Goal: Task Accomplishment & Management: Manage account settings

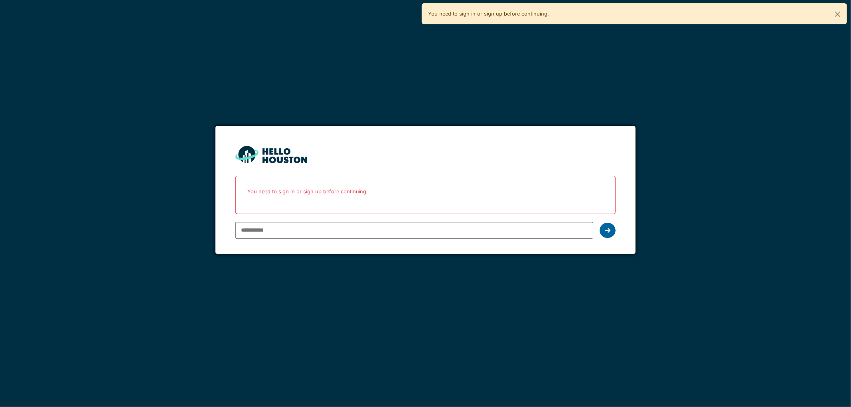
type input "**********"
click at [609, 229] on icon at bounding box center [608, 230] width 6 height 6
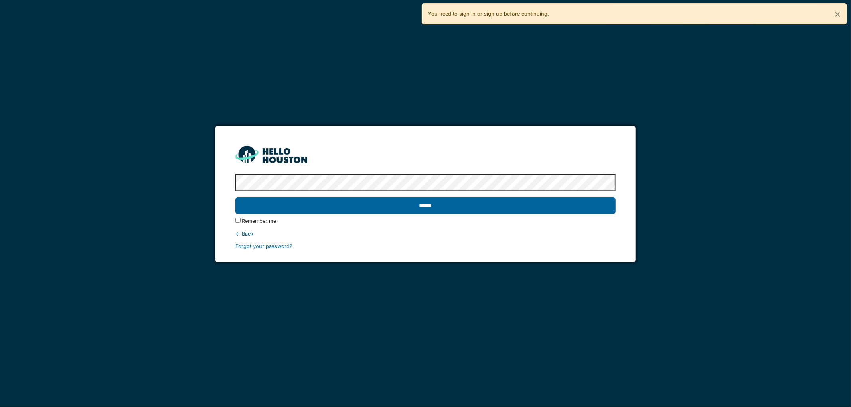
click at [428, 205] on input "******" at bounding box center [425, 205] width 381 height 17
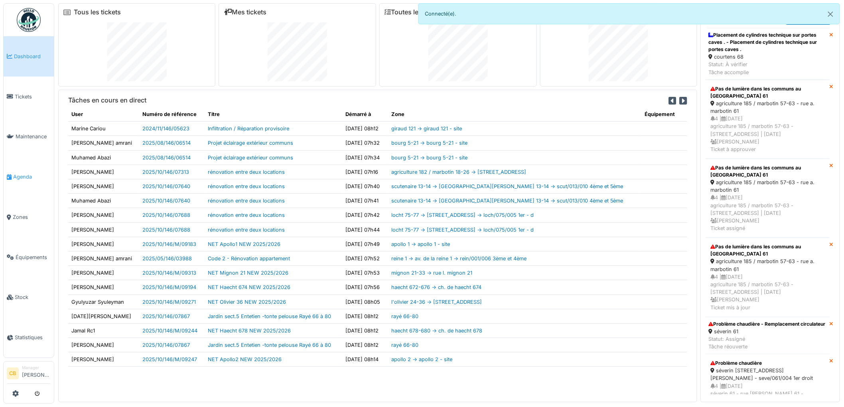
click at [31, 173] on span "Agenda" at bounding box center [31, 177] width 37 height 8
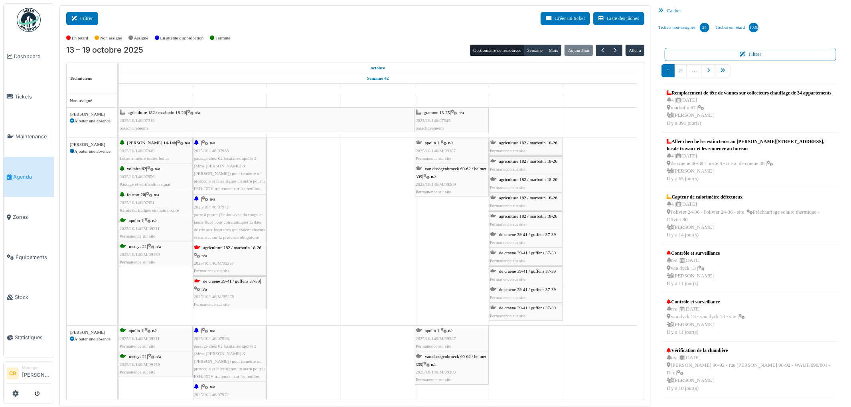
click at [81, 22] on button "Filtrer" at bounding box center [82, 18] width 32 height 13
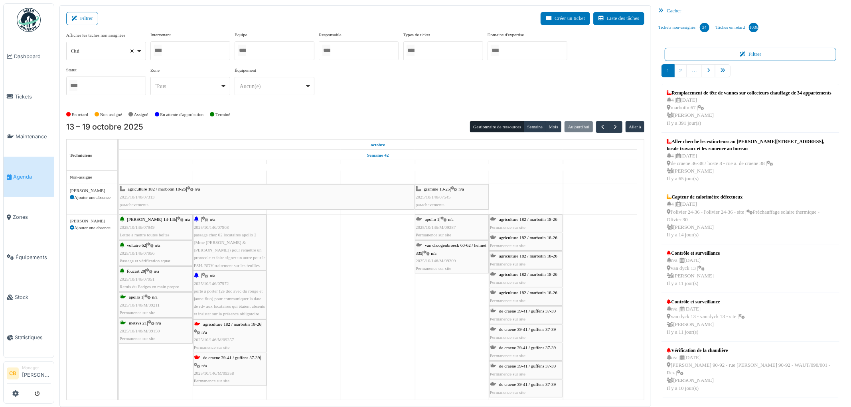
select select
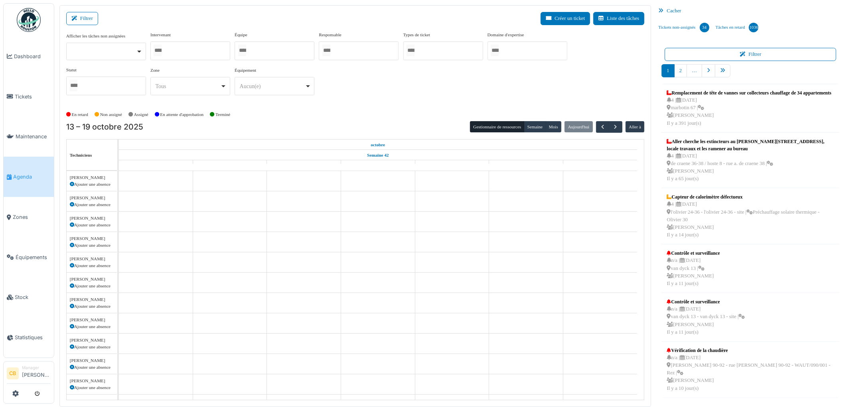
click at [152, 49] on div at bounding box center [190, 50] width 80 height 19
type input "****"
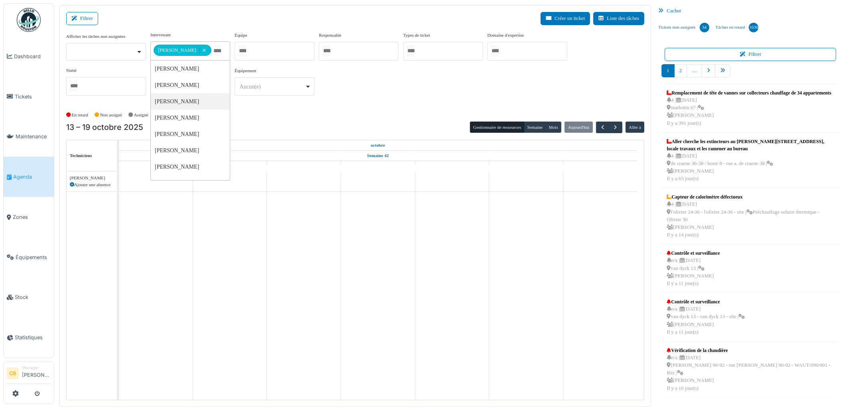
click at [265, 116] on div "En retard Non assigné Assigné En attente d'approbation Terminé" at bounding box center [355, 114] width 578 height 13
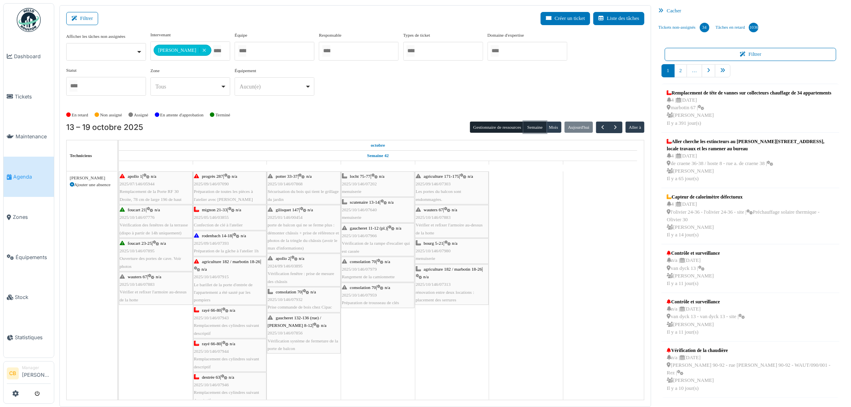
click at [528, 126] on button "Semaine" at bounding box center [535, 127] width 22 height 11
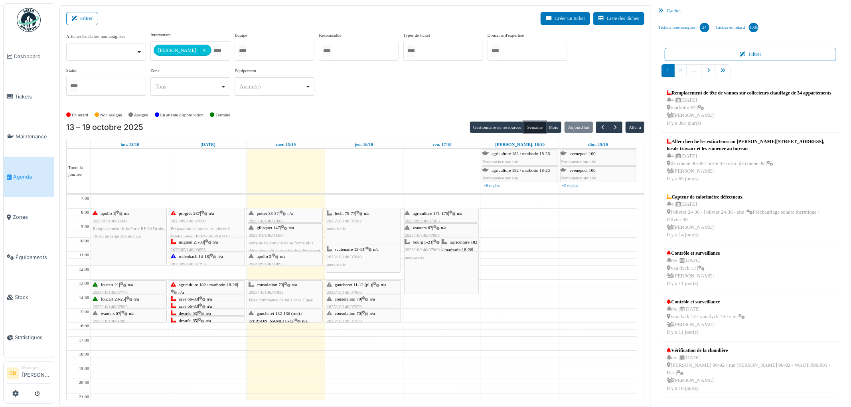
click at [197, 298] on span "rayé 66-80" at bounding box center [188, 299] width 19 height 5
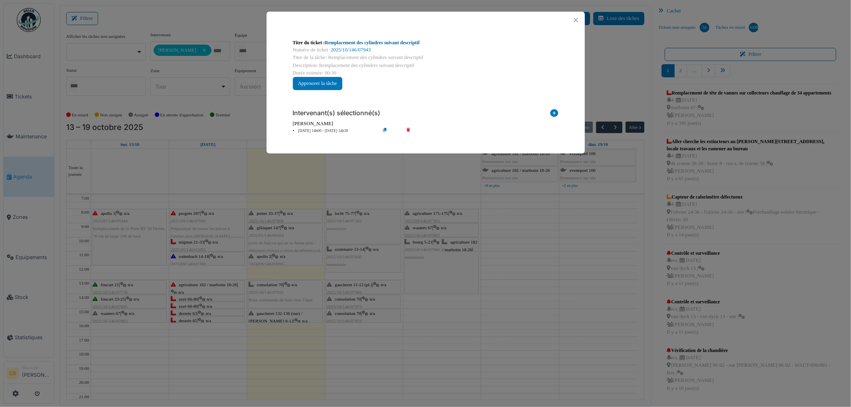
click at [381, 42] on link "Remplacement des cylindres suivant descriptif" at bounding box center [372, 43] width 95 height 6
click at [578, 17] on button "Close" at bounding box center [575, 20] width 11 height 11
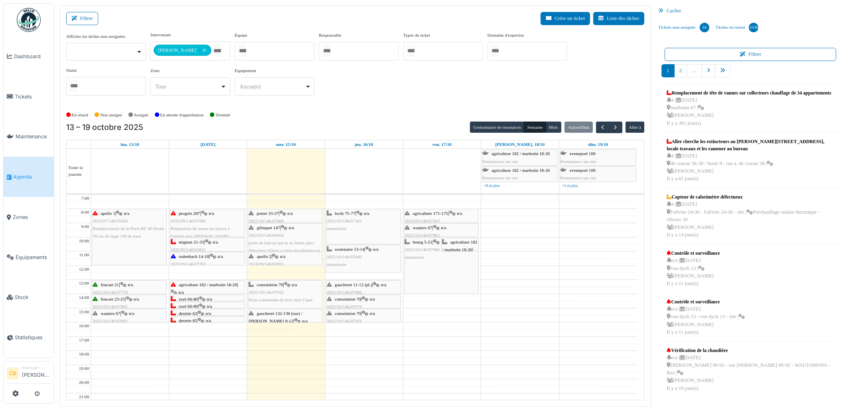
click at [193, 305] on span "rayé 66-80" at bounding box center [188, 306] width 19 height 5
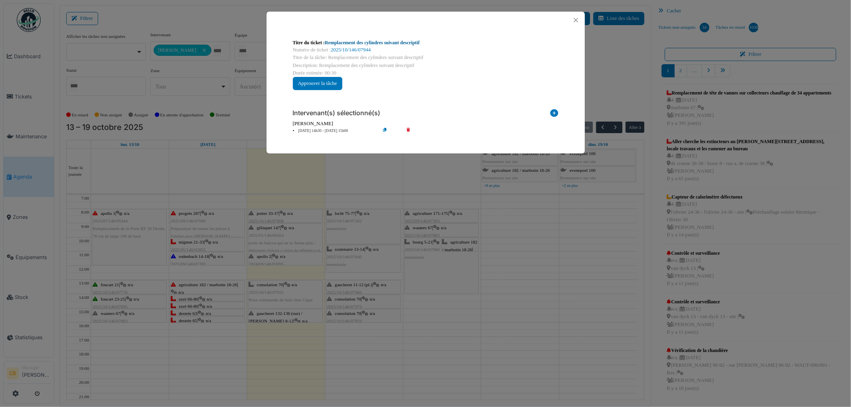
click at [376, 43] on link "Remplacement des cylindres suivant descriptif" at bounding box center [372, 43] width 95 height 6
click at [575, 22] on button "Close" at bounding box center [575, 20] width 11 height 11
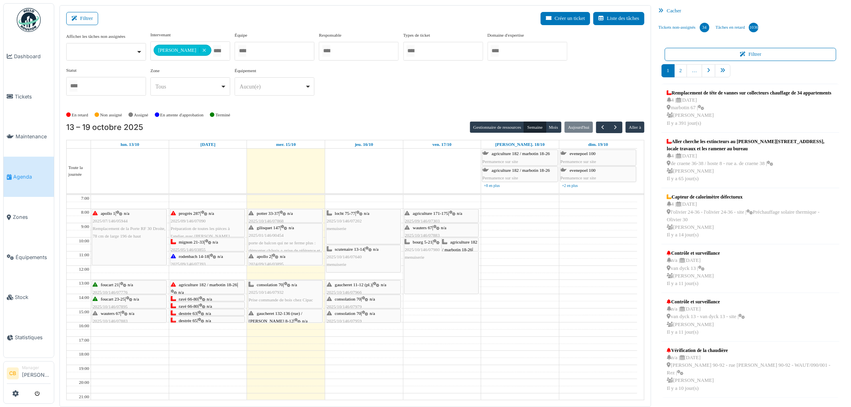
click at [193, 312] on span "destrée 63" at bounding box center [188, 313] width 18 height 5
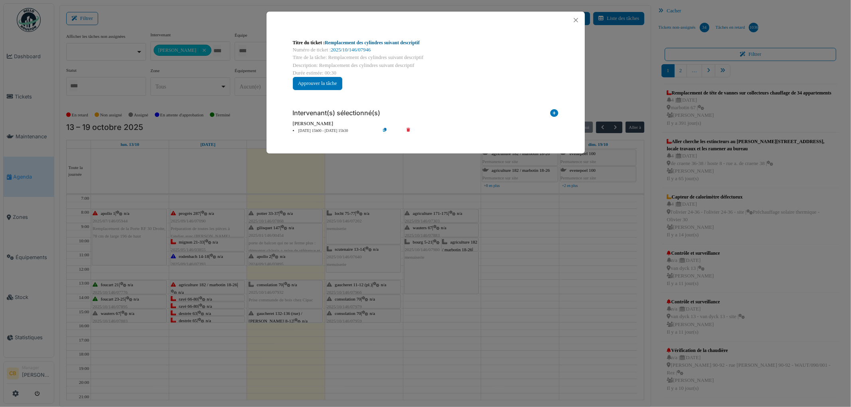
click at [371, 44] on link "Remplacement des cylindres suivant descriptif" at bounding box center [372, 43] width 95 height 6
click at [384, 42] on link "Remplacement des cylindres suivant descriptif" at bounding box center [372, 43] width 95 height 6
click at [574, 20] on button "Close" at bounding box center [575, 20] width 11 height 11
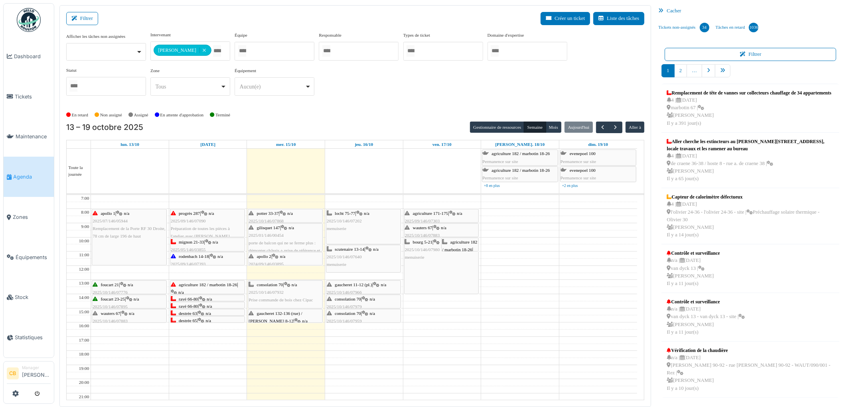
click at [218, 321] on div "destrée 65 | n/a 2025/10/146/07948 Remplacement des cylindres suivant descriptif" at bounding box center [207, 332] width 73 height 31
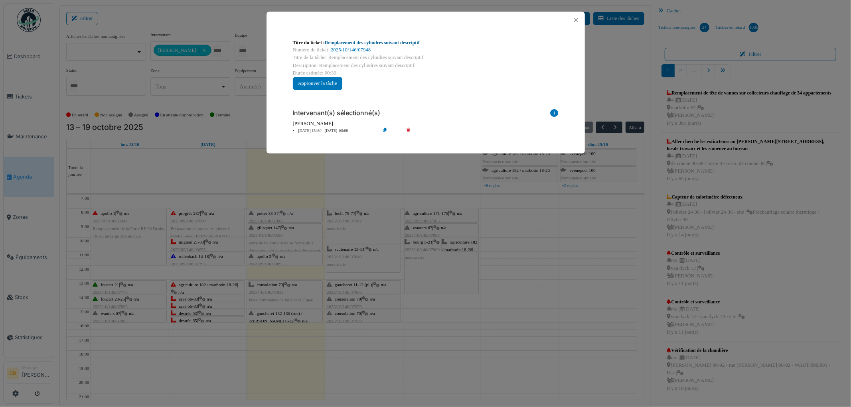
click at [389, 42] on link "Remplacement des cylindres suivant descriptif" at bounding box center [372, 43] width 95 height 6
click at [575, 19] on button "Close" at bounding box center [575, 20] width 11 height 11
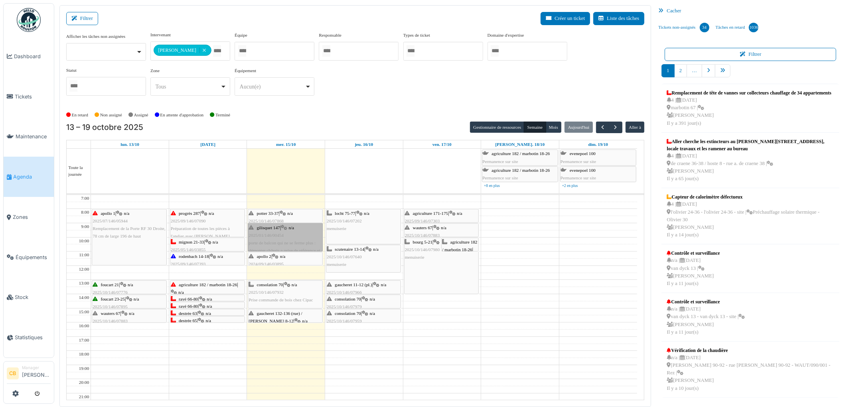
drag, startPoint x: 282, startPoint y: 235, endPoint x: 302, endPoint y: 233, distance: 19.6
drag, startPoint x: 302, startPoint y: 233, endPoint x: 345, endPoint y: 355, distance: 129.3
click at [345, 355] on td at bounding box center [364, 354] width 546 height 7
click at [315, 351] on td at bounding box center [364, 347] width 546 height 7
click at [305, 255] on div "apollo 2 | n/a 2024/09/146/03895 Vérification fenêtre : prise de mesure des châ…" at bounding box center [285, 268] width 73 height 31
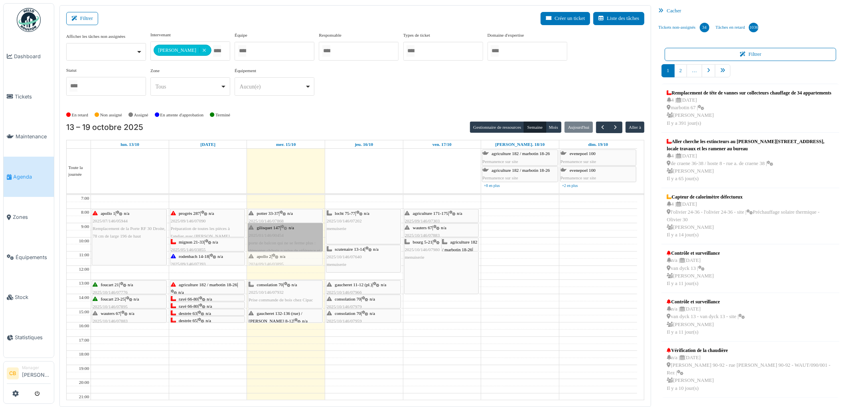
click at [306, 258] on div "potter 33-37 | n/a 2025/10/146/07868 Sécurisation du bois qui tient le grillage…" at bounding box center [286, 315] width 78 height 241
click at [306, 258] on body "Dashboard Tickets Maintenance Agenda Zones Équipements Stock Statistiques CB Ma…" at bounding box center [425, 203] width 851 height 407
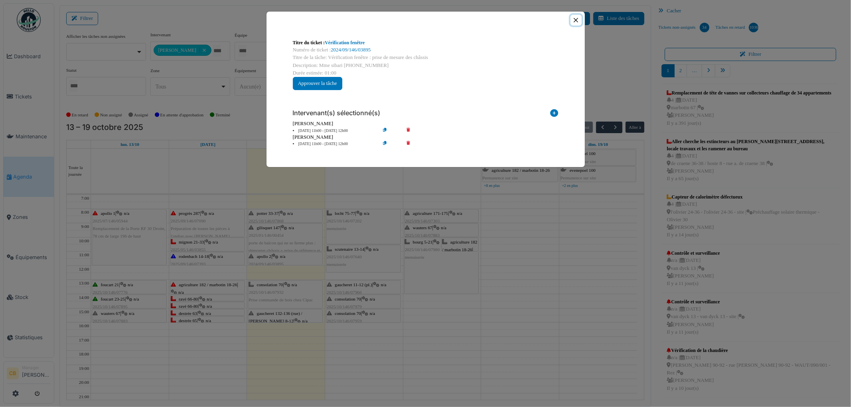
click at [575, 20] on button "Close" at bounding box center [575, 20] width 11 height 11
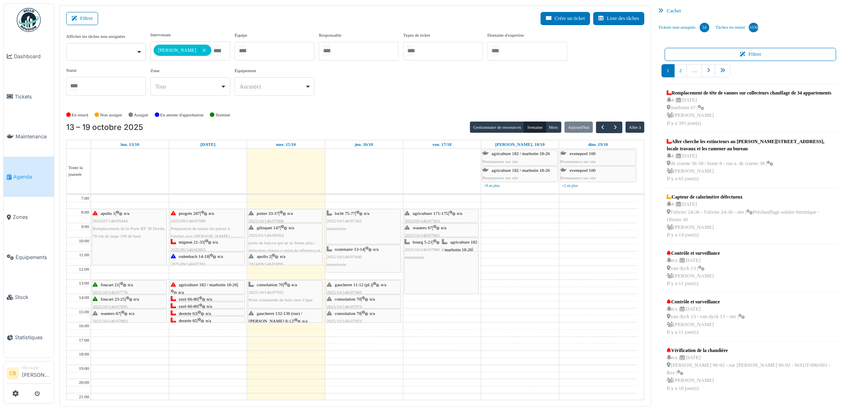
click at [208, 298] on div "rayé 66-80 | n/a 2025/10/146/07943 Remplacement des cylindres suivant descriptif" at bounding box center [207, 311] width 73 height 31
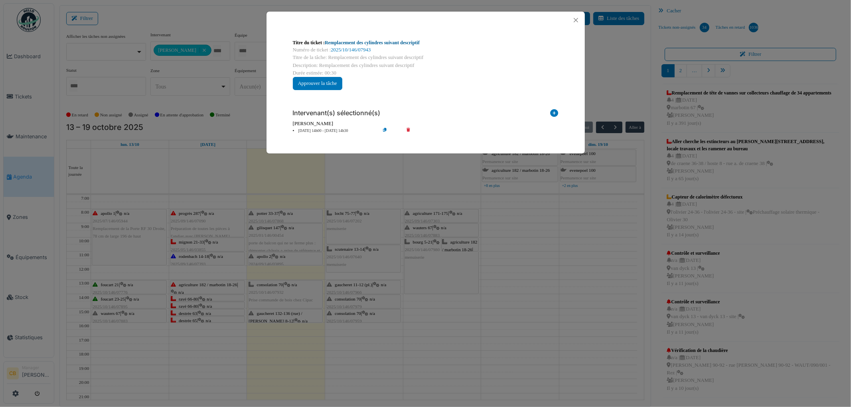
click at [413, 42] on link "Remplacement des cylindres suivant descriptif" at bounding box center [372, 43] width 95 height 6
click at [251, 270] on div "Titre du ticket : Remplacement des cylindres suivant descriptif Numéro de ticke…" at bounding box center [425, 203] width 851 height 407
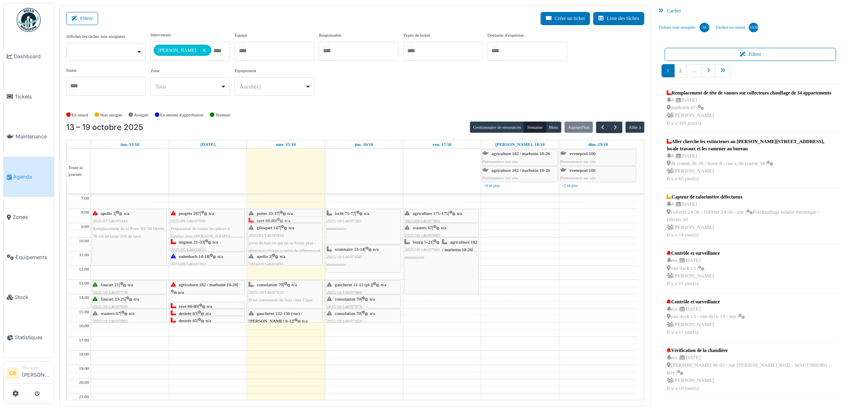
drag, startPoint x: 213, startPoint y: 298, endPoint x: 284, endPoint y: 221, distance: 105.0
click at [284, 221] on tr "apollo 1 | n/a 2025/07/146/05944 Remplacement de la Porte RF 30 Droite, 78 cm d…" at bounding box center [352, 315] width 570 height 241
click at [213, 302] on div "progrès 287 | n/a 2025/09/146/07090 Préparation de toutes les pièces à l'atelie…" at bounding box center [208, 315] width 78 height 241
click at [213, 305] on div "progrès 287 | n/a 2025/09/146/07090 Préparation de toutes les pièces à l'atelie…" at bounding box center [208, 315] width 78 height 241
drag, startPoint x: 262, startPoint y: 223, endPoint x: 264, endPoint y: 219, distance: 4.3
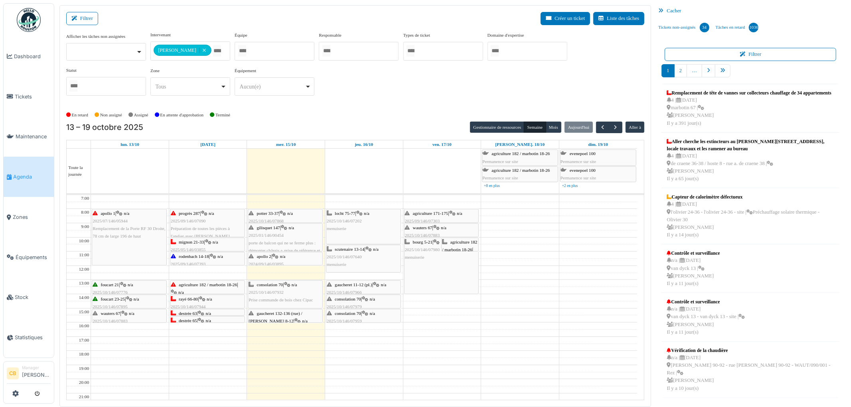
click at [264, 219] on div "potter 33-37 | n/a 2025/10/146/07868 Sécurisation du bois qui tient le grillage…" at bounding box center [286, 315] width 78 height 241
drag, startPoint x: 268, startPoint y: 250, endPoint x: 268, endPoint y: 244, distance: 5.6
click at [268, 244] on div "potter 33-37 | n/a 2025/10/146/07868 Sécurisation du bois qui tient le grillage…" at bounding box center [286, 315] width 78 height 241
click at [268, 239] on div "potter 33-37 | n/a 2025/10/146/07868 Sécurisation du bois qui tient le grillage…" at bounding box center [286, 315] width 78 height 241
drag, startPoint x: 293, startPoint y: 219, endPoint x: 292, endPoint y: 224, distance: 5.7
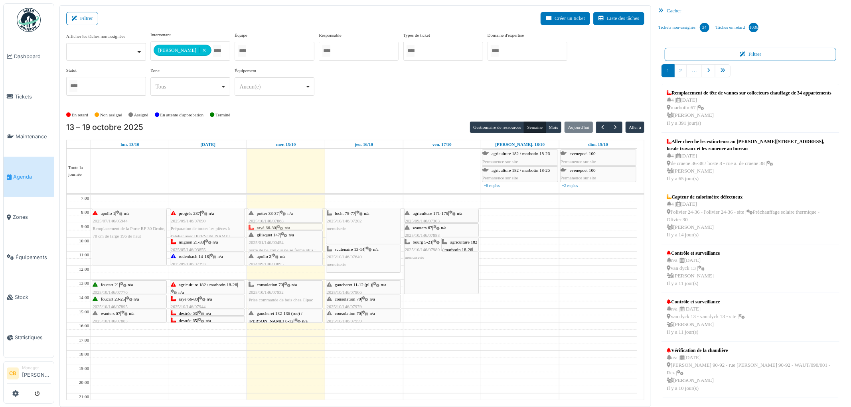
click at [292, 224] on div "potter 33-37 | n/a 2025/10/146/07868 Sécurisation du bois qui tient le grillage…" at bounding box center [286, 315] width 78 height 241
click at [205, 300] on icon at bounding box center [202, 299] width 6 height 5
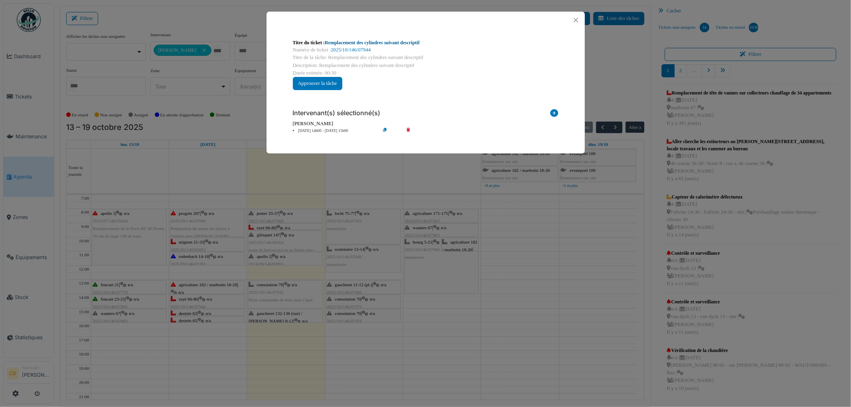
click at [404, 43] on link "Remplacement des cylindres suivant descriptif" at bounding box center [372, 43] width 95 height 6
click at [574, 20] on button "Close" at bounding box center [575, 20] width 11 height 11
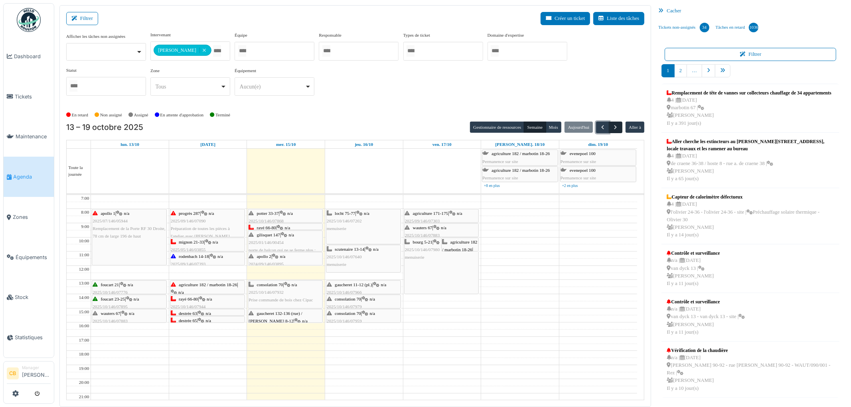
drag, startPoint x: 599, startPoint y: 128, endPoint x: 613, endPoint y: 127, distance: 14.1
click at [599, 128] on span "button" at bounding box center [602, 127] width 7 height 7
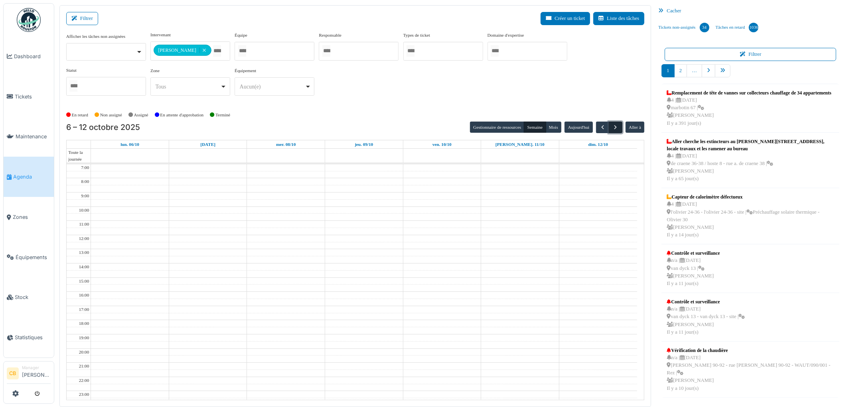
click at [615, 126] on span "button" at bounding box center [615, 127] width 7 height 7
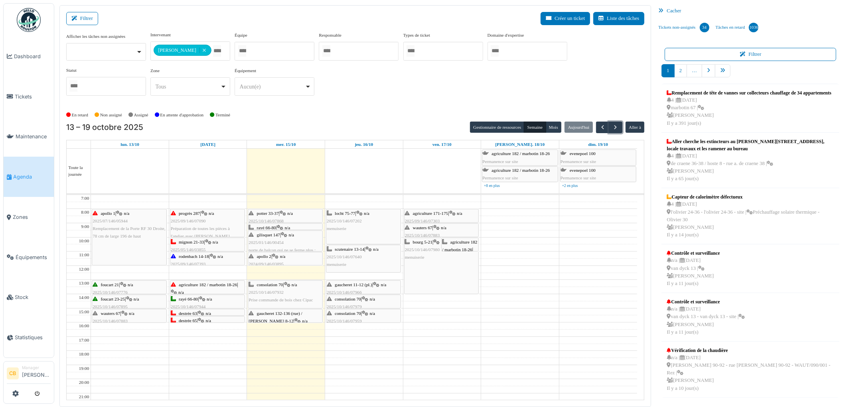
click at [214, 312] on div "destrée 63 | n/a 2025/10/146/07946 Remplacement des cylindres suivant descriptif" at bounding box center [207, 325] width 73 height 31
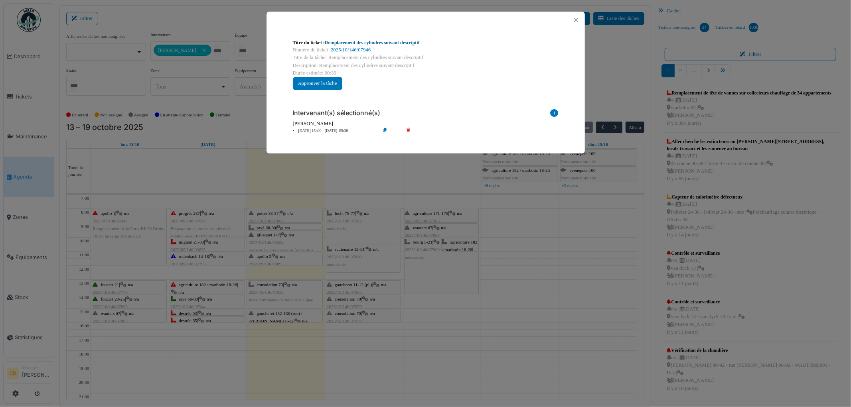
click at [373, 43] on link "Remplacement des cylindres suivant descriptif" at bounding box center [372, 43] width 95 height 6
click at [575, 20] on button "Close" at bounding box center [575, 20] width 11 height 11
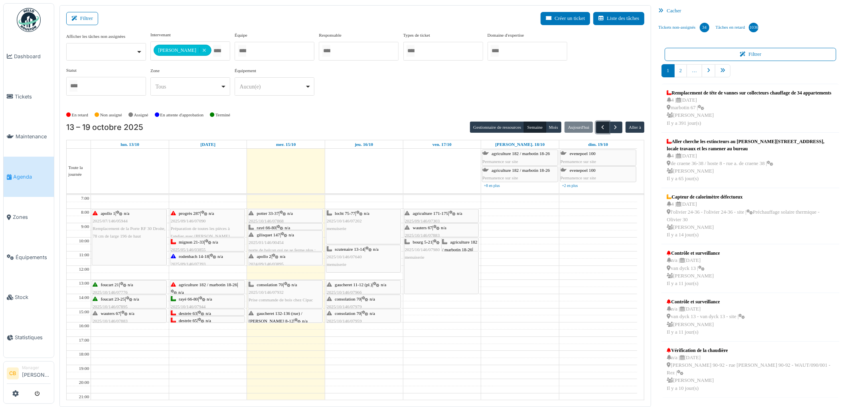
drag, startPoint x: 602, startPoint y: 125, endPoint x: 607, endPoint y: 126, distance: 5.2
click at [603, 125] on span "button" at bounding box center [602, 127] width 7 height 7
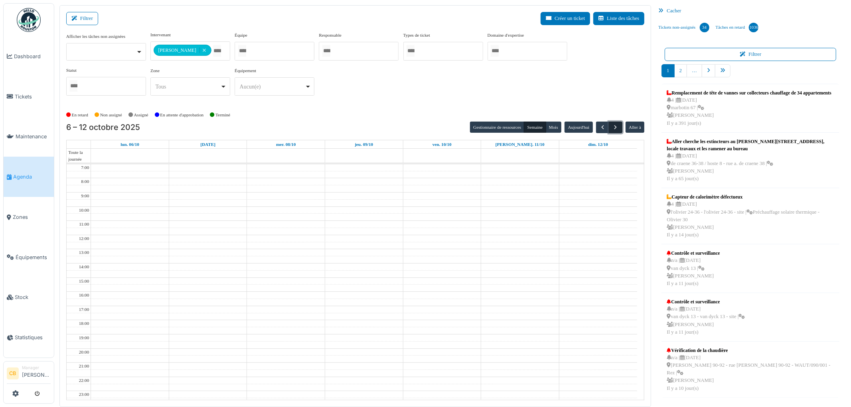
click at [613, 126] on span "button" at bounding box center [615, 127] width 7 height 7
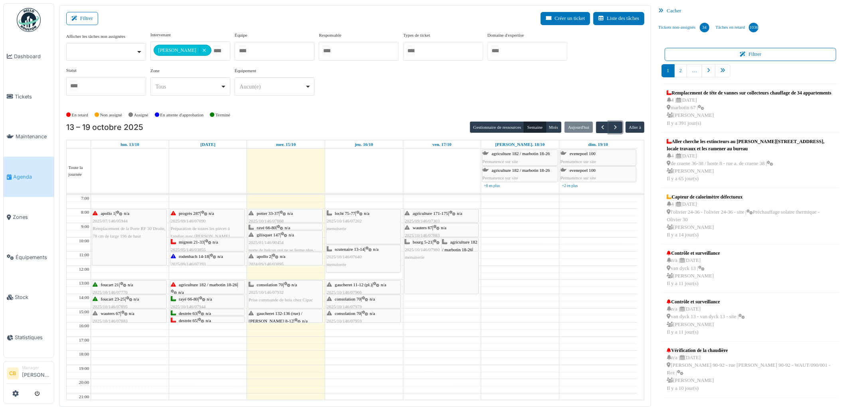
click at [226, 320] on div "destrée 65 | n/a 2025/10/146/07948 Remplacement des cylindres suivant descriptif" at bounding box center [207, 332] width 73 height 31
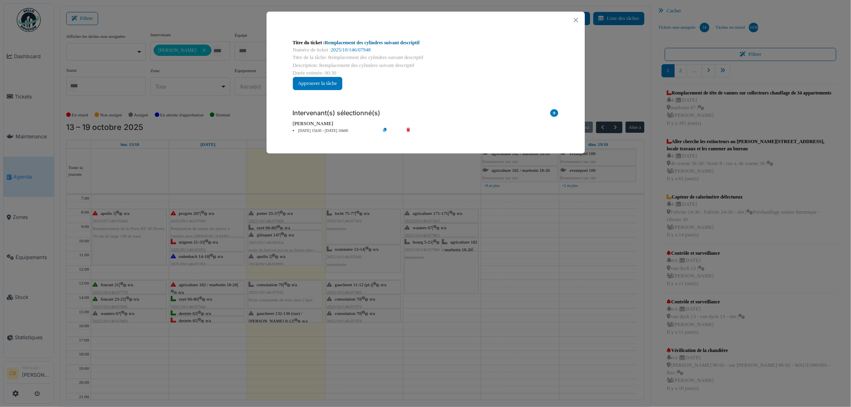
click at [365, 43] on link "Remplacement des cylindres suivant descriptif" at bounding box center [372, 43] width 95 height 6
click at [579, 17] on button "Close" at bounding box center [575, 20] width 11 height 11
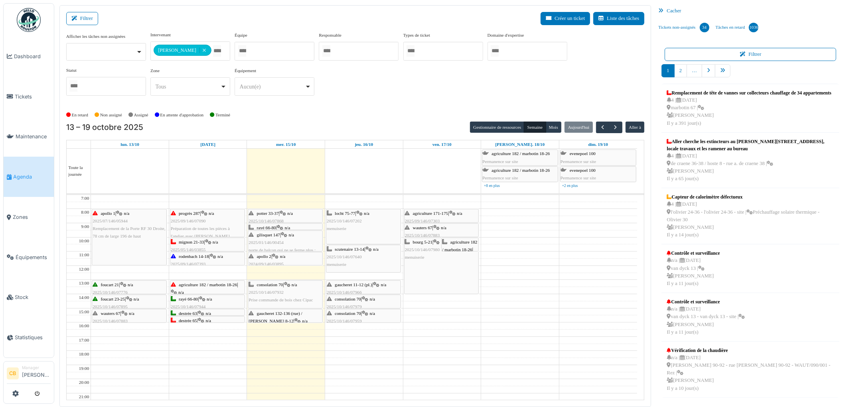
click at [204, 320] on icon at bounding box center [201, 320] width 6 height 5
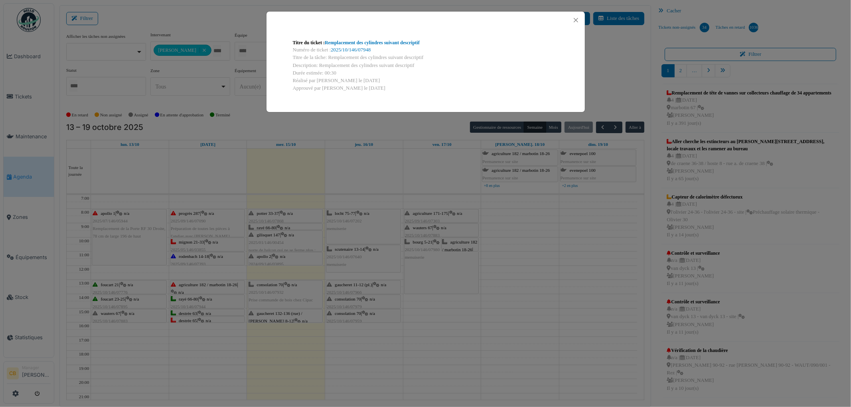
click at [206, 320] on div "Titre du ticket : Remplacement des cylindres suivant descriptif Numéro de ticke…" at bounding box center [425, 203] width 851 height 407
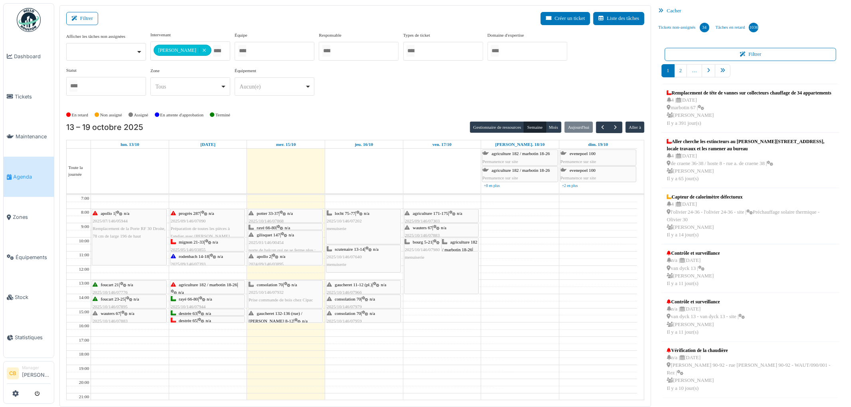
click at [602, 120] on div "En retard Non assigné Assigné En attente d'approbation Terminé" at bounding box center [355, 114] width 578 height 13
click at [602, 128] on span "button" at bounding box center [602, 127] width 7 height 7
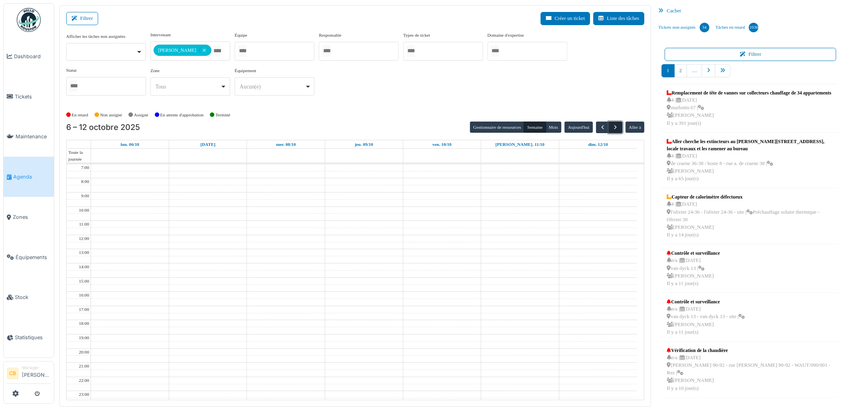
click at [617, 126] on span "button" at bounding box center [615, 127] width 7 height 7
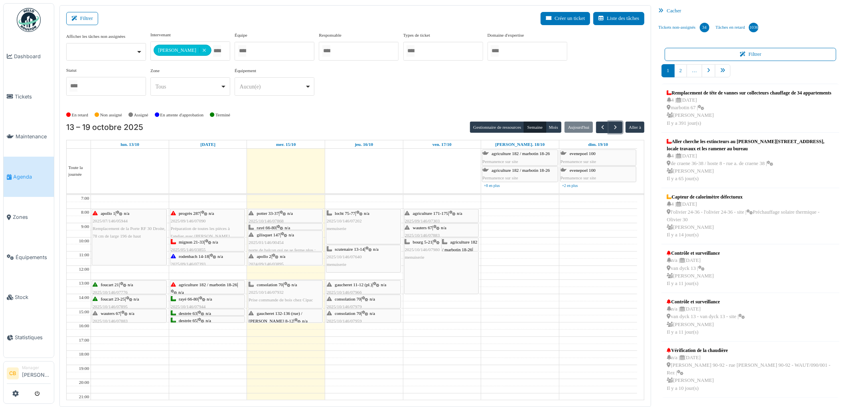
click at [132, 243] on div "apollo 1 | n/a 2025/07/146/05944 Remplacement de la Porte RF 30 Droite, 78 cm d…" at bounding box center [129, 237] width 74 height 56
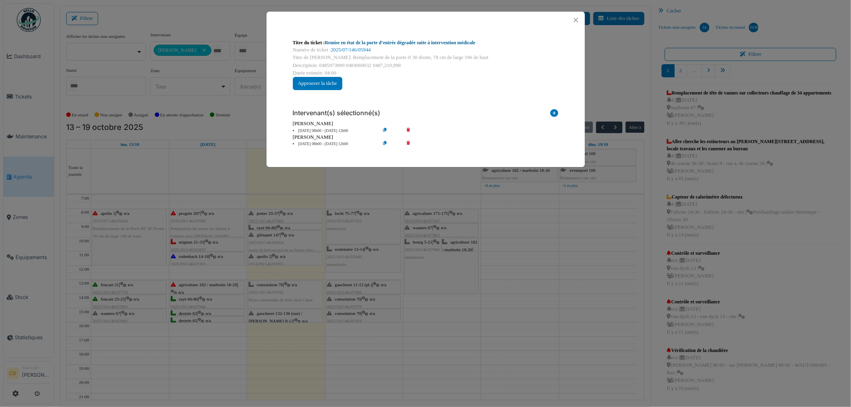
click at [396, 44] on link "Remise en état de la porte d’entrée dégradée suite à intervention médicale" at bounding box center [400, 43] width 151 height 6
click at [576, 20] on button "Close" at bounding box center [575, 20] width 11 height 11
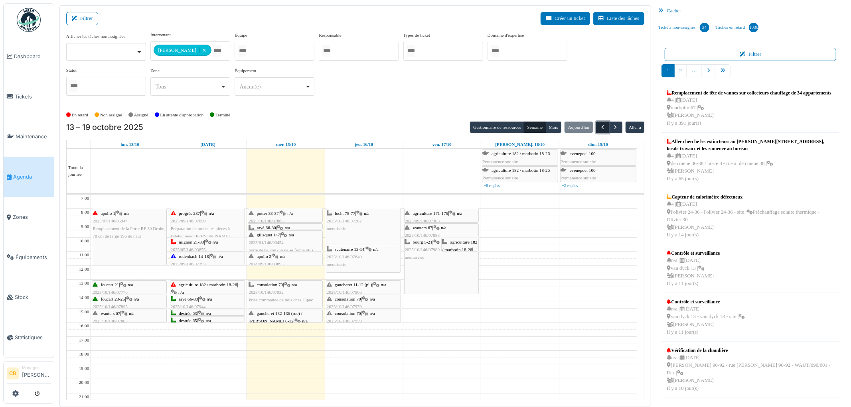
click at [600, 125] on span "button" at bounding box center [602, 127] width 7 height 7
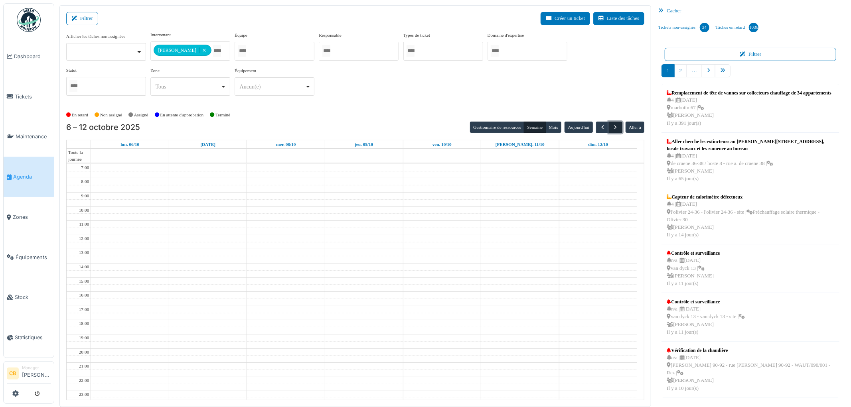
click at [615, 125] on span "button" at bounding box center [615, 127] width 7 height 7
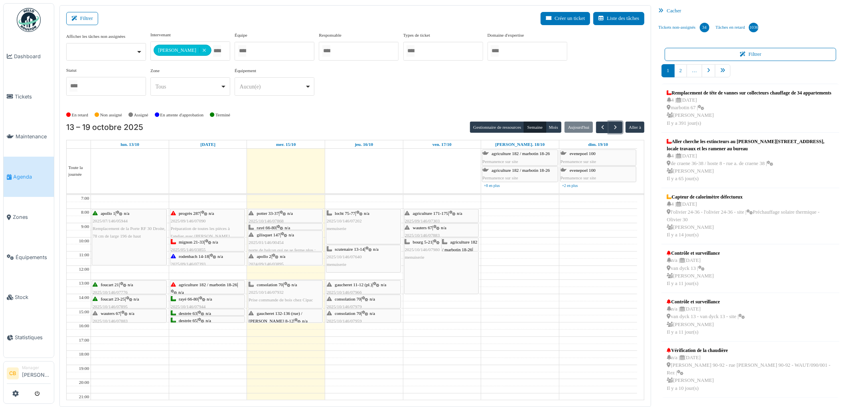
click at [154, 315] on div "wauters 67 | n/a 2025/10/146/07883 Vérifier et refixer l'armoire au-dessus de l…" at bounding box center [129, 325] width 73 height 31
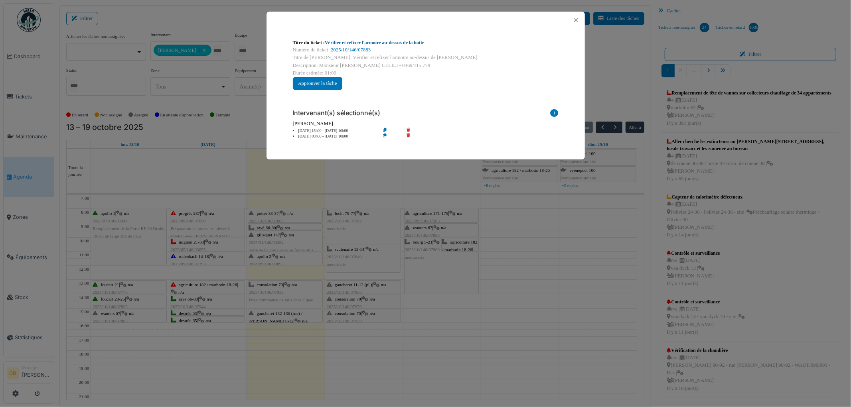
click at [368, 41] on link "Vérifier et refixer l'armoire au-dessus de la hotte" at bounding box center [374, 43] width 99 height 6
click at [578, 21] on button "Close" at bounding box center [575, 20] width 11 height 11
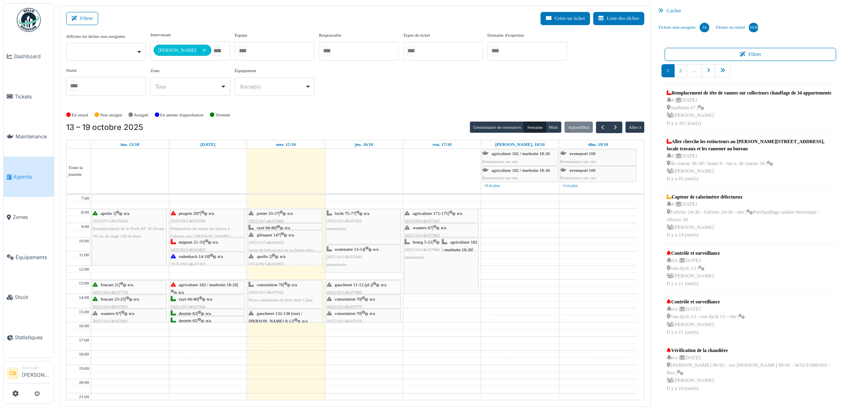
click at [214, 216] on span "n/a" at bounding box center [212, 213] width 6 height 5
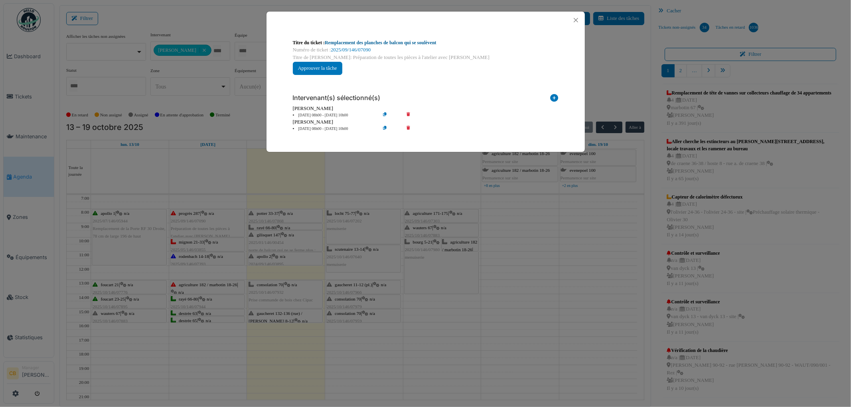
click at [387, 42] on link "Remplacement des planches de balcon qui se soulèvent" at bounding box center [381, 43] width 112 height 6
click at [580, 21] on button "Close" at bounding box center [575, 20] width 11 height 11
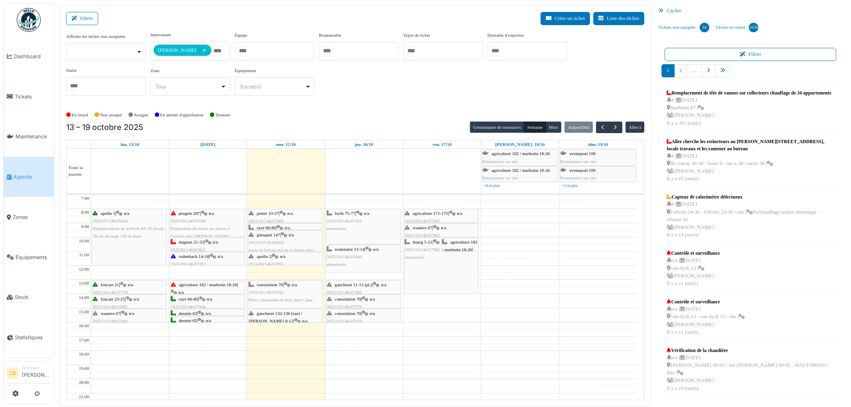
click at [451, 261] on div "bourg 5-21 | n/a 2025/10/146/07980 menuiserie" at bounding box center [441, 250] width 73 height 23
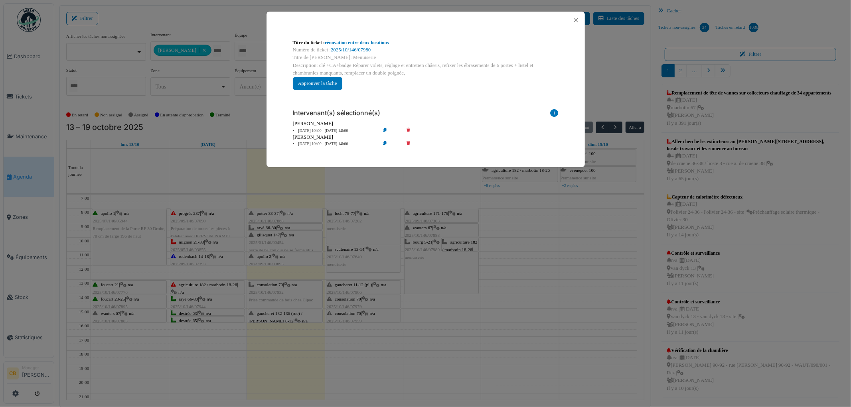
click at [485, 245] on div "Titre du ticket : rénovation entre deux locations Numéro de ticket : 2025/10/14…" at bounding box center [425, 203] width 851 height 407
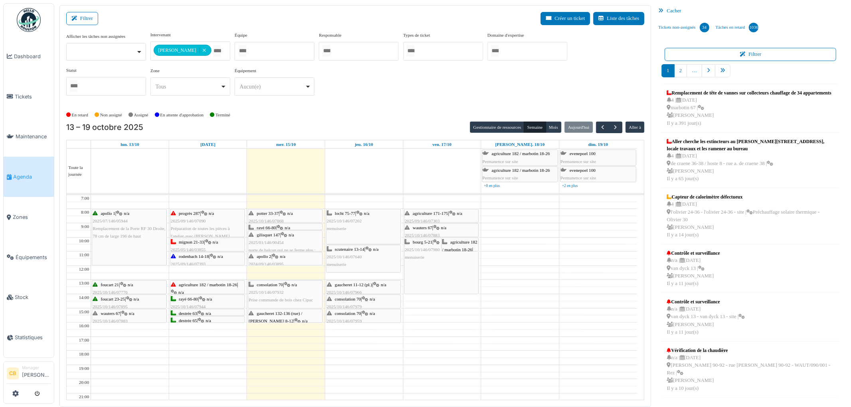
click at [469, 246] on div "agriculture 182 / marbotin 18-26 | n/a 2025/10/146/07313 rénovation entre deux …" at bounding box center [460, 269] width 36 height 61
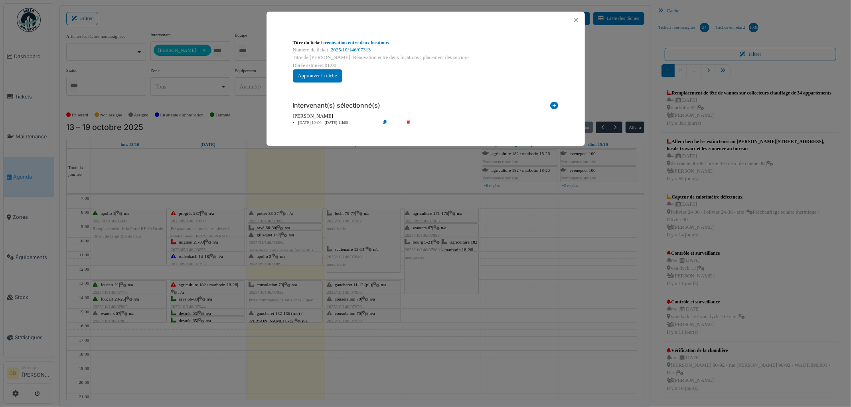
click at [454, 267] on div "Titre du ticket : rénovation entre deux locations Numéro de ticket : 2025/10/14…" at bounding box center [425, 203] width 851 height 407
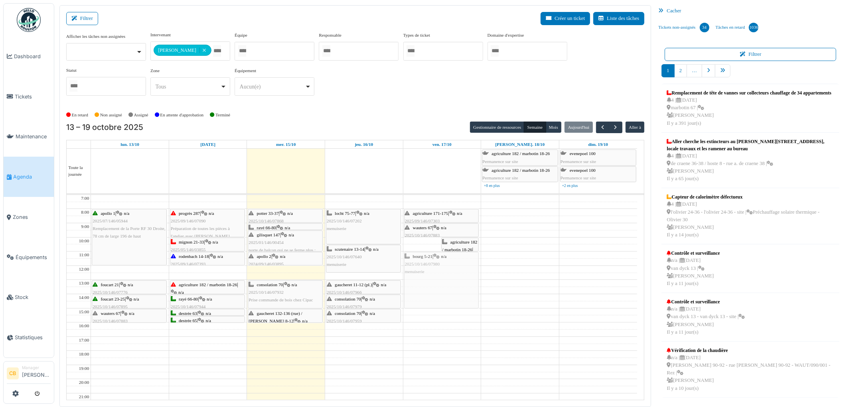
drag, startPoint x: 454, startPoint y: 267, endPoint x: 454, endPoint y: 280, distance: 13.2
click at [454, 280] on div "bourg 5-21 | n/a 2025/10/146/07980 menuiserie agriculture 182 / marbotin 18-26 …" at bounding box center [442, 315] width 78 height 241
click at [451, 285] on div "agriculture 171-175 | n/a 2025/09/146/07303 Les portes du balcon sont endommagé…" at bounding box center [442, 315] width 78 height 241
click at [434, 256] on div "agriculture 171-175 | n/a 2025/09/146/07303 Les portes du balcon sont endommagé…" at bounding box center [442, 315] width 78 height 241
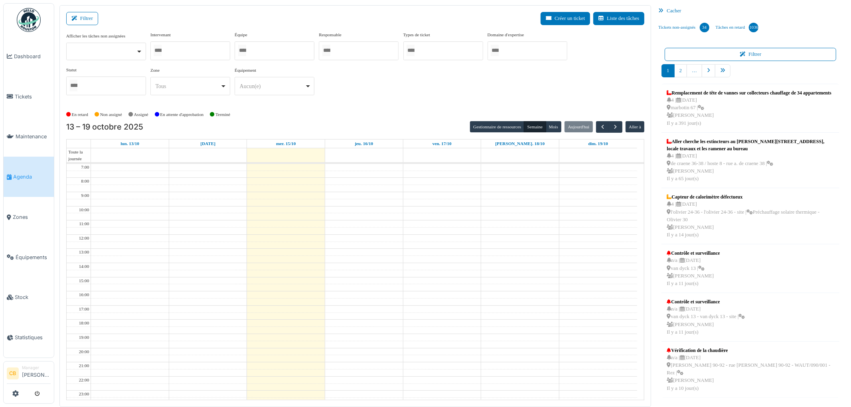
click at [187, 51] on div at bounding box center [190, 50] width 80 height 19
type input "******"
click at [273, 110] on div "En retard Non assigné Assigné En attente d'approbation Terminé" at bounding box center [355, 114] width 578 height 13
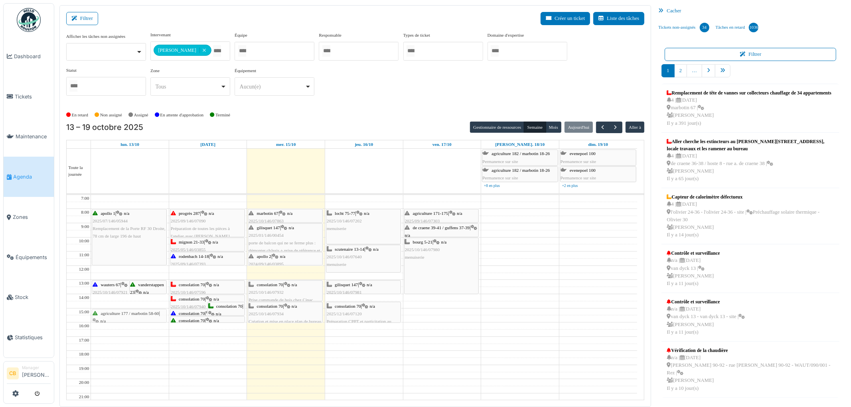
drag, startPoint x: 137, startPoint y: 301, endPoint x: 136, endPoint y: 315, distance: 14.0
click at [136, 315] on div "wauters 67 | n/a 2025/10/146/07921 Confection d'une nouvelle clé porte extérieu…" at bounding box center [130, 315] width 78 height 241
drag, startPoint x: 146, startPoint y: 289, endPoint x: 146, endPoint y: 301, distance: 12.4
click at [146, 301] on div "wauters 67 | n/a 2025/10/146/07921 Confection d'une nouvelle clé porte extérieu…" at bounding box center [130, 315] width 78 height 241
click at [192, 287] on span "consolation 70" at bounding box center [192, 284] width 26 height 5
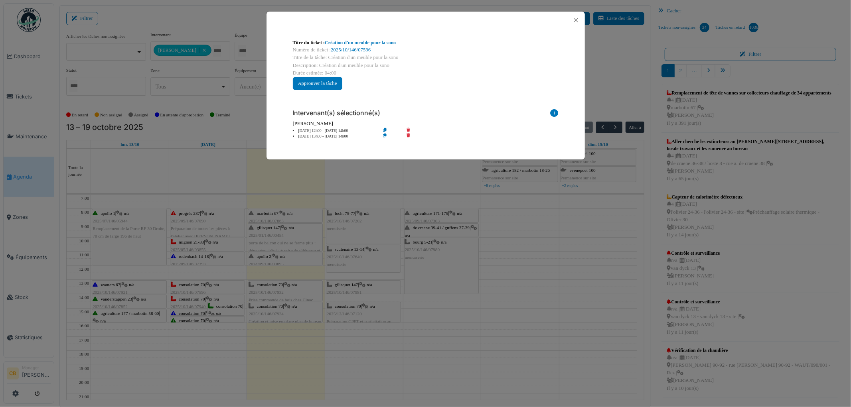
click at [192, 287] on div "Titre du ticket : Création d'un meuble pour la sono Numéro de ticket : 2025/10/…" at bounding box center [425, 203] width 851 height 407
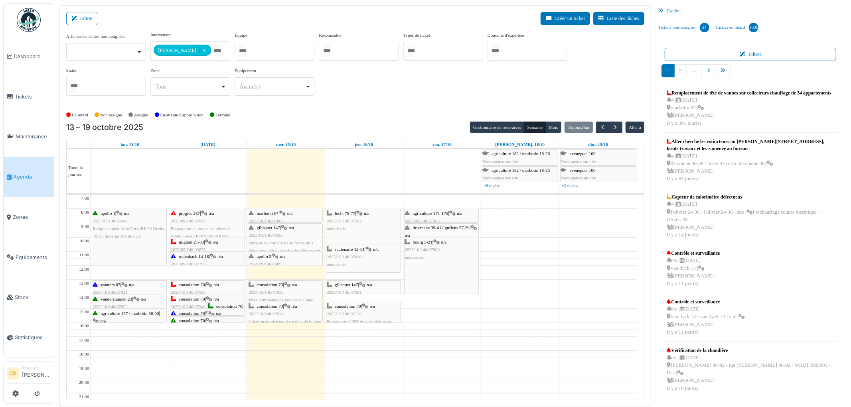
click at [189, 302] on span "consolation 70" at bounding box center [192, 299] width 26 height 5
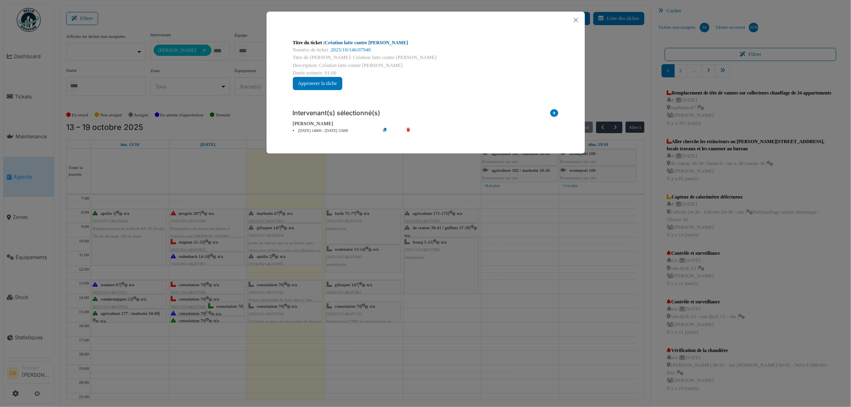
click at [360, 42] on link "Création latte contre plinthes" at bounding box center [366, 43] width 83 height 6
click at [574, 20] on button "Close" at bounding box center [575, 20] width 11 height 11
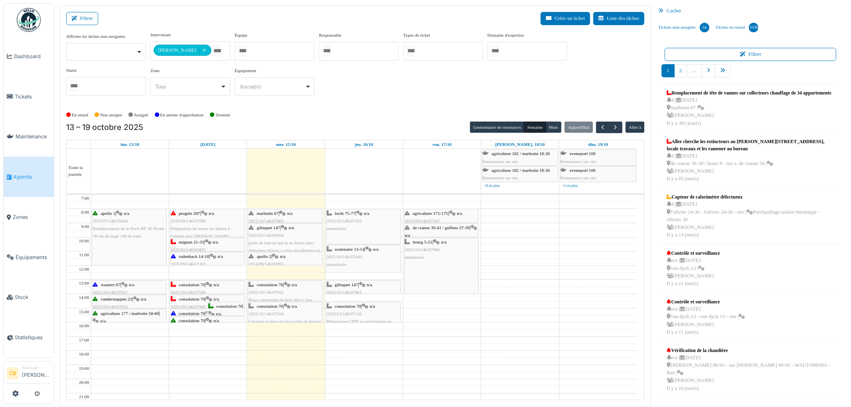
click at [222, 308] on span "consolation 70" at bounding box center [229, 306] width 26 height 5
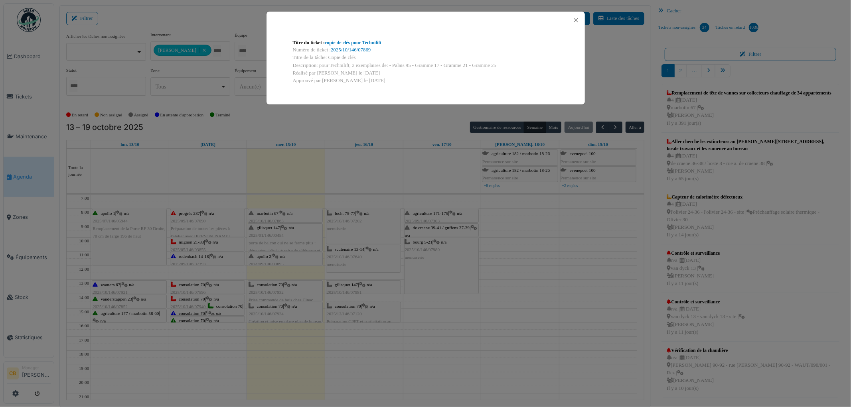
click at [206, 337] on div "Titre du ticket : copie de clés pour Technilift Numéro de ticket : 2025/10/146/…" at bounding box center [425, 203] width 851 height 407
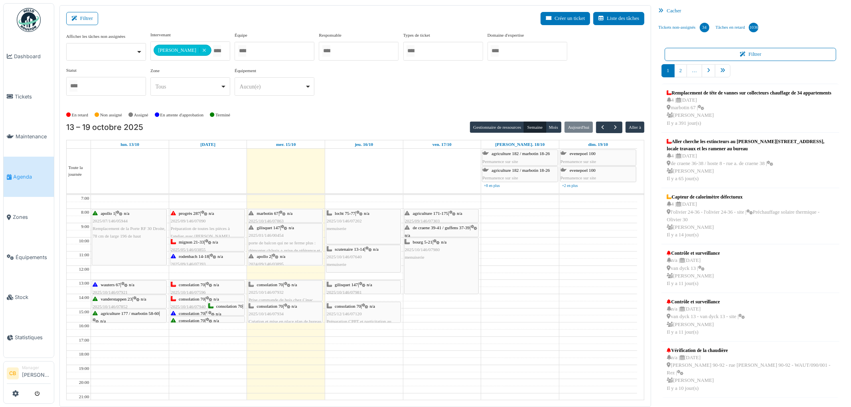
click at [197, 312] on span "consolation 70" at bounding box center [192, 313] width 26 height 5
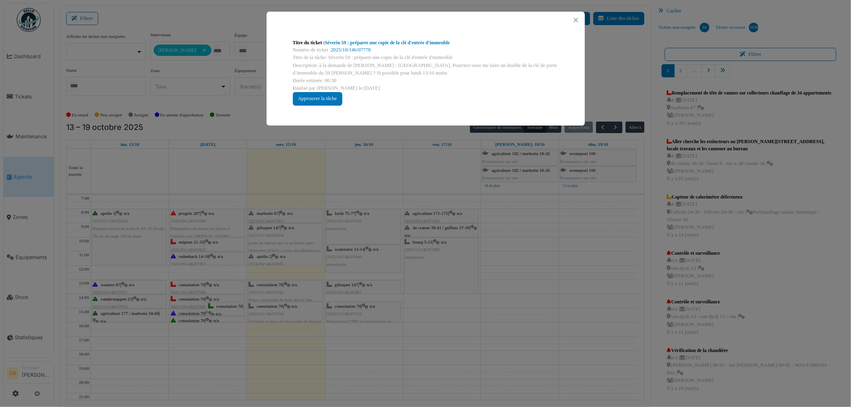
click at [198, 342] on div "Titre du ticket : Séverin 59 : préparer une copie de la clé d'entrée d'immeuble…" at bounding box center [425, 203] width 851 height 407
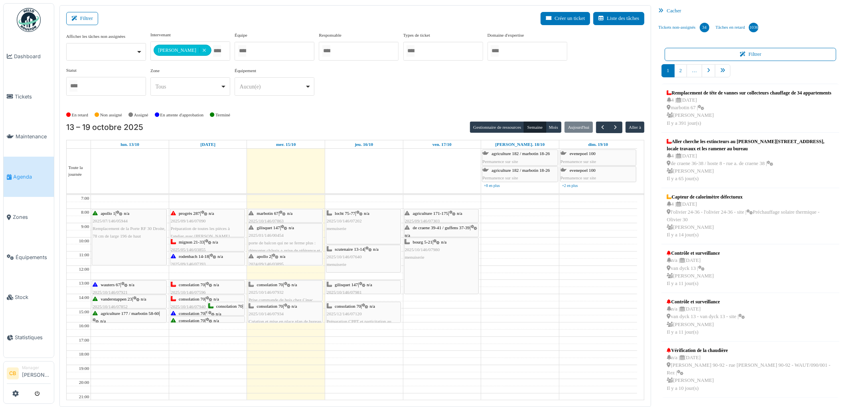
click at [197, 320] on span "consolation 70" at bounding box center [192, 320] width 26 height 5
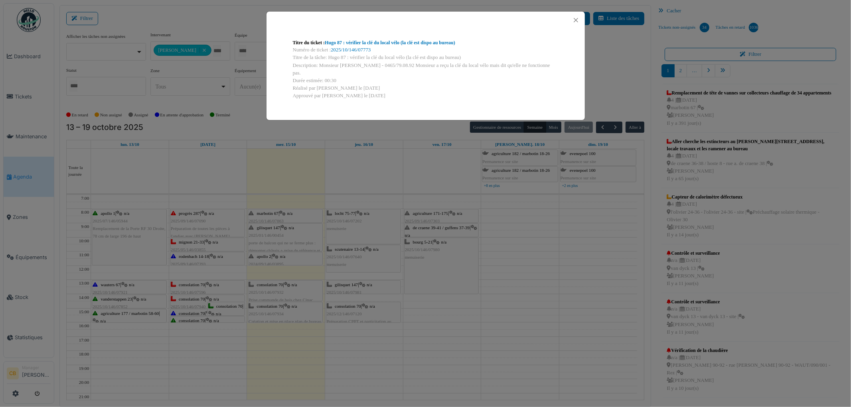
click at [196, 347] on div "Titre du ticket : Hugo 87 : vérifier la clé du local vélo (la clé est dispo au …" at bounding box center [425, 203] width 851 height 407
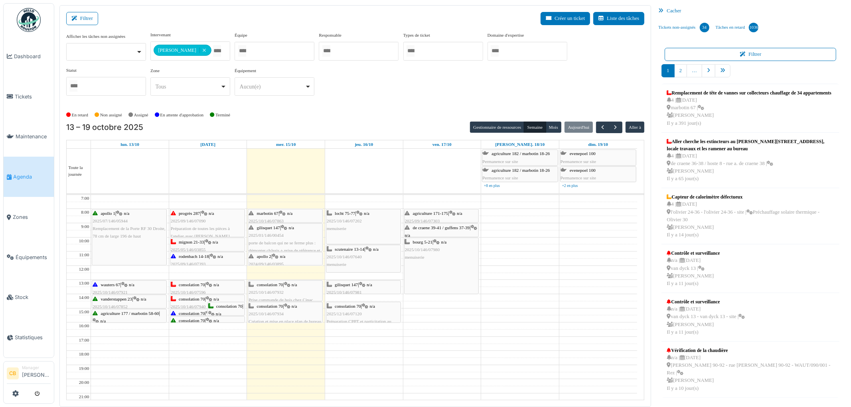
click at [346, 236] on div "locht 75-77 | n/a 2025/10/146/07202 menuiserie" at bounding box center [363, 226] width 74 height 35
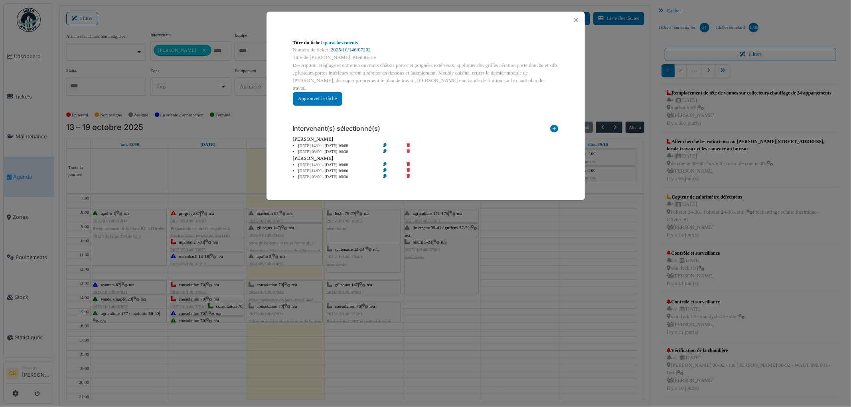
click at [346, 236] on div "Titre du ticket : parachèvements Numéro de ticket : 2025/10/146/07202 Titre de …" at bounding box center [425, 203] width 851 height 407
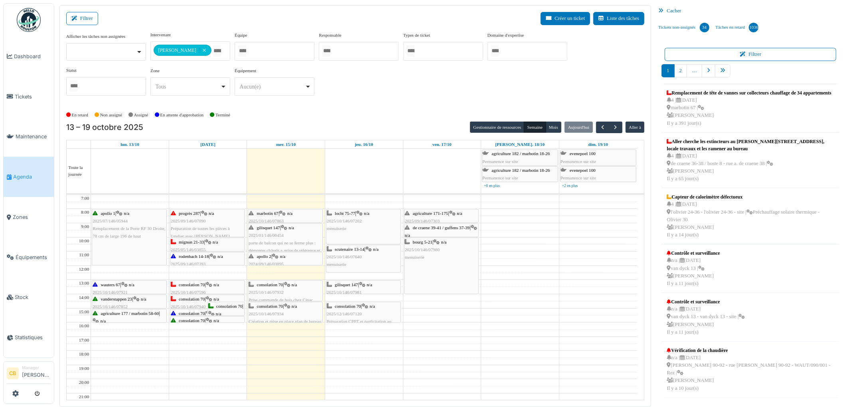
click at [344, 256] on span "2025/10/146/07640" at bounding box center [344, 256] width 35 height 5
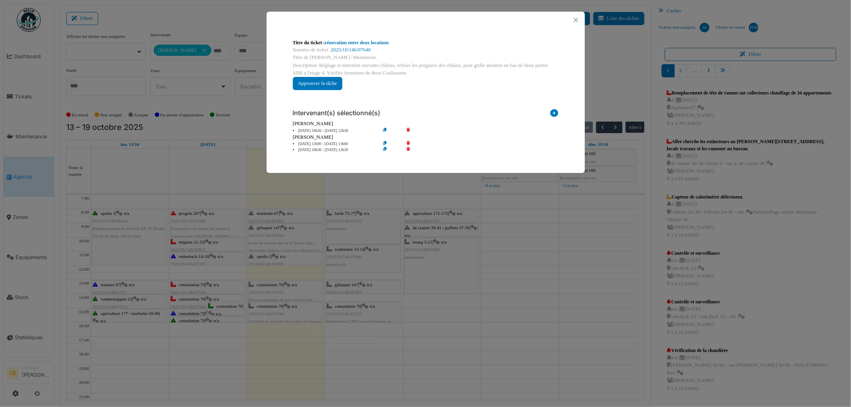
click at [344, 256] on div "Titre du ticket : rénovation entre deux locations Numéro de ticket : 2025/10/14…" at bounding box center [425, 203] width 851 height 407
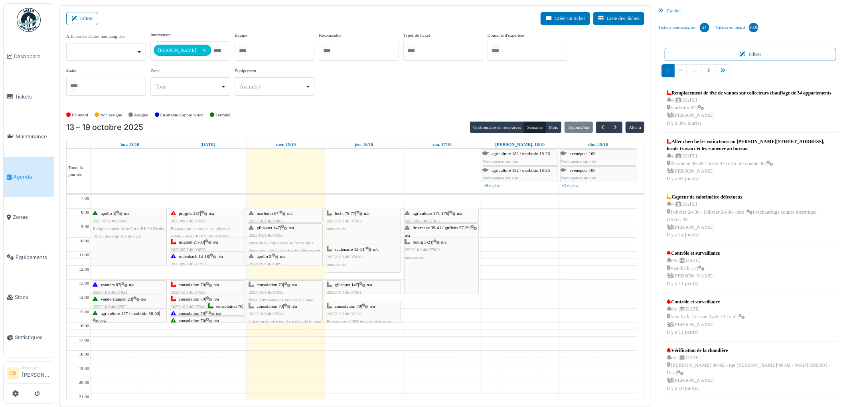
click at [344, 286] on span "gilisquet 147" at bounding box center [346, 284] width 23 height 5
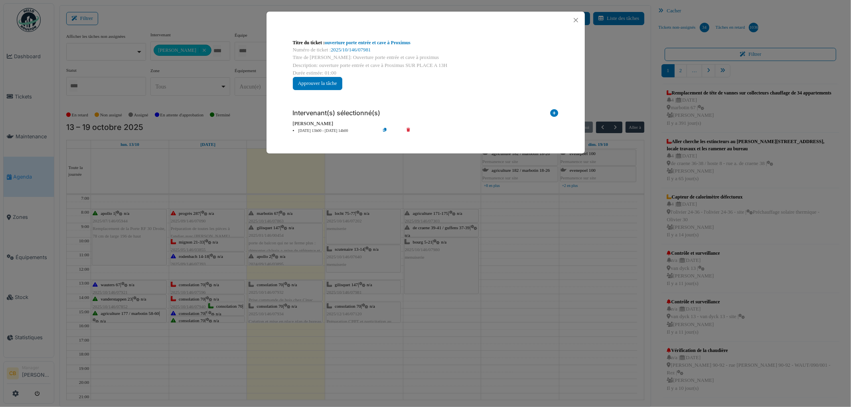
click at [344, 286] on div "Titre du ticket : ouverture porte entrée et cave à Proximus Numéro de ticket : …" at bounding box center [425, 203] width 851 height 407
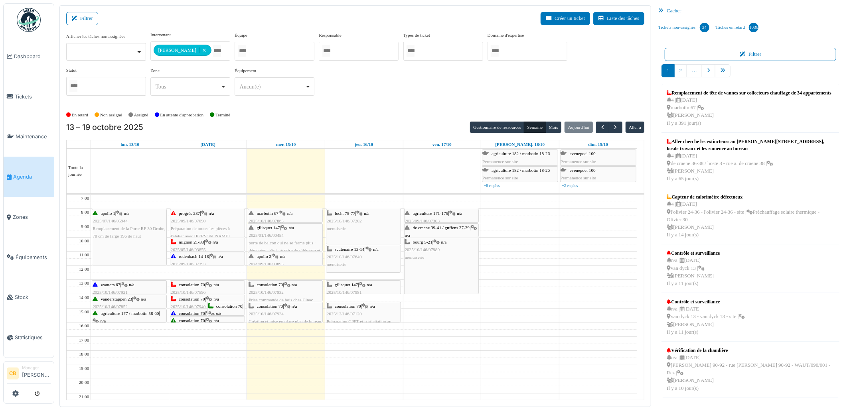
click at [345, 310] on div "consolation 70 | n/a 2025/12/146/07120 Préparation CPPT et particitation au CPPT" at bounding box center [363, 318] width 73 height 31
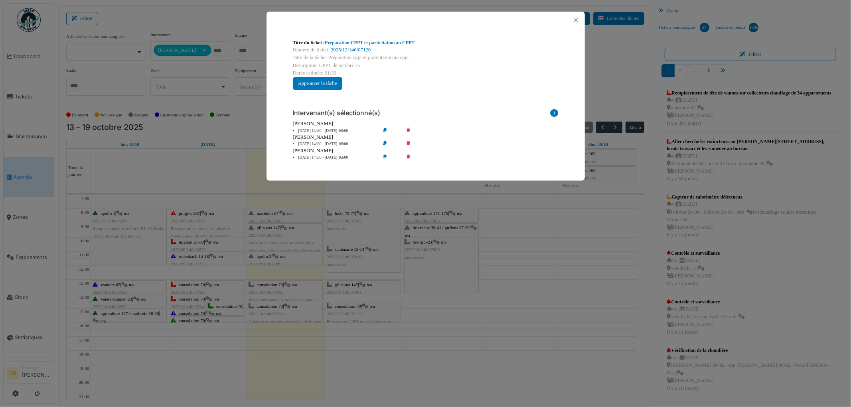
click at [345, 310] on div "Titre du ticket : Préparation CPPT et particitation au CPPT Numéro de ticket : …" at bounding box center [425, 203] width 851 height 407
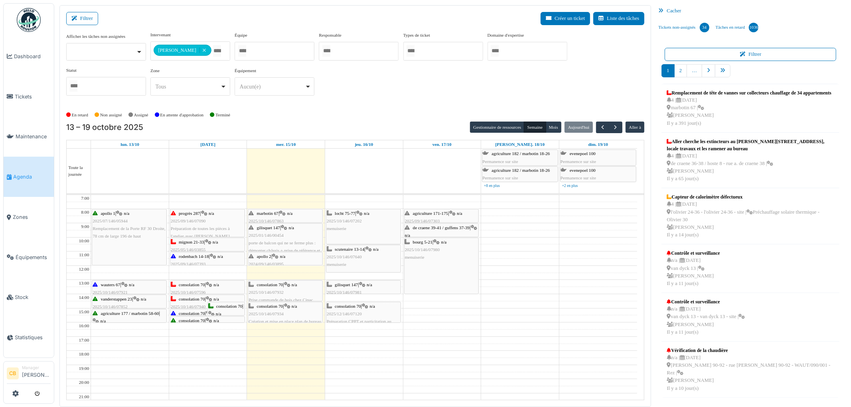
click at [290, 318] on div "consolation 70 | n/a 2025/10/146/07934 Création et mise en place plan de bureau…" at bounding box center [285, 318] width 73 height 31
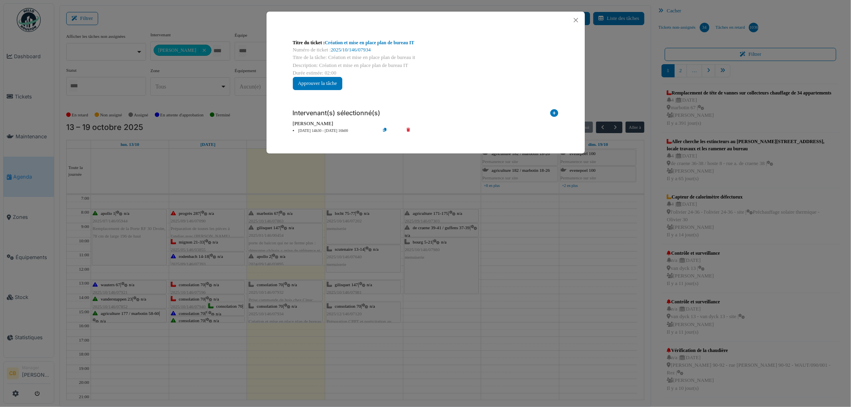
click at [290, 318] on div "Titre du ticket : Création et mise en place plan de bureau IT Numéro de ticket …" at bounding box center [425, 203] width 851 height 407
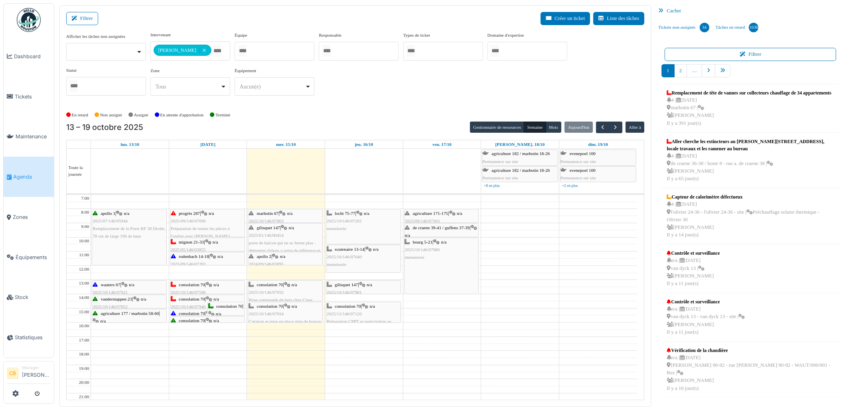
click at [291, 292] on div "consolation 70 | n/a 2025/10/146/07932 Prise commande de bois chez Cipac" at bounding box center [285, 292] width 73 height 23
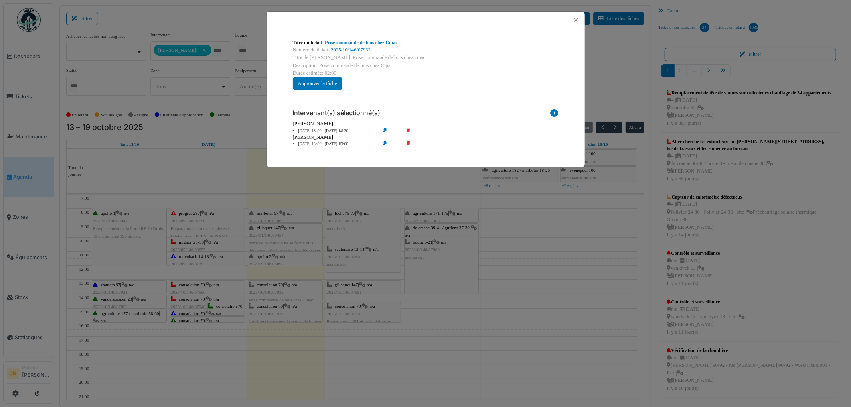
click at [291, 292] on div "Titre du ticket : Prise commande de bois chez Cipac Numéro de ticket : 2025/10/…" at bounding box center [425, 203] width 851 height 407
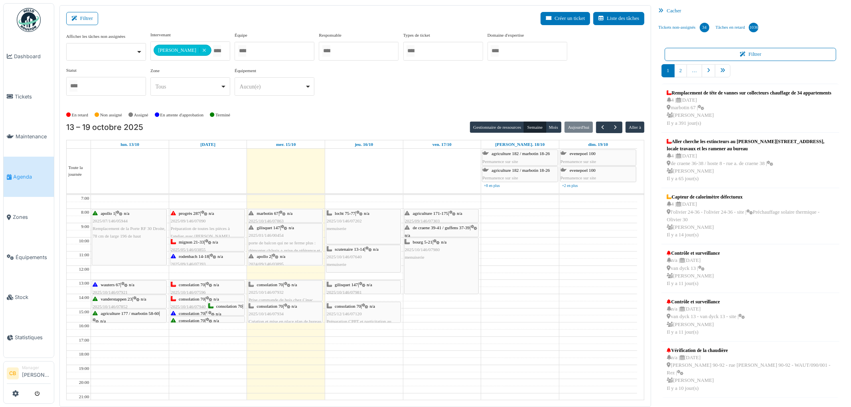
click at [275, 233] on div "gilisquet 147 | n/a 2025/01/146/00454 porte de balcon qui ne se ferme plus : dé…" at bounding box center [285, 247] width 73 height 46
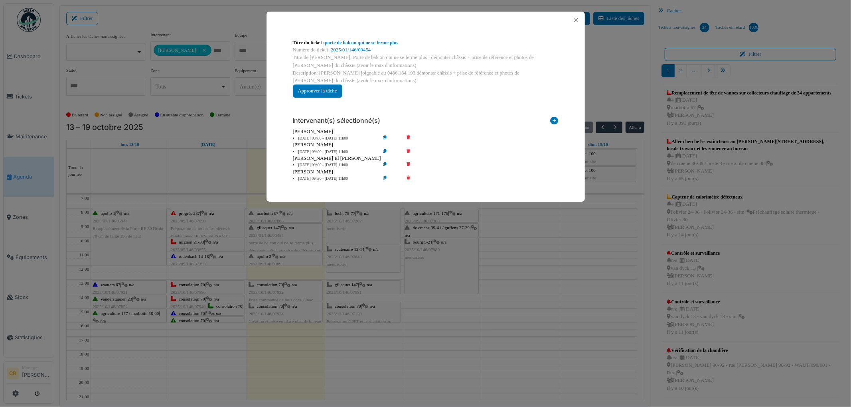
click at [275, 233] on div "Titre du ticket : porte de balcon qui ne se ferme plus Numéro de ticket : 2025/…" at bounding box center [425, 203] width 851 height 407
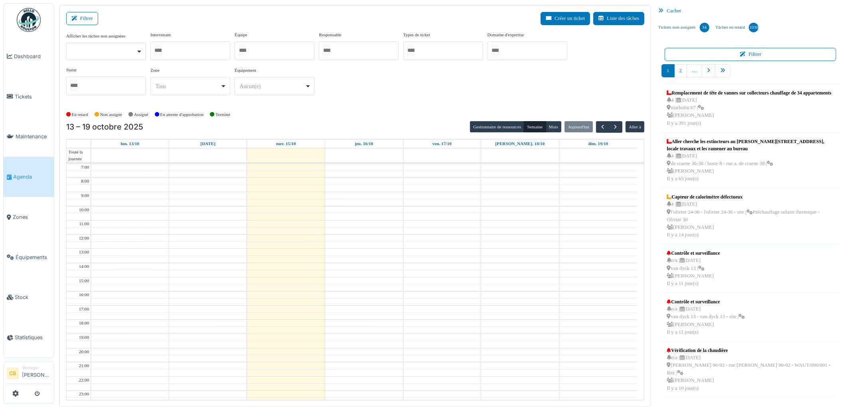
click at [195, 50] on div at bounding box center [190, 50] width 80 height 19
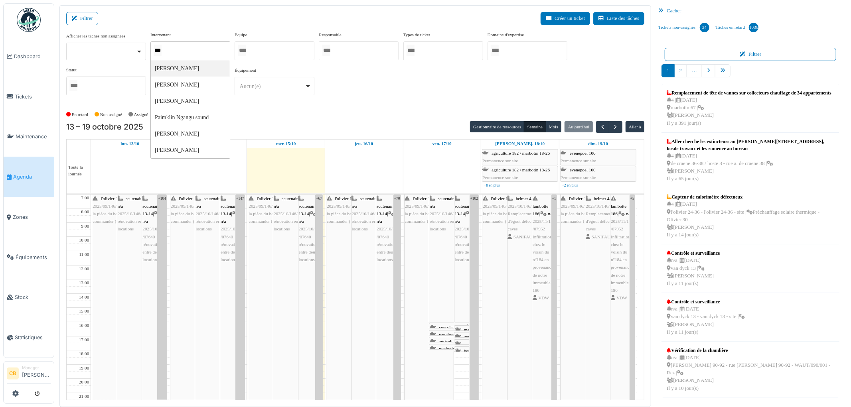
type input "****"
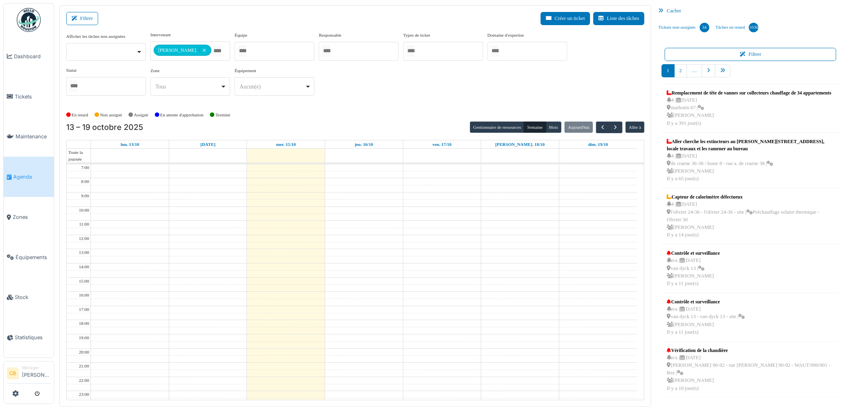
click at [252, 112] on div "En retard Non assigné Assigné En attente d'approbation Terminé" at bounding box center [355, 114] width 578 height 13
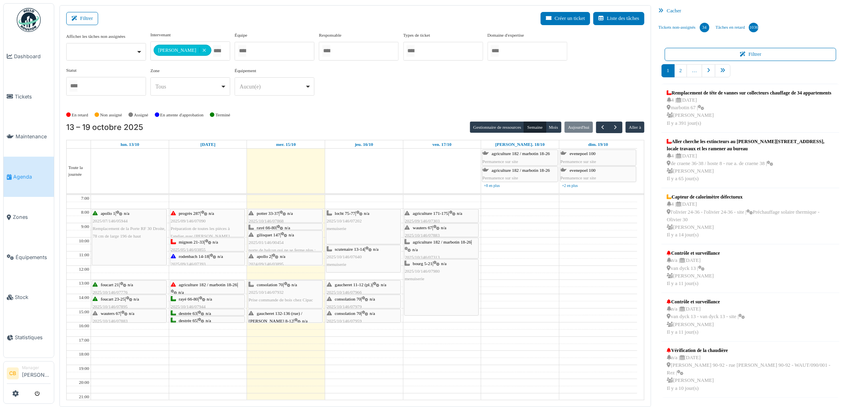
click at [275, 226] on span "rayé 66-80" at bounding box center [266, 227] width 19 height 5
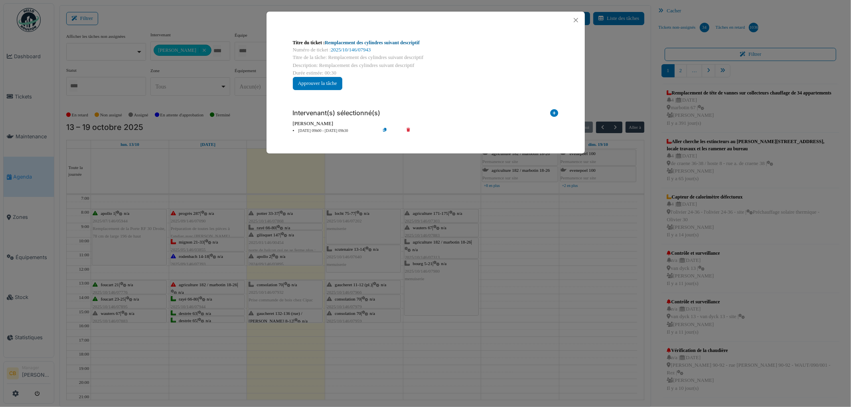
click at [365, 44] on link "Remplacement des cylindres suivant descriptif" at bounding box center [372, 43] width 95 height 6
click at [576, 20] on button "Close" at bounding box center [575, 20] width 11 height 11
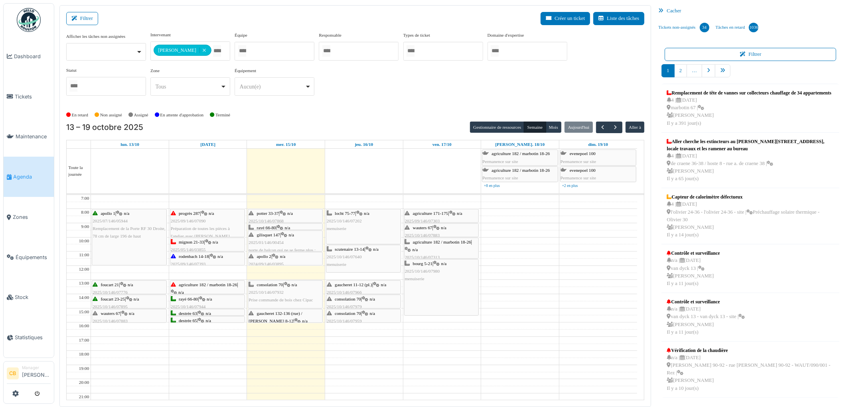
click at [284, 241] on div "gilisquet 147 | n/a 2025/01/146/00454 porte de balcon qui ne se ferme plus : dé…" at bounding box center [285, 254] width 73 height 46
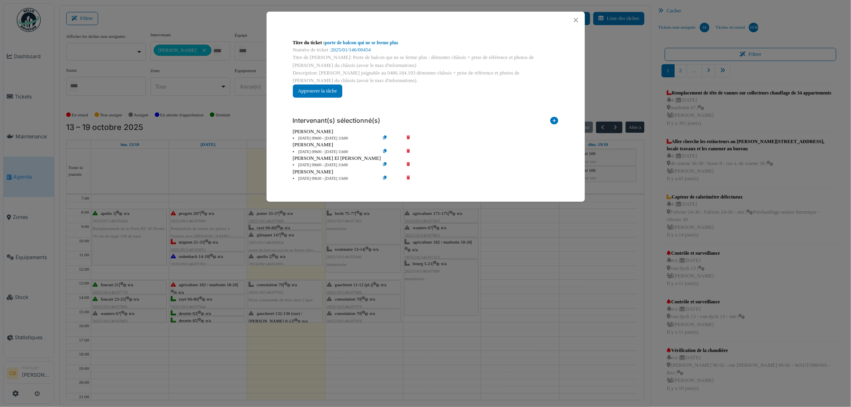
click at [284, 240] on div "Titre du ticket : porte de balcon qui ne se ferme plus Numéro de ticket : 2025/…" at bounding box center [425, 203] width 851 height 407
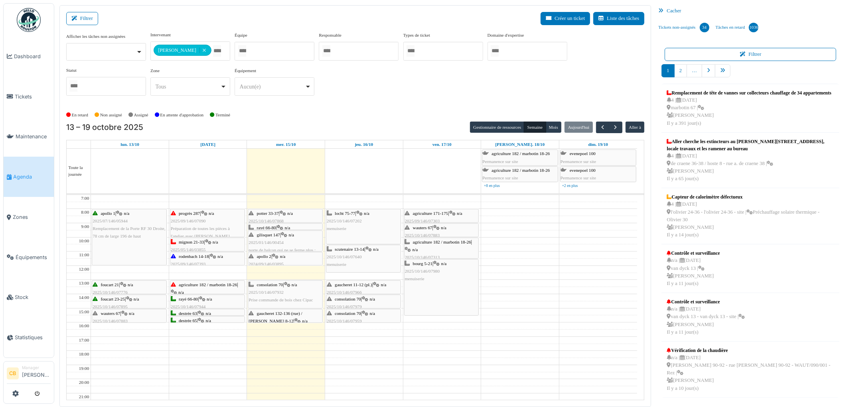
click at [30, 21] on img at bounding box center [29, 20] width 24 height 24
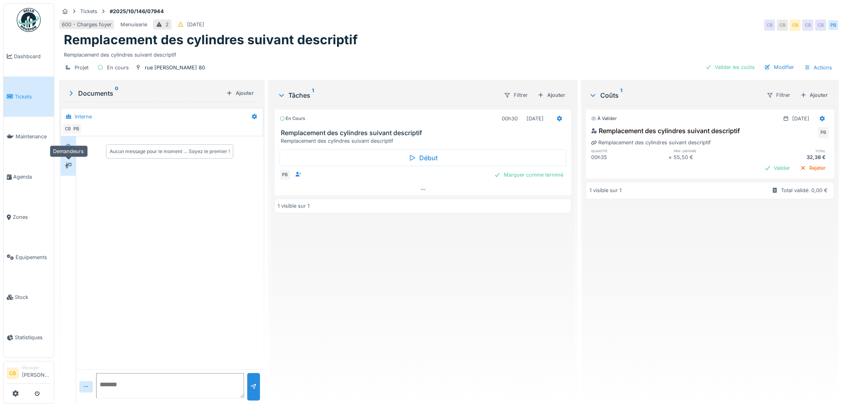
click at [69, 168] on icon at bounding box center [68, 165] width 6 height 5
click at [70, 170] on div at bounding box center [68, 166] width 12 height 10
click at [63, 168] on div at bounding box center [68, 166] width 12 height 10
click at [65, 149] on div at bounding box center [68, 146] width 6 height 8
click at [801, 93] on div "Ajouter" at bounding box center [814, 95] width 34 height 11
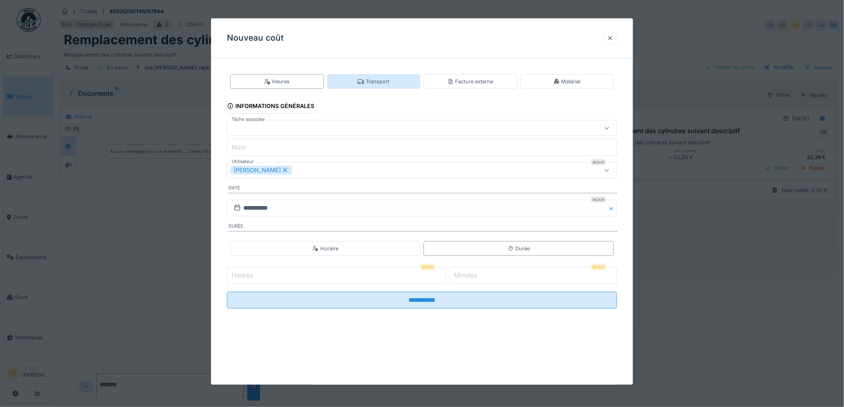
click at [377, 81] on div "Transport" at bounding box center [374, 82] width 32 height 8
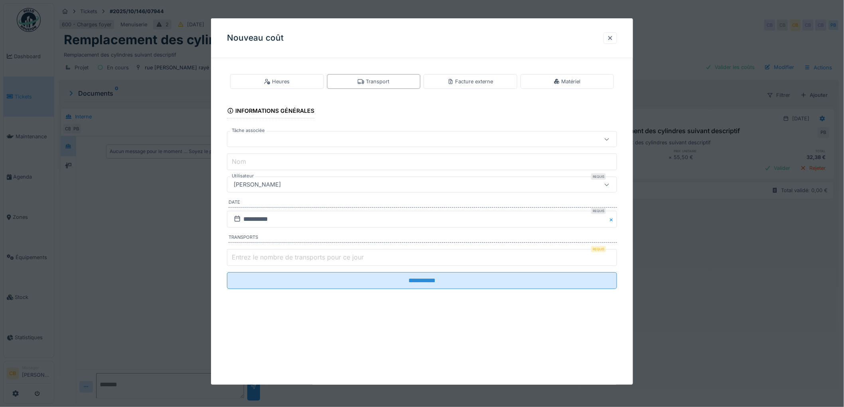
click at [291, 182] on div "[PERSON_NAME]" at bounding box center [400, 184] width 338 height 9
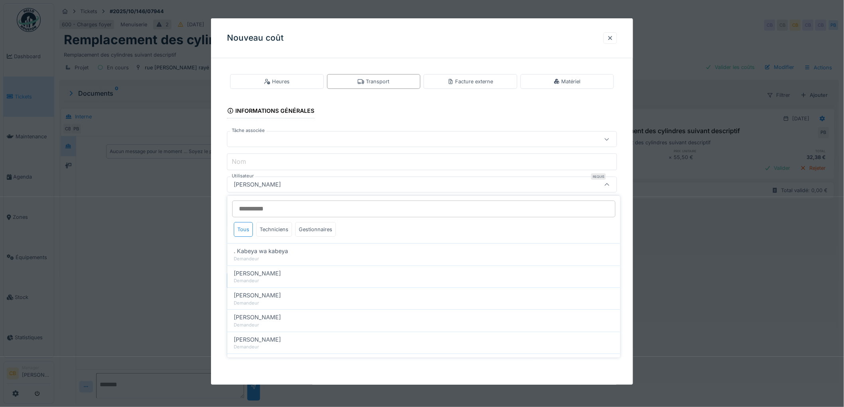
click at [249, 207] on input "Utilisateur" at bounding box center [423, 209] width 383 height 17
type input "****"
click at [272, 229] on div "Techniciens" at bounding box center [274, 229] width 36 height 15
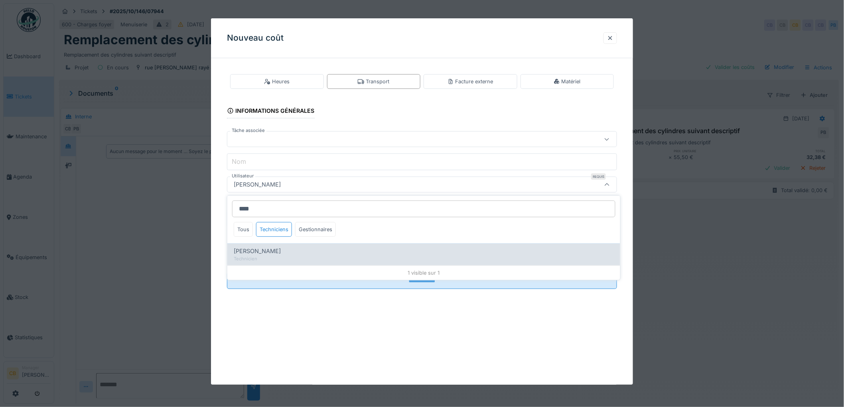
click at [254, 250] on span "Paul Baton" at bounding box center [257, 251] width 47 height 9
type input "****"
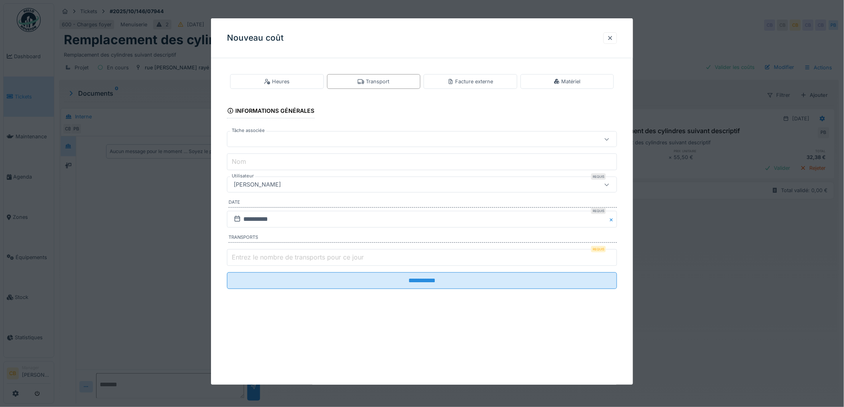
click at [253, 258] on label "Entrez le nombre de transports pour ce jour" at bounding box center [297, 258] width 135 height 10
click at [253, 258] on input "Entrez le nombre de transports pour ce jour" at bounding box center [422, 257] width 390 height 17
type input "*"
click at [257, 221] on input "**********" at bounding box center [422, 219] width 390 height 17
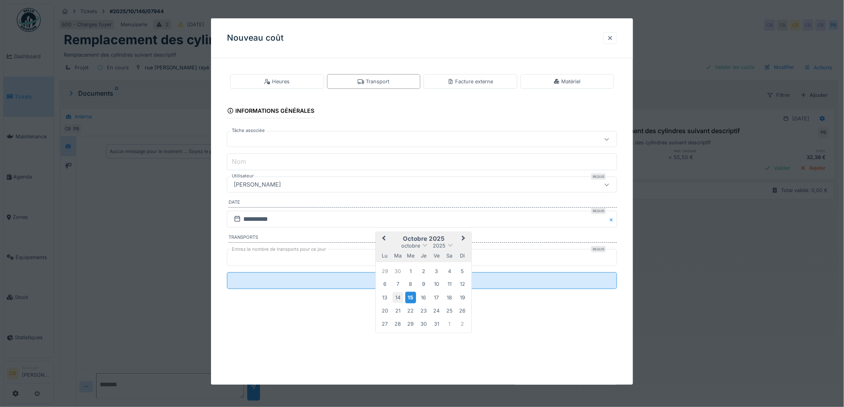
click at [400, 296] on div "14" at bounding box center [398, 297] width 11 height 11
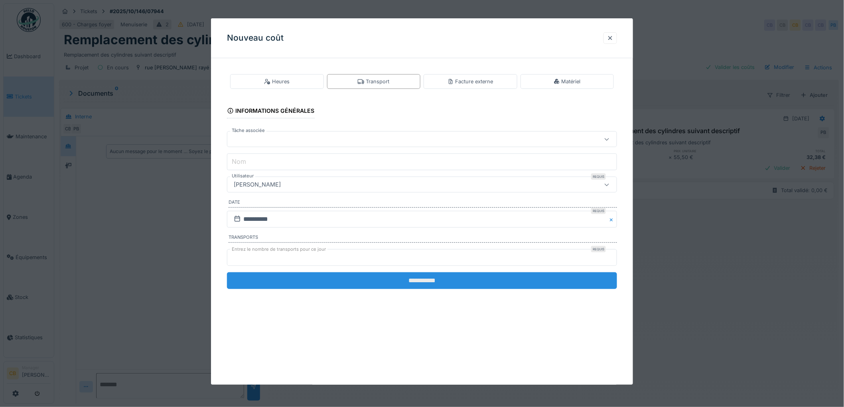
click at [407, 282] on input "**********" at bounding box center [422, 280] width 390 height 17
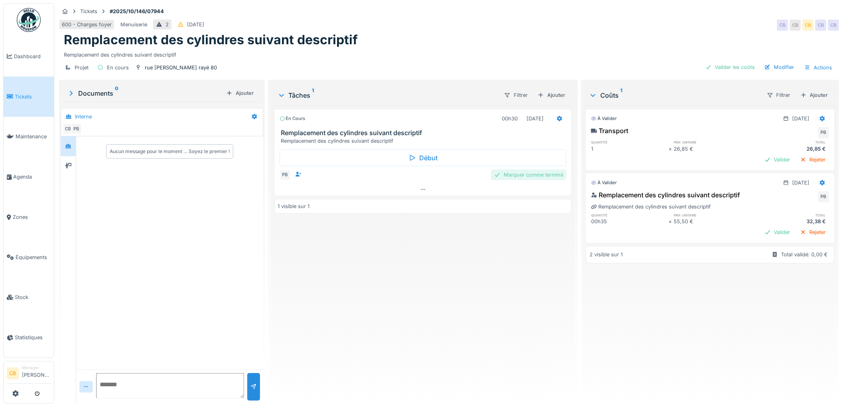
click at [539, 174] on div "Marquer comme terminé" at bounding box center [528, 175] width 75 height 11
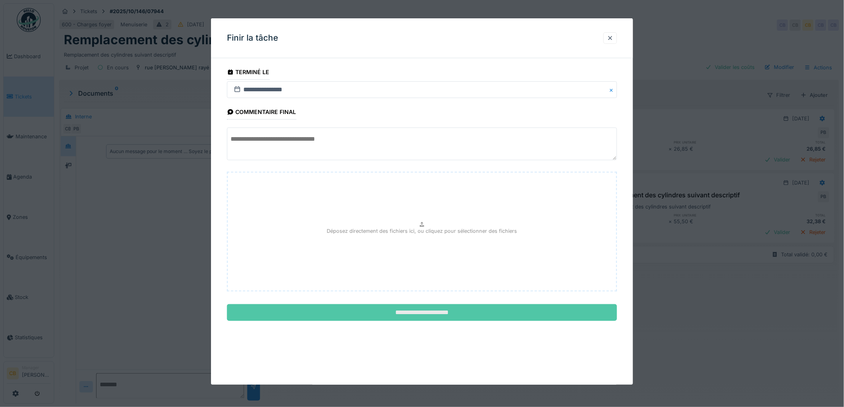
click at [433, 310] on input "**********" at bounding box center [422, 312] width 390 height 17
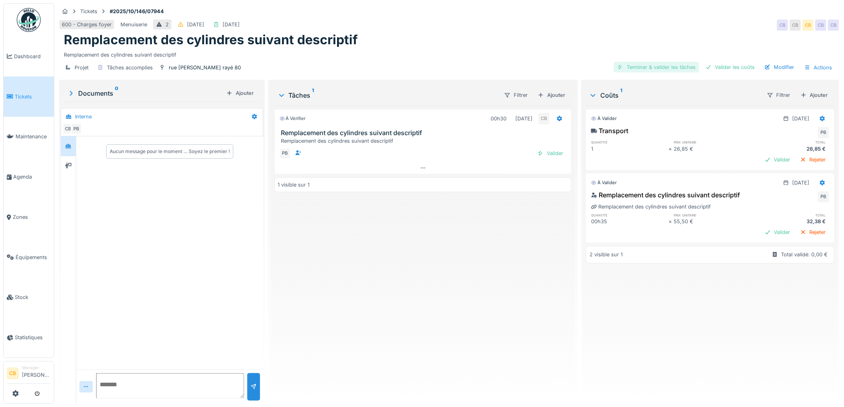
click at [659, 65] on div "Terminer & valider les tâches" at bounding box center [656, 67] width 85 height 11
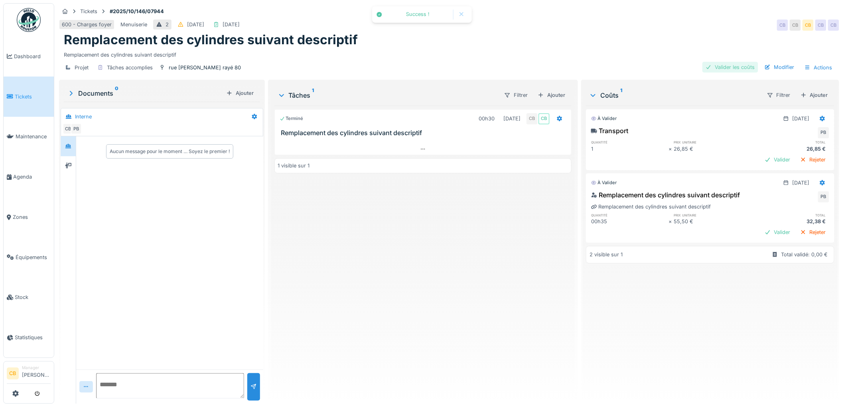
click at [709, 67] on div "Valider les coûts" at bounding box center [730, 67] width 56 height 11
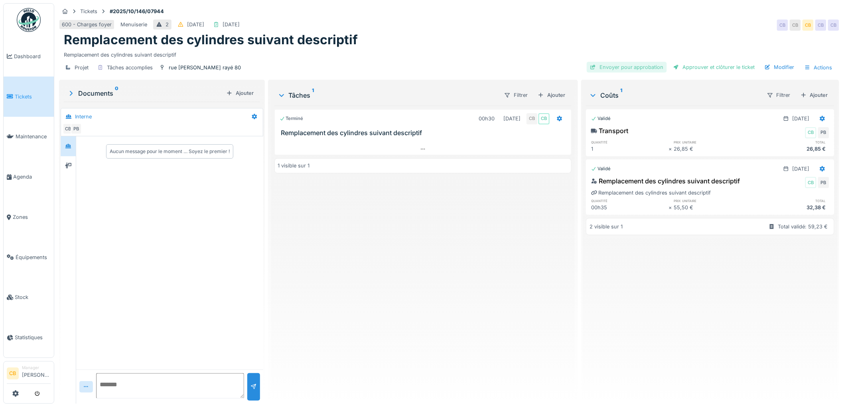
click at [621, 67] on div "Envoyer pour approbation" at bounding box center [627, 67] width 80 height 11
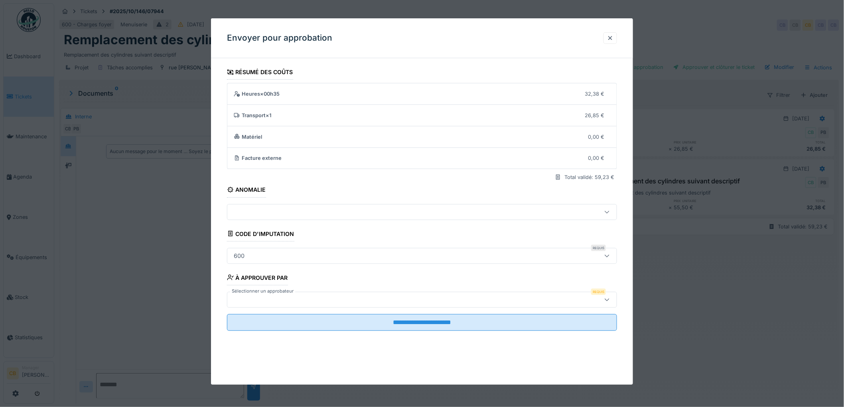
click at [249, 297] on div at bounding box center [400, 300] width 338 height 9
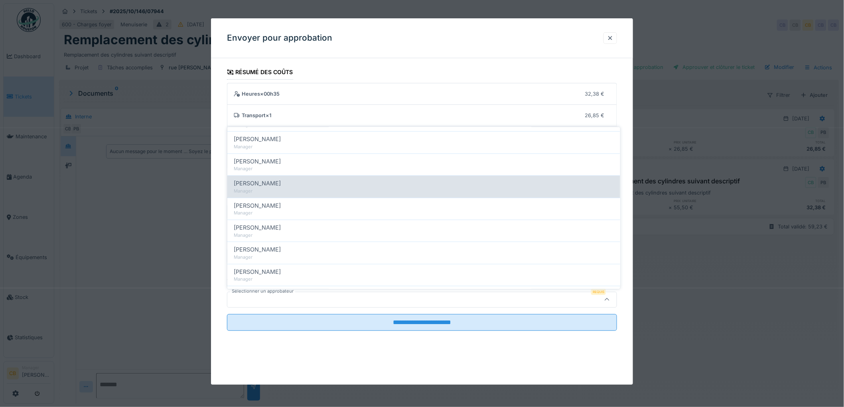
scroll to position [89, 0]
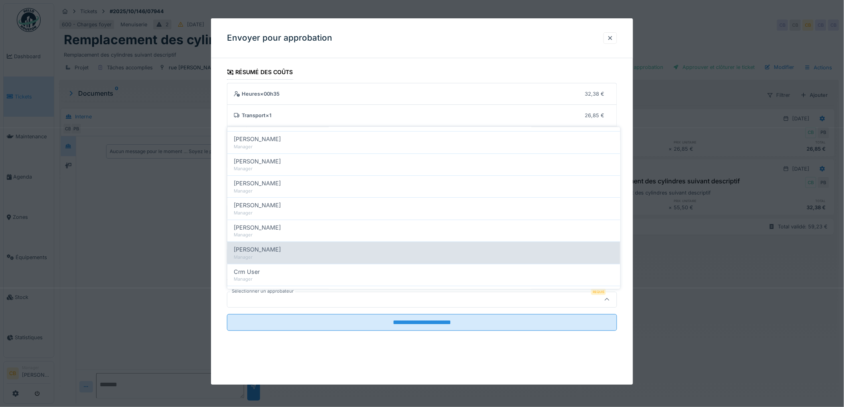
click at [277, 251] on span "[PERSON_NAME]" at bounding box center [257, 249] width 47 height 9
type input "****"
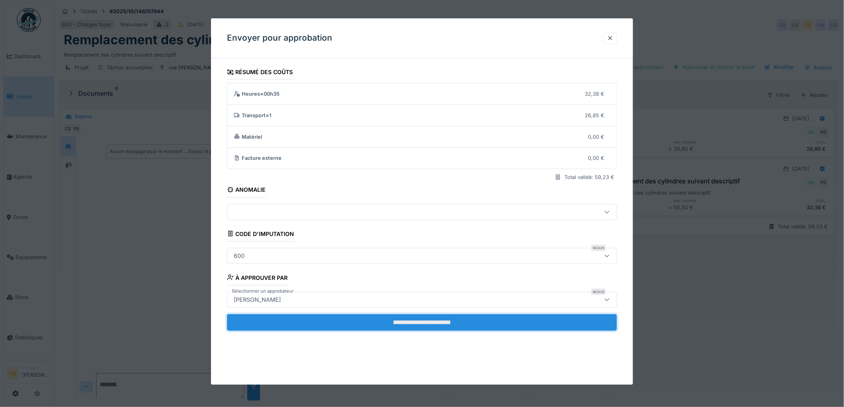
click at [383, 324] on input "**********" at bounding box center [422, 322] width 390 height 17
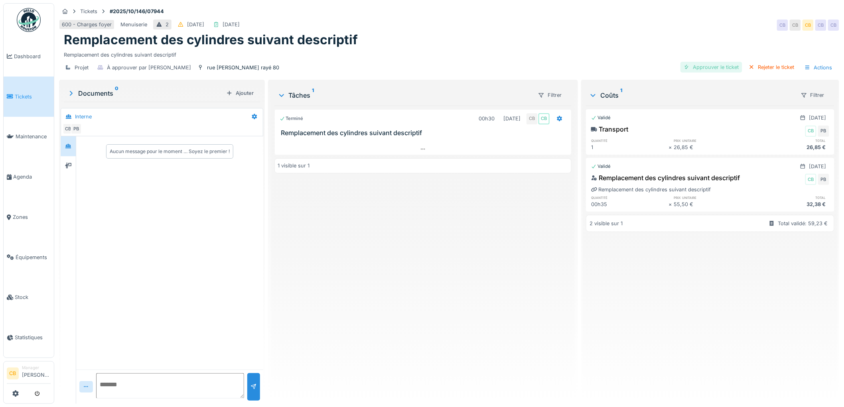
click at [710, 66] on div "Approuver le ticket" at bounding box center [712, 67] width 62 height 11
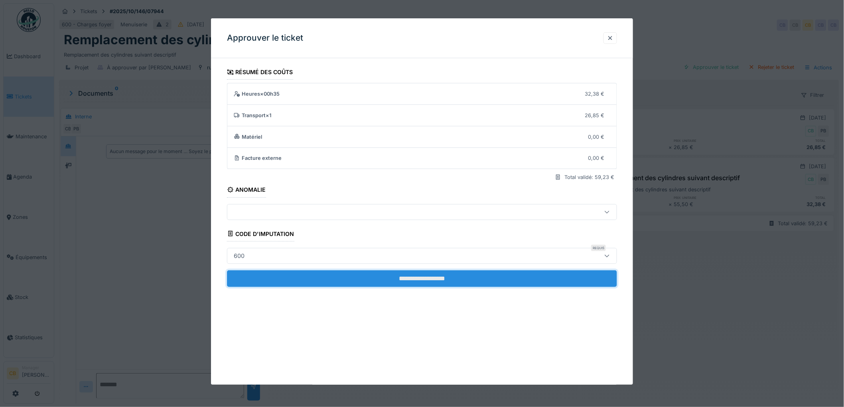
click at [432, 276] on input "**********" at bounding box center [422, 278] width 390 height 17
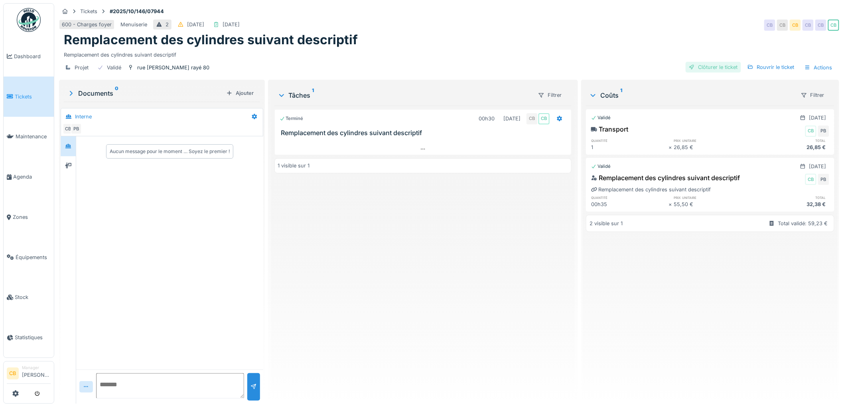
click at [704, 67] on div "Clôturer le ticket" at bounding box center [713, 67] width 55 height 11
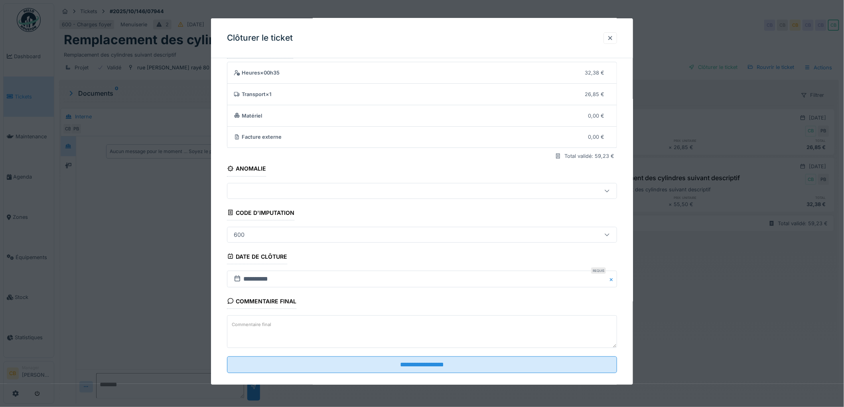
scroll to position [33, 0]
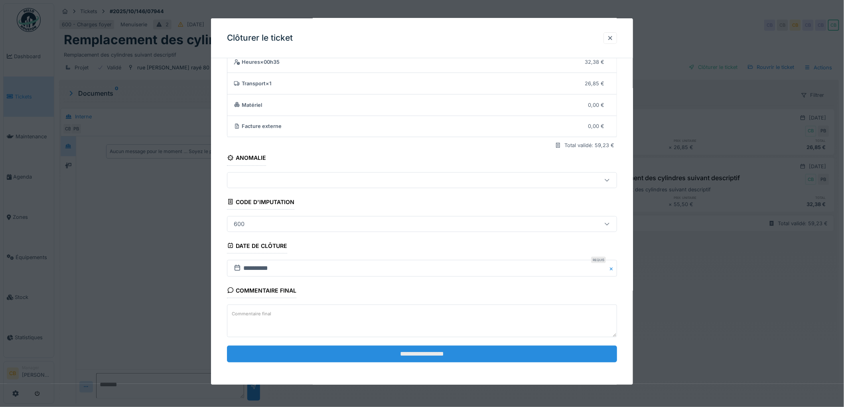
click at [419, 352] on input "**********" at bounding box center [422, 354] width 390 height 17
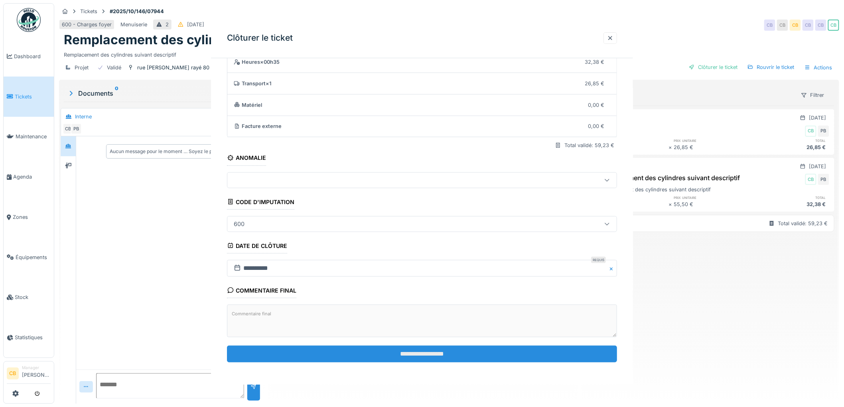
scroll to position [0, 0]
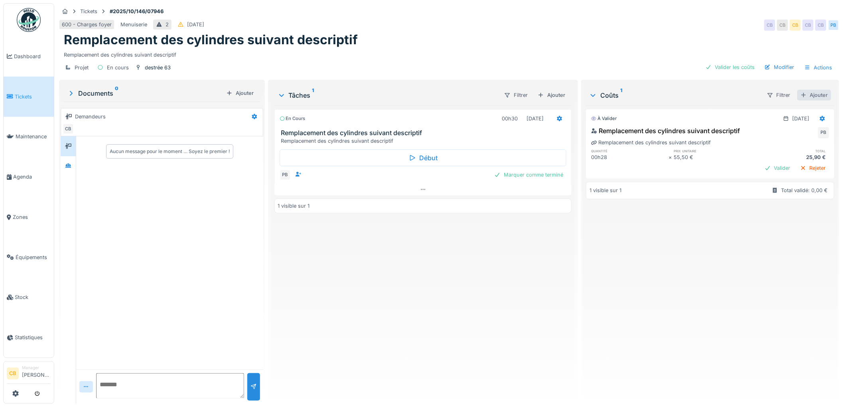
click at [808, 95] on div "Ajouter" at bounding box center [814, 95] width 34 height 11
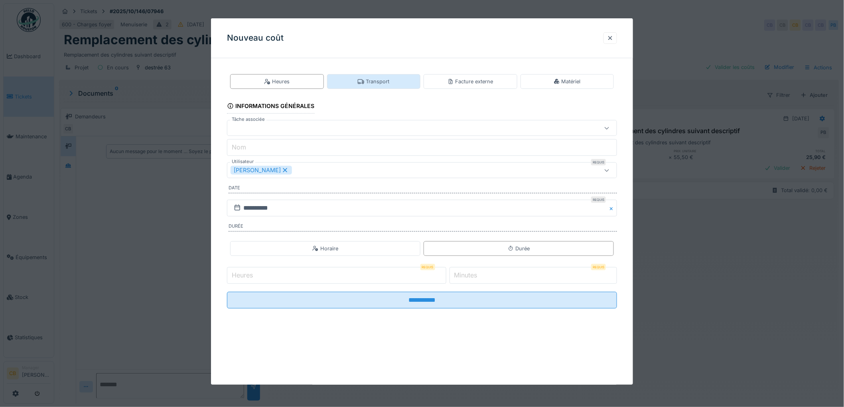
click at [369, 82] on div "Transport" at bounding box center [374, 82] width 32 height 8
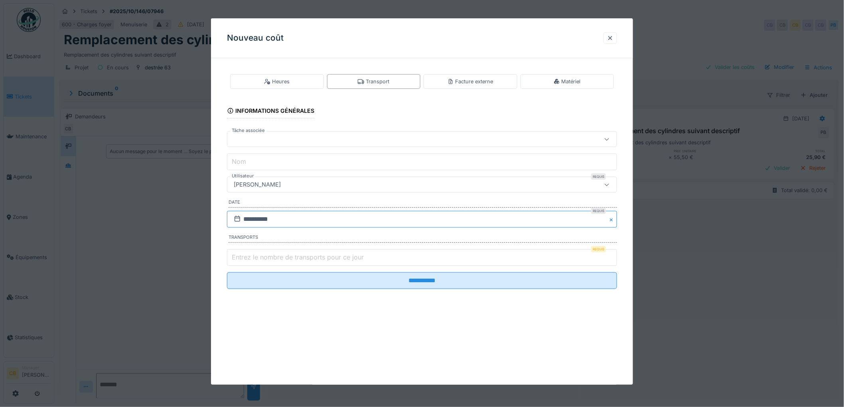
click at [273, 216] on input "**********" at bounding box center [422, 219] width 390 height 17
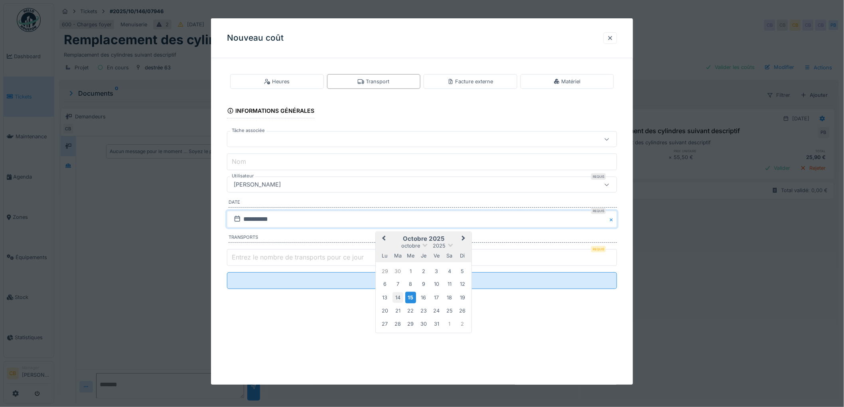
click at [399, 297] on div "14" at bounding box center [398, 297] width 11 height 11
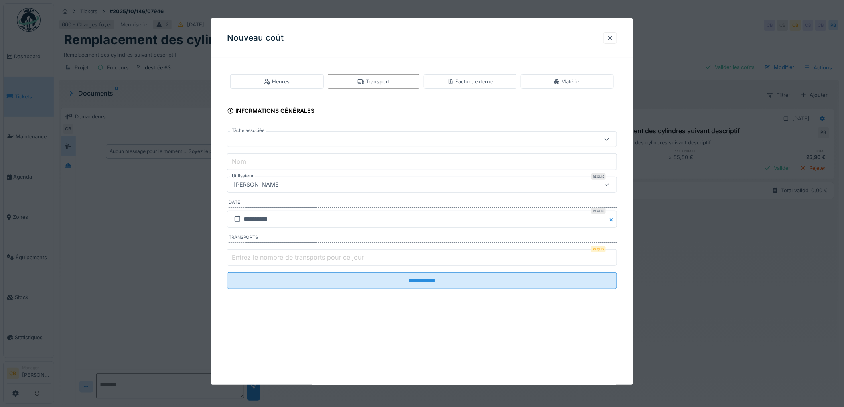
click at [247, 256] on label "Entrez le nombre de transports pour ce jour" at bounding box center [297, 258] width 135 height 10
click at [247, 256] on input "Entrez le nombre de transports pour ce jour" at bounding box center [422, 257] width 390 height 17
type input "*"
click at [271, 182] on div "[PERSON_NAME]" at bounding box center [257, 184] width 53 height 9
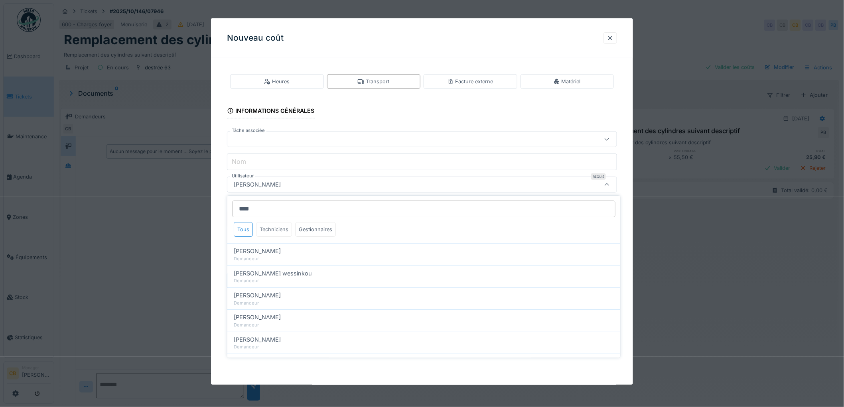
type input "****"
click at [270, 230] on div "Techniciens" at bounding box center [274, 229] width 36 height 15
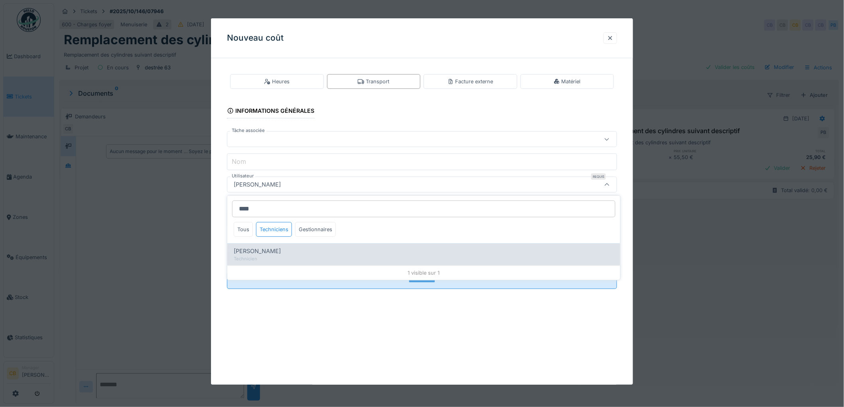
click at [258, 253] on span "Paul Baton" at bounding box center [257, 251] width 47 height 9
type input "****"
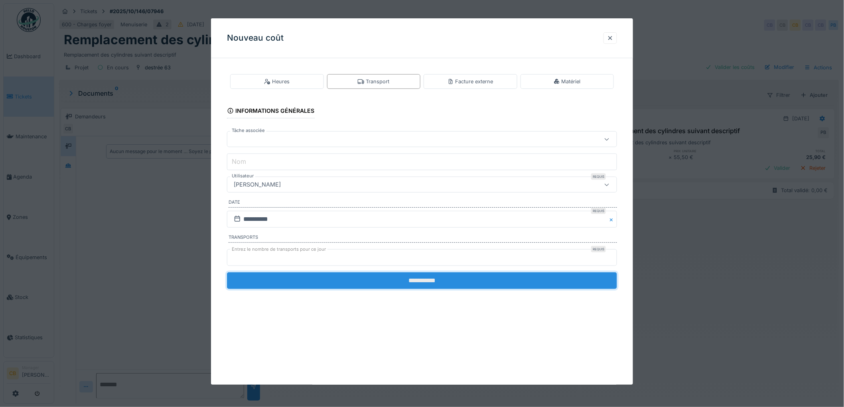
click at [420, 279] on input "**********" at bounding box center [422, 280] width 390 height 17
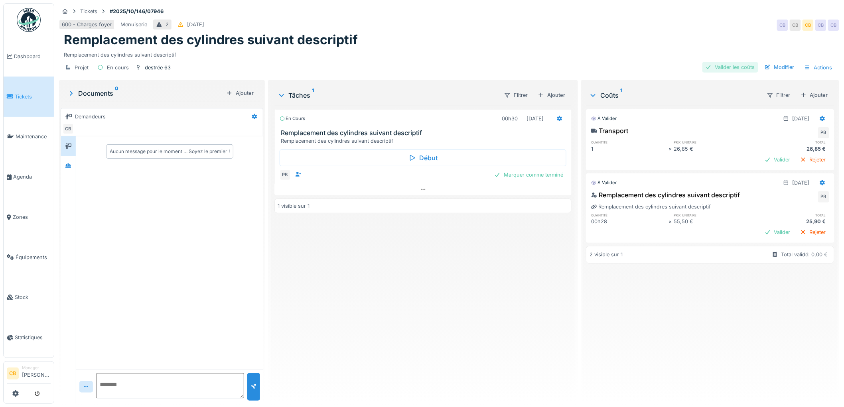
click at [729, 67] on div "Valider les coûts" at bounding box center [730, 67] width 56 height 11
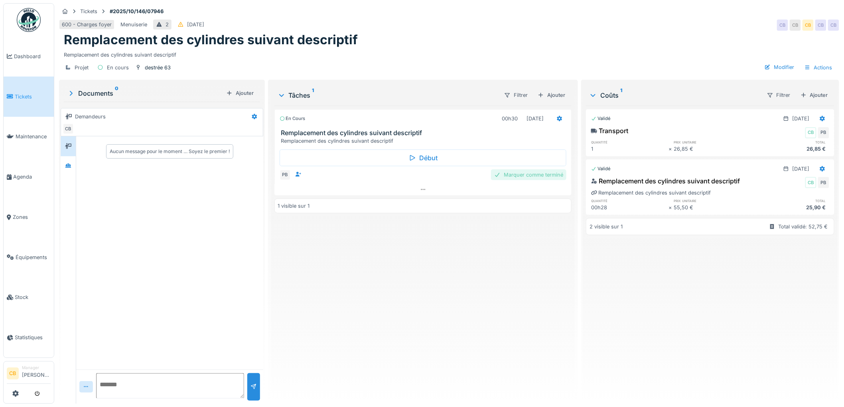
click at [545, 175] on div "Marquer comme terminé" at bounding box center [528, 175] width 75 height 11
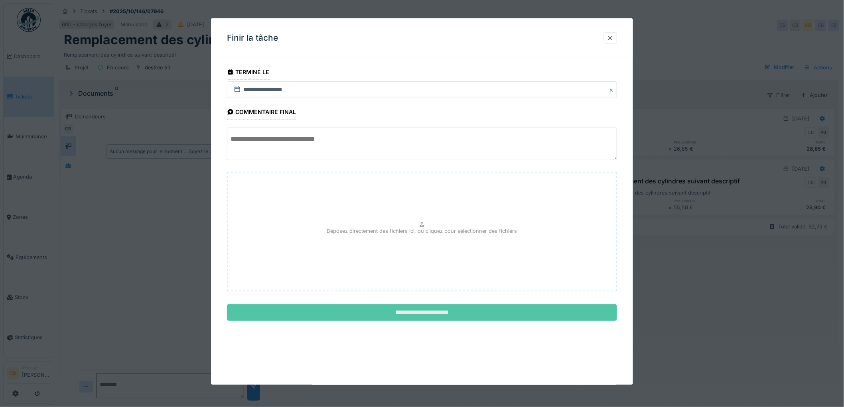
click at [441, 314] on input "**********" at bounding box center [422, 312] width 390 height 17
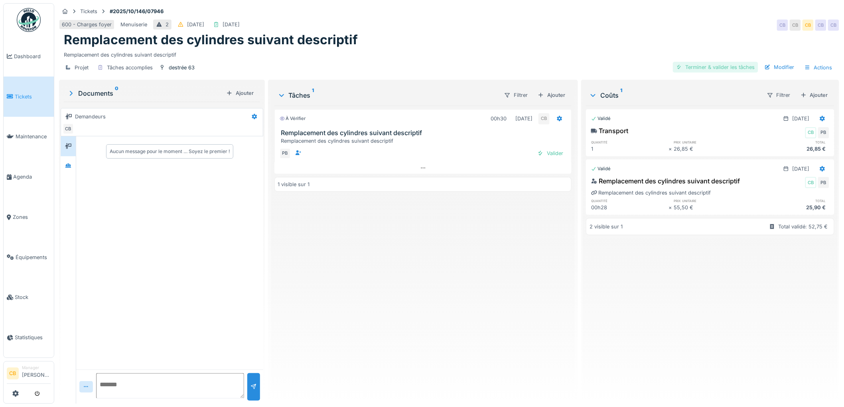
click at [691, 66] on div "Terminer & valider les tâches" at bounding box center [715, 67] width 85 height 11
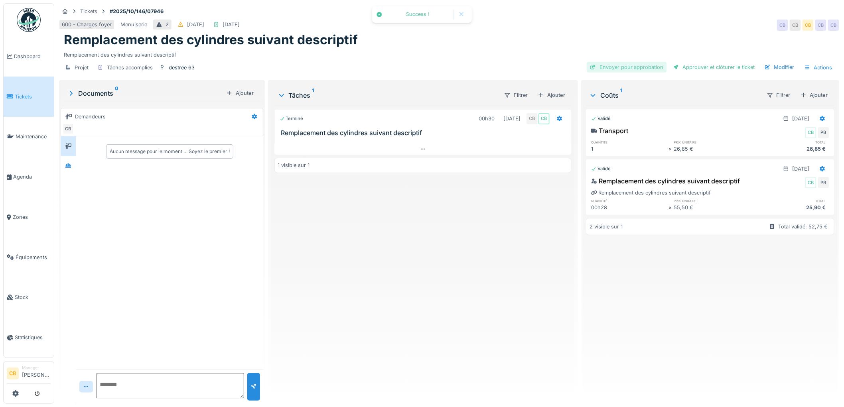
click at [627, 65] on div "Envoyer pour approbation" at bounding box center [627, 67] width 80 height 11
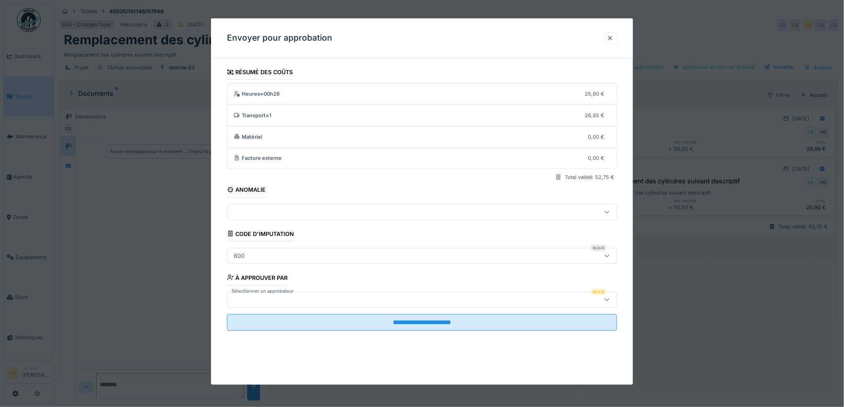
click at [262, 294] on label "Sélectionner un approbateur" at bounding box center [262, 291] width 65 height 7
click at [261, 296] on div "Sélectionner un approbateur Requis" at bounding box center [422, 300] width 390 height 16
click at [261, 297] on div at bounding box center [400, 300] width 338 height 9
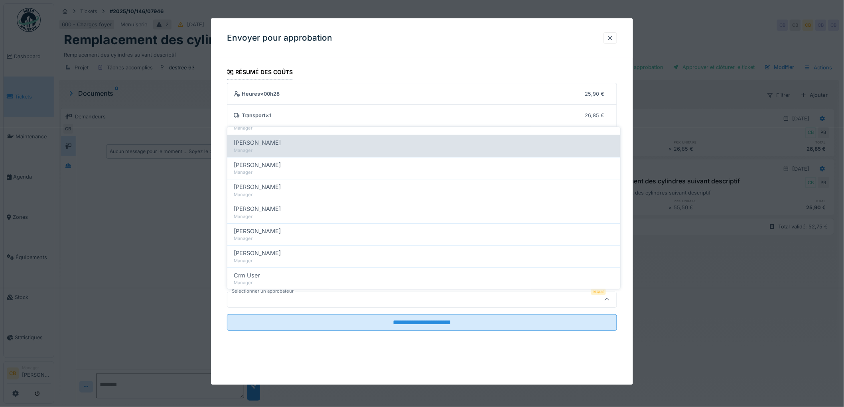
scroll to position [89, 0]
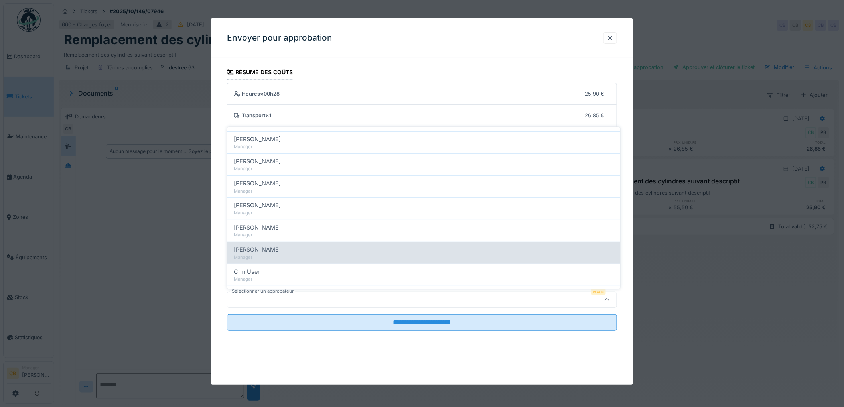
click at [290, 248] on div "[PERSON_NAME]" at bounding box center [424, 249] width 380 height 9
type input "****"
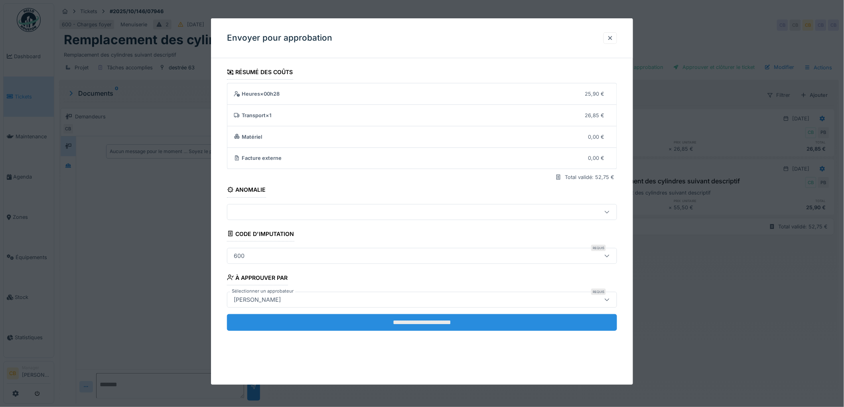
click at [403, 320] on input "**********" at bounding box center [422, 322] width 390 height 17
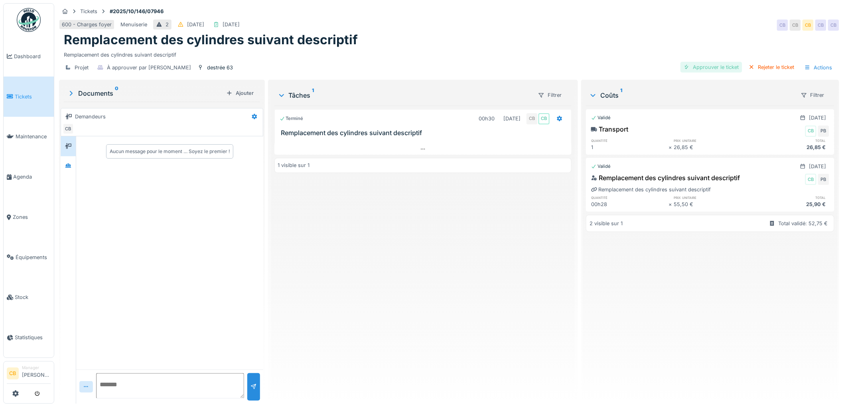
click at [707, 66] on div "Approuver le ticket" at bounding box center [712, 67] width 62 height 11
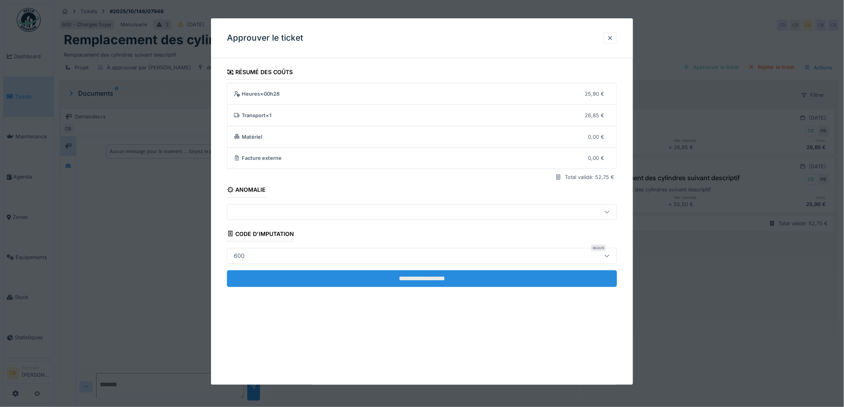
click at [435, 280] on input "**********" at bounding box center [422, 278] width 390 height 17
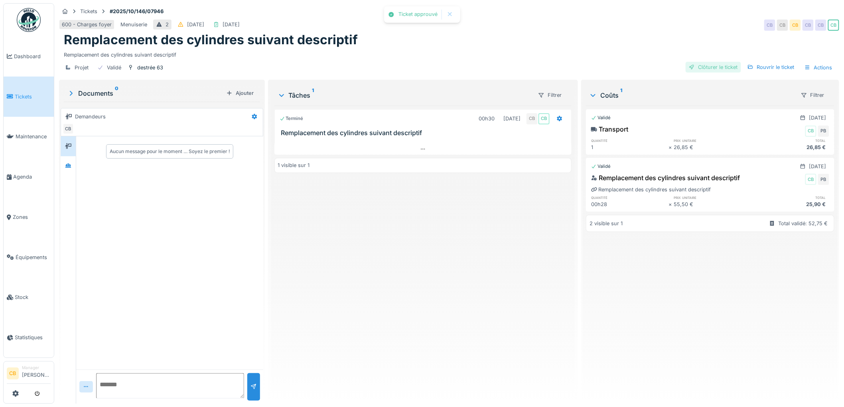
click at [703, 69] on div "Clôturer le ticket" at bounding box center [713, 67] width 55 height 11
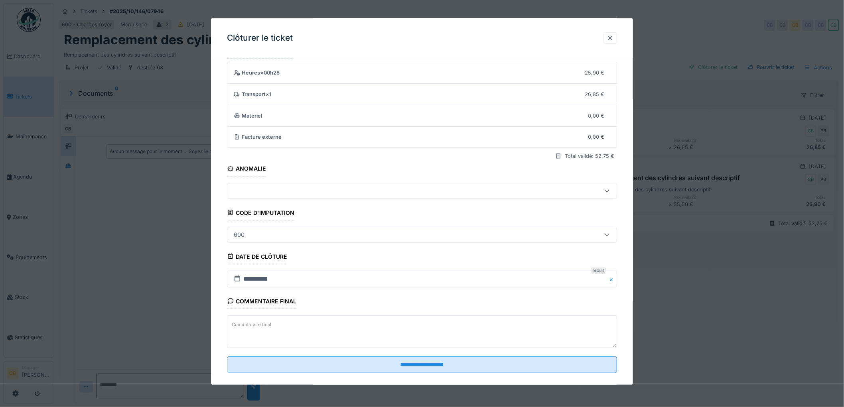
scroll to position [33, 0]
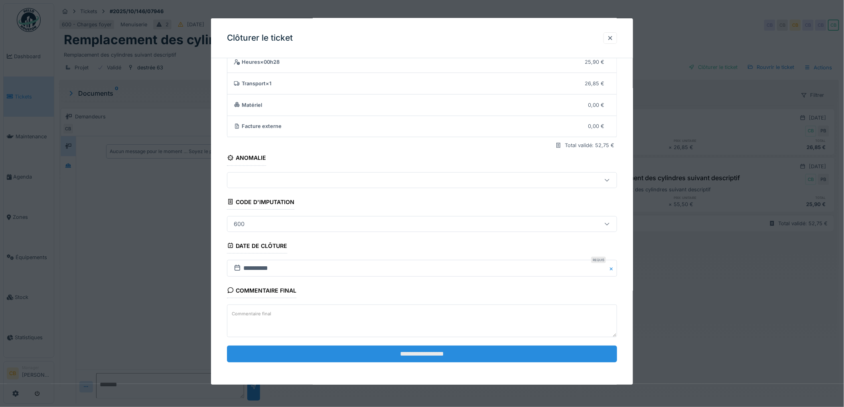
click at [416, 352] on input "**********" at bounding box center [422, 354] width 390 height 17
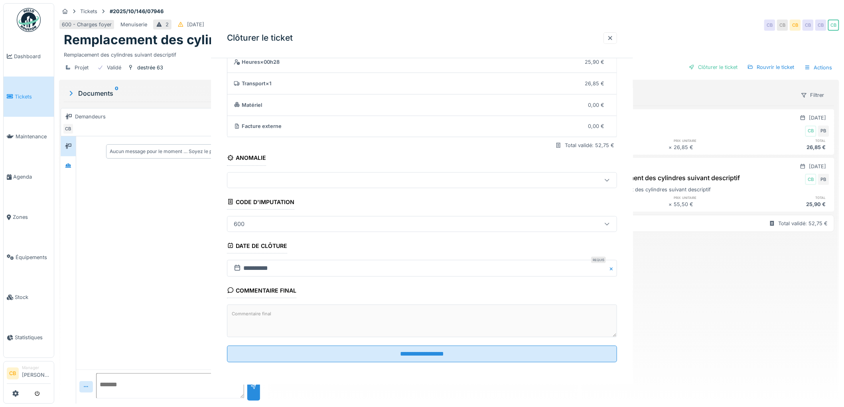
scroll to position [0, 0]
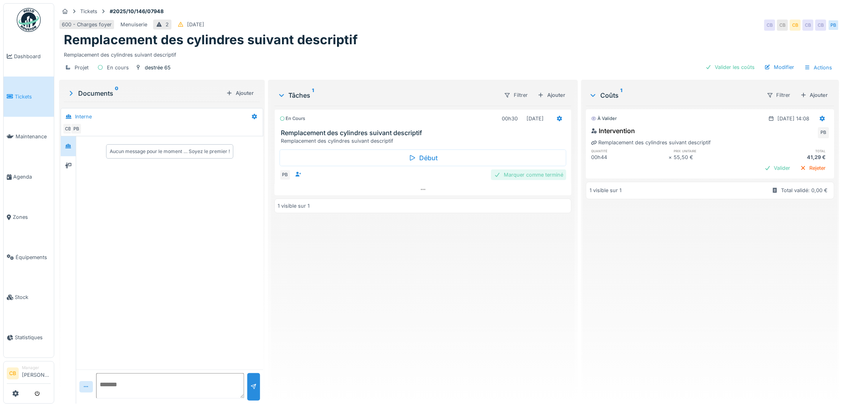
click at [519, 176] on div "Marquer comme terminé" at bounding box center [528, 175] width 75 height 11
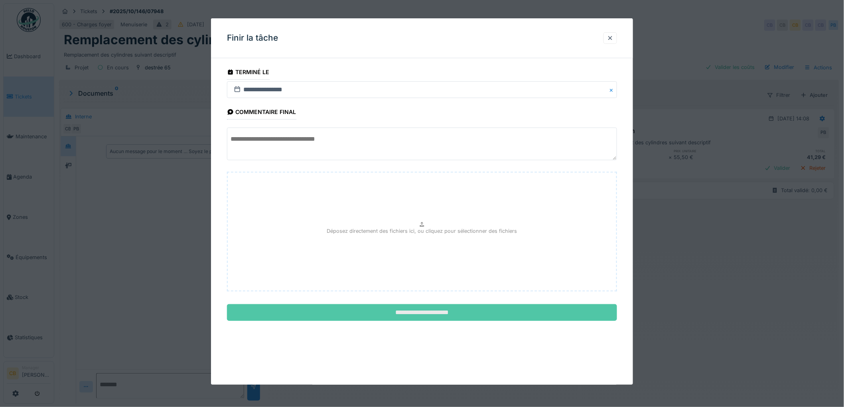
click at [440, 314] on input "**********" at bounding box center [422, 312] width 390 height 17
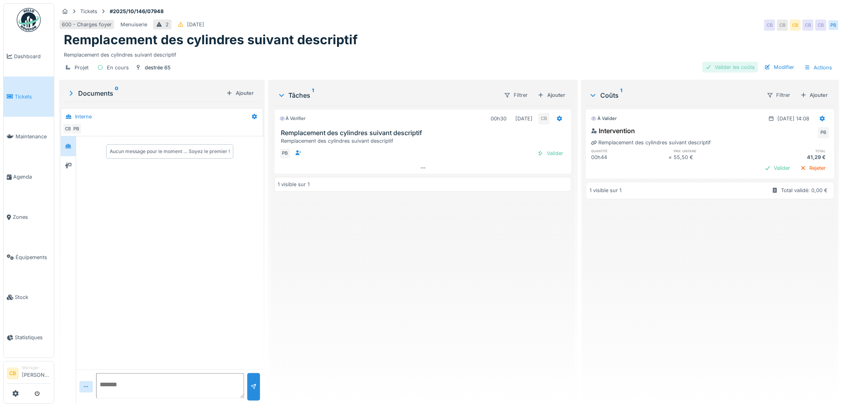
click at [732, 65] on div "Valider les coûts" at bounding box center [730, 67] width 56 height 11
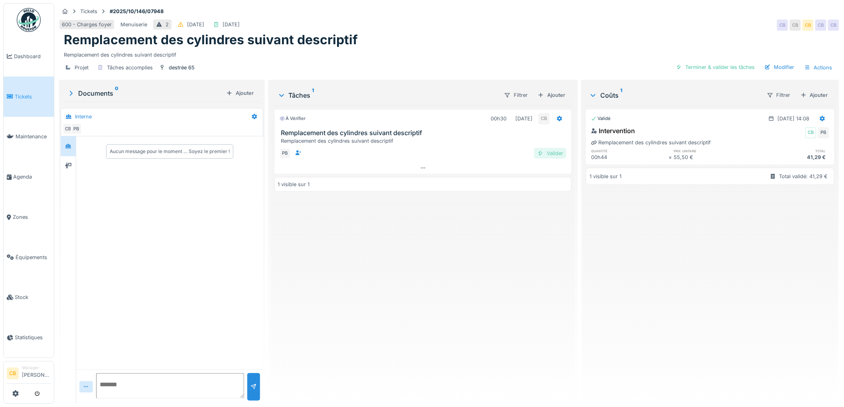
click at [551, 153] on div "Valider" at bounding box center [550, 153] width 32 height 11
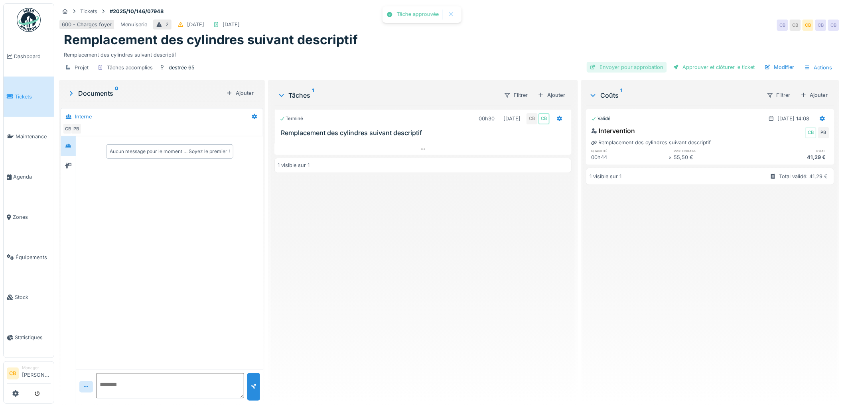
click at [643, 66] on div "Envoyer pour approbation" at bounding box center [627, 67] width 80 height 11
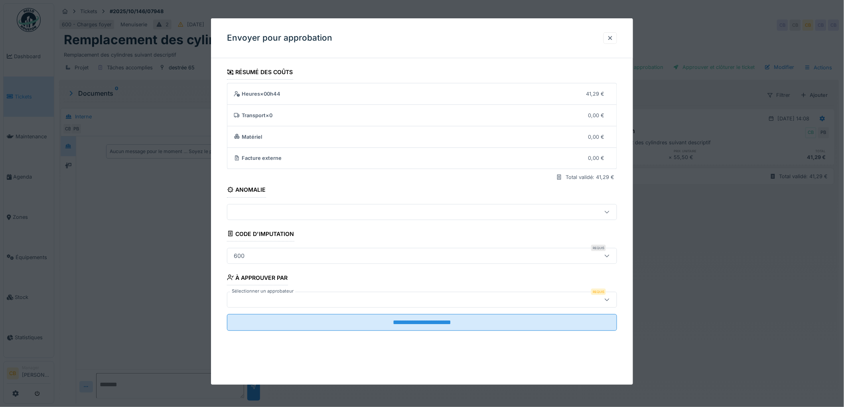
click at [260, 292] on label "Sélectionner un approbateur" at bounding box center [262, 291] width 65 height 7
click at [258, 295] on div at bounding box center [422, 300] width 390 height 16
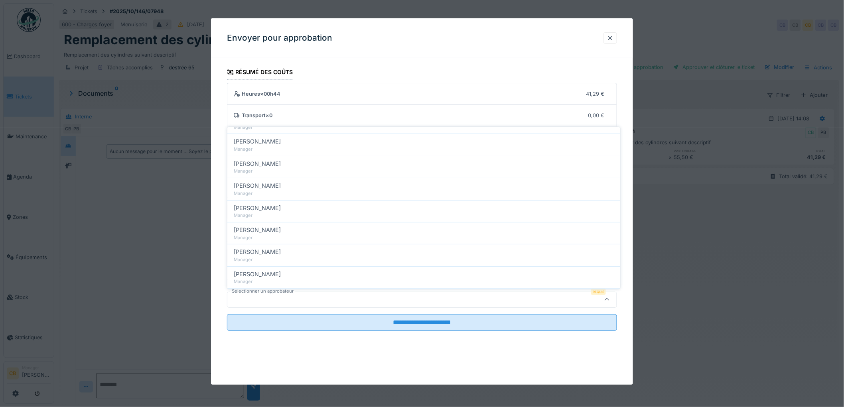
scroll to position [133, 0]
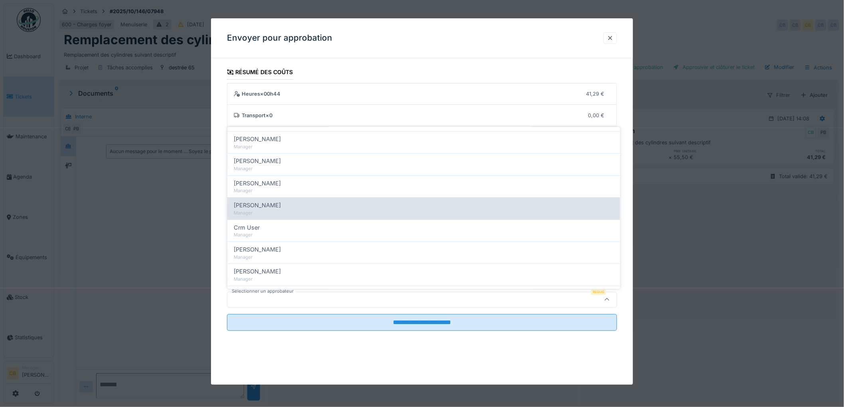
click at [269, 204] on span "[PERSON_NAME]" at bounding box center [257, 205] width 47 height 9
type input "****"
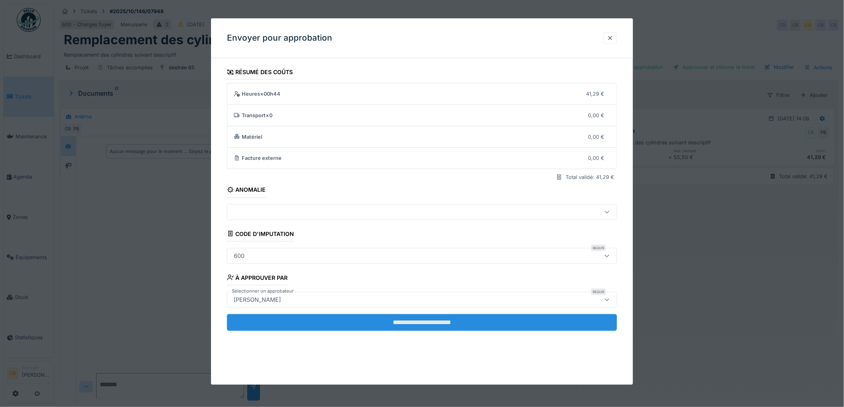
click at [410, 321] on input "**********" at bounding box center [422, 322] width 390 height 17
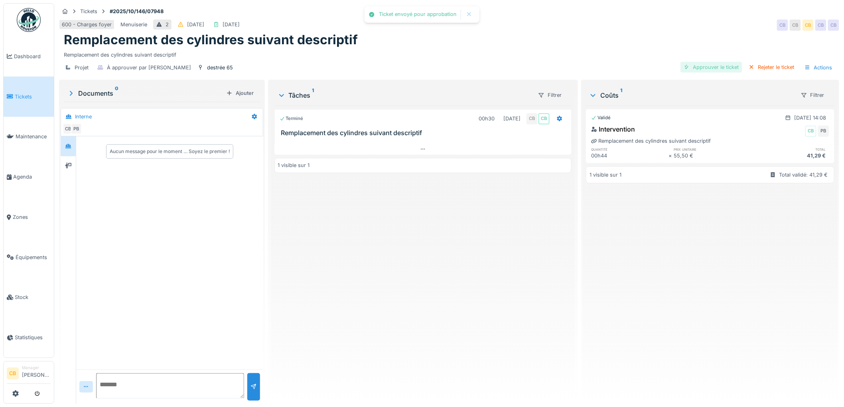
click at [705, 69] on div "Approuver le ticket" at bounding box center [712, 67] width 62 height 11
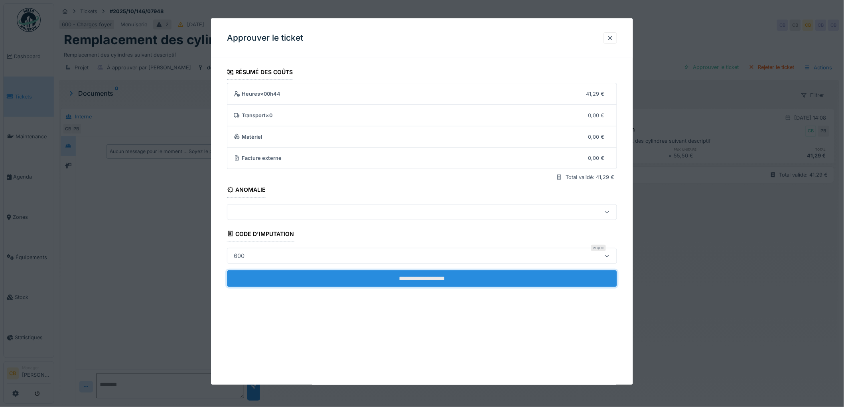
click at [457, 273] on input "**********" at bounding box center [422, 278] width 390 height 17
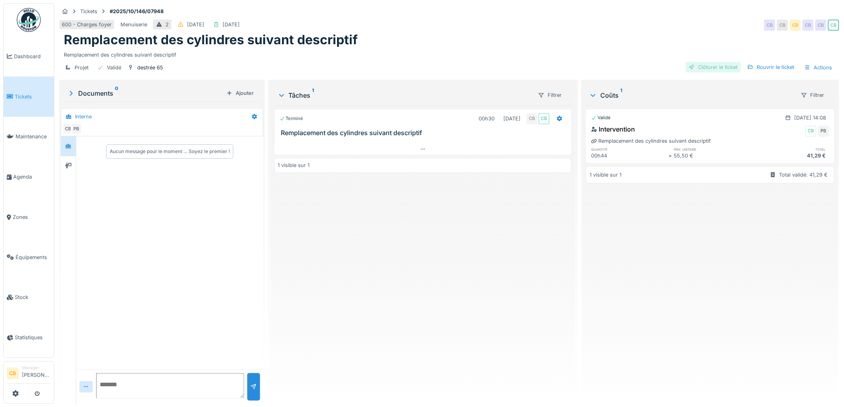
click at [708, 69] on div "Clôturer le ticket" at bounding box center [713, 67] width 55 height 11
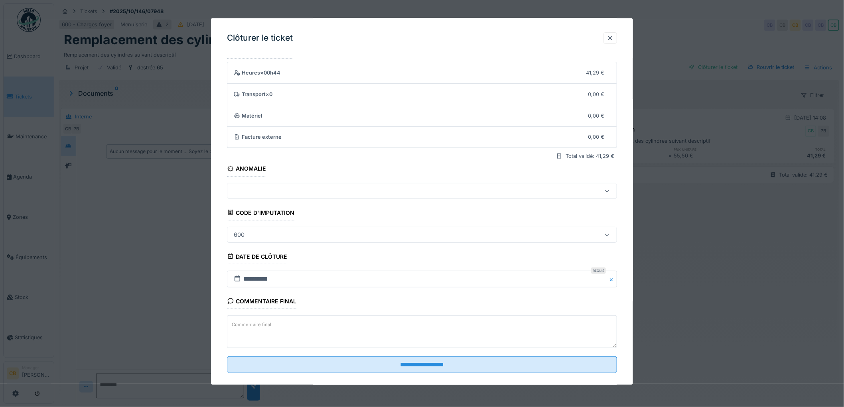
scroll to position [33, 0]
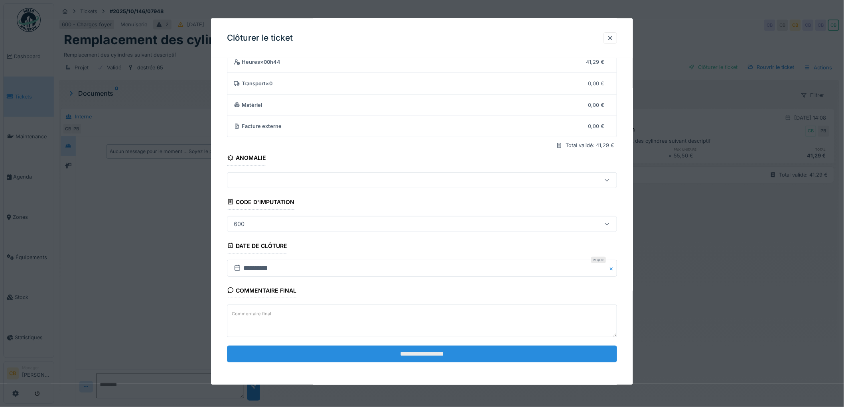
click at [441, 351] on input "**********" at bounding box center [422, 354] width 390 height 17
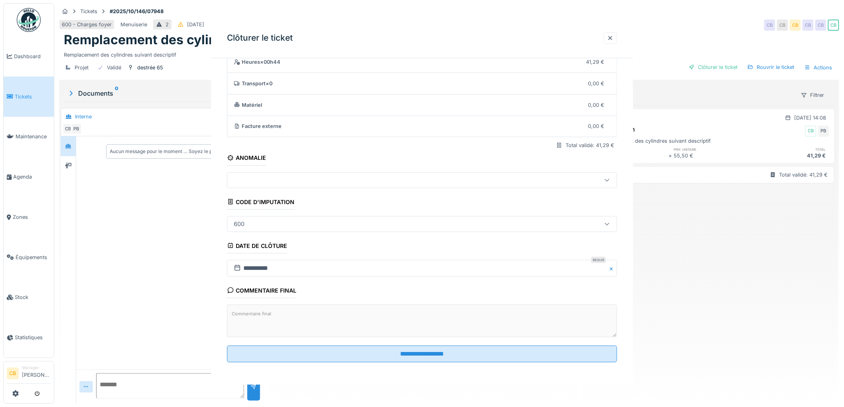
scroll to position [0, 0]
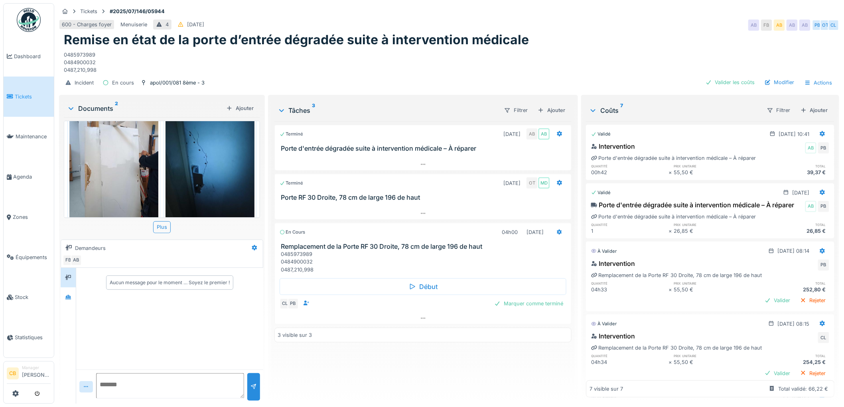
scroll to position [41, 0]
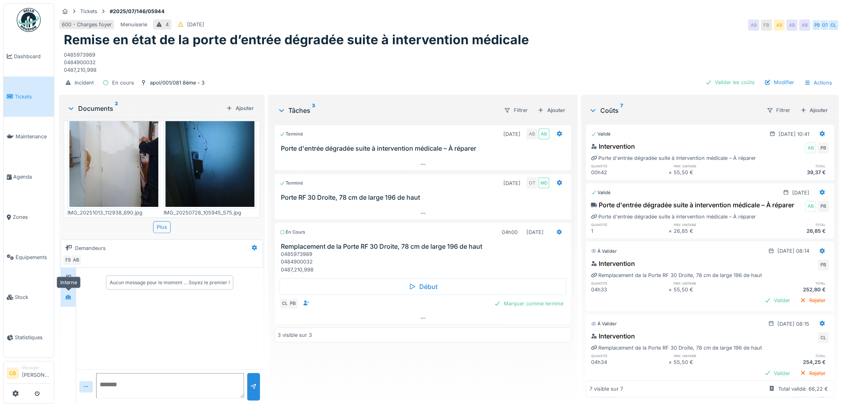
click at [64, 302] on div at bounding box center [68, 297] width 12 height 10
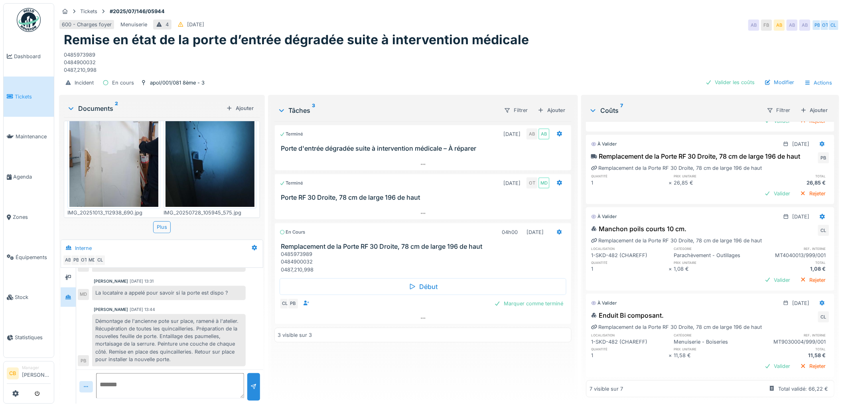
scroll to position [288, 0]
click at [112, 377] on textarea at bounding box center [170, 386] width 148 height 26
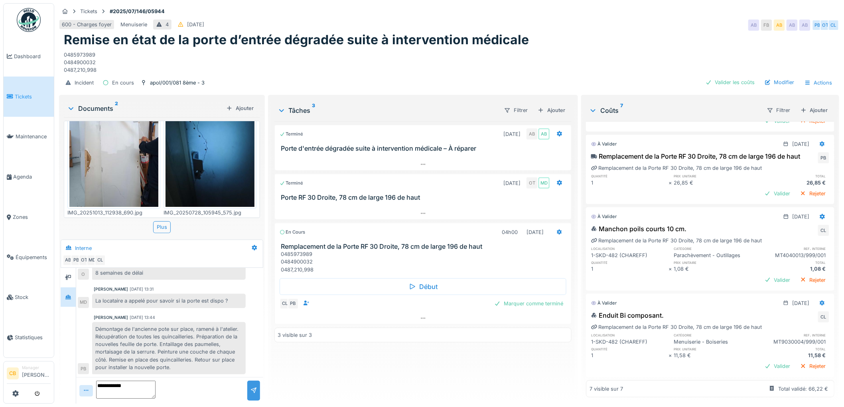
type textarea "**********"
click at [253, 387] on div at bounding box center [254, 391] width 6 height 8
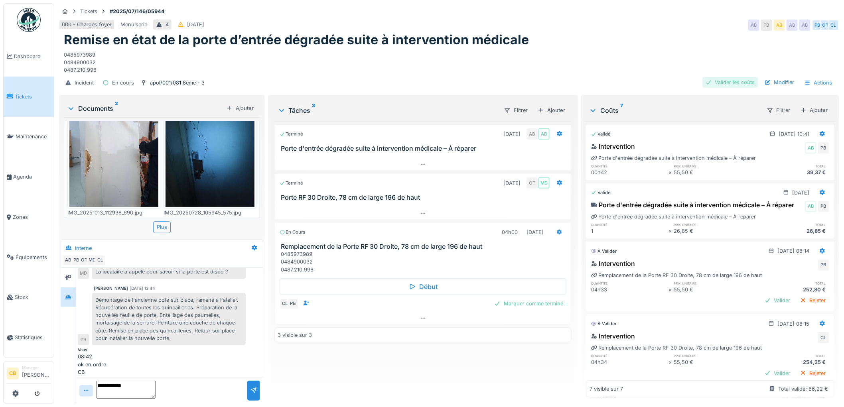
scroll to position [0, 0]
click at [723, 80] on div "Valider les coûts" at bounding box center [730, 82] width 56 height 11
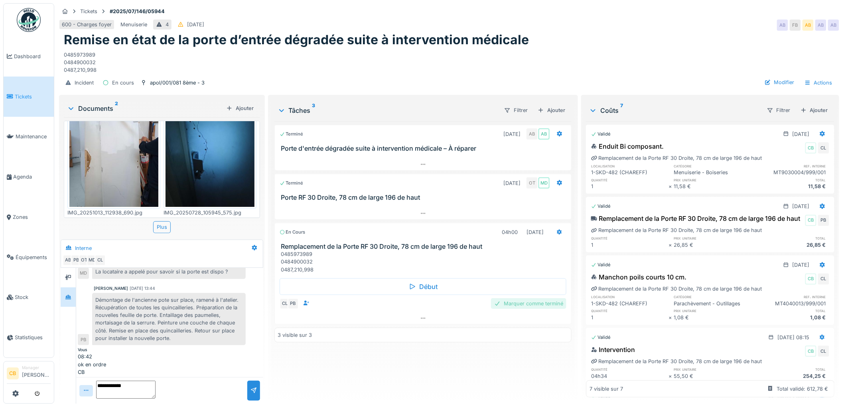
click at [536, 308] on div "Marquer comme terminé" at bounding box center [528, 303] width 75 height 11
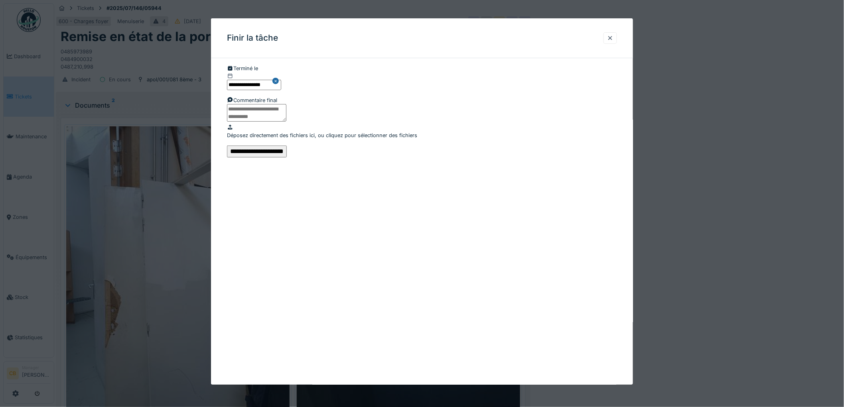
click at [287, 158] on input "**********" at bounding box center [257, 152] width 60 height 12
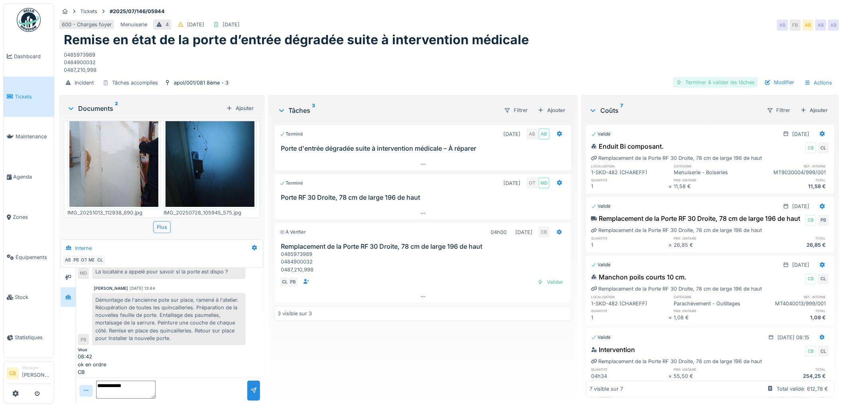
click at [702, 83] on div "Terminer & valider les tâches" at bounding box center [715, 82] width 85 height 11
click at [633, 81] on div "Envoyer pour approbation" at bounding box center [627, 82] width 80 height 11
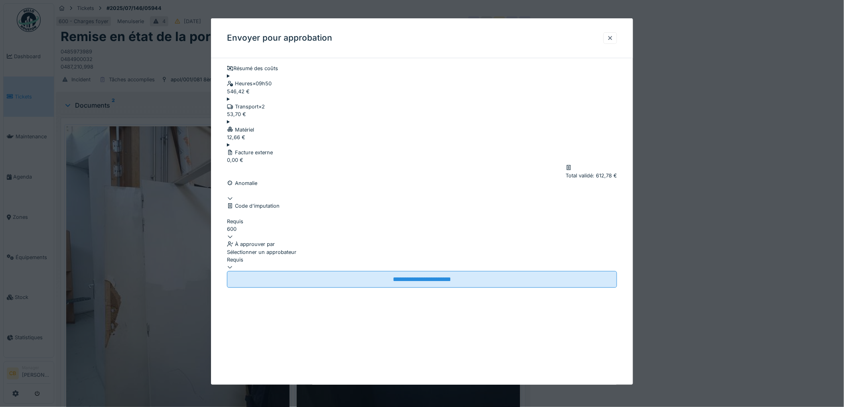
click at [266, 264] on div at bounding box center [422, 264] width 390 height 0
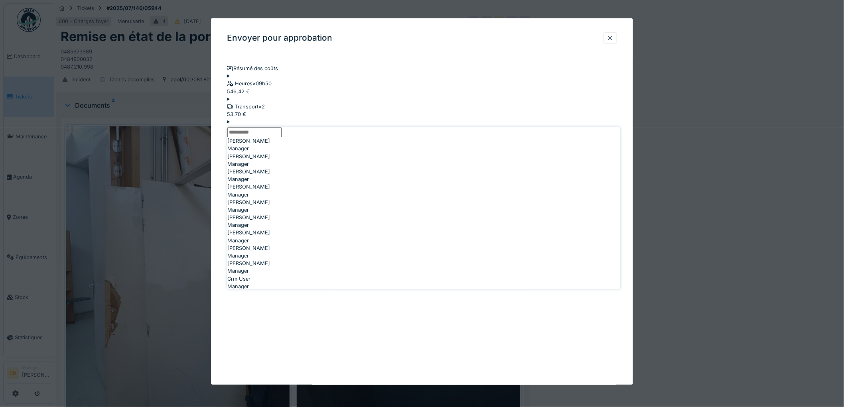
scroll to position [89, 0]
click at [270, 179] on span "[PERSON_NAME]" at bounding box center [248, 175] width 43 height 8
type input "****"
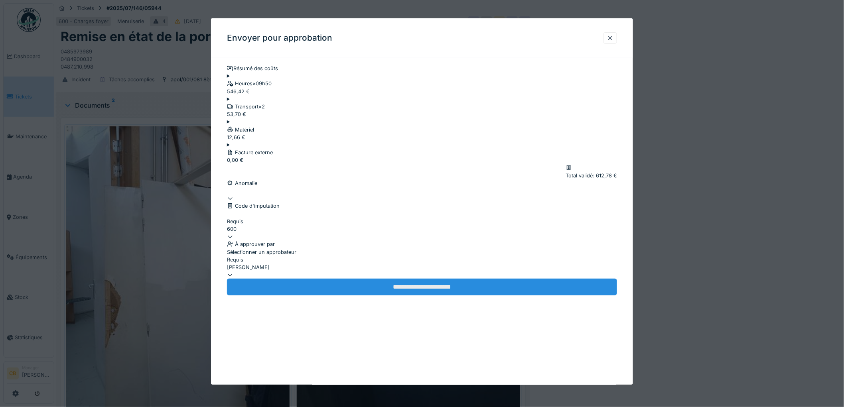
click at [399, 296] on input "**********" at bounding box center [422, 287] width 390 height 17
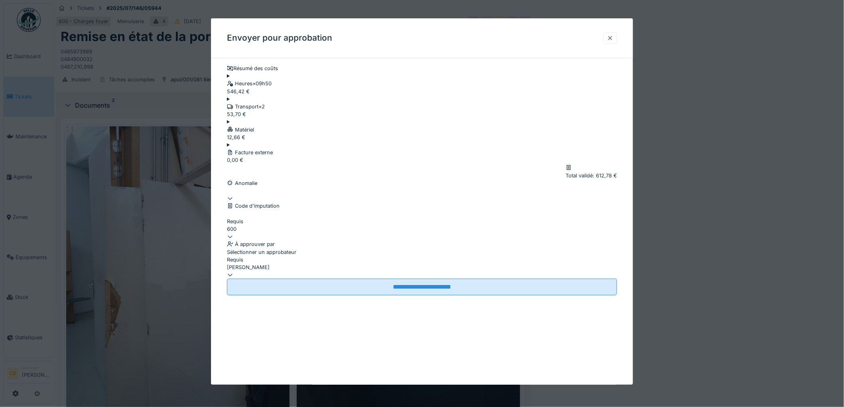
click at [614, 35] on div at bounding box center [610, 38] width 6 height 8
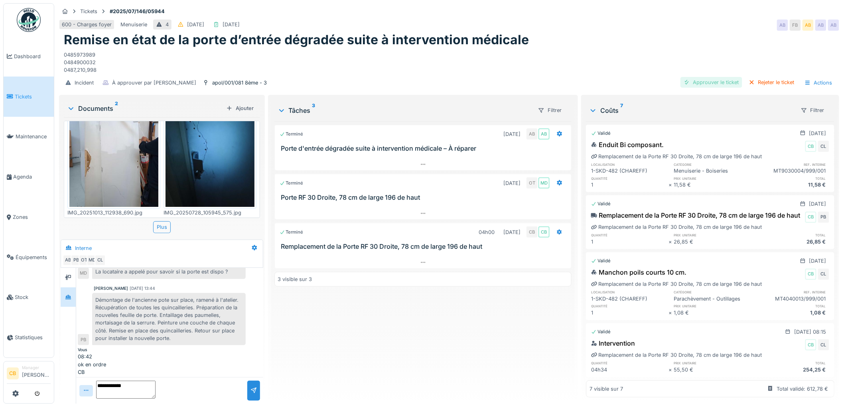
click at [701, 85] on div "Approuver le ticket" at bounding box center [712, 82] width 62 height 11
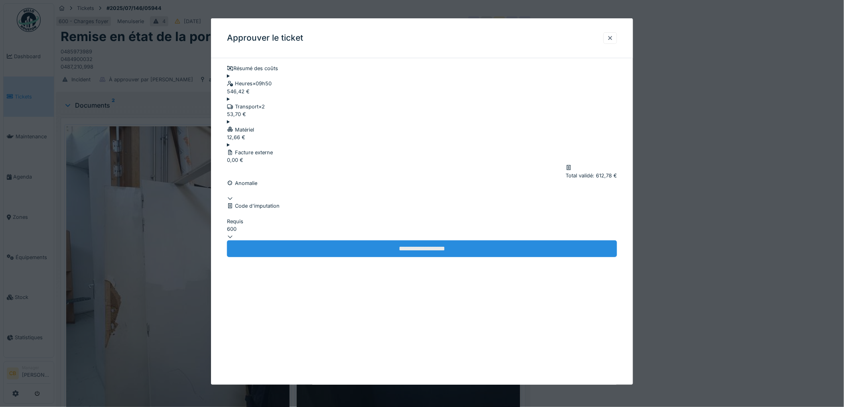
click at [420, 257] on input "**********" at bounding box center [422, 249] width 390 height 17
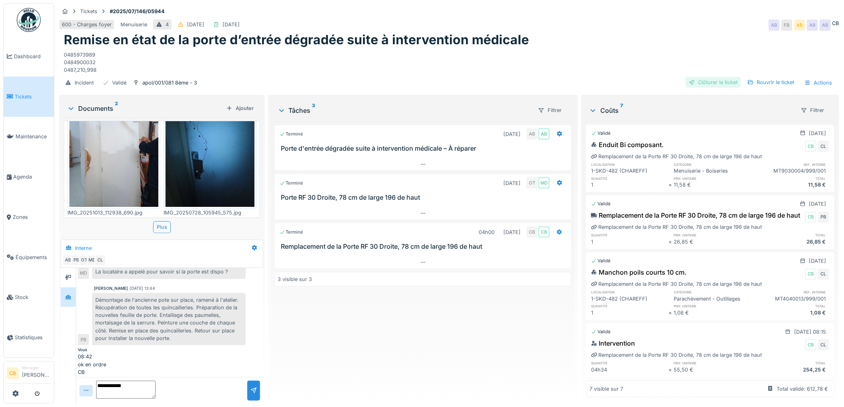
click at [712, 84] on div "Clôturer le ticket" at bounding box center [713, 82] width 55 height 11
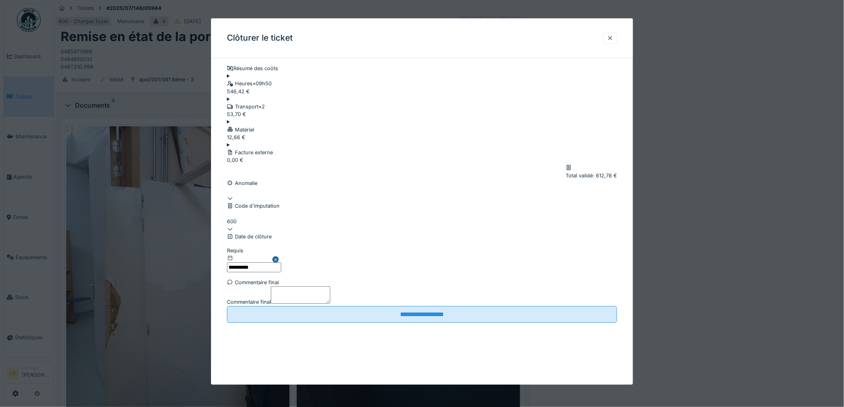
scroll to position [33, 0]
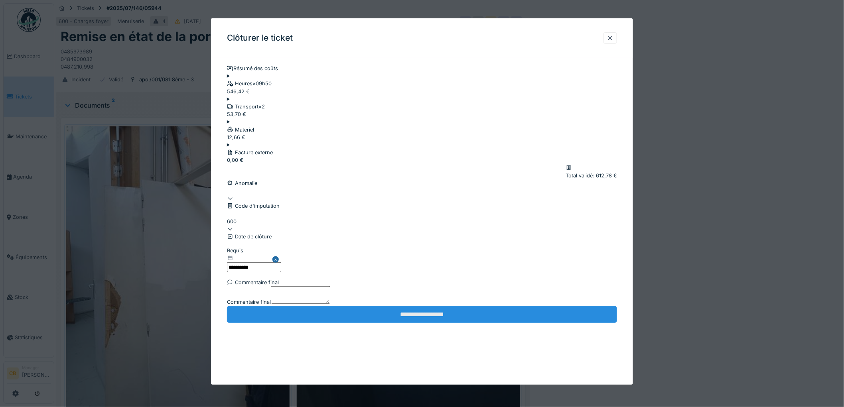
click at [397, 323] on input "**********" at bounding box center [422, 314] width 390 height 17
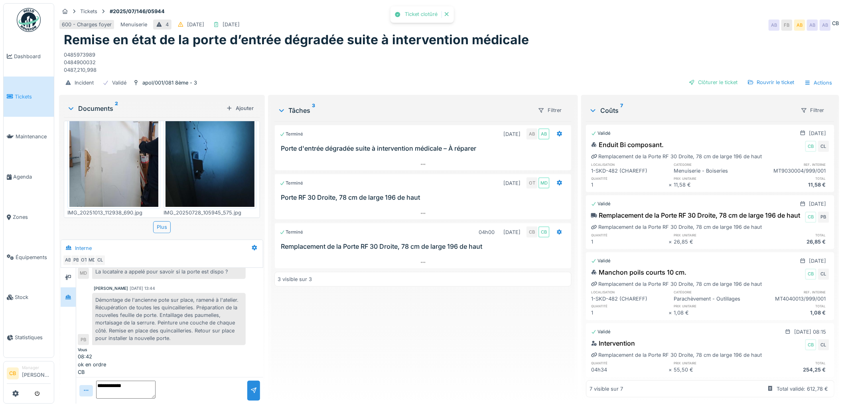
scroll to position [120, 0]
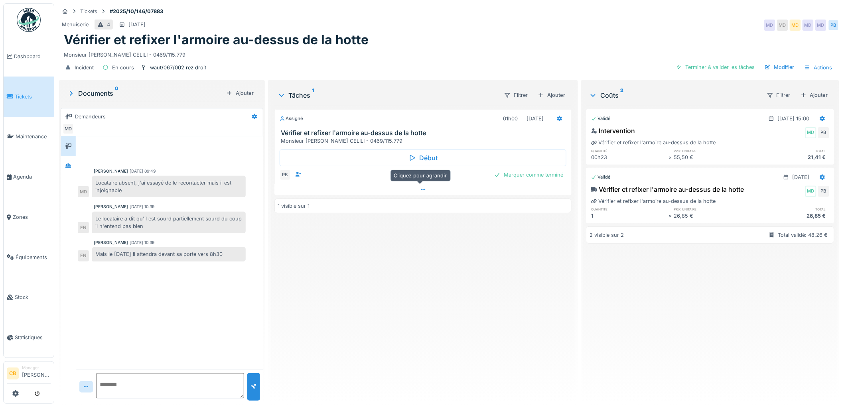
click at [423, 189] on icon at bounding box center [423, 189] width 6 height 5
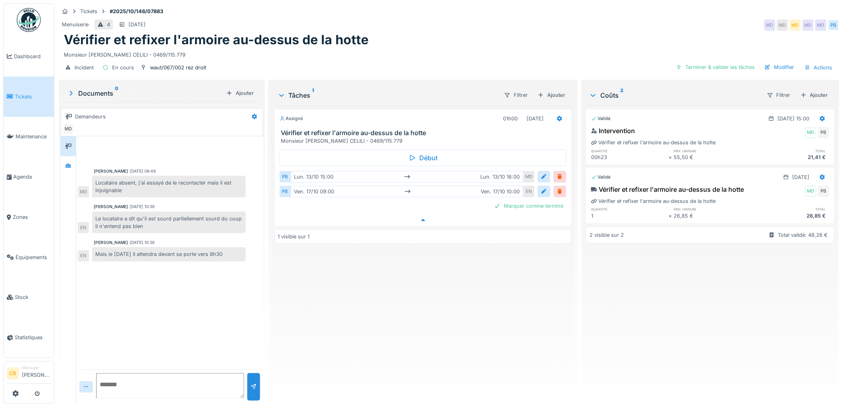
scroll to position [6, 0]
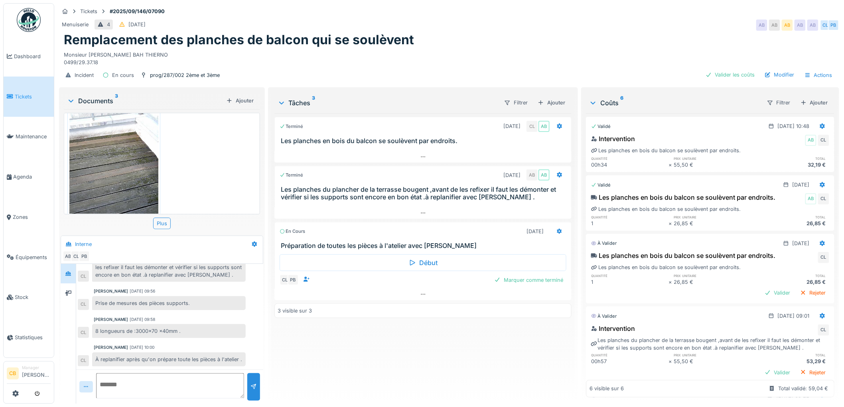
scroll to position [170, 0]
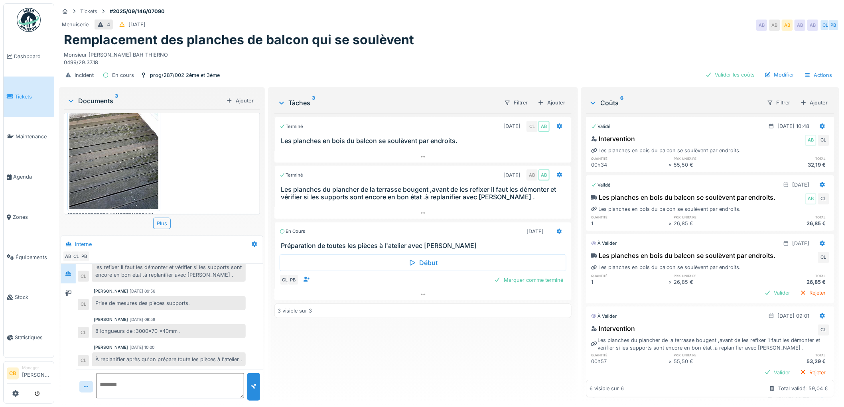
click at [72, 101] on icon at bounding box center [71, 101] width 6 height 8
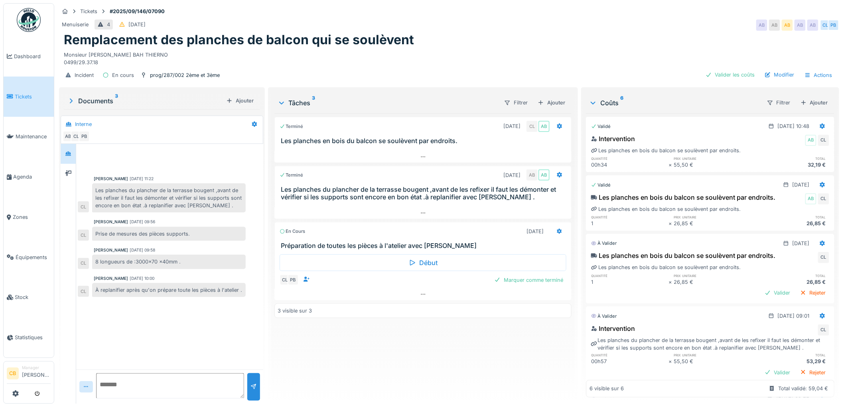
scroll to position [166, 0]
click at [420, 295] on icon at bounding box center [423, 294] width 6 height 5
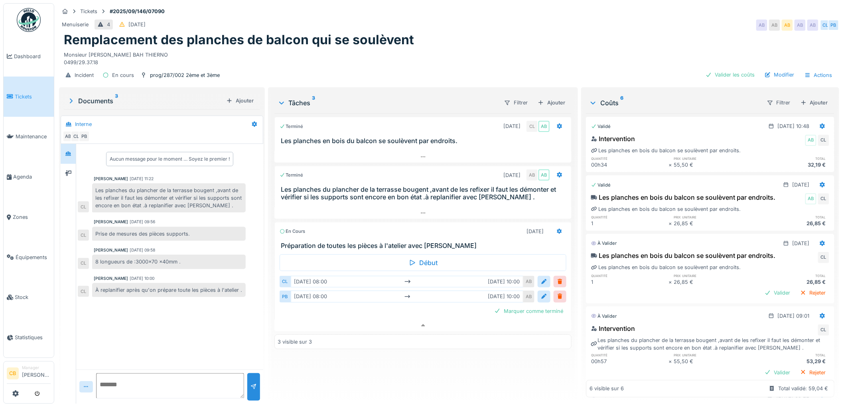
scroll to position [6, 0]
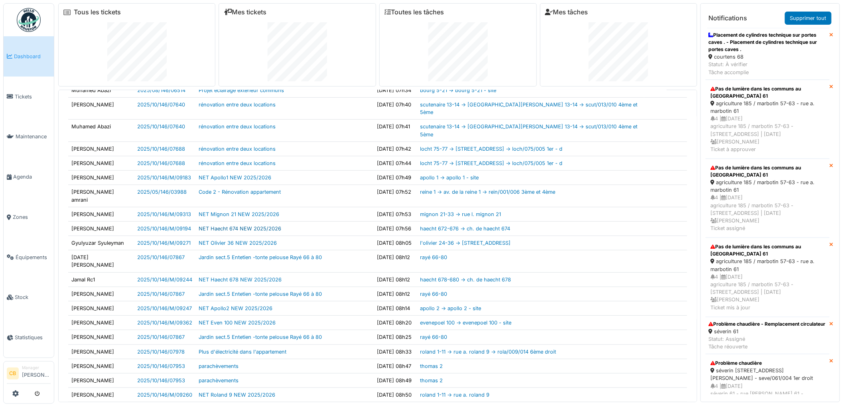
scroll to position [79, 0]
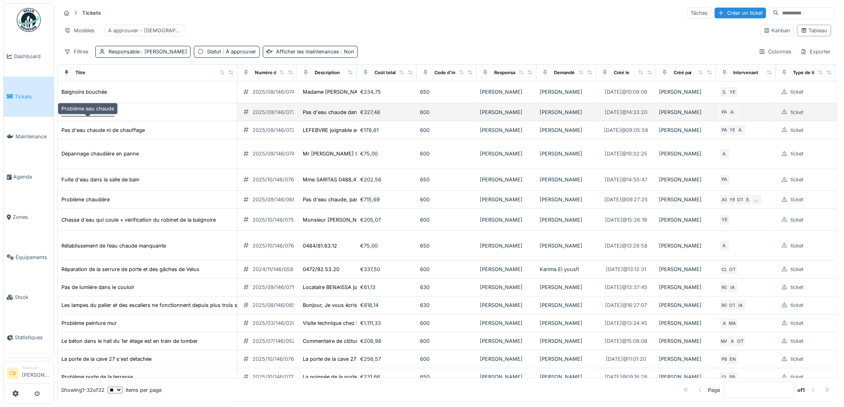
click at [96, 116] on div "Problème eau chaude" at bounding box center [87, 112] width 53 height 8
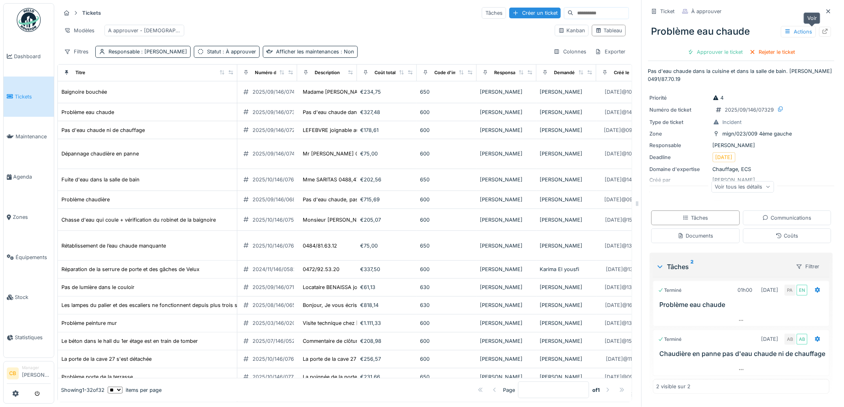
click at [823, 33] on icon at bounding box center [825, 31] width 5 height 5
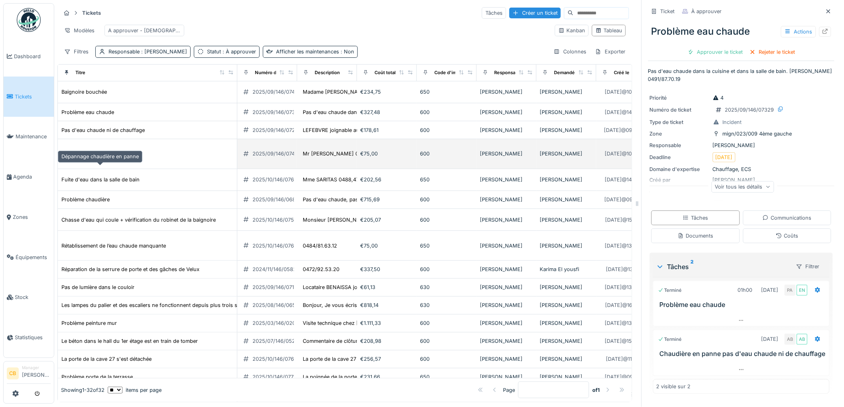
click at [100, 158] on div "Dépannage chaudière en panne" at bounding box center [99, 154] width 77 height 8
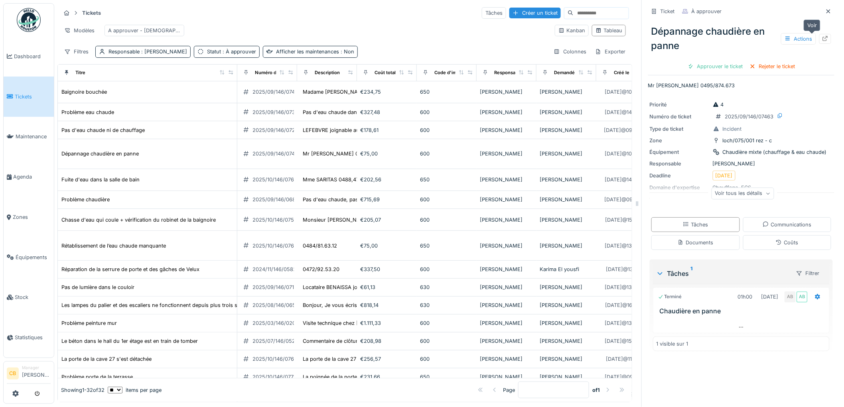
click at [822, 40] on icon at bounding box center [825, 38] width 6 height 5
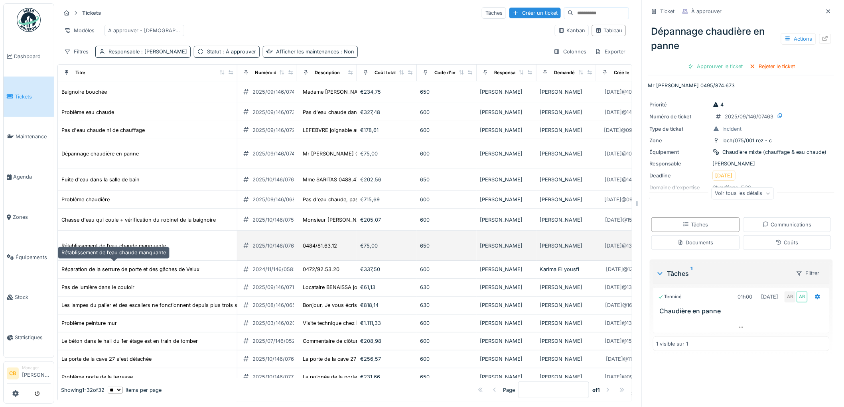
click at [124, 250] on div "Rétablissement de l’eau chaude manquante" at bounding box center [113, 246] width 105 height 8
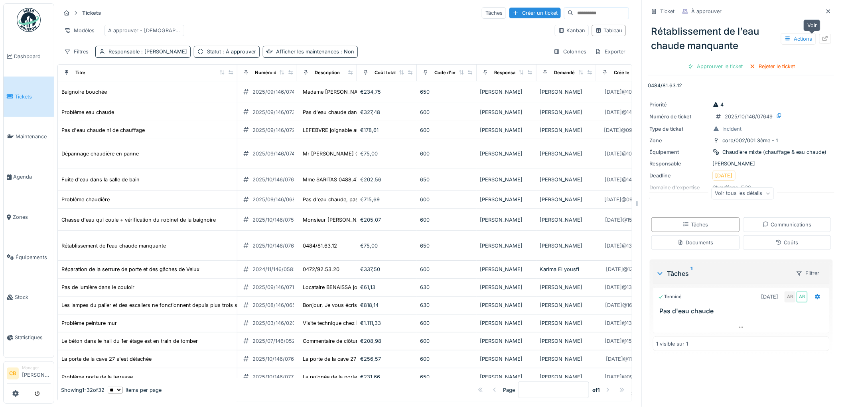
click at [822, 36] on icon at bounding box center [825, 38] width 6 height 5
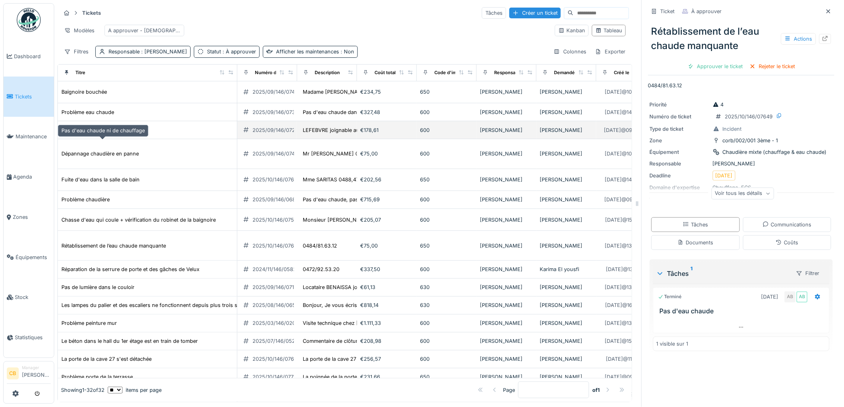
click at [117, 134] on div "Pas d'eau chaude ni de chauffage" at bounding box center [102, 130] width 83 height 8
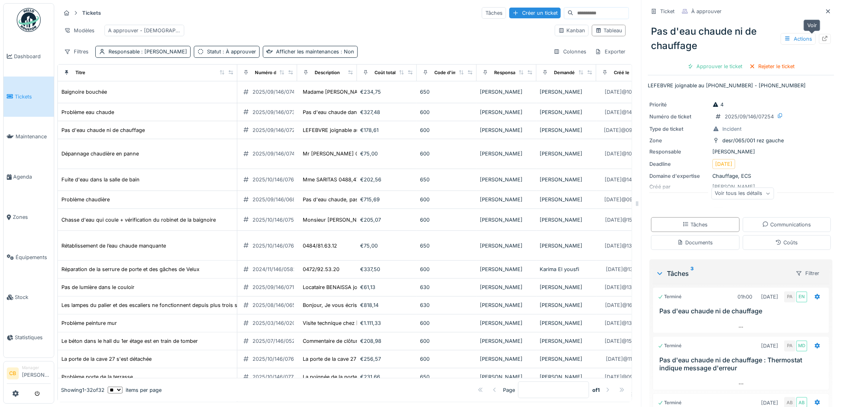
click at [822, 40] on icon at bounding box center [825, 38] width 6 height 5
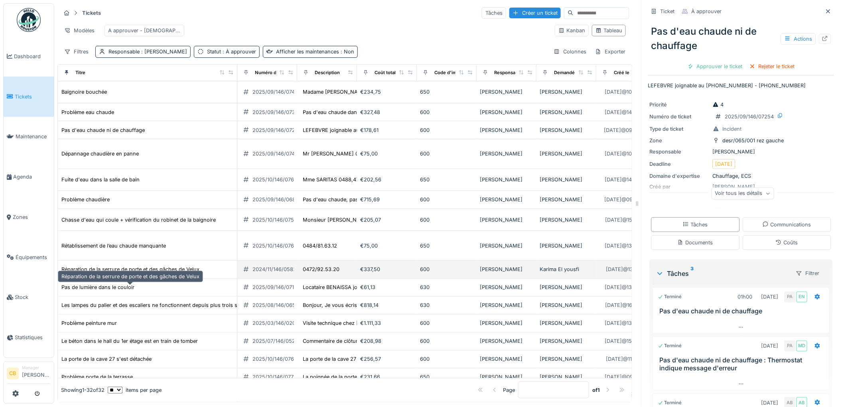
click at [160, 273] on div "Réparation de la serrure de porte et des gâches de Velux" at bounding box center [130, 270] width 138 height 8
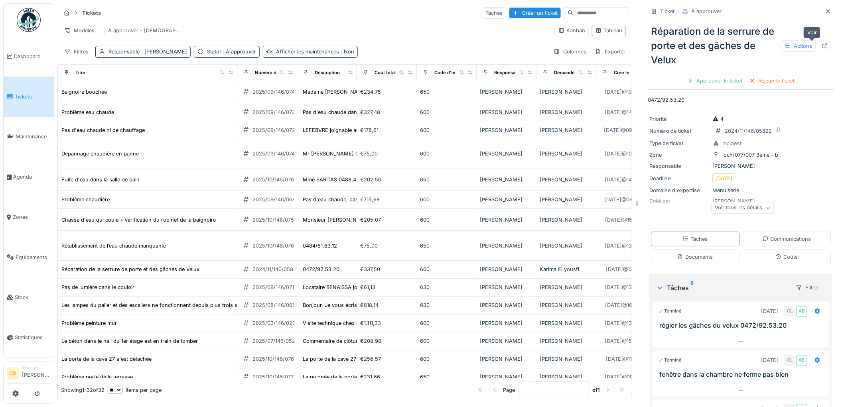
click at [822, 44] on icon at bounding box center [825, 45] width 6 height 5
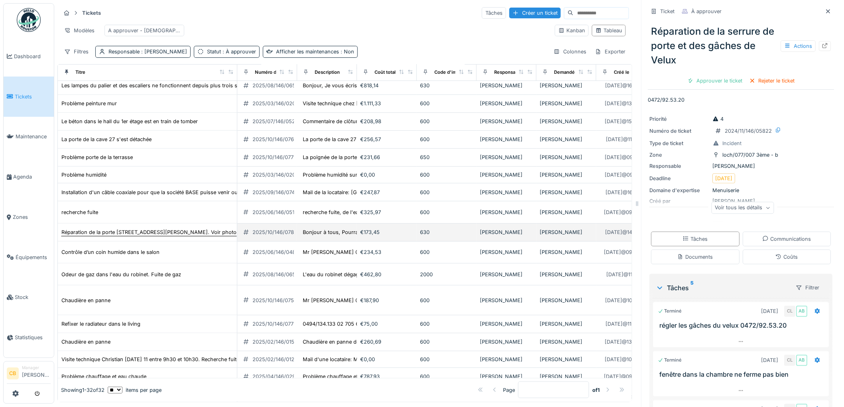
scroll to position [221, 0]
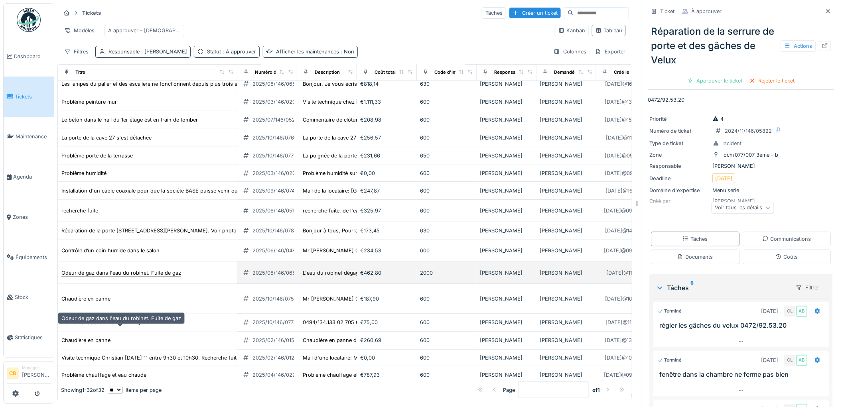
click at [113, 277] on div "Odeur de gaz dans l'eau du robinet. Fuite de gaz" at bounding box center [121, 273] width 120 height 8
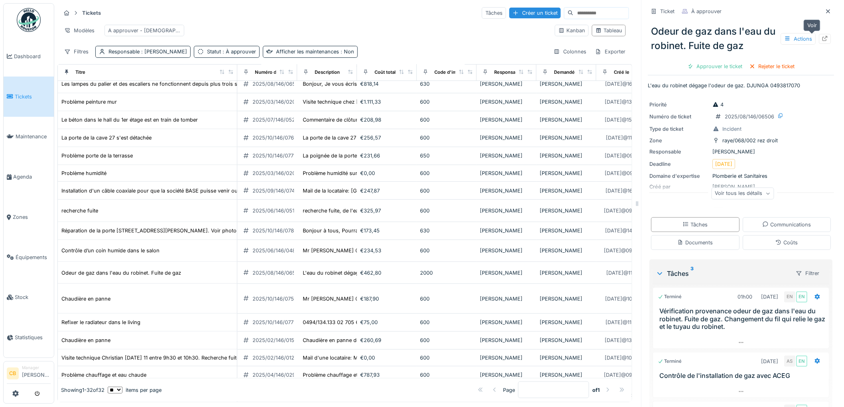
click at [823, 40] on icon at bounding box center [825, 38] width 5 height 5
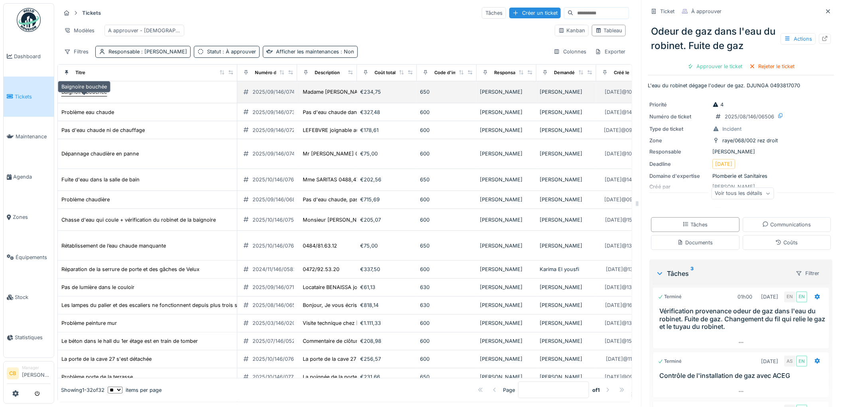
click at [88, 96] on div "Baignoire bouchée" at bounding box center [83, 92] width 45 height 8
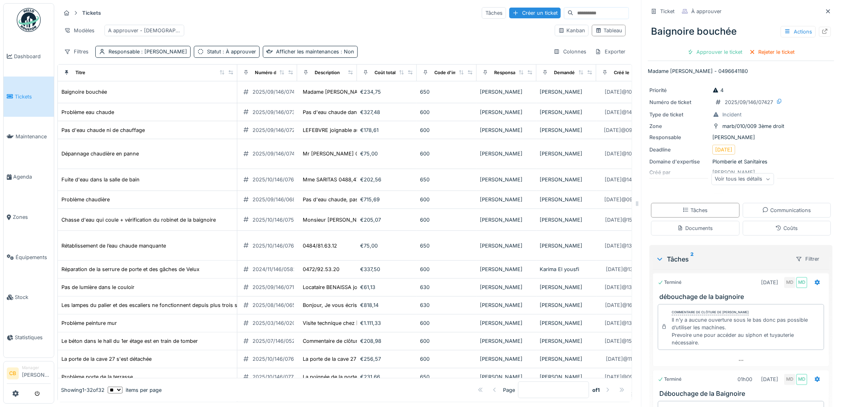
click at [822, 32] on icon at bounding box center [825, 31] width 6 height 5
click at [91, 116] on div "Problème eau chaude" at bounding box center [87, 112] width 53 height 8
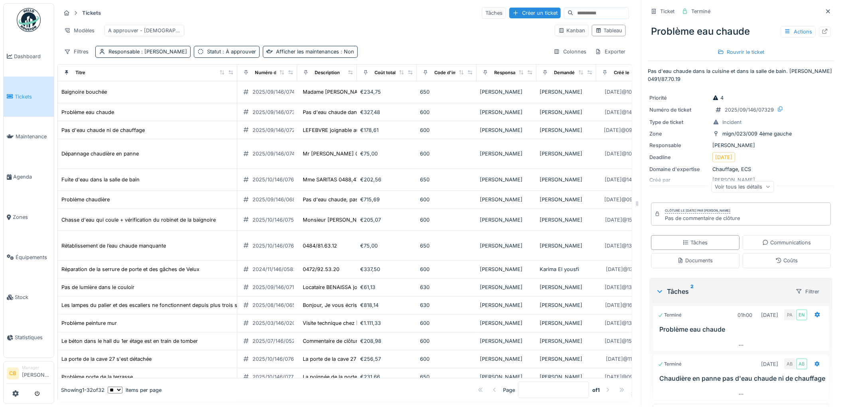
click at [35, 17] on img at bounding box center [29, 20] width 24 height 24
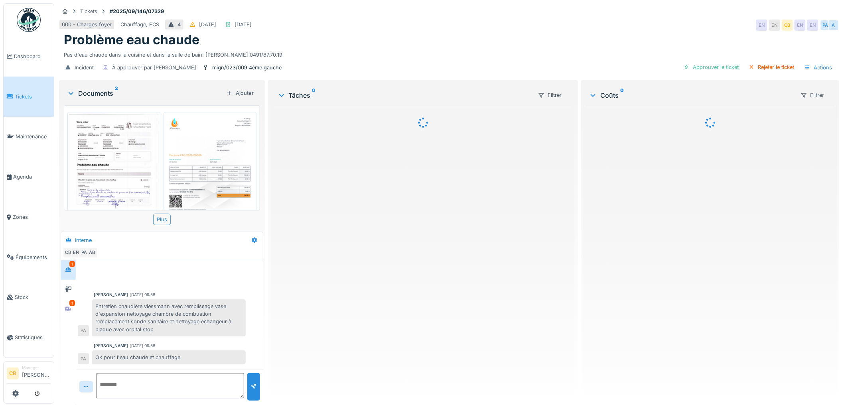
scroll to position [27, 0]
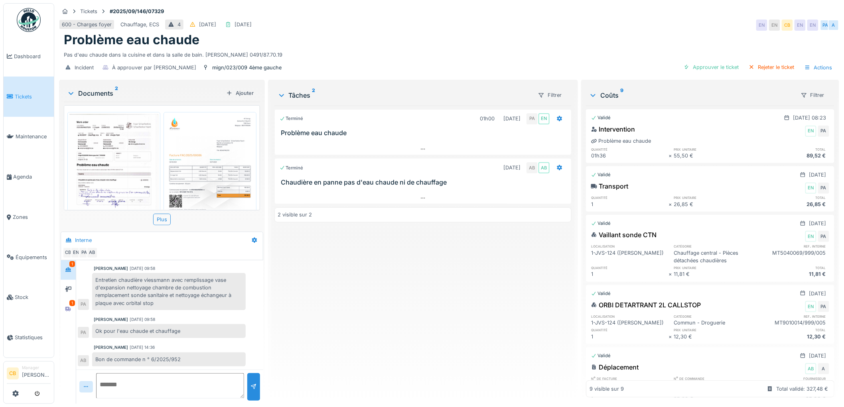
click at [122, 160] on img at bounding box center [113, 177] width 89 height 126
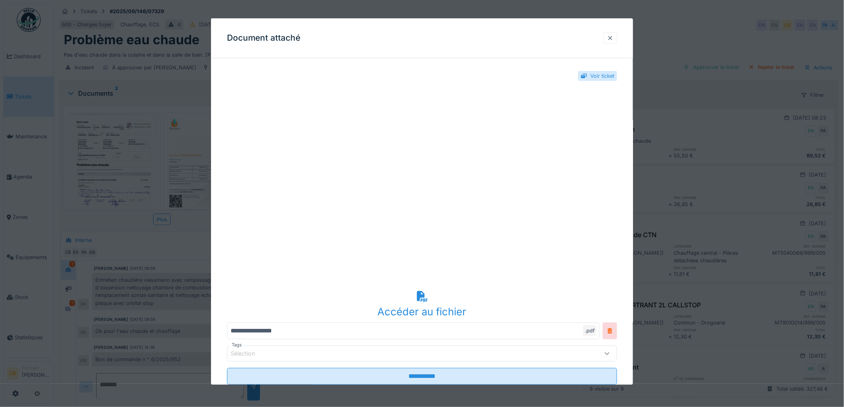
click at [613, 37] on div at bounding box center [610, 38] width 6 height 8
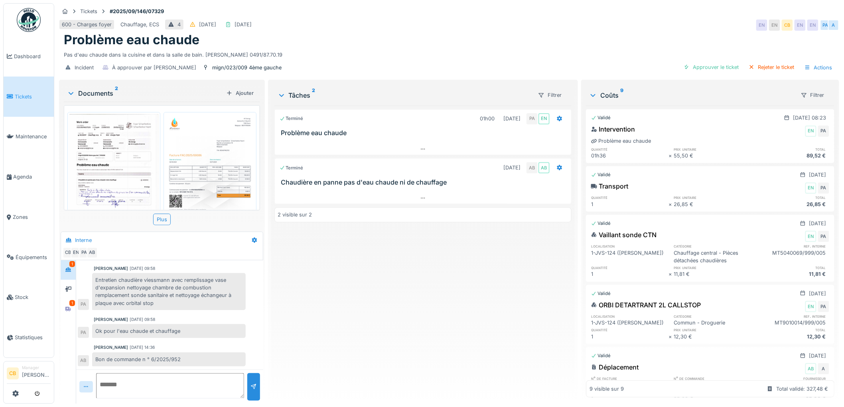
scroll to position [6, 0]
click at [73, 304] on div at bounding box center [68, 309] width 12 height 10
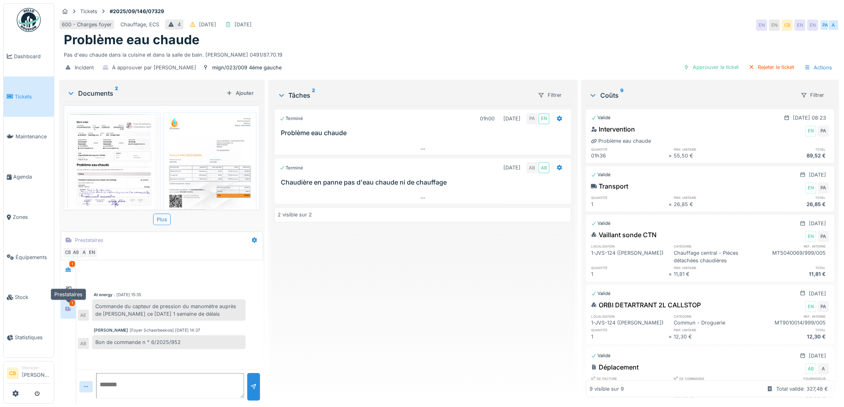
scroll to position [0, 0]
click at [71, 267] on icon at bounding box center [68, 269] width 6 height 5
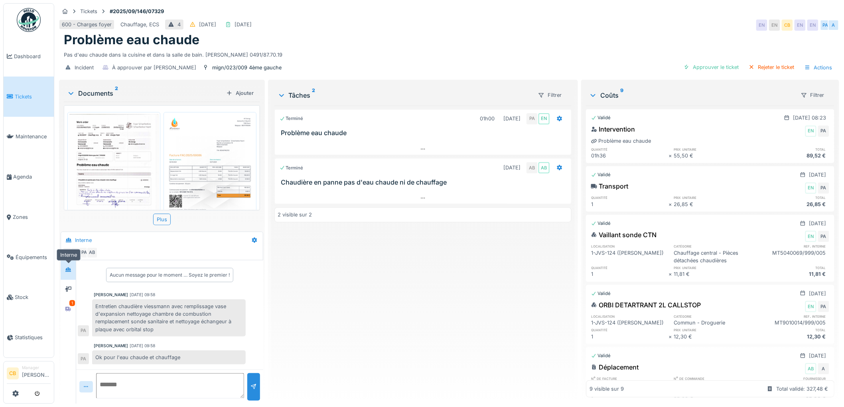
scroll to position [27, 0]
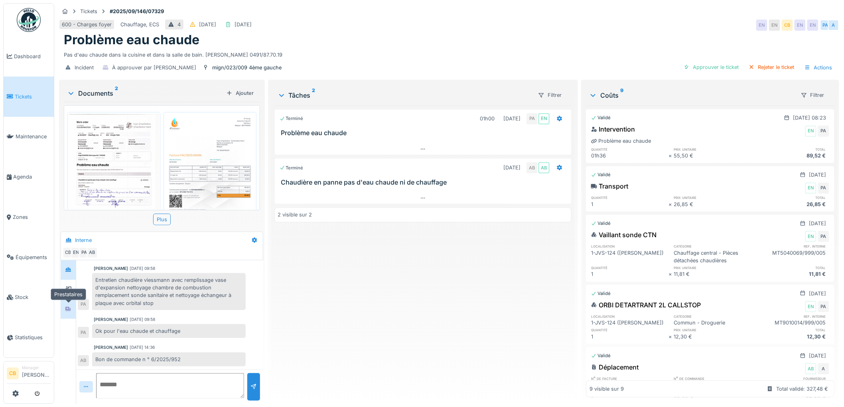
click at [69, 307] on icon at bounding box center [68, 309] width 6 height 5
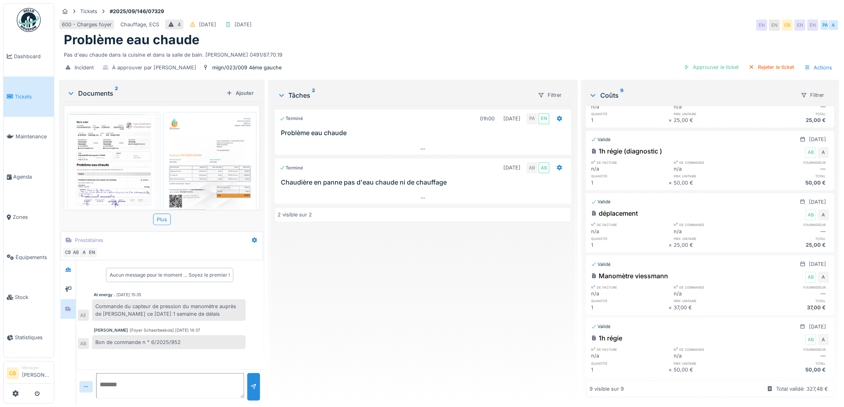
scroll to position [294, 0]
click at [703, 62] on div "Approuver le ticket" at bounding box center [712, 67] width 62 height 11
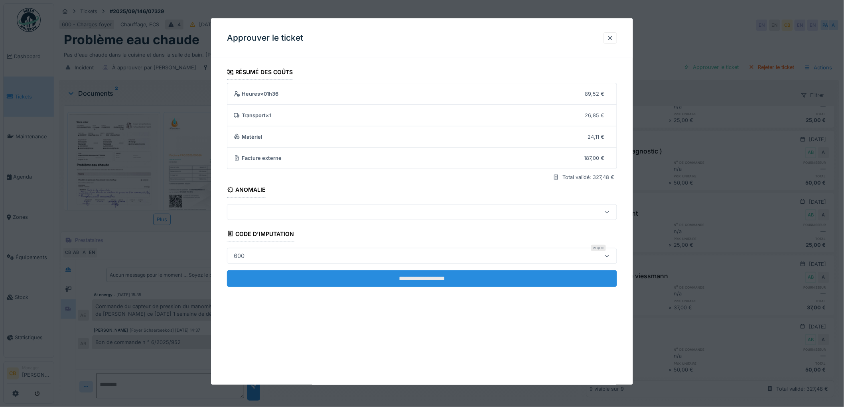
click at [423, 277] on input "**********" at bounding box center [422, 278] width 390 height 17
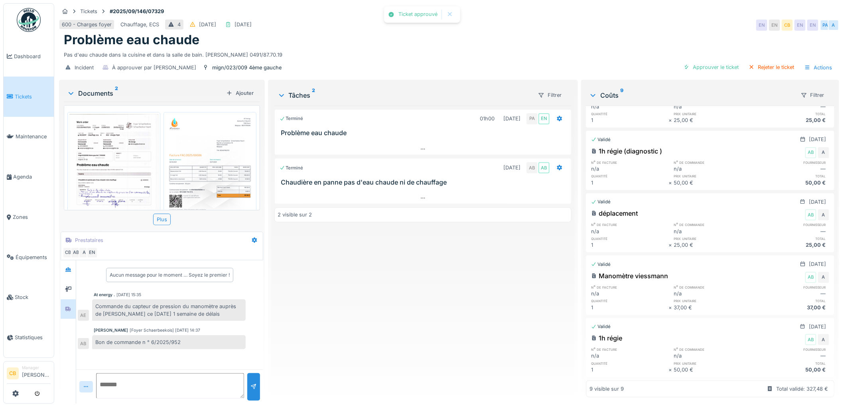
scroll to position [0, 0]
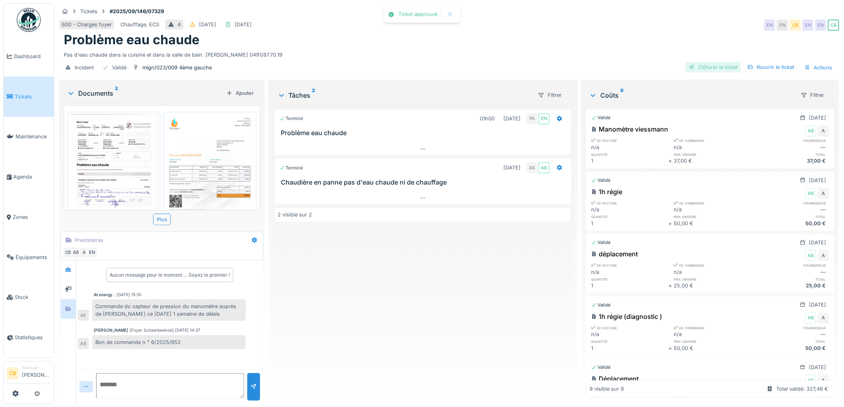
click at [709, 62] on div "Clôturer le ticket" at bounding box center [713, 67] width 55 height 11
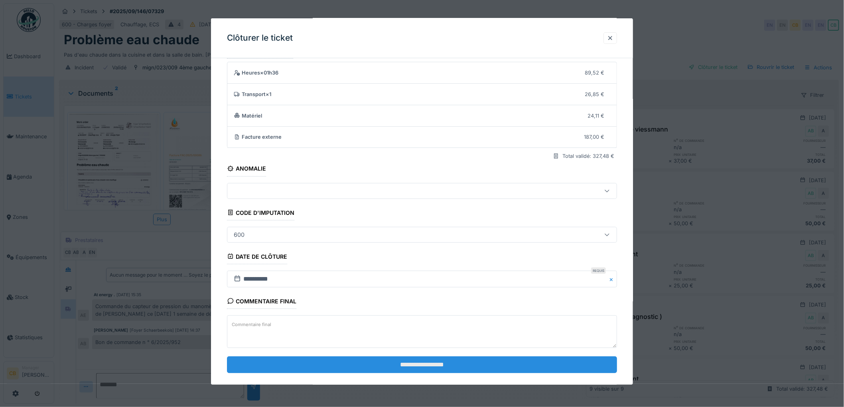
scroll to position [33, 0]
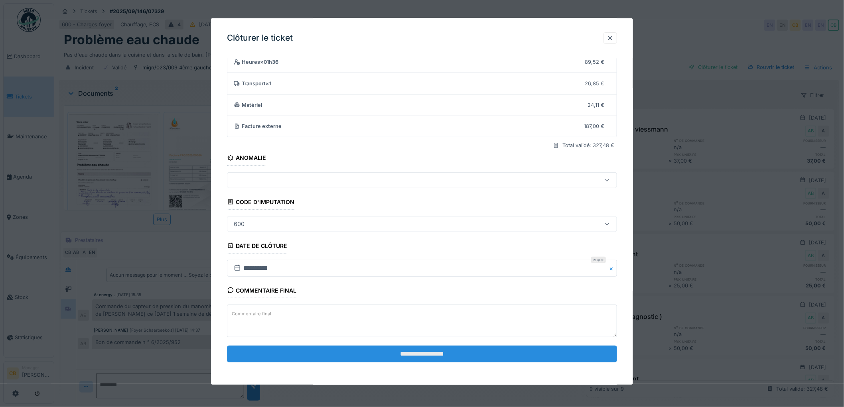
click at [412, 351] on input "**********" at bounding box center [422, 354] width 390 height 17
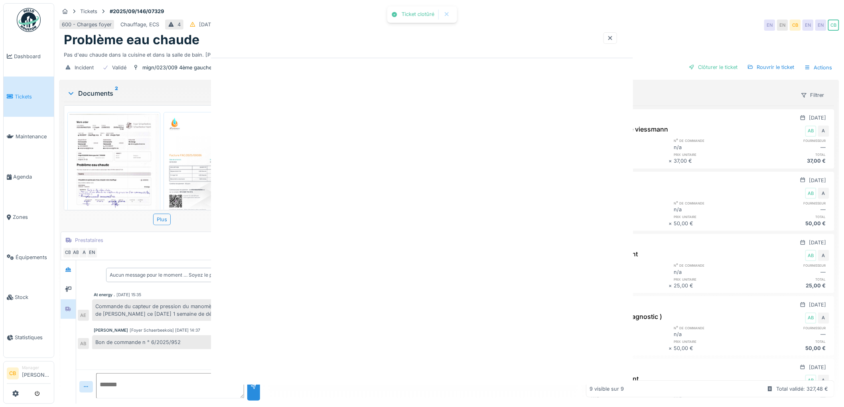
scroll to position [0, 0]
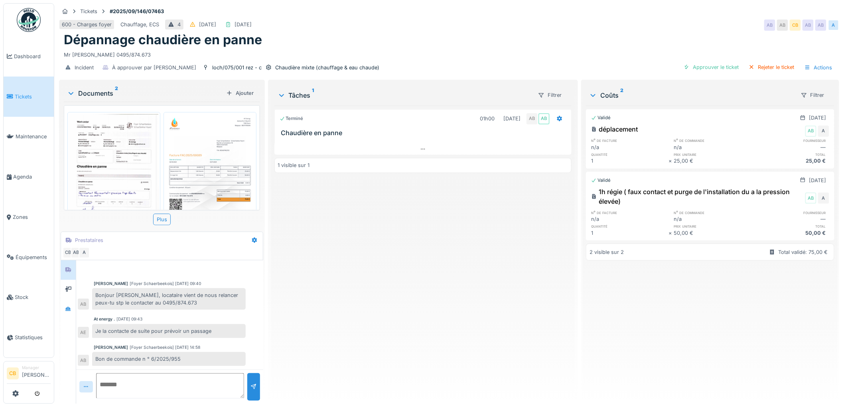
scroll to position [11, 0]
click at [126, 168] on img at bounding box center [113, 177] width 89 height 126
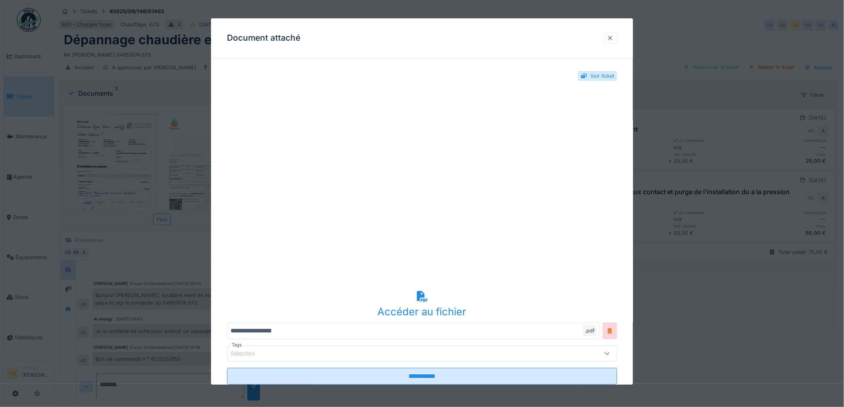
click at [614, 36] on div at bounding box center [610, 38] width 6 height 8
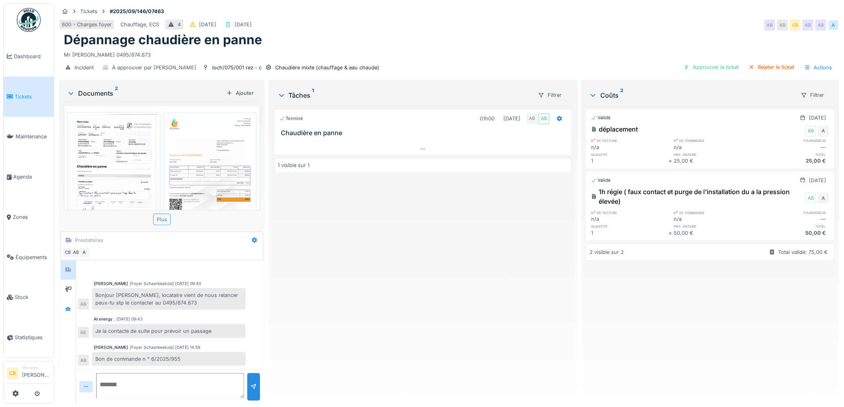
click at [103, 189] on img at bounding box center [113, 177] width 89 height 126
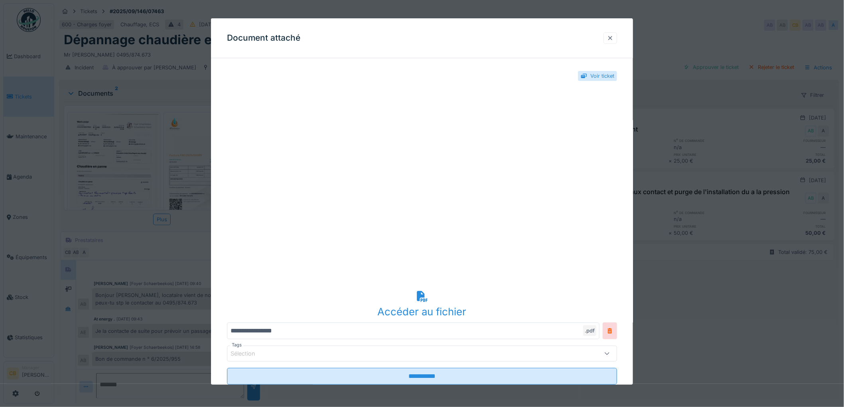
click at [614, 37] on div at bounding box center [610, 38] width 6 height 8
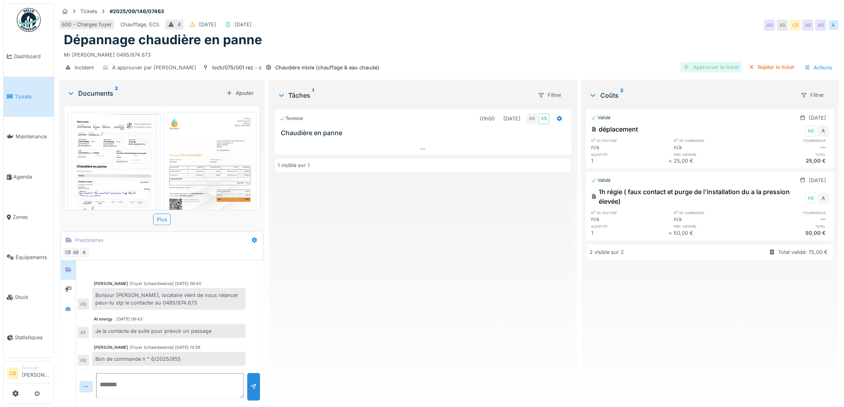
click at [703, 66] on div "Approuver le ticket" at bounding box center [712, 67] width 62 height 11
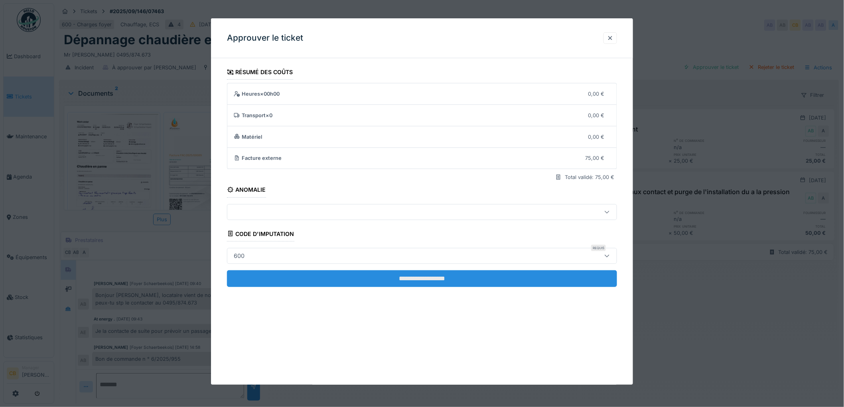
click at [424, 276] on input "**********" at bounding box center [422, 278] width 390 height 17
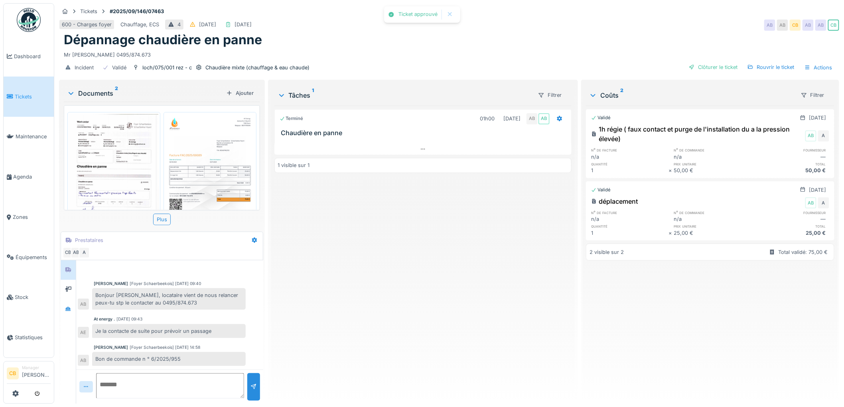
scroll to position [12, 0]
click at [711, 68] on div "Clôturer le ticket" at bounding box center [713, 67] width 55 height 11
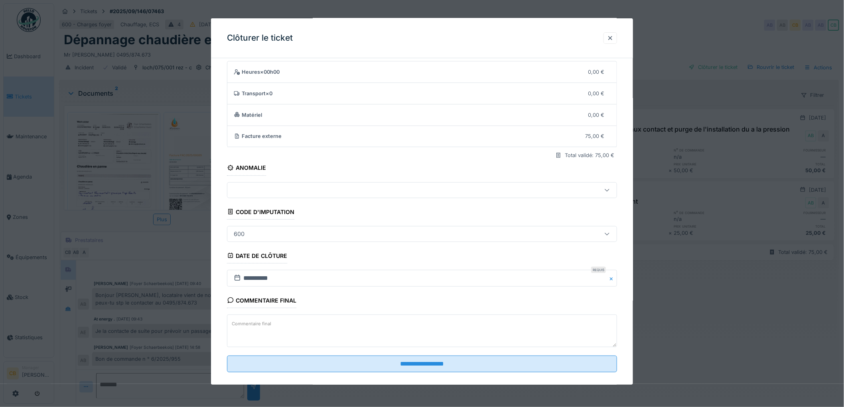
scroll to position [33, 0]
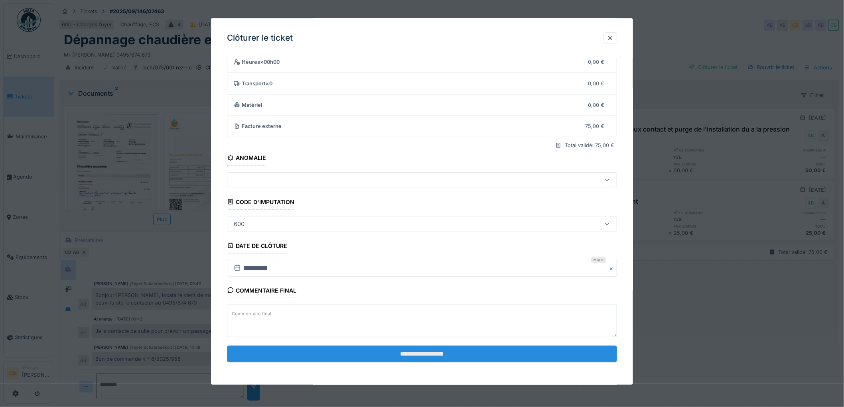
click at [414, 356] on input "**********" at bounding box center [422, 354] width 390 height 17
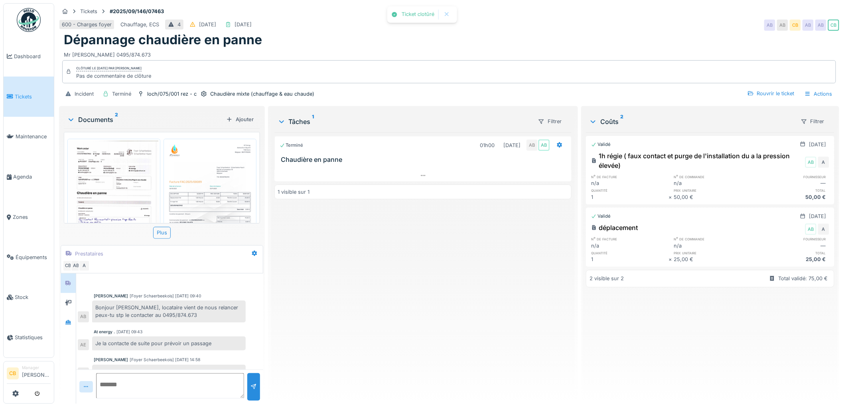
scroll to position [25, 0]
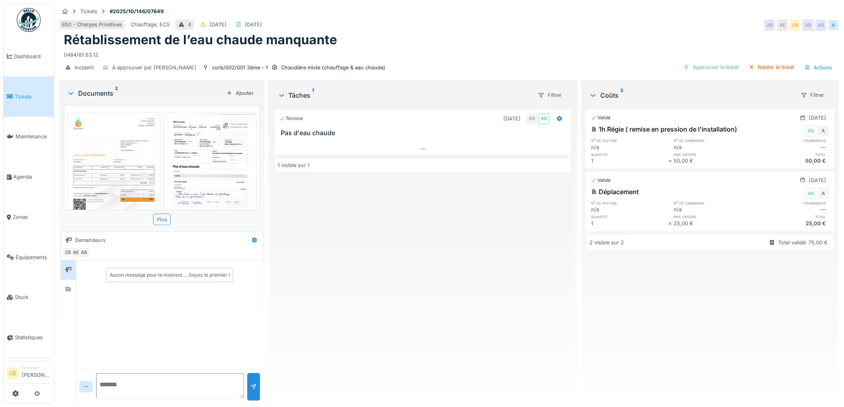
click at [201, 162] on img at bounding box center [210, 177] width 89 height 126
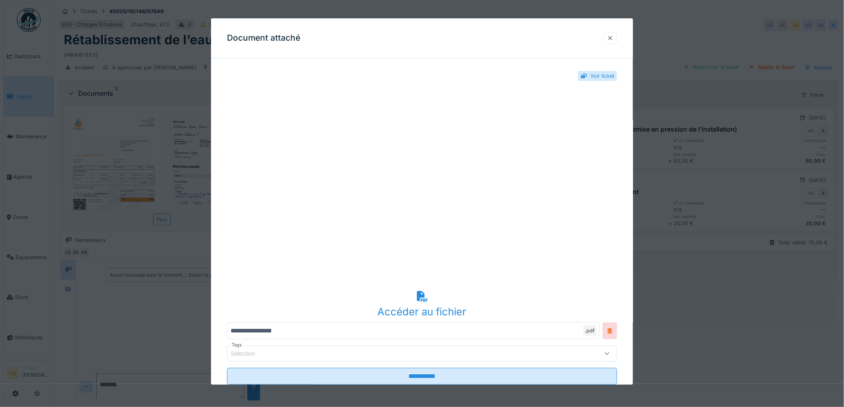
click at [611, 36] on div at bounding box center [610, 38] width 6 height 8
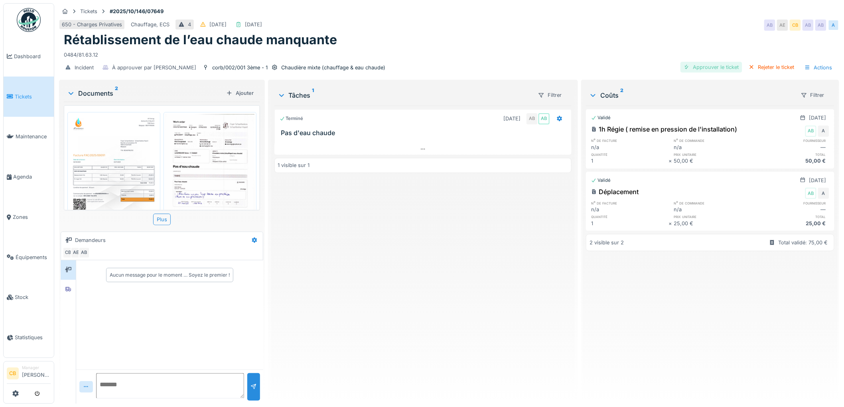
click at [686, 65] on div "Approuver le ticket" at bounding box center [712, 67] width 62 height 11
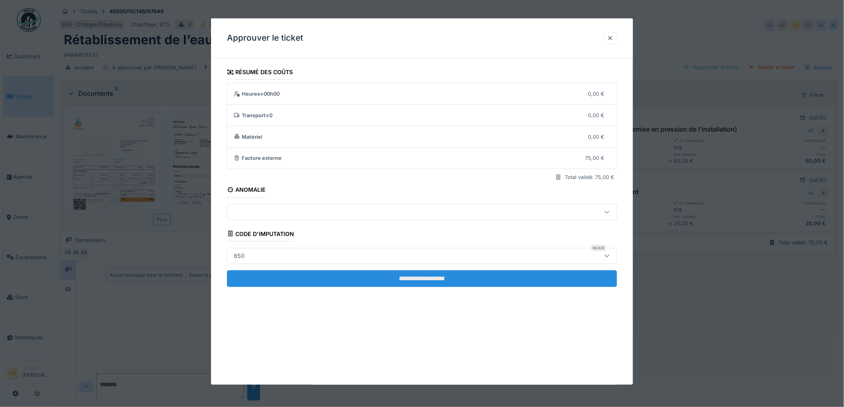
click at [419, 277] on input "**********" at bounding box center [422, 278] width 390 height 17
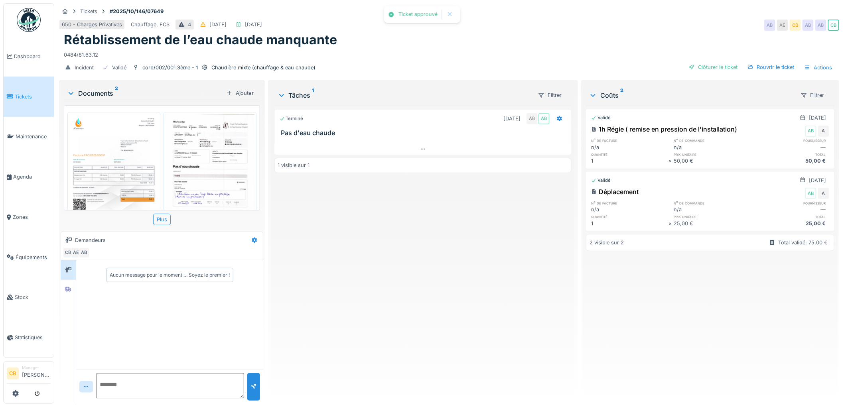
click at [707, 66] on div "Clôturer le ticket" at bounding box center [713, 67] width 55 height 11
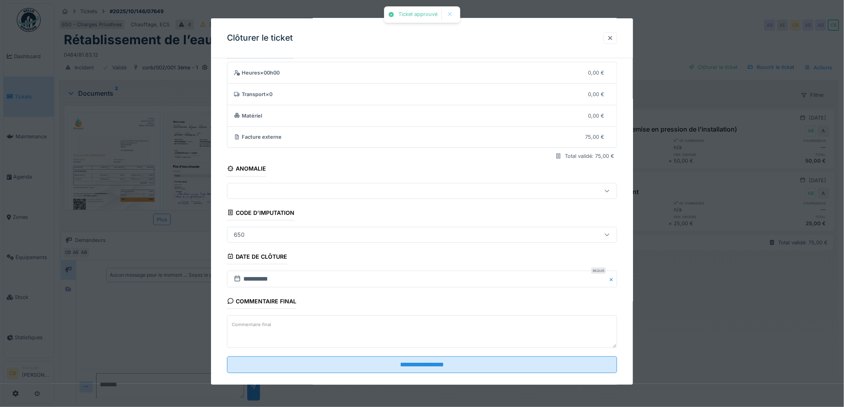
scroll to position [33, 0]
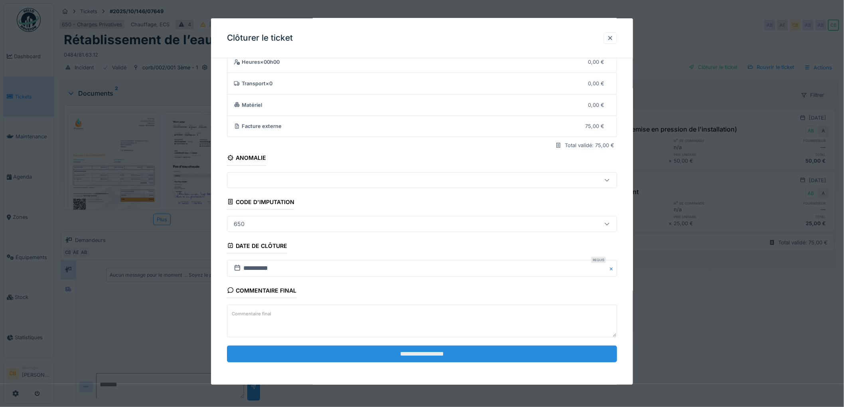
click at [420, 356] on input "**********" at bounding box center [422, 354] width 390 height 17
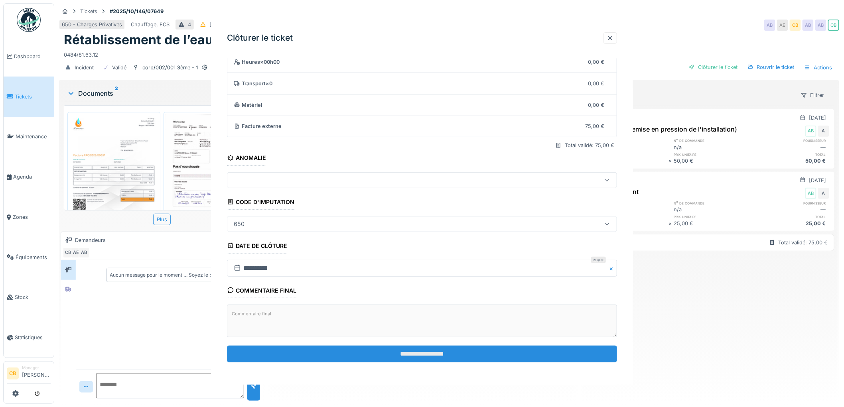
scroll to position [0, 0]
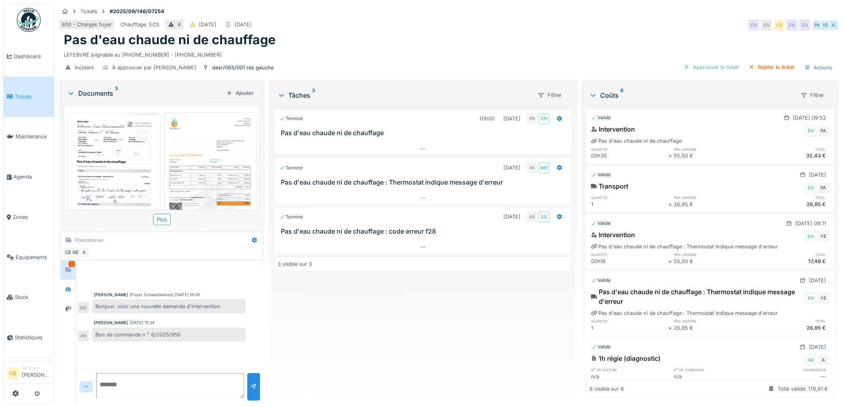
click at [194, 160] on img at bounding box center [210, 177] width 89 height 126
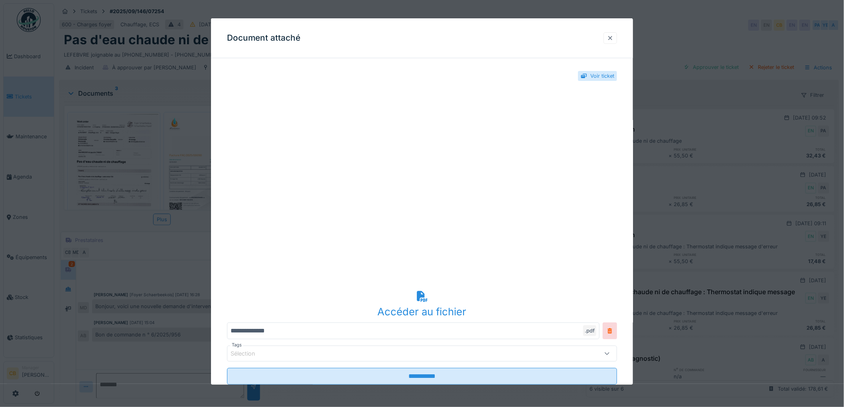
click at [614, 39] on div at bounding box center [610, 38] width 6 height 8
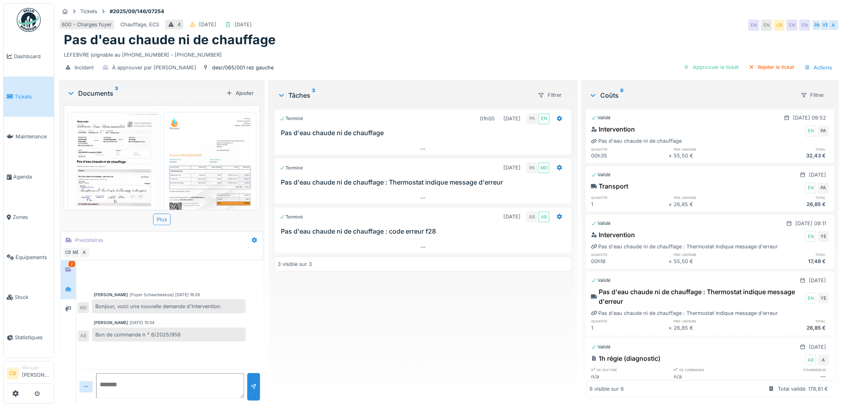
click at [72, 282] on div at bounding box center [68, 290] width 15 height 20
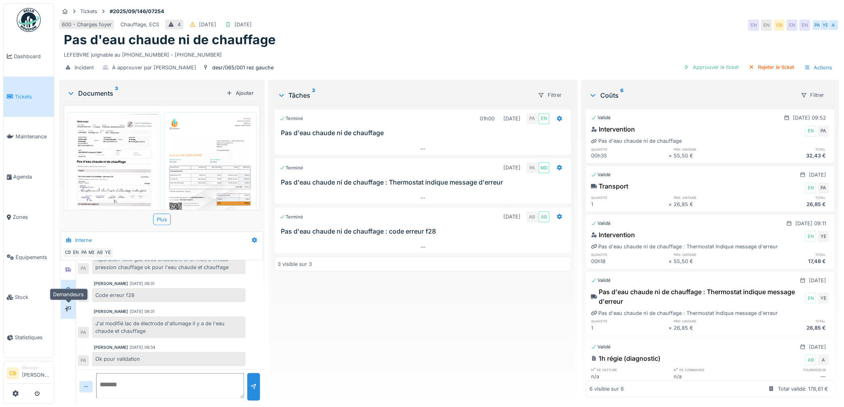
click at [67, 306] on icon at bounding box center [68, 309] width 6 height 6
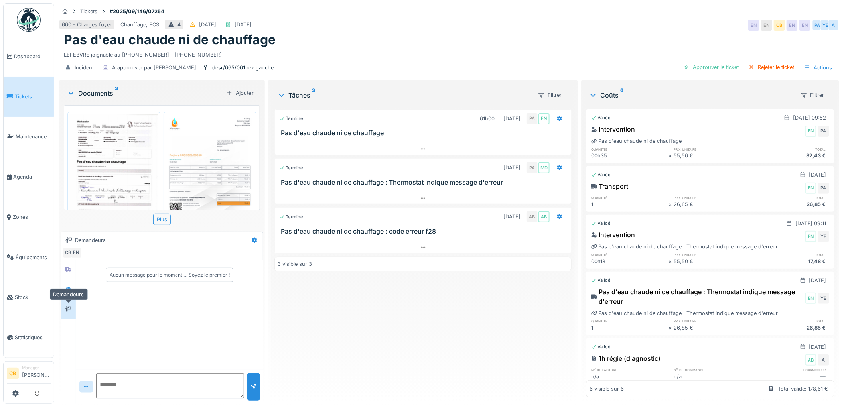
scroll to position [0, 0]
click at [67, 288] on icon at bounding box center [68, 289] width 6 height 4
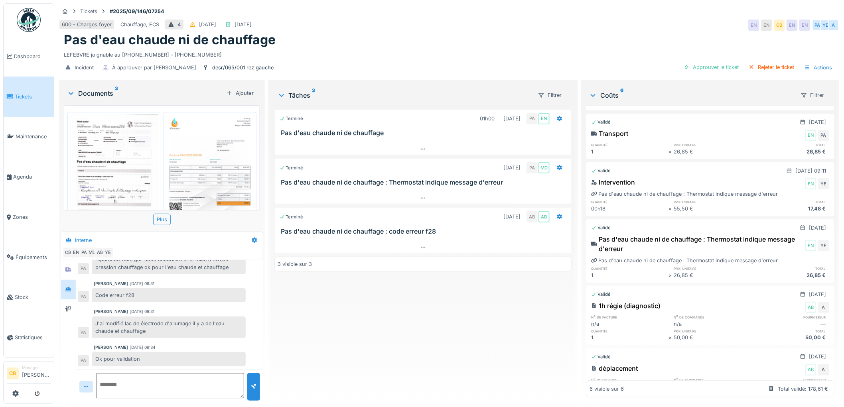
scroll to position [98, 0]
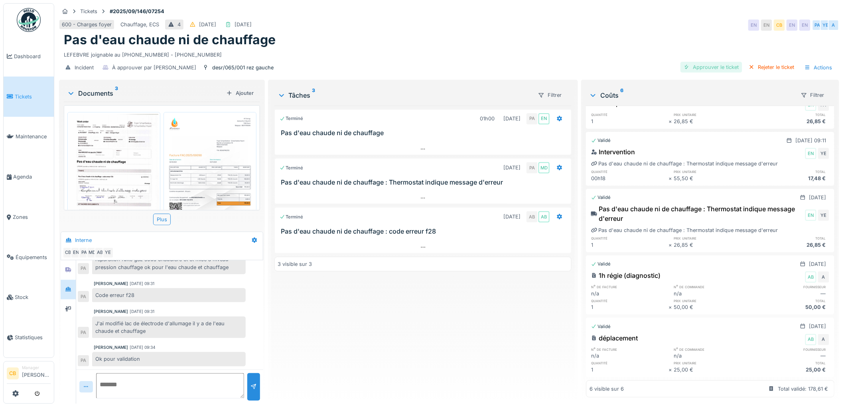
click at [712, 69] on div "Approuver le ticket" at bounding box center [712, 67] width 62 height 11
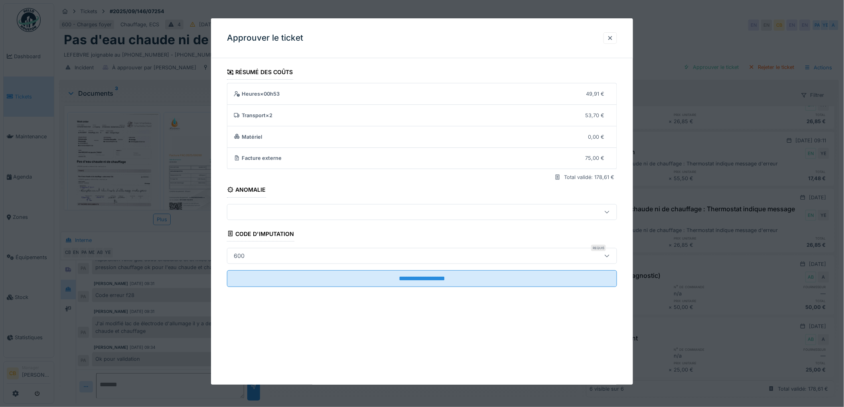
scroll to position [6, 0]
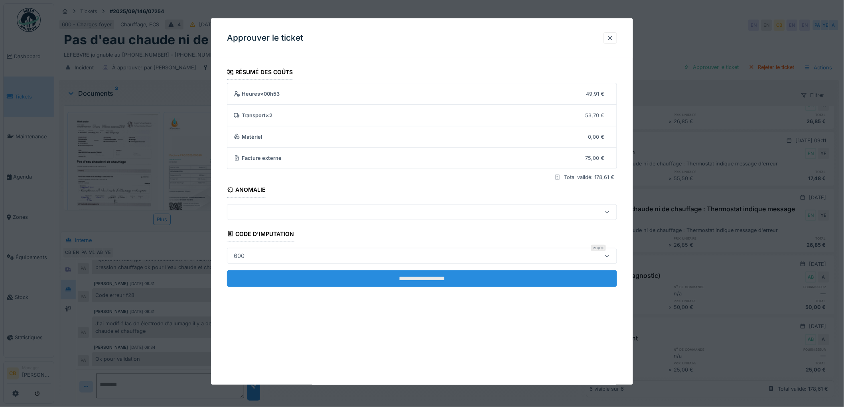
click at [417, 277] on input "**********" at bounding box center [422, 278] width 390 height 17
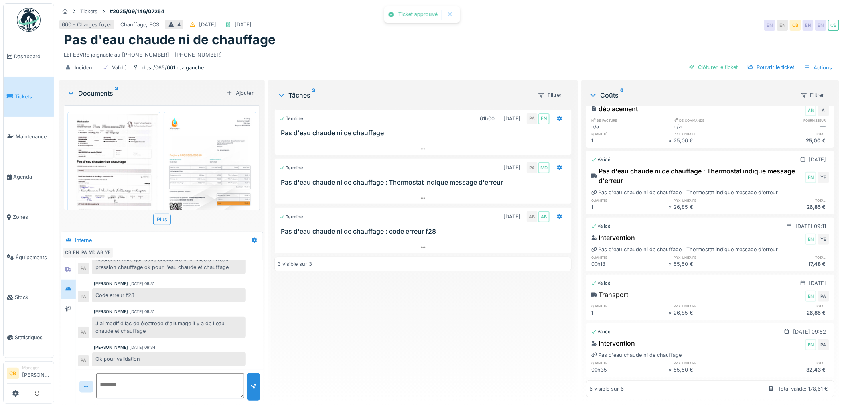
scroll to position [0, 0]
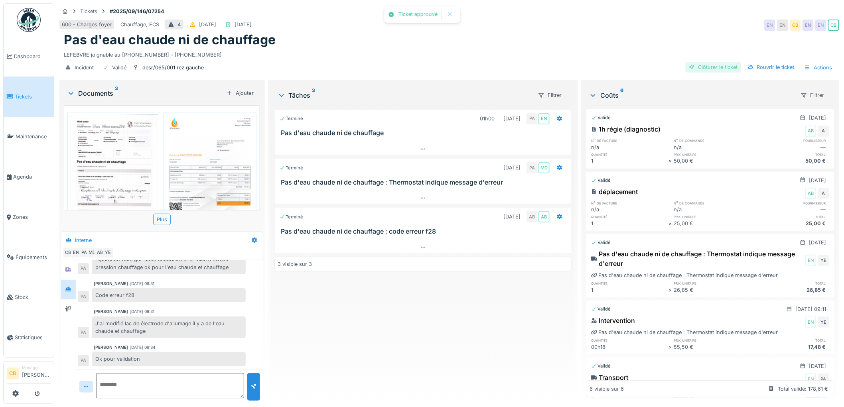
click at [712, 62] on div "Clôturer le ticket" at bounding box center [713, 67] width 55 height 11
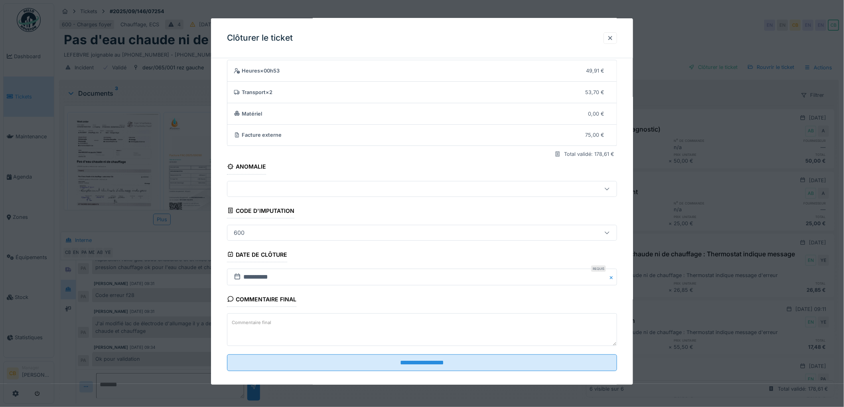
scroll to position [33, 0]
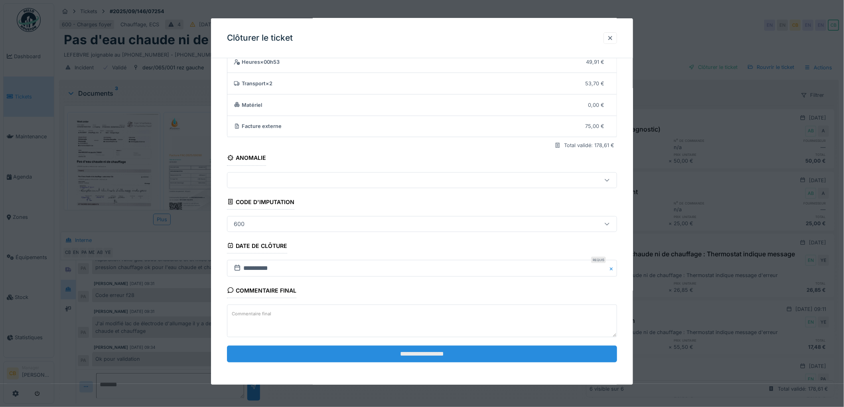
click at [433, 353] on input "**********" at bounding box center [422, 354] width 390 height 17
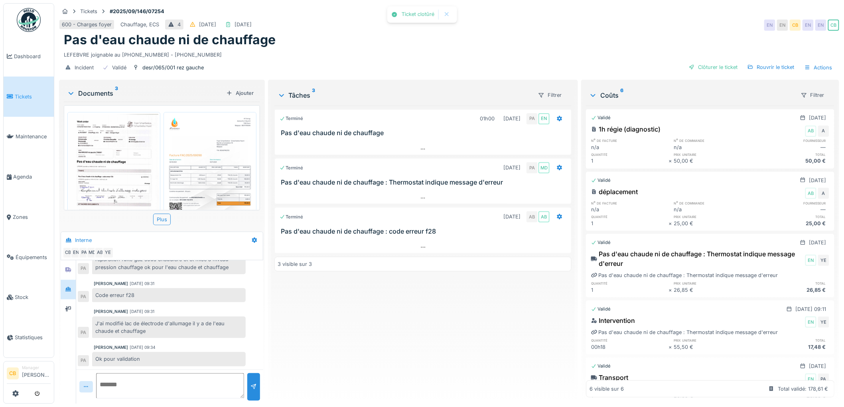
scroll to position [84, 0]
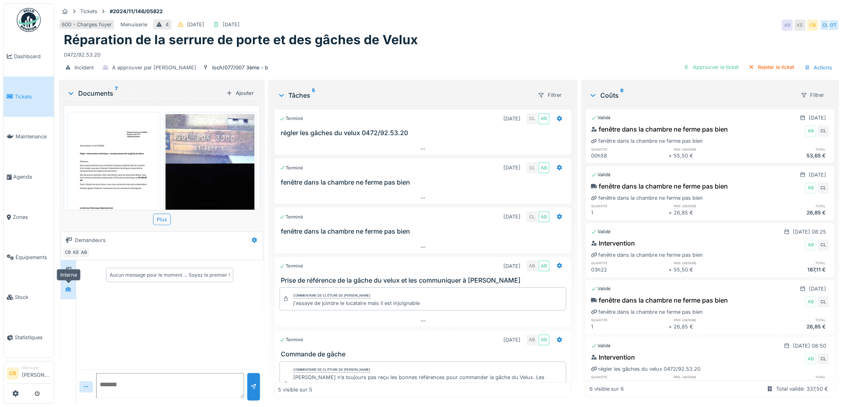
click at [69, 288] on icon at bounding box center [68, 289] width 6 height 4
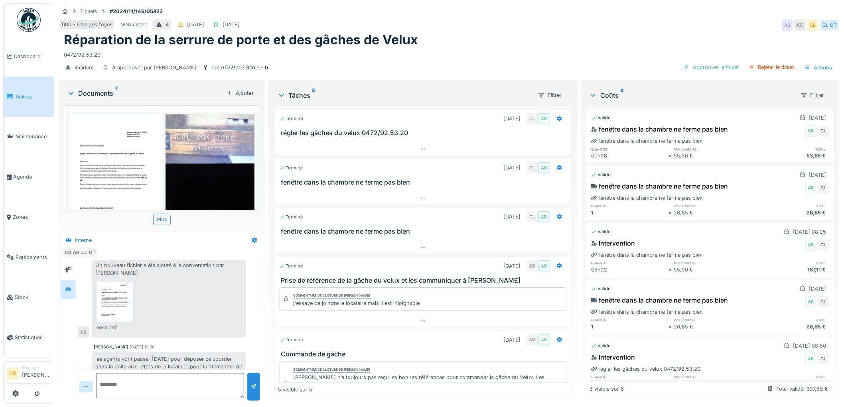
scroll to position [365, 0]
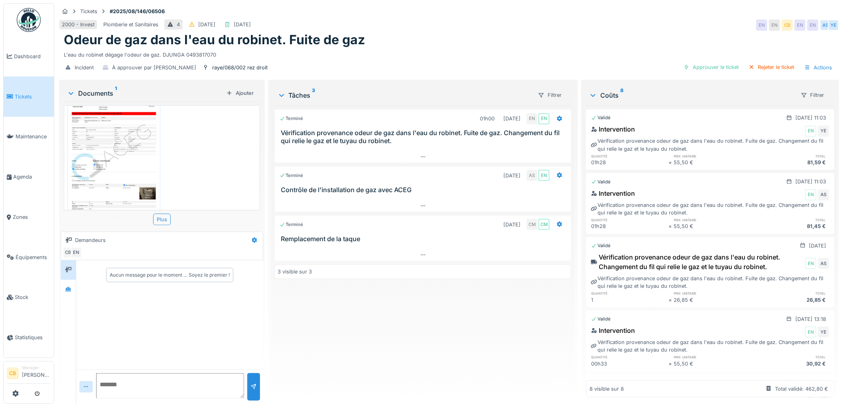
scroll to position [40, 0]
click at [122, 132] on img at bounding box center [113, 137] width 89 height 126
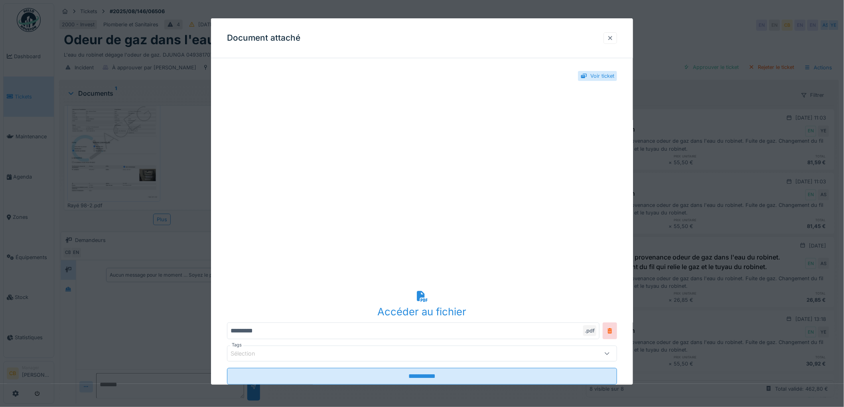
click at [614, 38] on div at bounding box center [610, 38] width 6 height 8
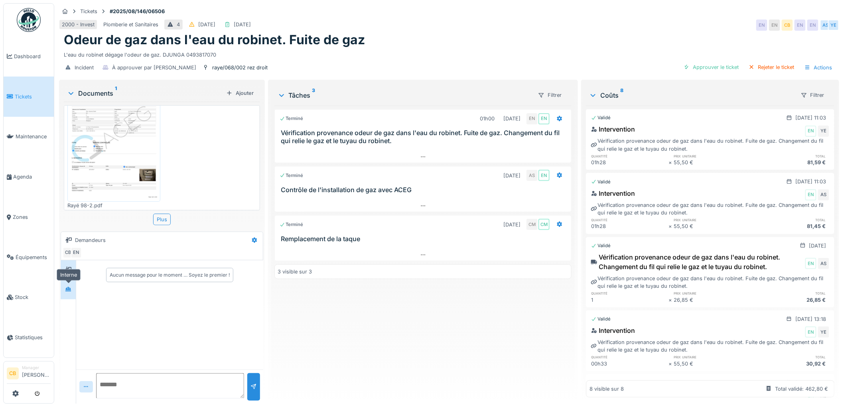
click at [68, 289] on icon at bounding box center [68, 289] width 6 height 4
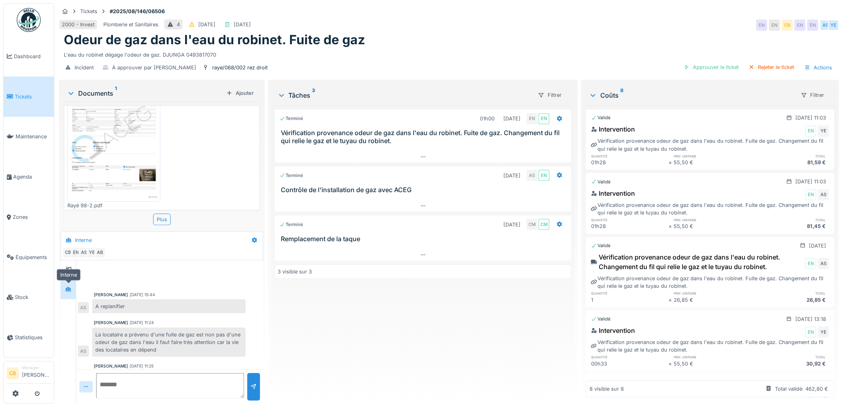
scroll to position [288, 0]
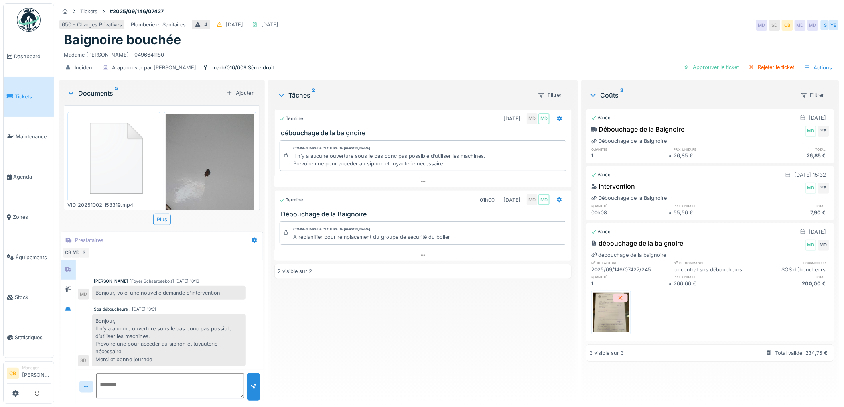
scroll to position [6, 0]
click at [67, 288] on div at bounding box center [68, 289] width 12 height 13
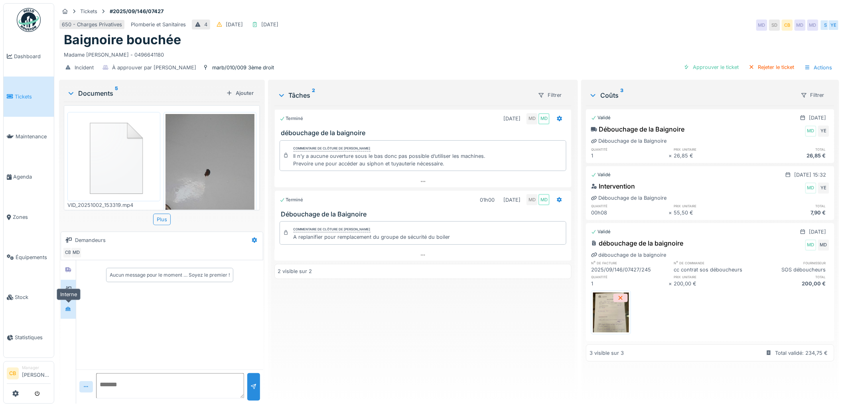
click at [65, 307] on icon at bounding box center [68, 309] width 6 height 5
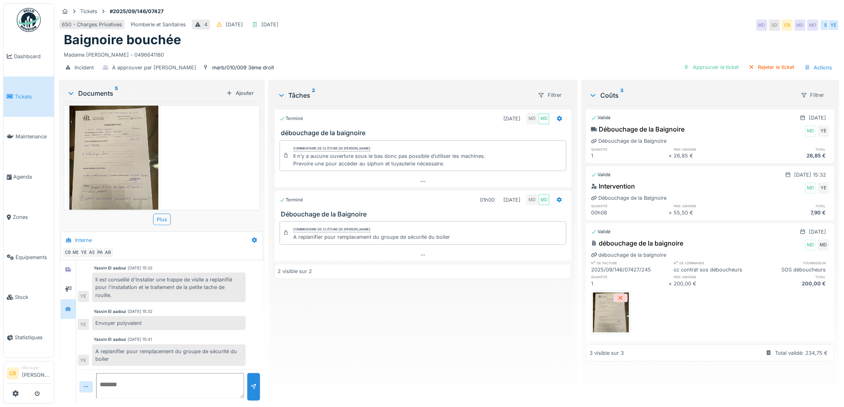
scroll to position [301, 0]
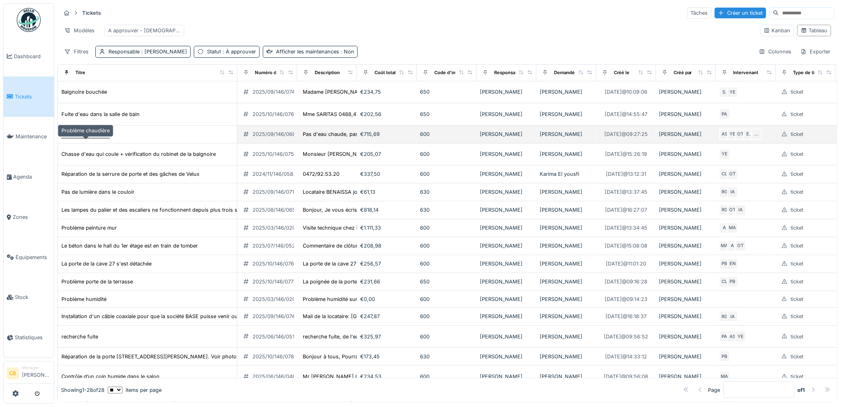
click at [100, 138] on div "Problème chaudière" at bounding box center [85, 134] width 48 height 8
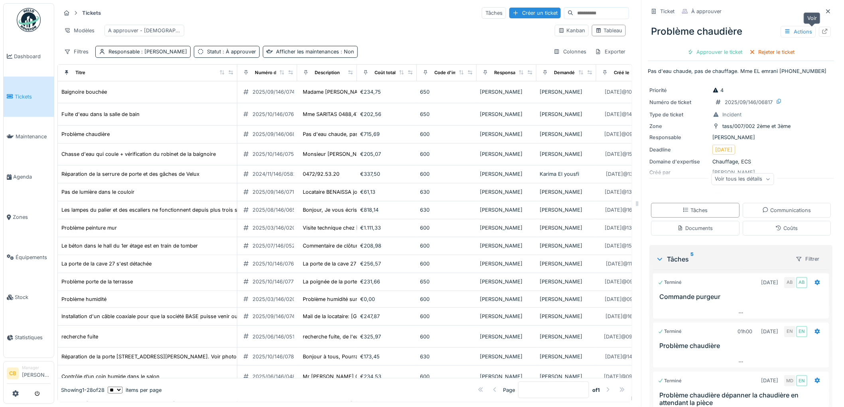
click at [822, 31] on icon at bounding box center [825, 31] width 6 height 5
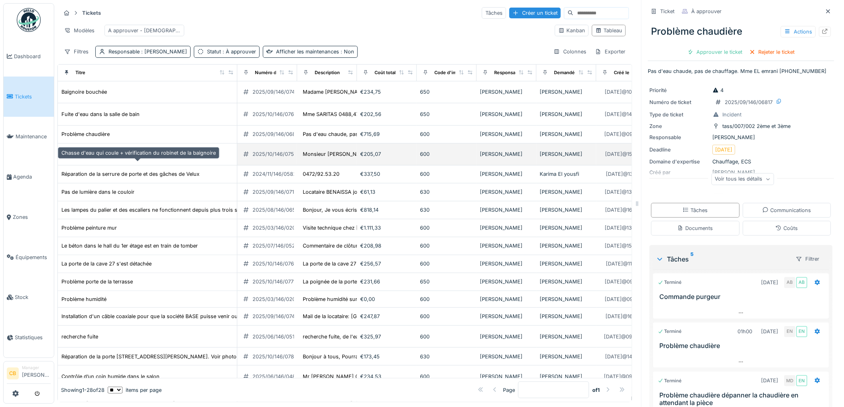
click at [98, 158] on div "Chasse d'eau qui coule + vérification du robinet de la baignoire" at bounding box center [138, 154] width 154 height 8
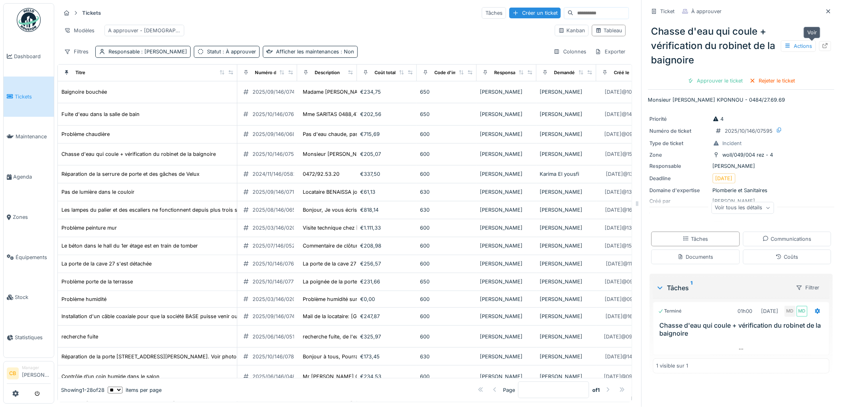
click at [823, 45] on icon at bounding box center [825, 45] width 5 height 5
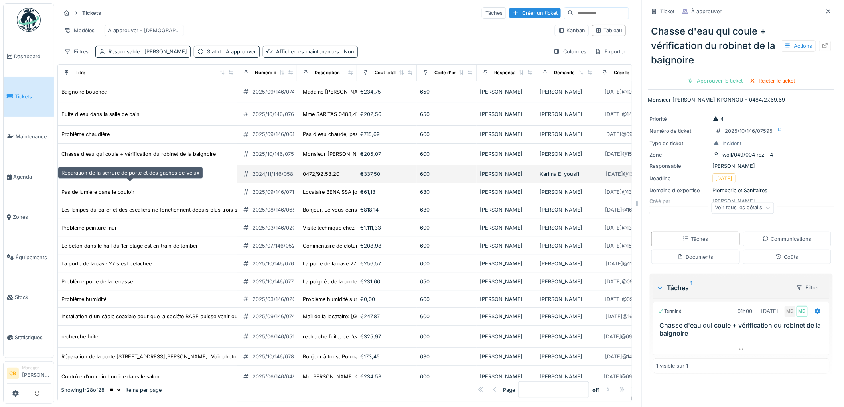
click at [134, 178] on div "Réparation de la serrure de porte et des gâches de Velux" at bounding box center [130, 174] width 138 height 8
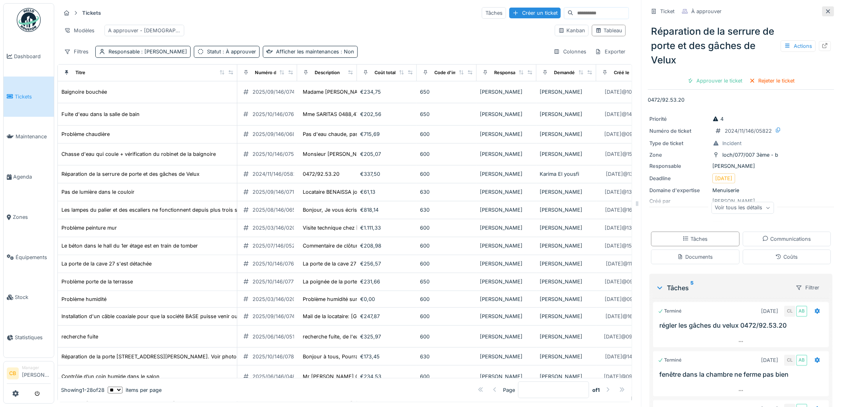
click at [825, 9] on icon at bounding box center [828, 11] width 6 height 5
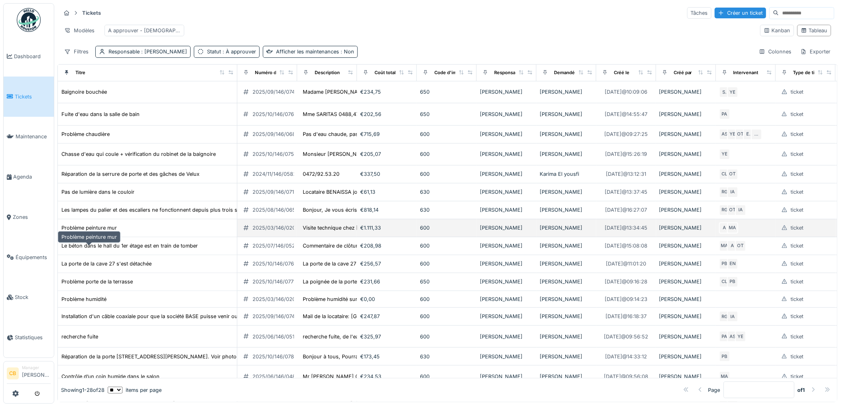
click at [108, 232] on div "Problème peinture mur" at bounding box center [88, 228] width 55 height 8
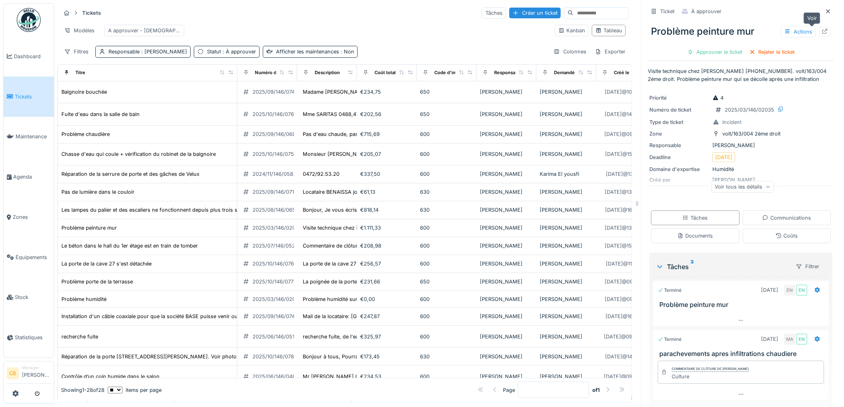
click at [822, 32] on icon at bounding box center [825, 31] width 6 height 5
click at [33, 18] on img at bounding box center [29, 20] width 24 height 24
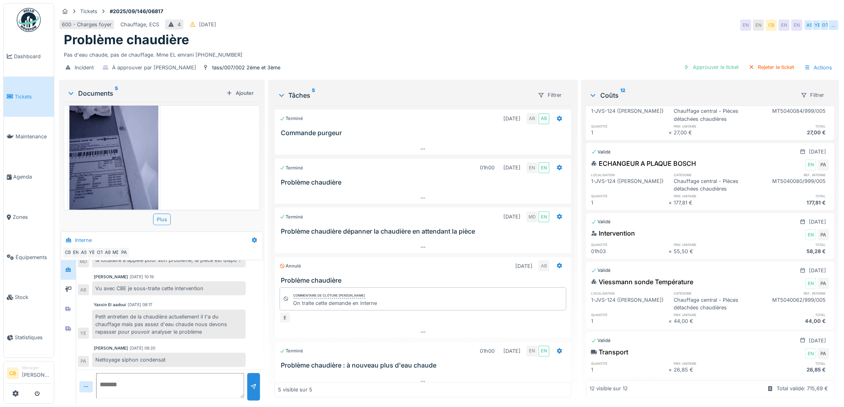
scroll to position [493, 0]
click at [693, 62] on div "Approuver le ticket" at bounding box center [712, 67] width 62 height 11
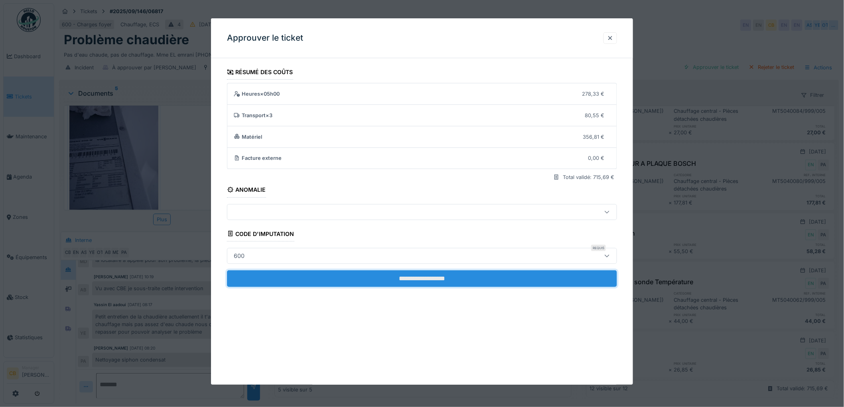
click at [421, 282] on input "**********" at bounding box center [422, 278] width 390 height 17
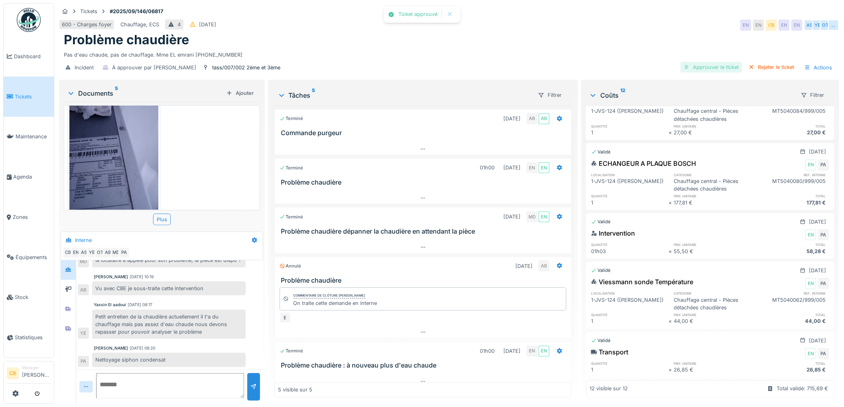
scroll to position [0, 0]
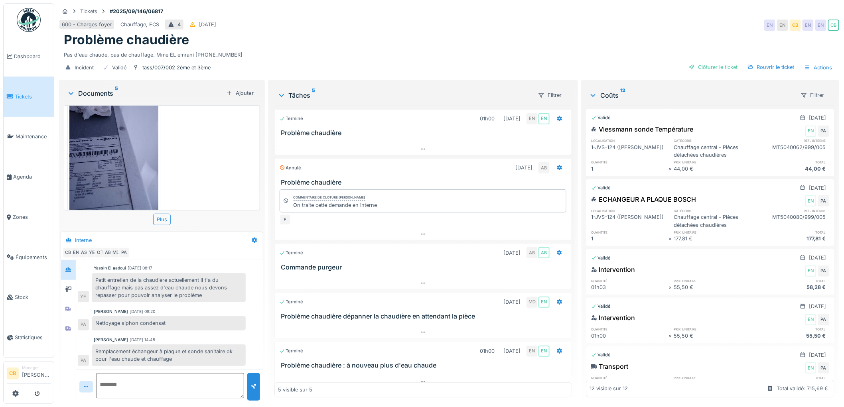
click at [713, 62] on div "Clôturer le ticket" at bounding box center [713, 67] width 55 height 11
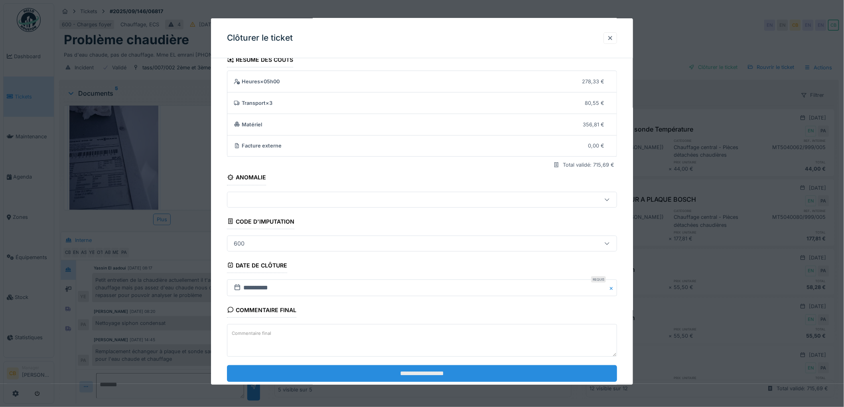
scroll to position [33, 0]
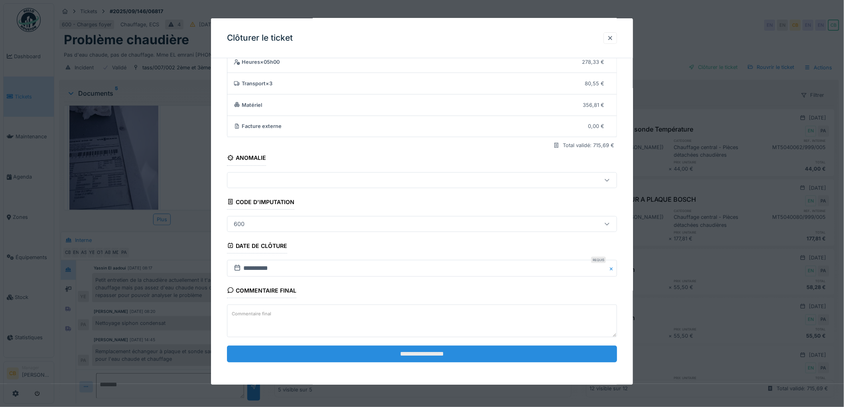
click at [413, 349] on input "**********" at bounding box center [422, 354] width 390 height 17
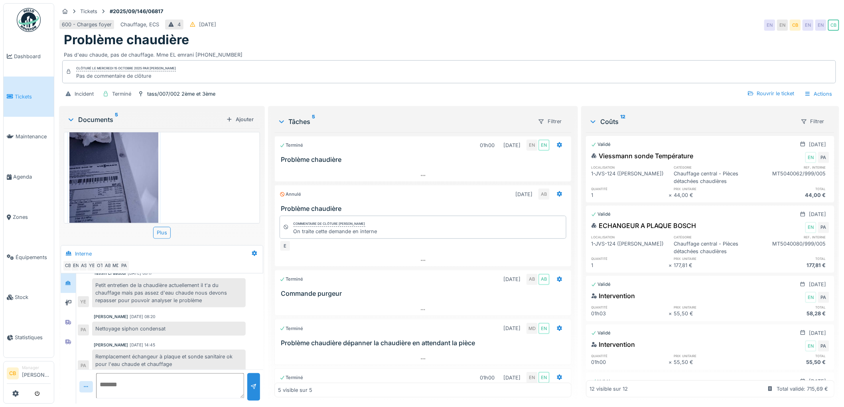
scroll to position [176, 0]
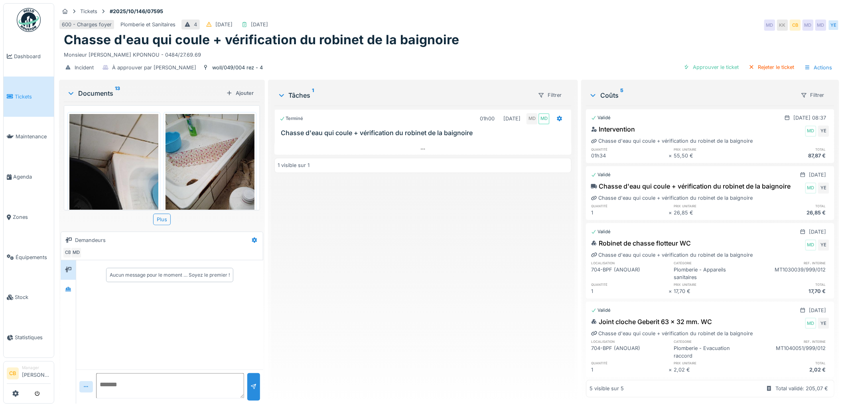
click at [217, 161] on img at bounding box center [210, 173] width 89 height 118
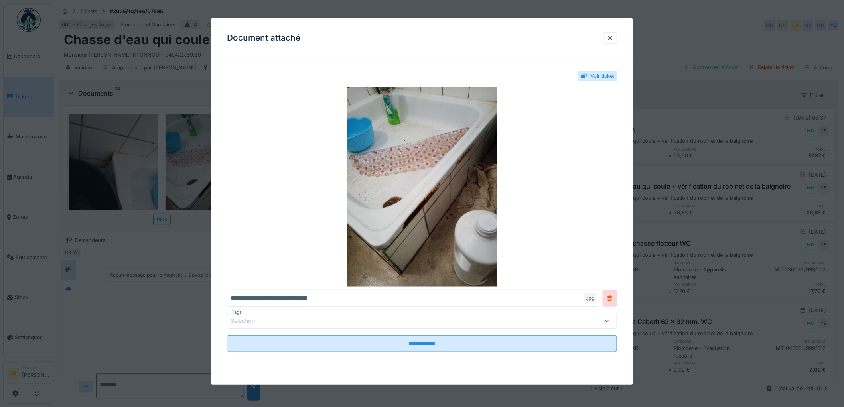
click at [213, 164] on div "**********" at bounding box center [422, 220] width 422 height 310
click at [210, 168] on div at bounding box center [422, 203] width 844 height 407
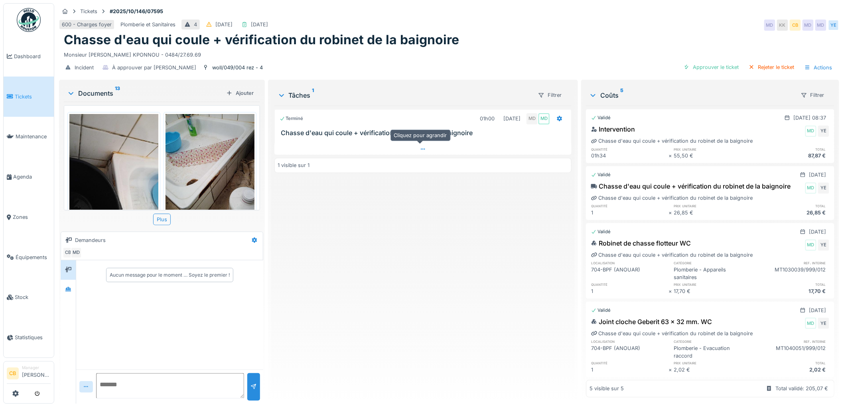
click at [419, 152] on div at bounding box center [423, 150] width 298 height 12
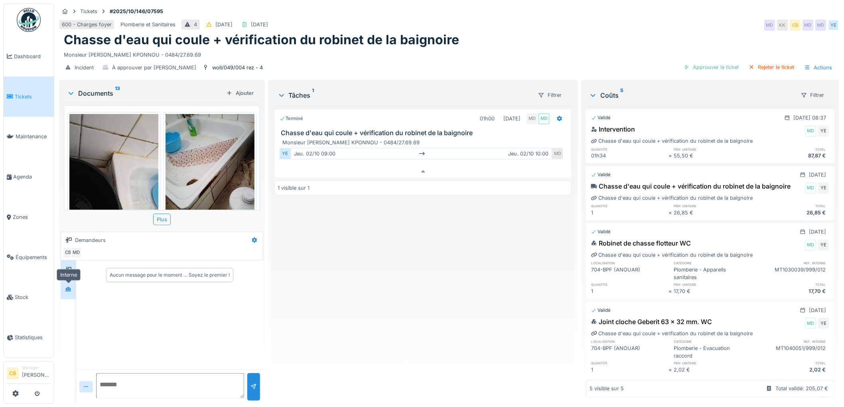
click at [72, 285] on div at bounding box center [68, 290] width 12 height 10
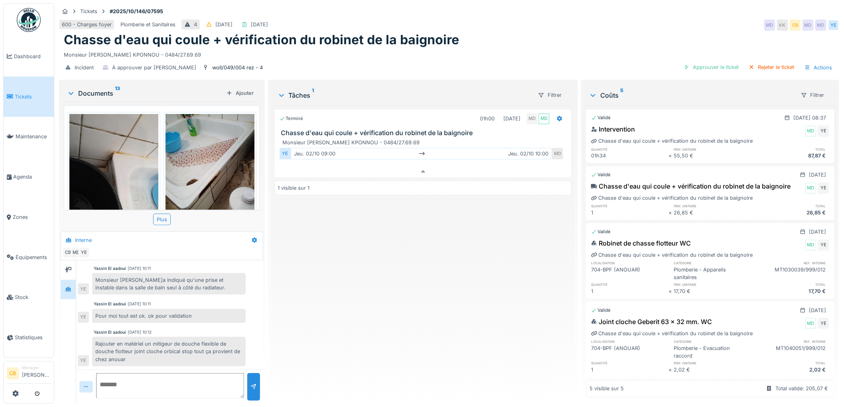
click at [126, 178] on img at bounding box center [113, 173] width 89 height 118
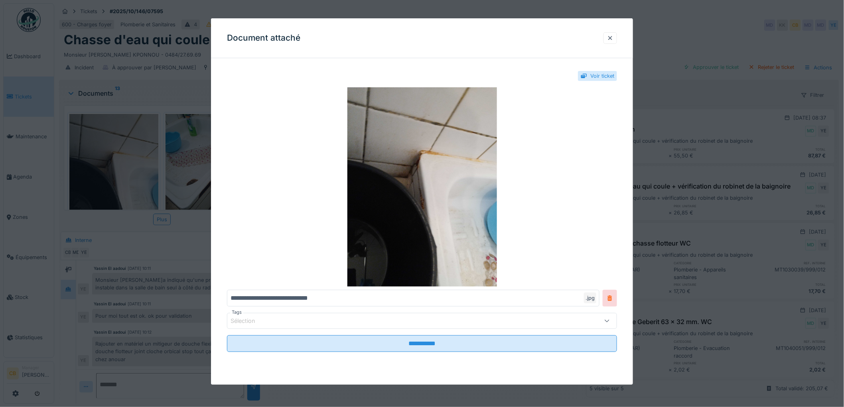
click at [126, 178] on div at bounding box center [422, 203] width 844 height 407
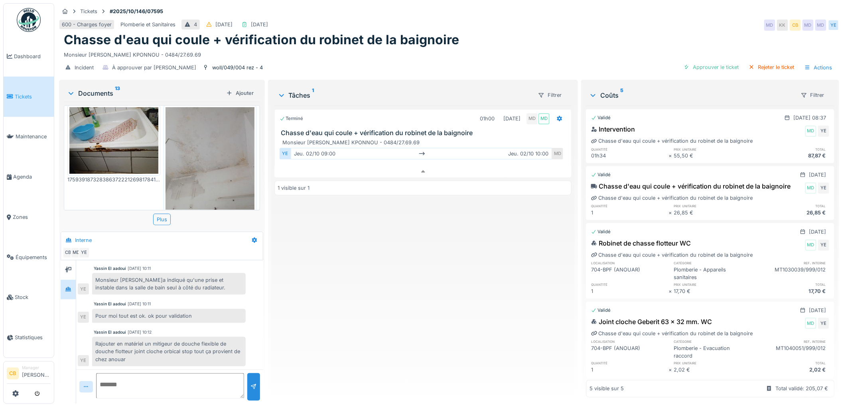
scroll to position [133, 0]
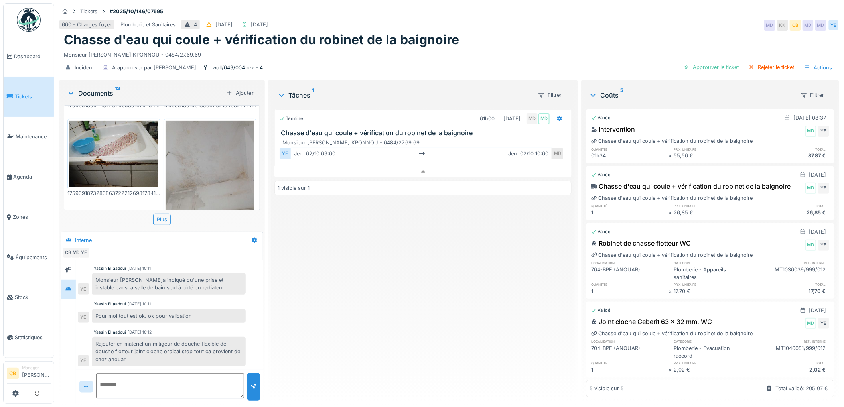
click at [136, 159] on img at bounding box center [113, 154] width 89 height 67
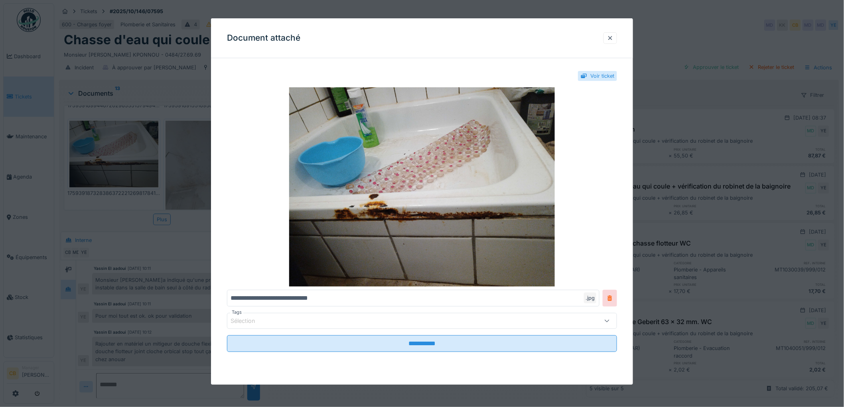
click at [136, 157] on div at bounding box center [422, 203] width 844 height 407
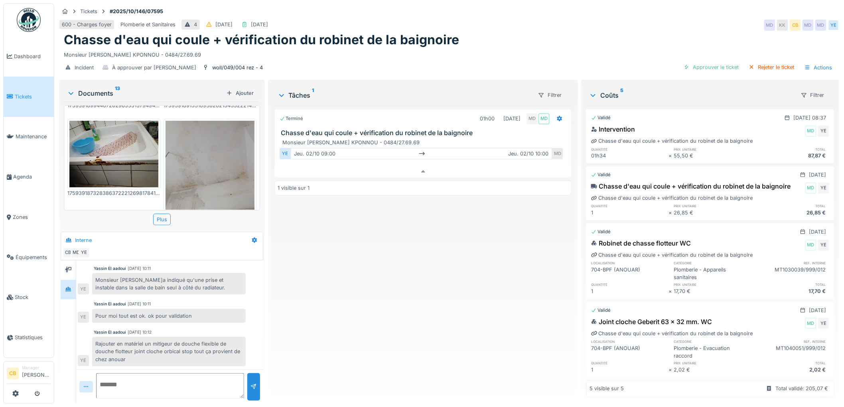
click at [191, 157] on img at bounding box center [210, 180] width 89 height 118
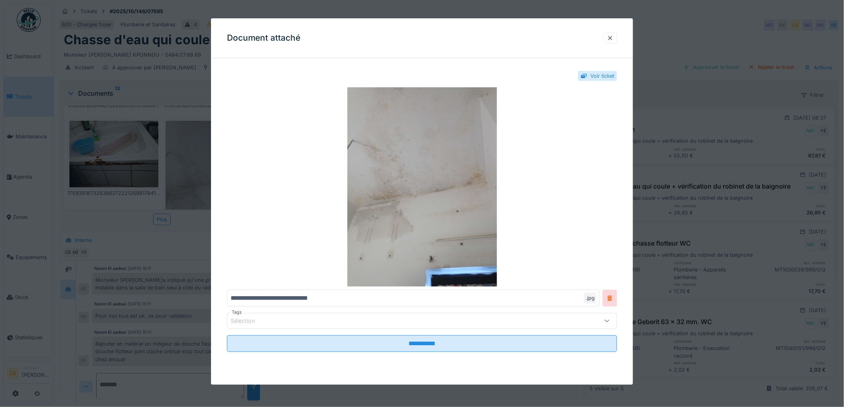
click at [191, 157] on div at bounding box center [422, 203] width 844 height 407
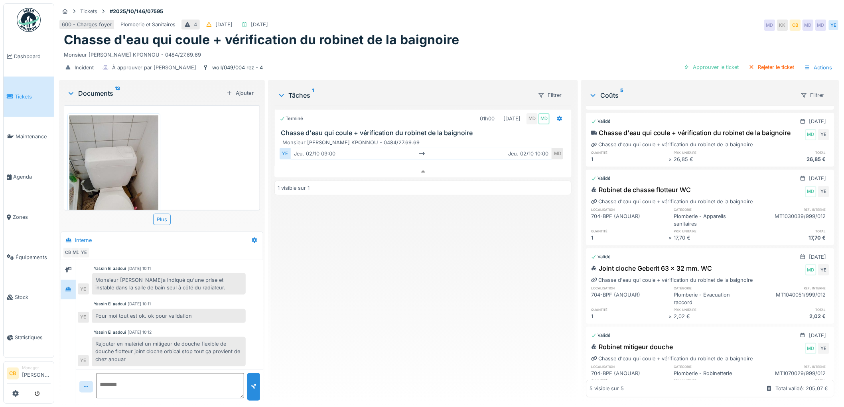
scroll to position [96, 0]
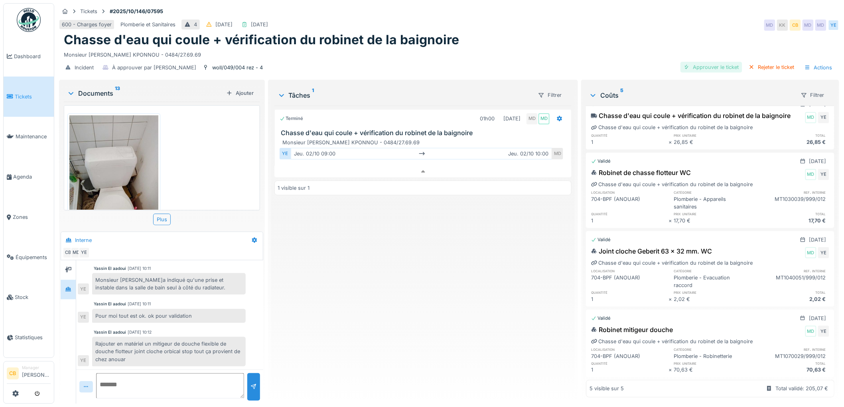
click at [697, 62] on div "Approuver le ticket" at bounding box center [712, 67] width 62 height 11
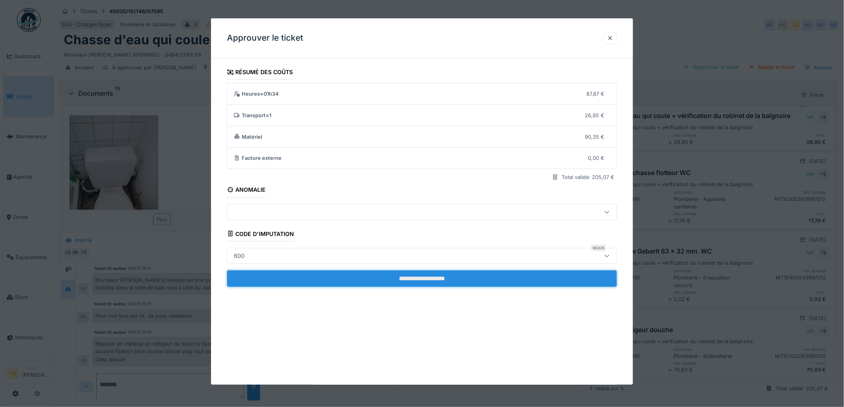
click at [417, 278] on input "**********" at bounding box center [422, 278] width 390 height 17
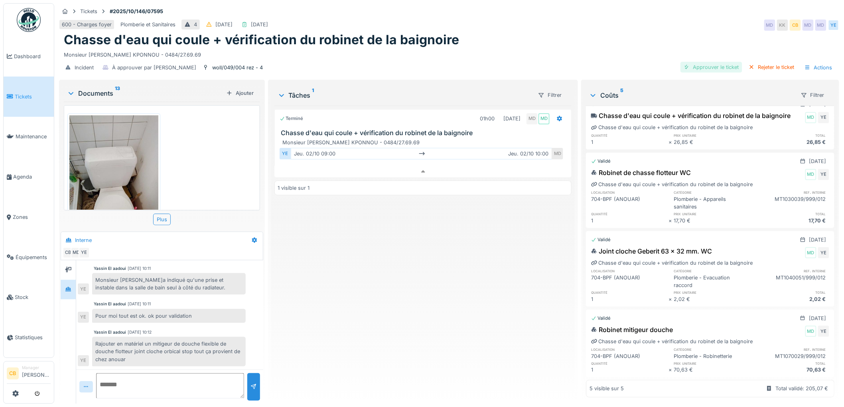
click at [705, 62] on div "Approuver le ticket" at bounding box center [712, 67] width 62 height 11
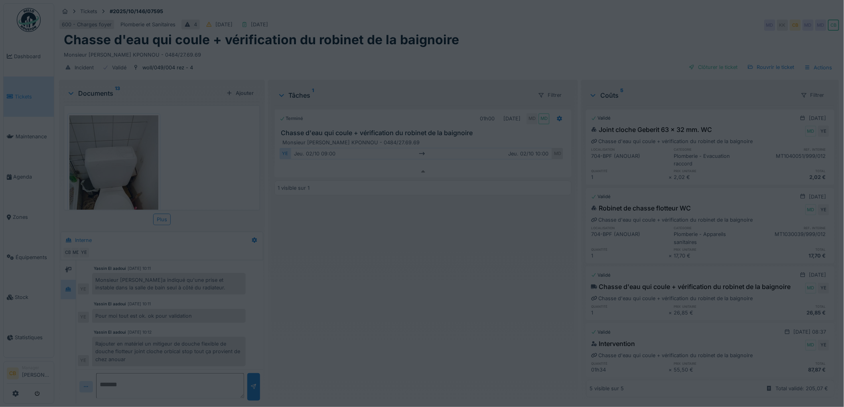
scroll to position [0, 0]
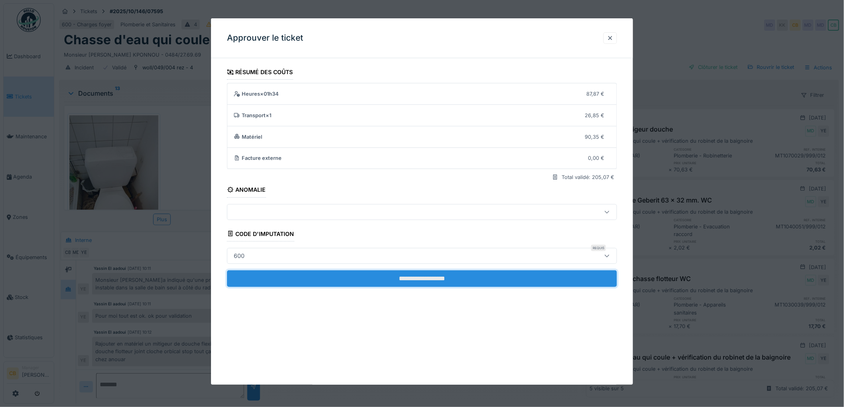
click at [440, 276] on input "**********" at bounding box center [422, 278] width 390 height 17
click at [416, 284] on input "**********" at bounding box center [422, 278] width 390 height 17
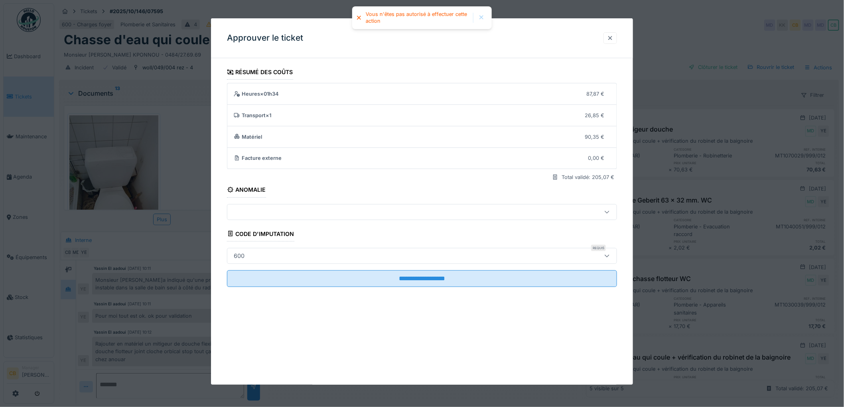
click at [613, 35] on div at bounding box center [610, 38] width 6 height 8
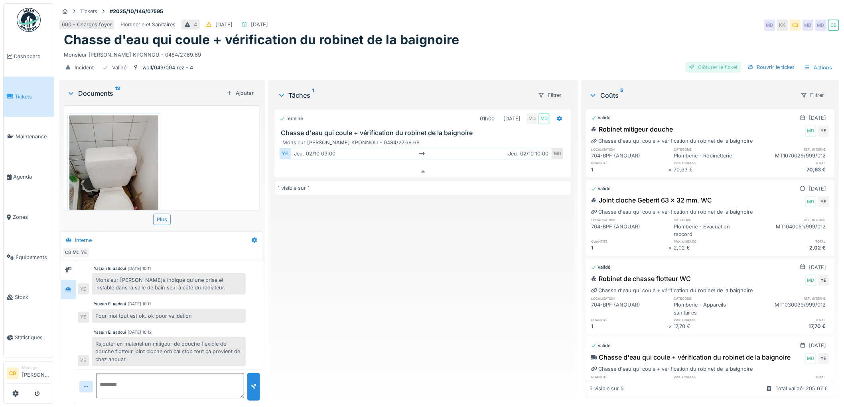
click at [696, 62] on div "Clôturer le ticket" at bounding box center [713, 67] width 55 height 11
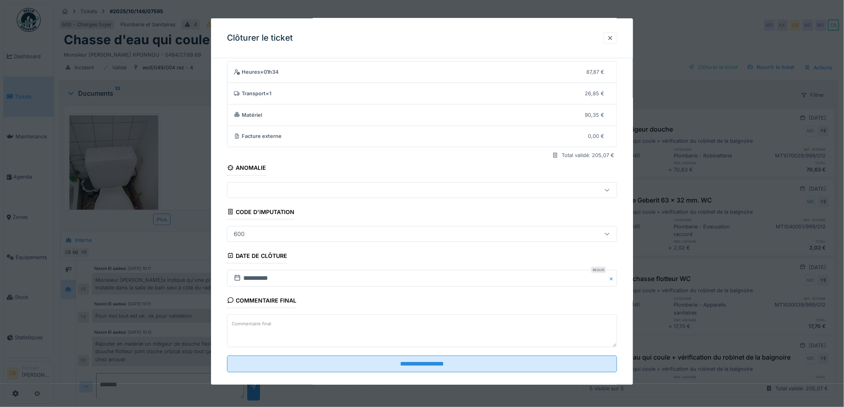
scroll to position [33, 0]
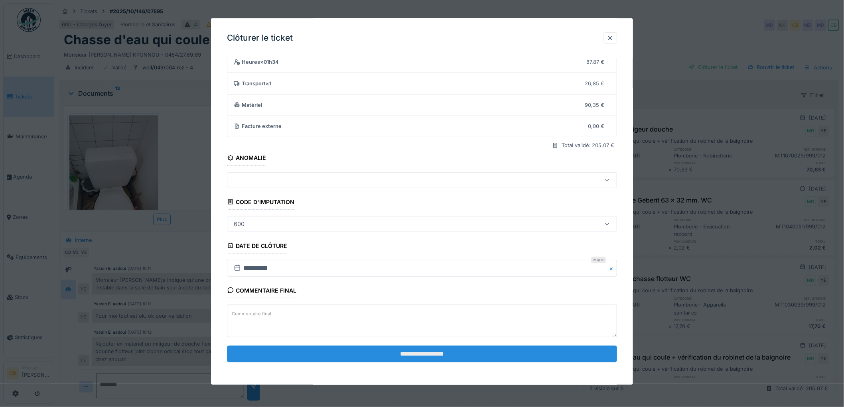
click at [413, 353] on input "**********" at bounding box center [422, 354] width 390 height 17
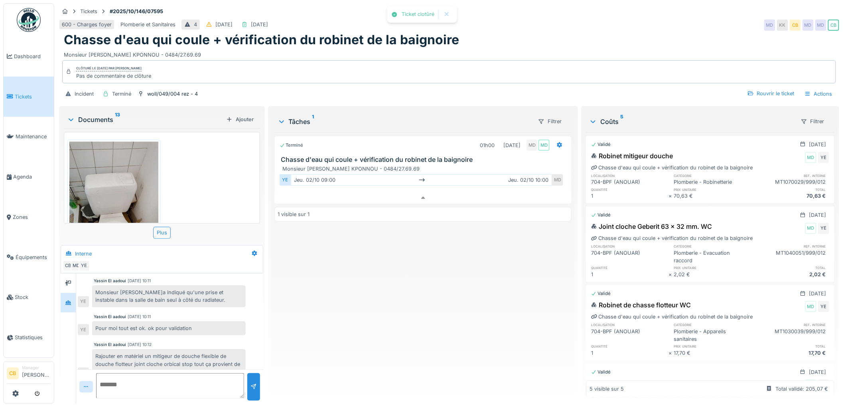
scroll to position [173, 0]
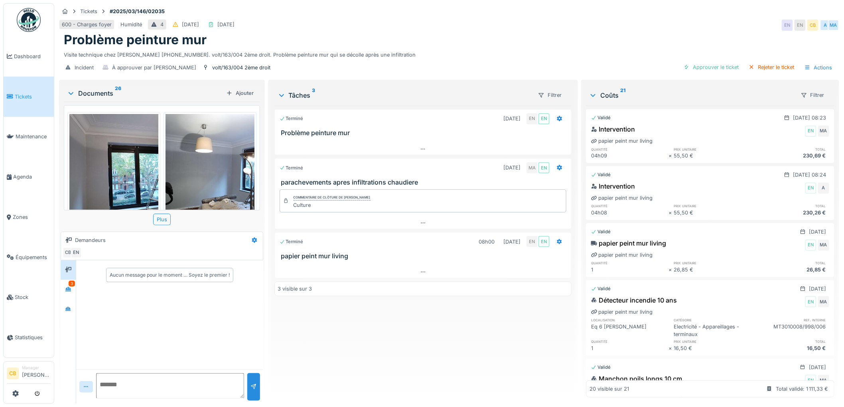
click at [128, 174] on img at bounding box center [113, 173] width 89 height 118
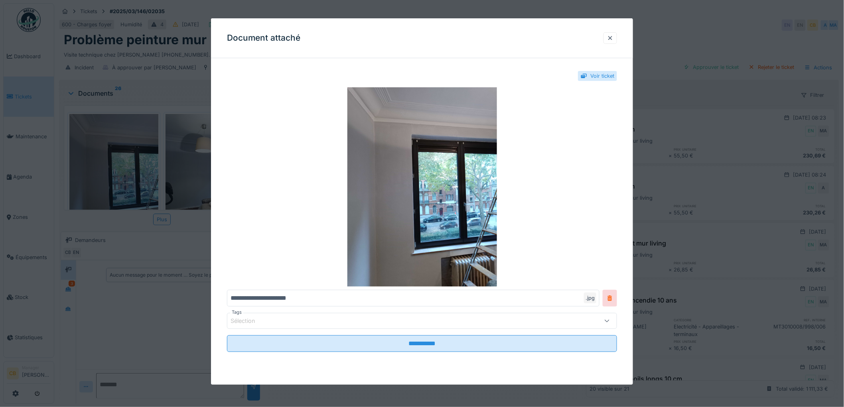
click at [129, 176] on div at bounding box center [422, 203] width 844 height 407
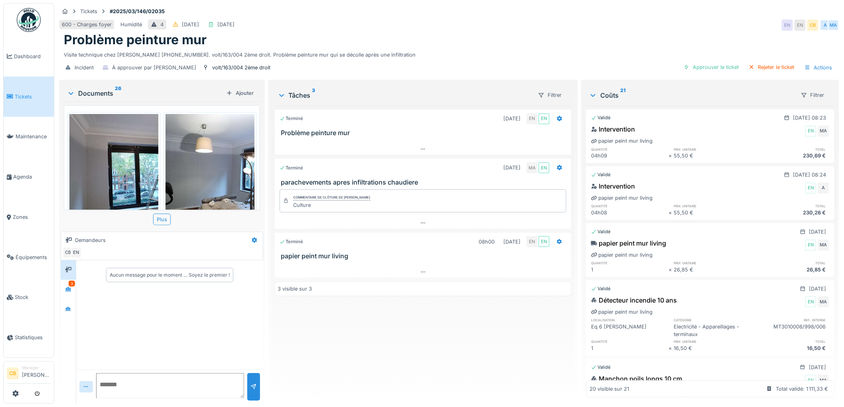
click at [173, 174] on img at bounding box center [210, 173] width 89 height 118
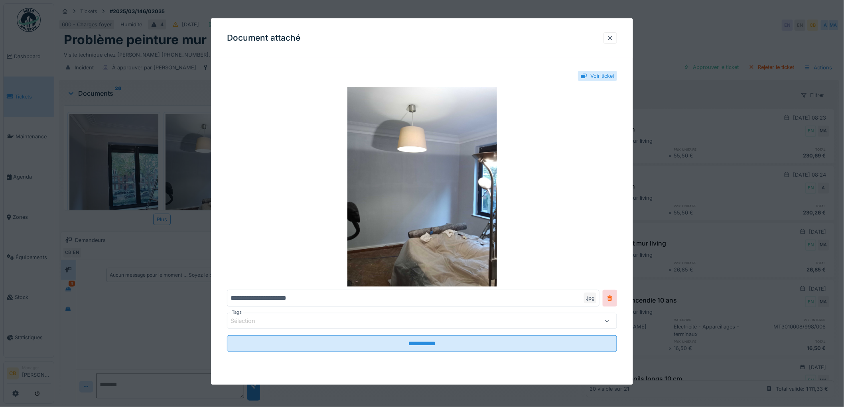
click at [173, 173] on div at bounding box center [422, 203] width 844 height 407
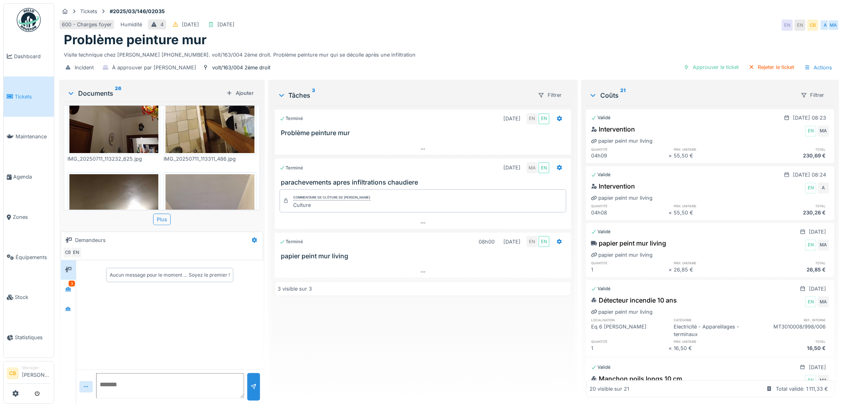
scroll to position [1239, 0]
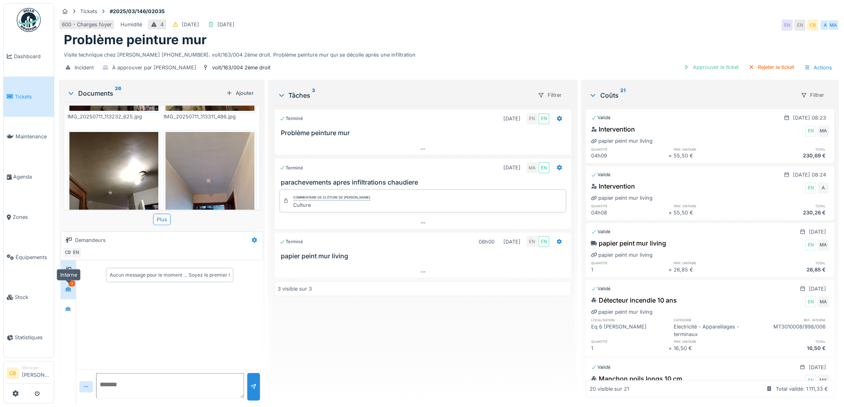
click at [65, 286] on div at bounding box center [68, 290] width 6 height 8
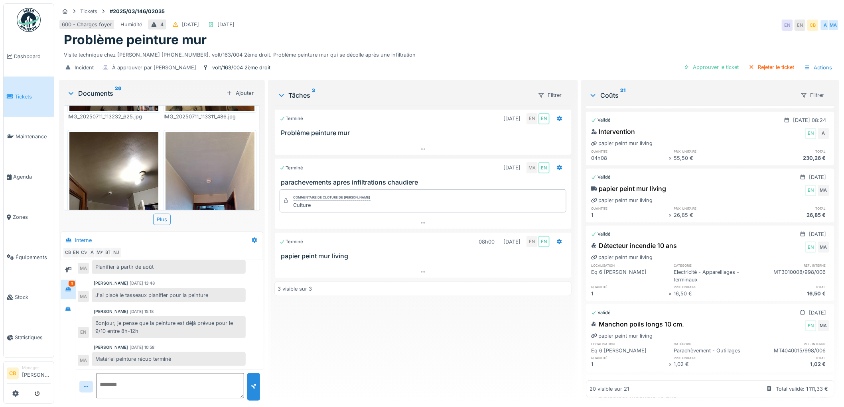
scroll to position [0, 0]
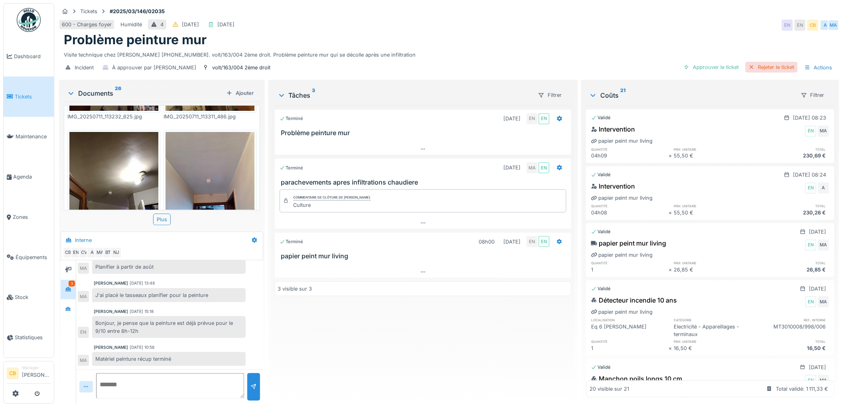
click at [759, 70] on div "Rejeter le ticket" at bounding box center [772, 67] width 52 height 11
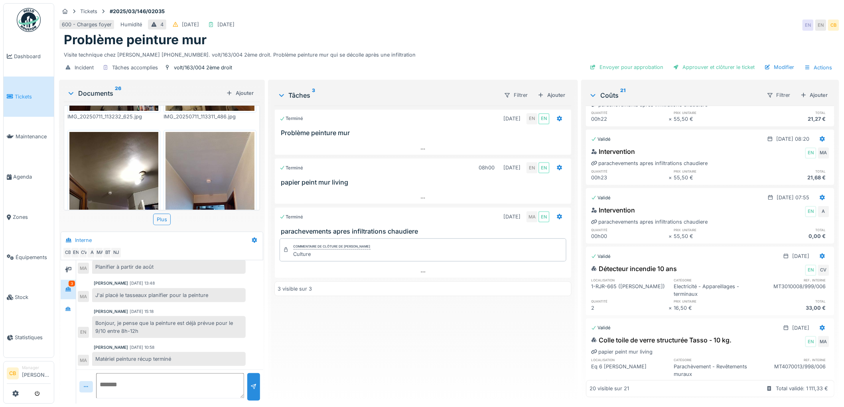
scroll to position [487, 0]
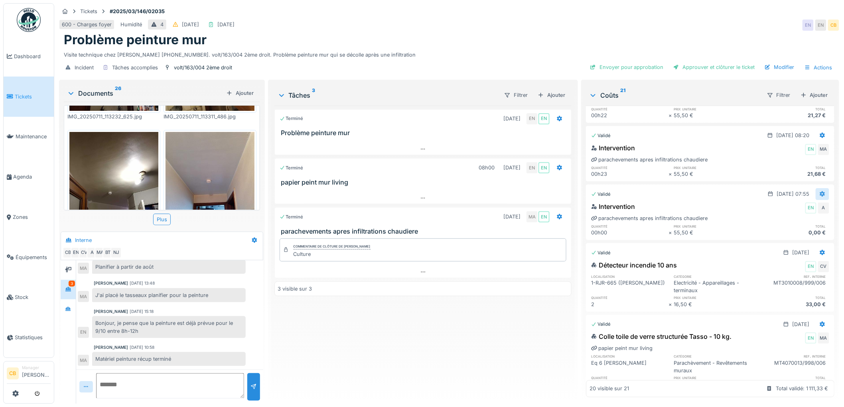
click at [820, 196] on icon at bounding box center [822, 194] width 5 height 6
click at [782, 235] on div "Supprimer" at bounding box center [781, 239] width 39 height 12
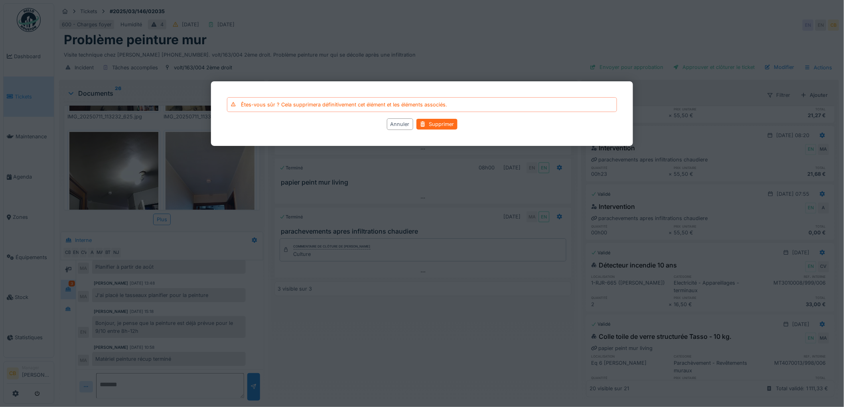
click at [427, 124] on div "Supprimer" at bounding box center [436, 124] width 41 height 11
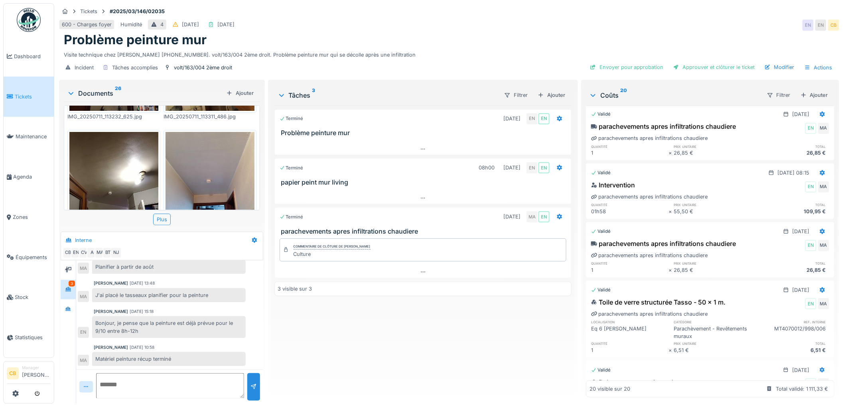
scroll to position [0, 0]
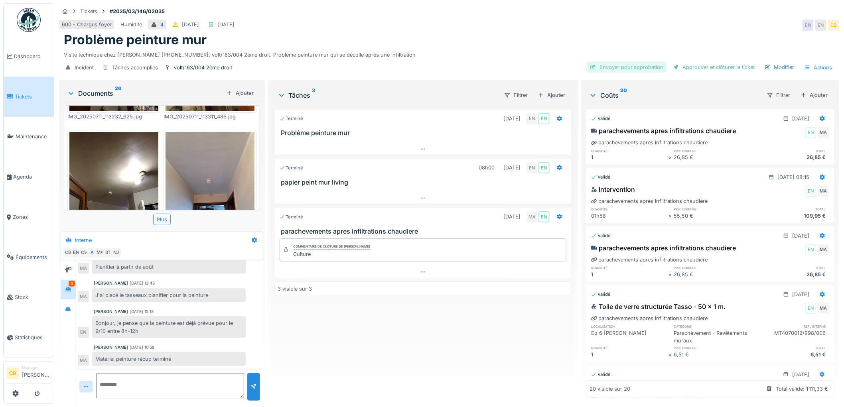
click at [635, 67] on div "Envoyer pour approbation" at bounding box center [627, 67] width 80 height 11
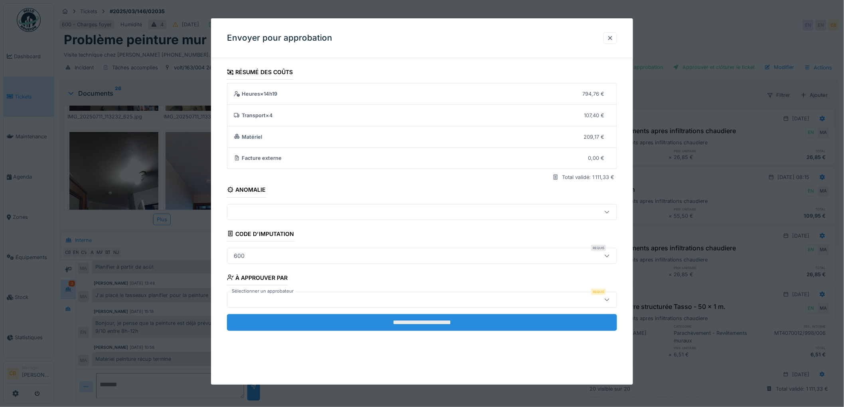
click at [415, 324] on input "**********" at bounding box center [422, 322] width 390 height 17
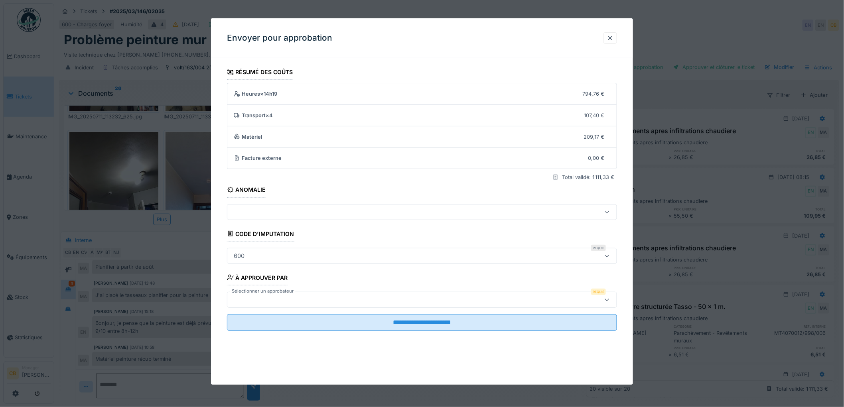
click at [264, 296] on div at bounding box center [400, 300] width 338 height 9
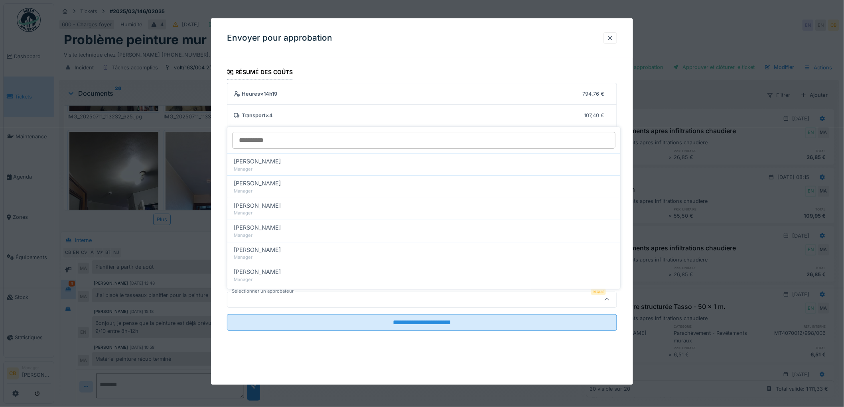
click at [264, 298] on div at bounding box center [400, 300] width 338 height 9
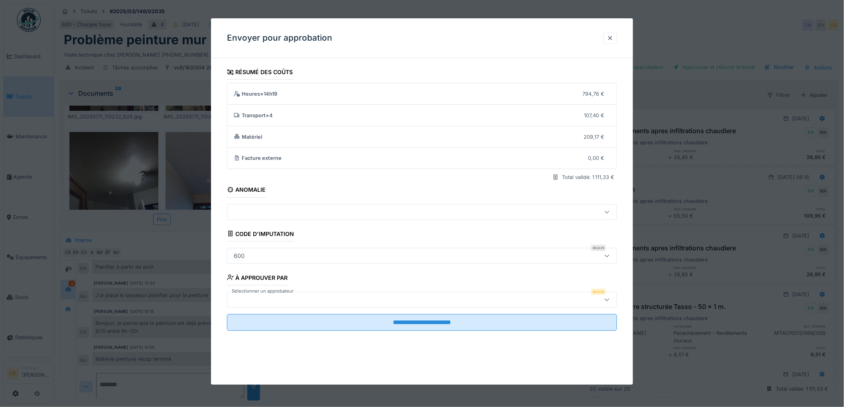
click at [266, 293] on label "Sélectionner un approbateur" at bounding box center [262, 291] width 65 height 7
click at [268, 296] on div at bounding box center [400, 300] width 338 height 9
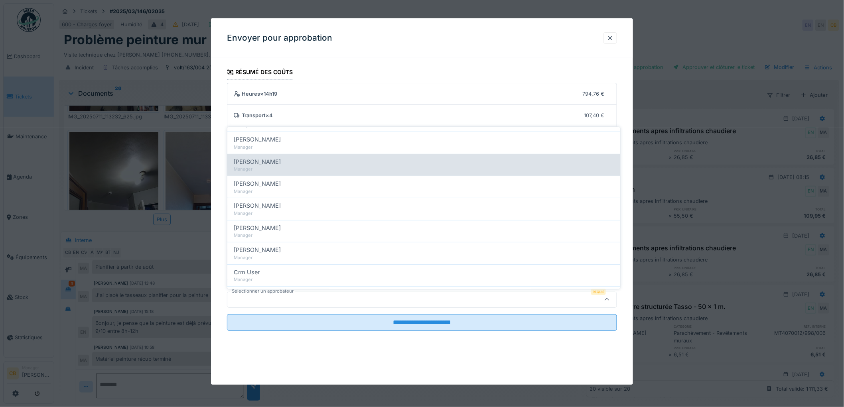
scroll to position [89, 0]
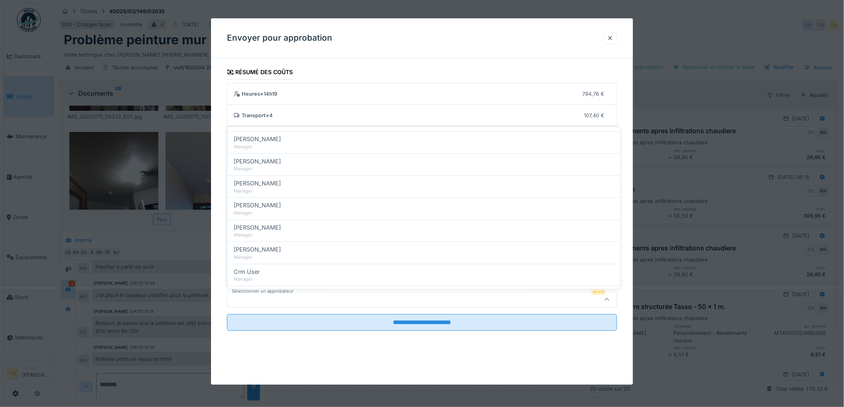
click at [271, 249] on span "[PERSON_NAME]" at bounding box center [257, 249] width 47 height 9
type input "****"
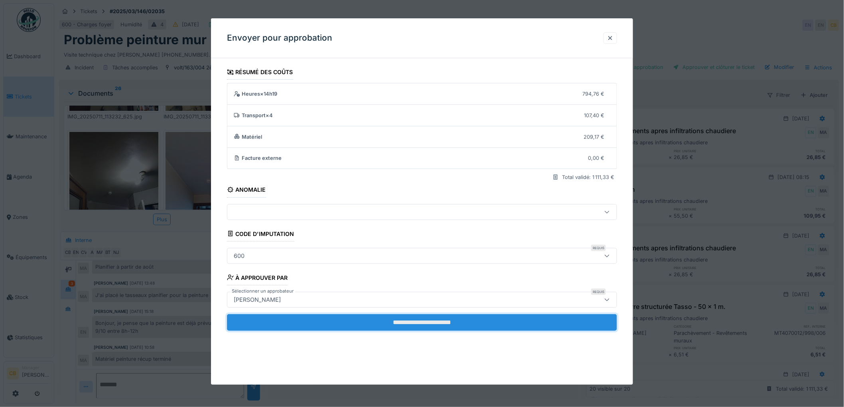
click at [428, 323] on input "**********" at bounding box center [422, 322] width 390 height 17
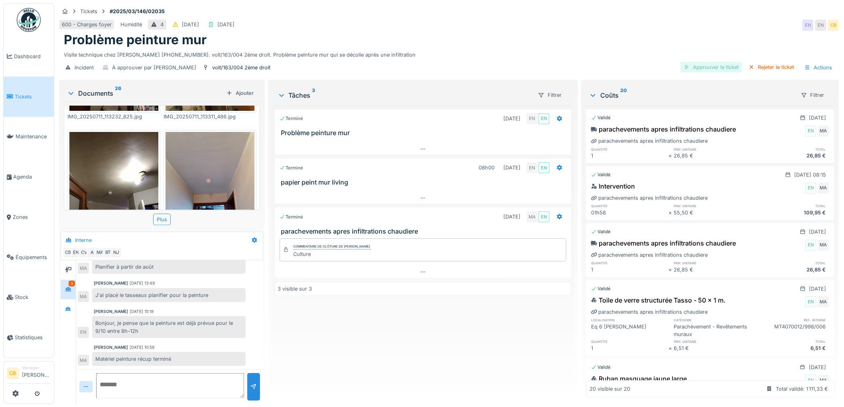
click at [699, 66] on div "Approuver le ticket" at bounding box center [712, 67] width 62 height 11
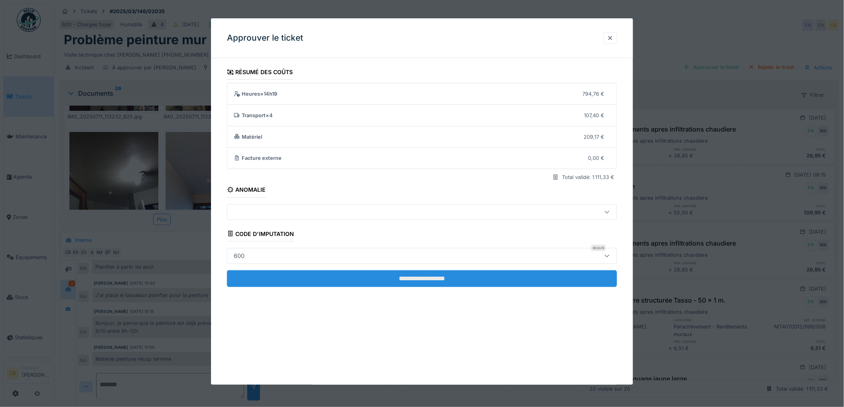
click at [458, 276] on input "**********" at bounding box center [422, 278] width 390 height 17
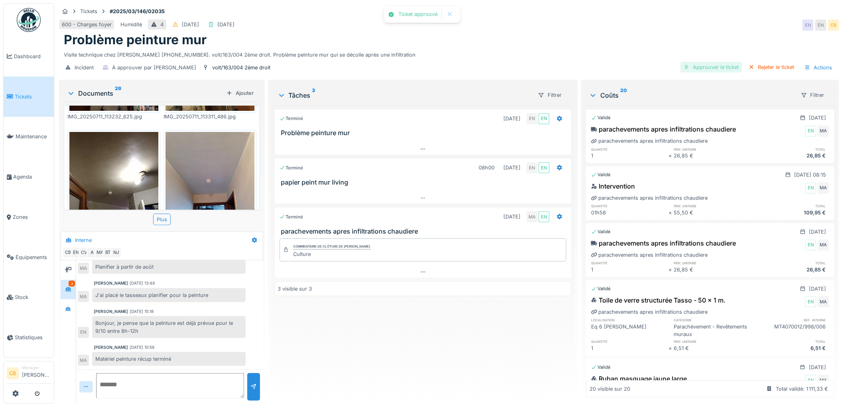
click at [724, 63] on div "Approuver le ticket" at bounding box center [712, 67] width 62 height 11
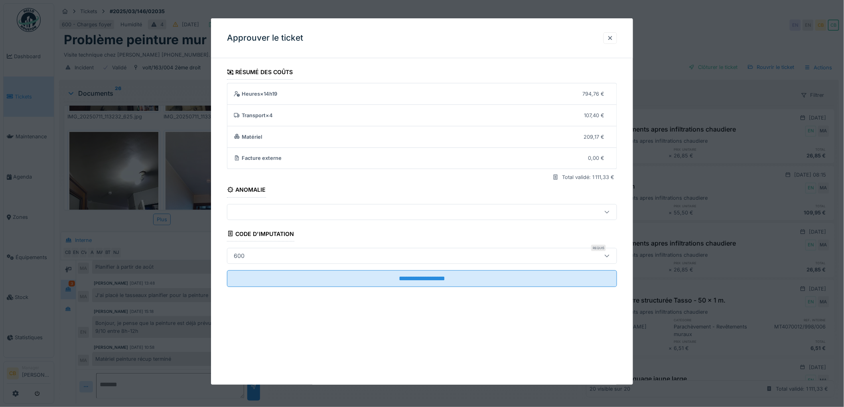
scroll to position [6, 0]
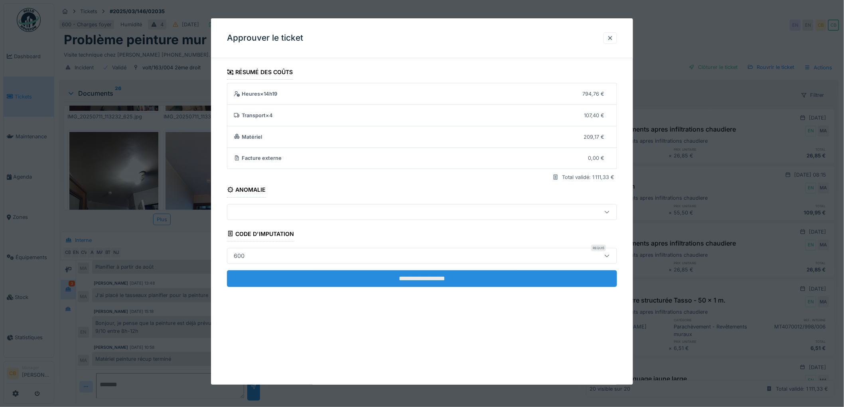
click at [444, 276] on input "**********" at bounding box center [422, 278] width 390 height 17
click at [456, 277] on input "**********" at bounding box center [422, 278] width 390 height 17
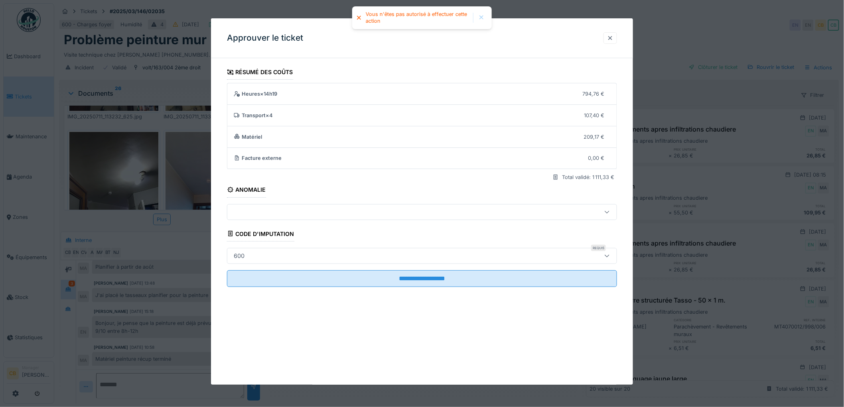
click at [612, 40] on div at bounding box center [610, 38] width 6 height 8
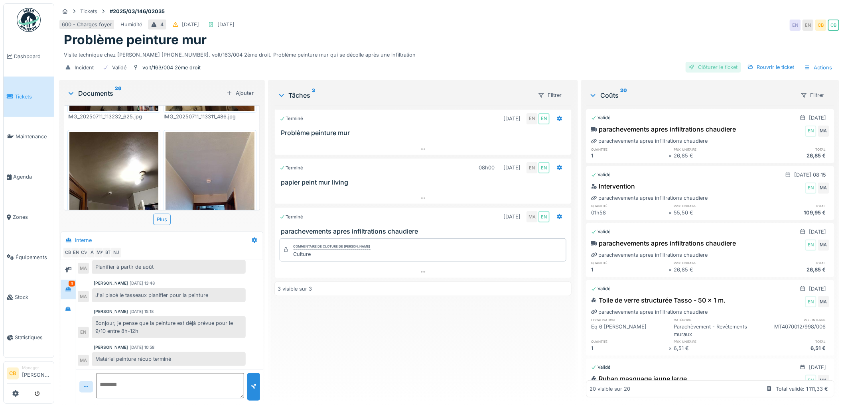
click at [704, 62] on div "Clôturer le ticket" at bounding box center [713, 67] width 55 height 11
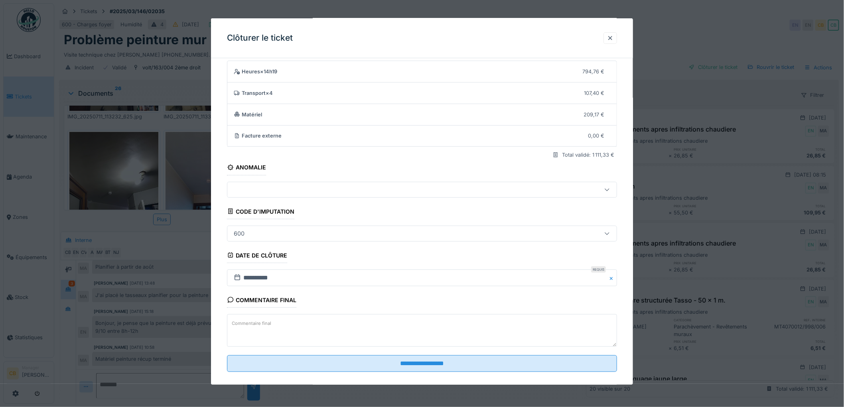
scroll to position [33, 0]
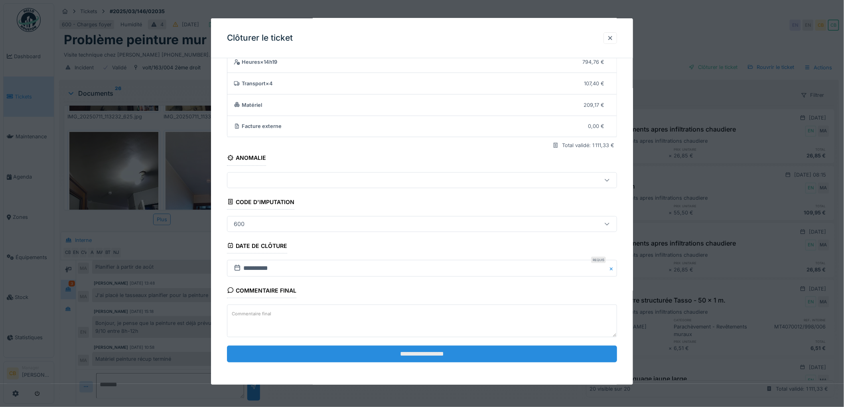
click at [413, 359] on input "**********" at bounding box center [422, 354] width 390 height 17
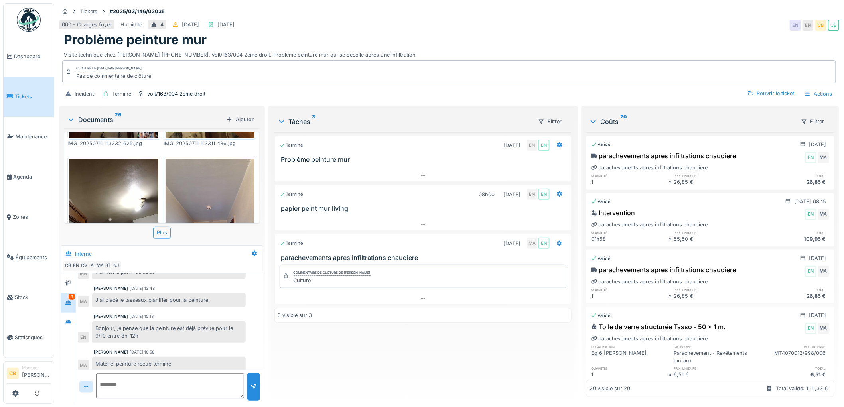
scroll to position [125, 0]
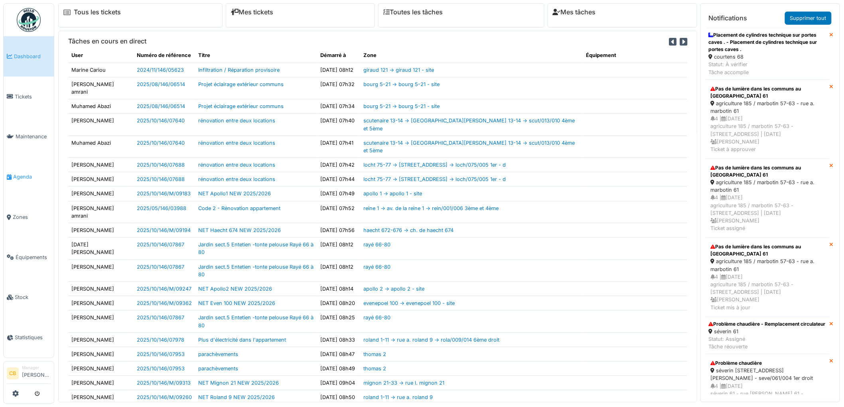
click at [23, 173] on span "Agenda" at bounding box center [31, 177] width 37 height 8
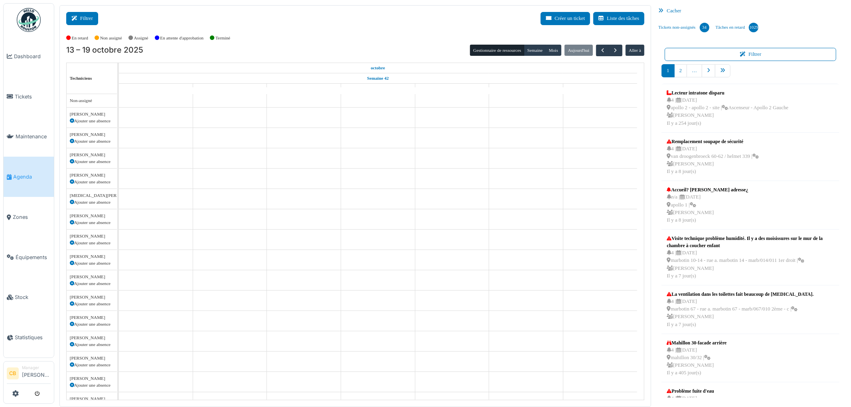
click at [93, 17] on button "Filtrer" at bounding box center [82, 18] width 32 height 13
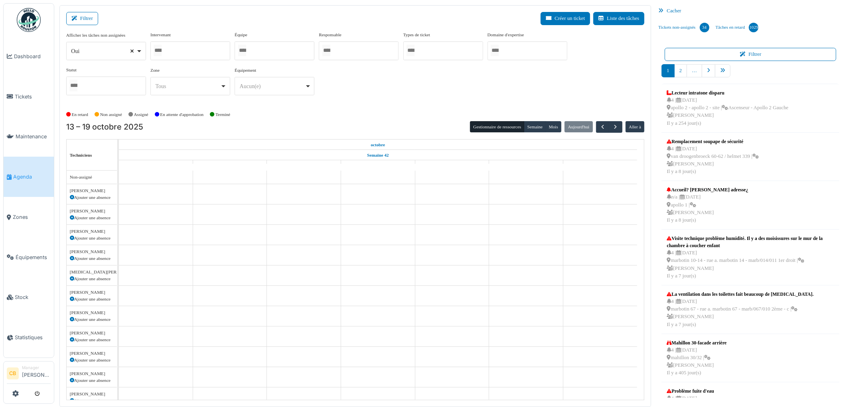
select select
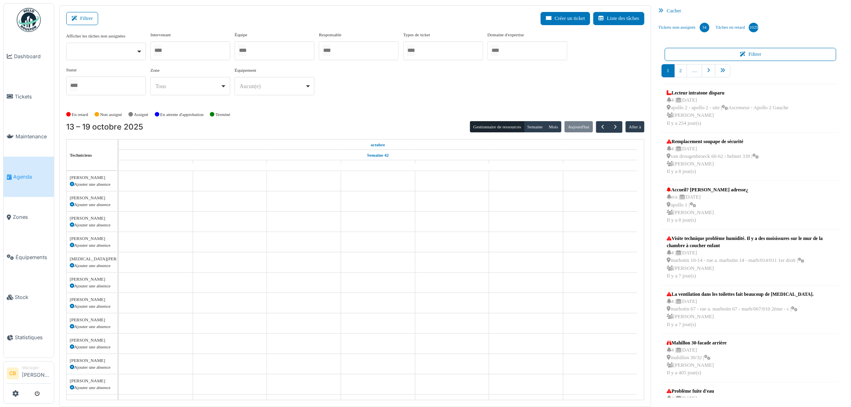
click at [158, 50] on input "Tous" at bounding box center [158, 51] width 8 height 12
type input "****"
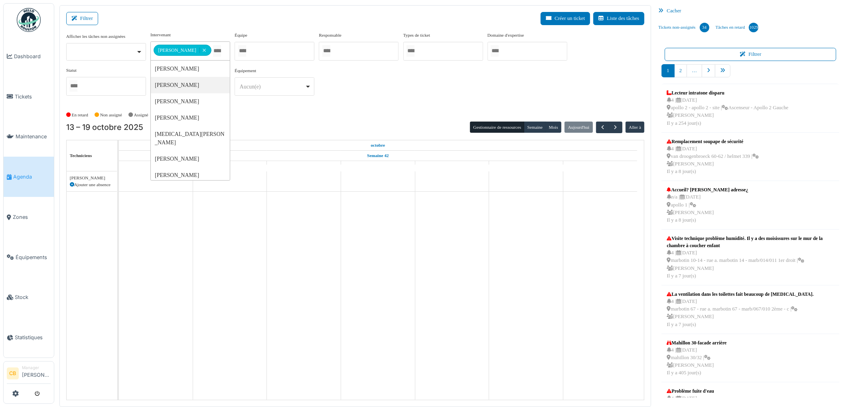
click at [269, 105] on div "**********" at bounding box center [355, 70] width 578 height 77
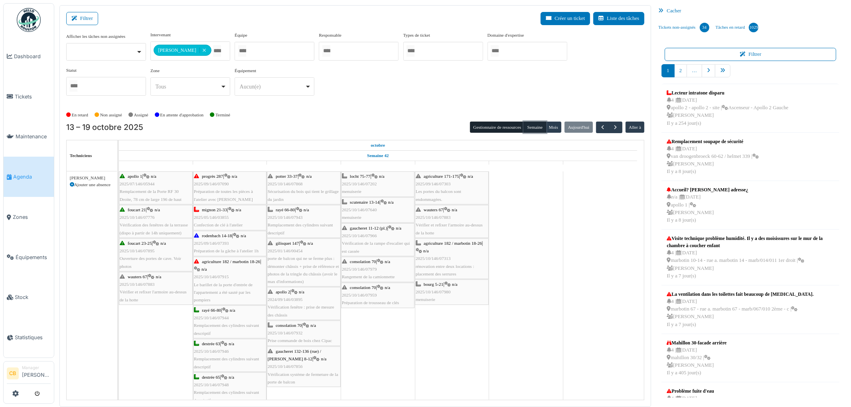
click at [539, 126] on button "Semaine" at bounding box center [535, 127] width 22 height 11
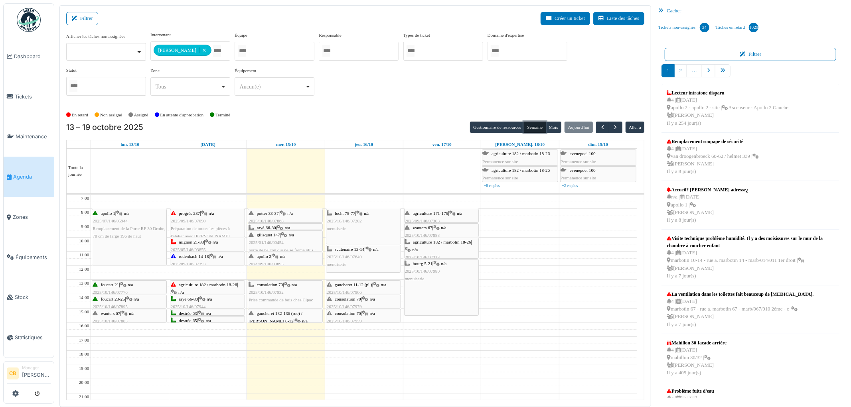
click at [266, 226] on span "rayé 66-80" at bounding box center [266, 227] width 19 height 5
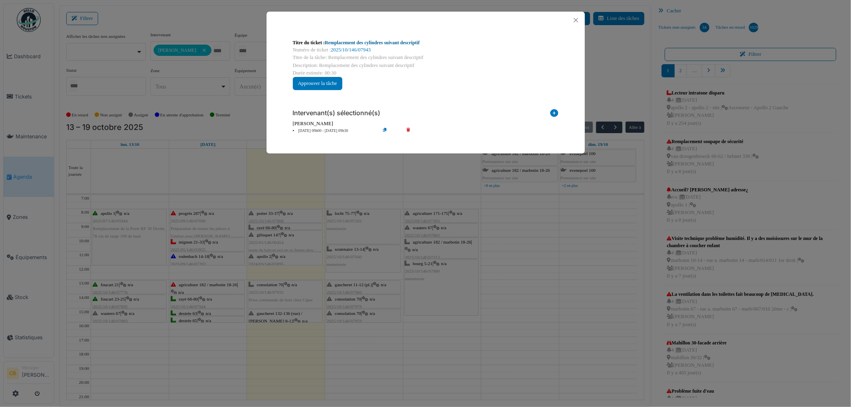
click at [356, 44] on link "Remplacement des cylindres suivant descriptif" at bounding box center [372, 43] width 95 height 6
click at [576, 18] on button "Close" at bounding box center [575, 20] width 11 height 11
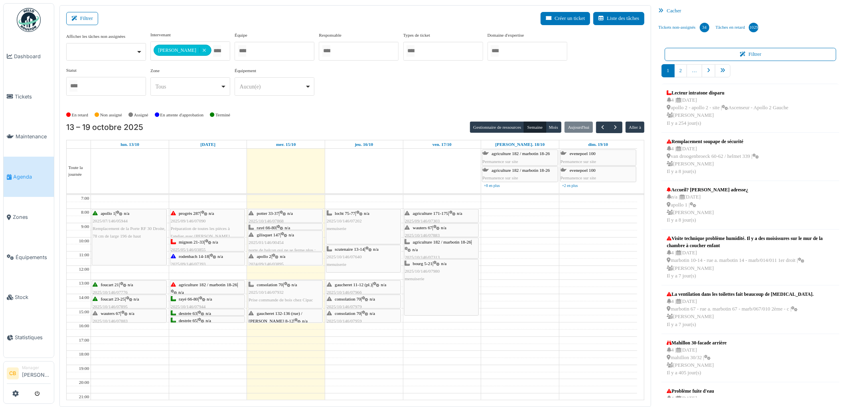
click at [24, 22] on img at bounding box center [29, 20] width 24 height 24
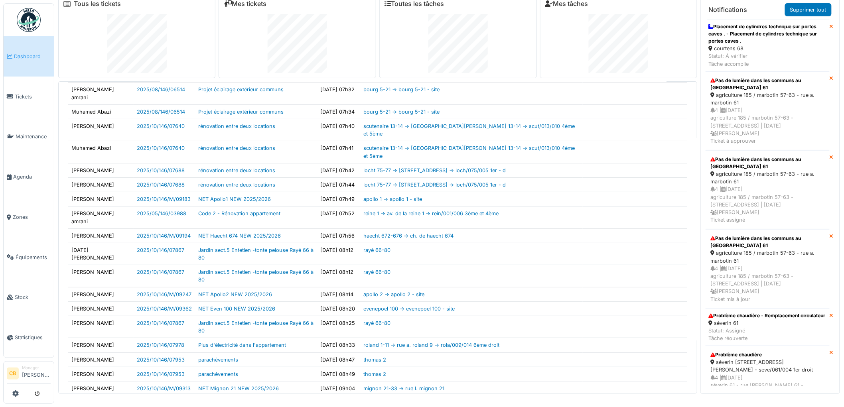
scroll to position [93, 0]
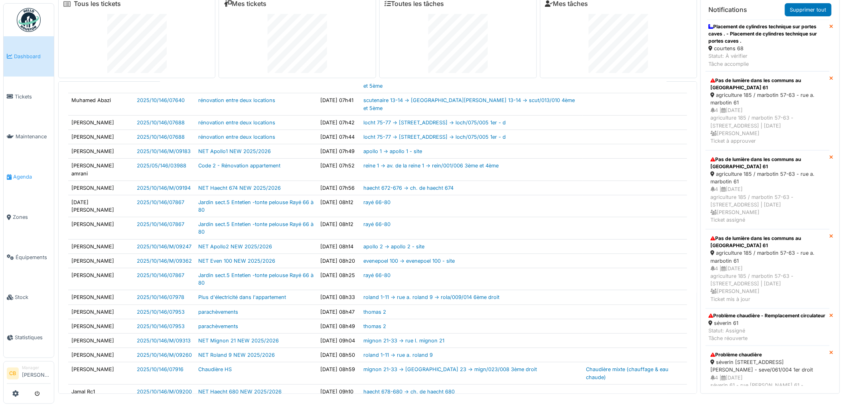
click at [22, 173] on span "Agenda" at bounding box center [31, 177] width 37 height 8
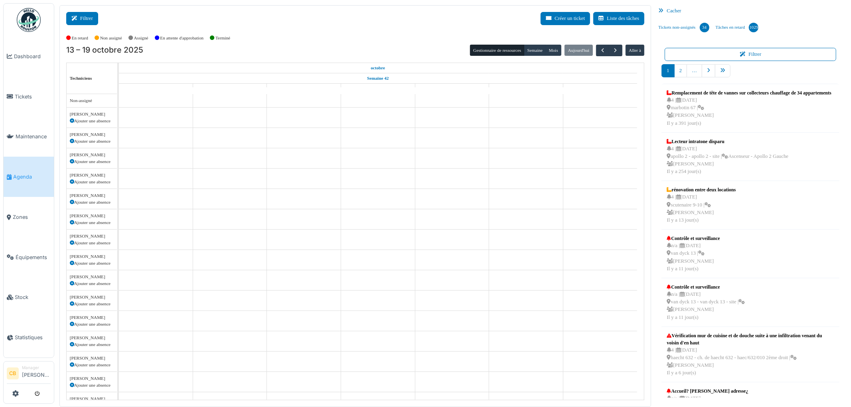
click at [82, 18] on button "Filtrer" at bounding box center [82, 18] width 32 height 13
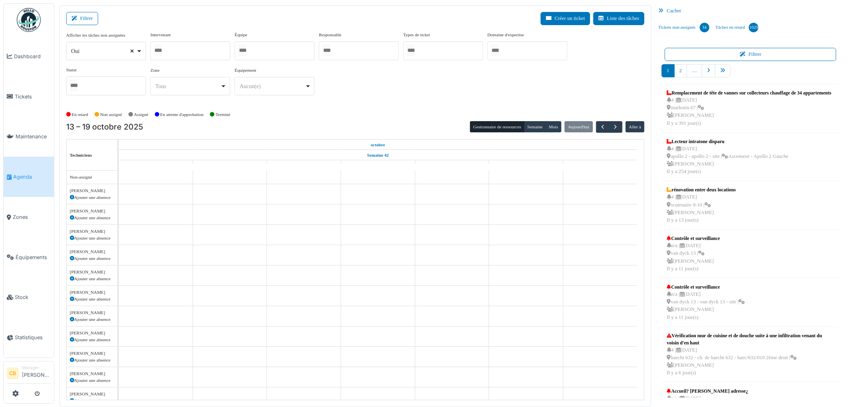
select select
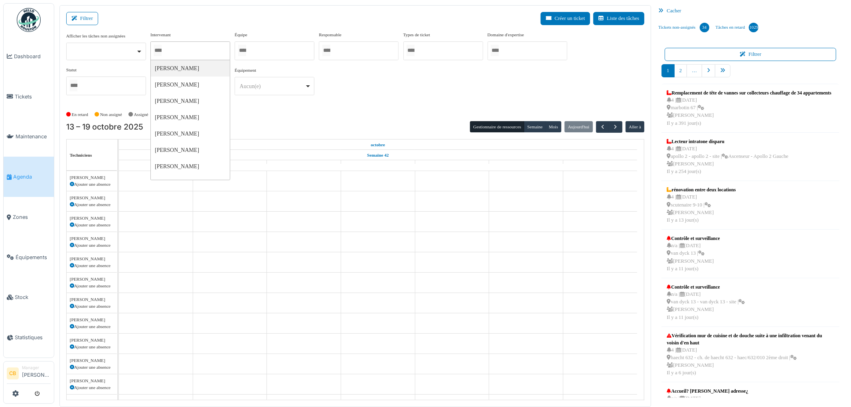
click at [162, 54] on input "Tous" at bounding box center [158, 51] width 8 height 12
type input "****"
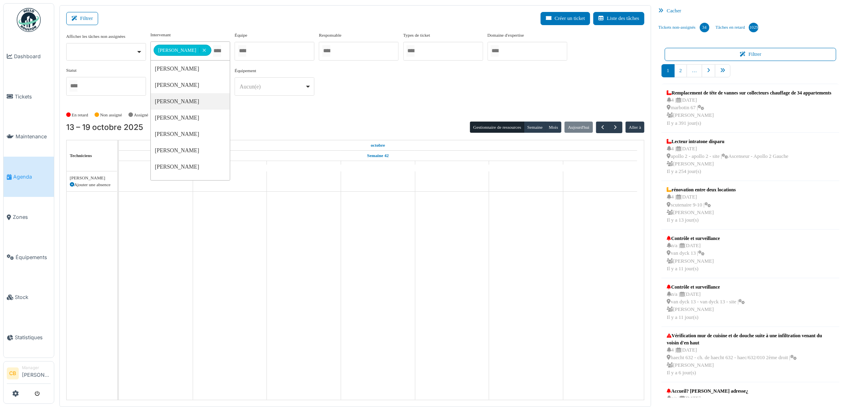
click at [254, 118] on div "En retard Non assigné Assigné En attente d'approbation Terminé" at bounding box center [355, 114] width 578 height 13
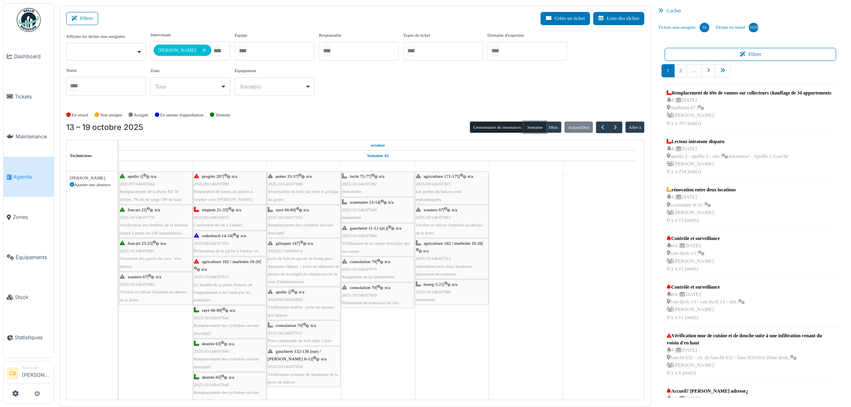
click at [533, 124] on button "Semaine" at bounding box center [535, 127] width 22 height 11
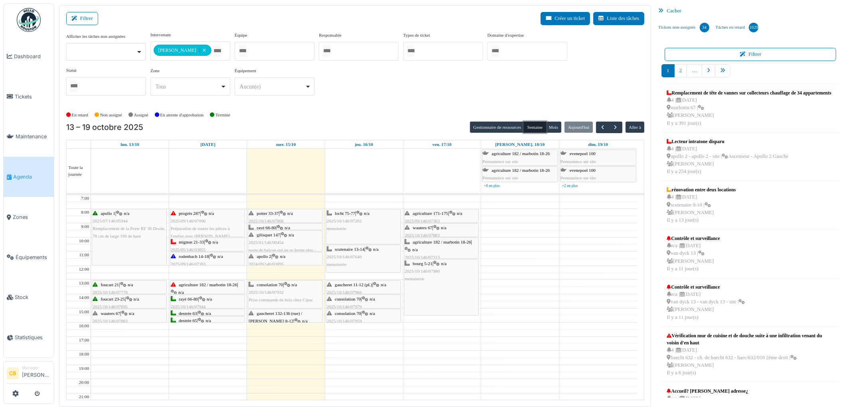
click at [292, 235] on span "n/a" at bounding box center [292, 235] width 6 height 5
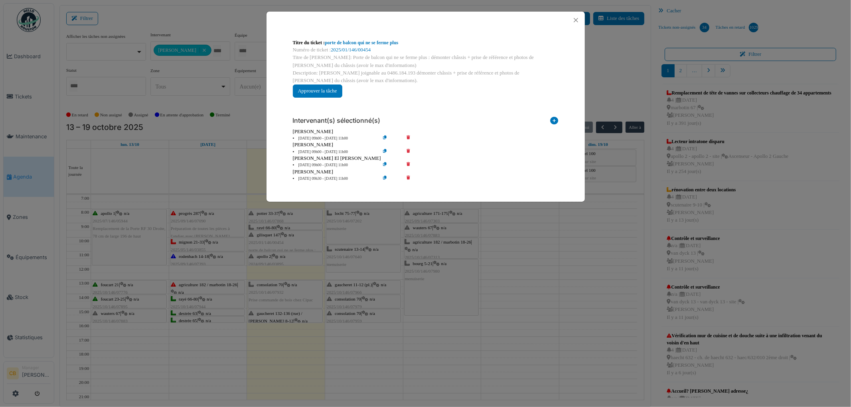
click at [292, 235] on div "Titre du ticket : porte de balcon qui ne se ferme plus Numéro de ticket : 2025/…" at bounding box center [425, 203] width 851 height 407
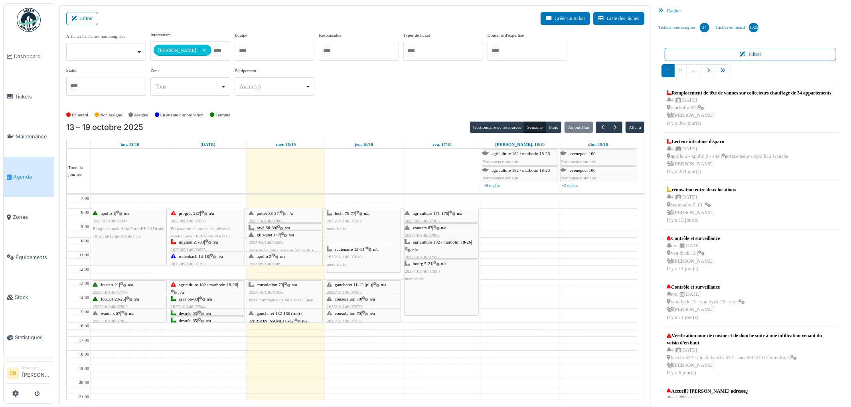
click at [292, 225] on div "rayé 66-80 | n/a 2025/10/146/07943 Remplacement des cylindres suivant descriptif" at bounding box center [285, 239] width 73 height 31
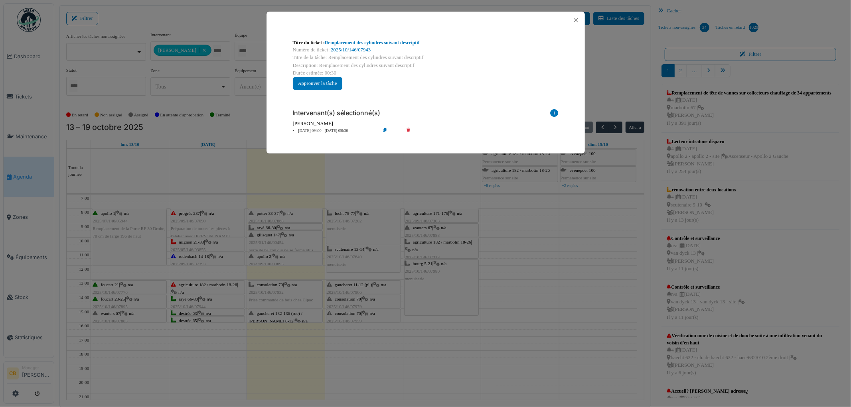
click at [293, 225] on div "Titre du ticket : Remplacement des cylindres suivant descriptif Numéro de ticke…" at bounding box center [425, 203] width 851 height 407
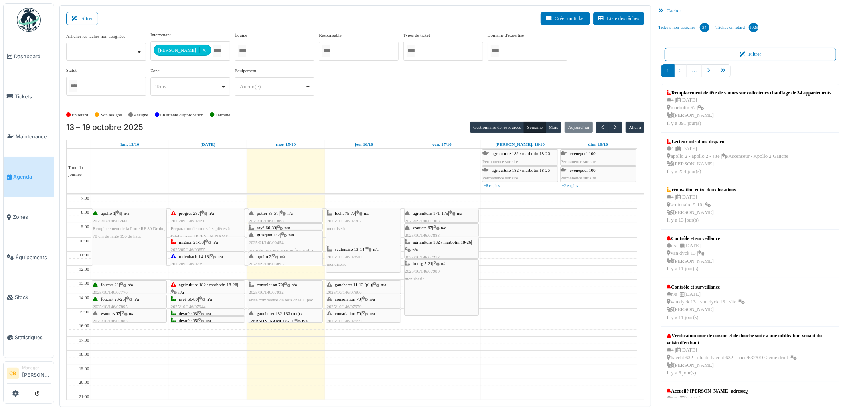
click at [294, 218] on div "potter 33-37 | n/a 2025/10/146/07868 Sécurisation du bois qui tient le grillage…" at bounding box center [285, 225] width 73 height 31
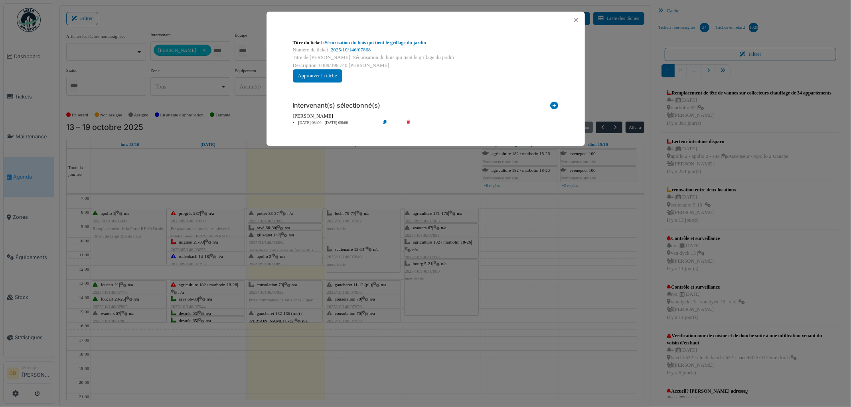
click at [294, 216] on div "Titre du ticket : Sécurisation du bois qui tient le grillage du jardin Numéro d…" at bounding box center [425, 203] width 851 height 407
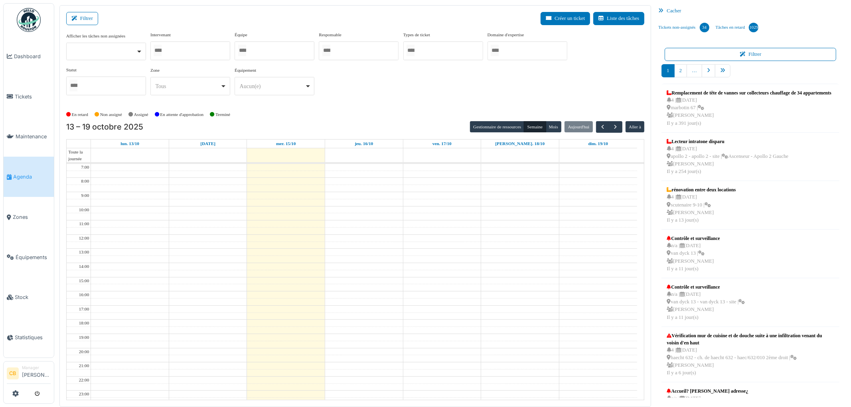
click at [186, 49] on div at bounding box center [190, 50] width 80 height 19
click at [276, 24] on div "Filtrer Créer un ticket Liste des tâches" at bounding box center [355, 22] width 578 height 20
click at [32, 17] on img at bounding box center [29, 20] width 24 height 24
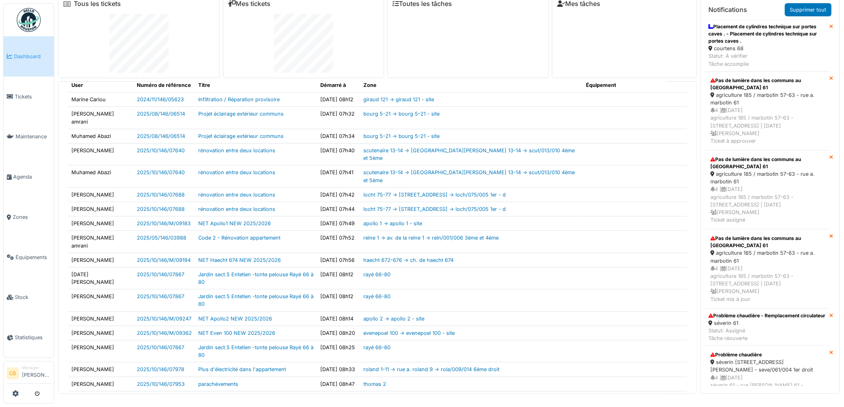
scroll to position [93, 0]
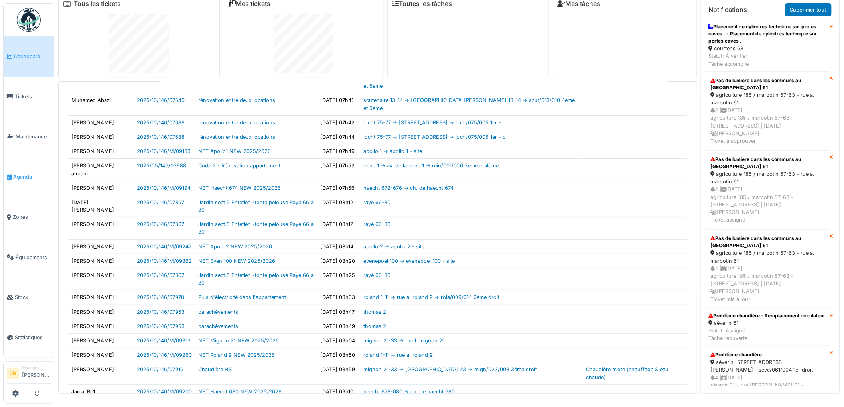
click at [23, 174] on span "Agenda" at bounding box center [31, 177] width 37 height 8
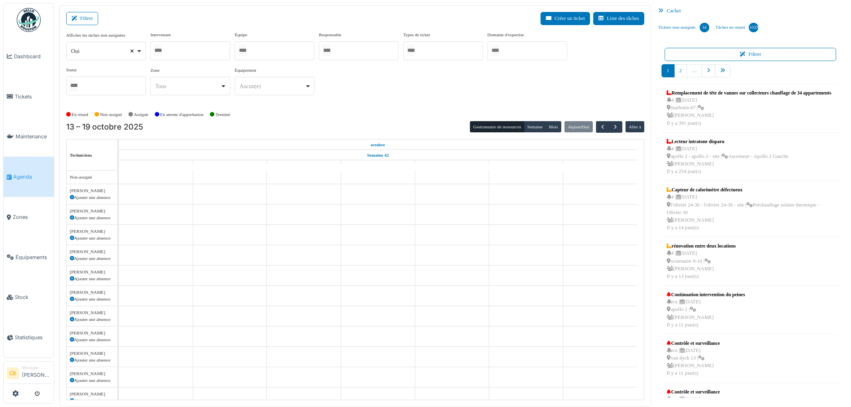
select select
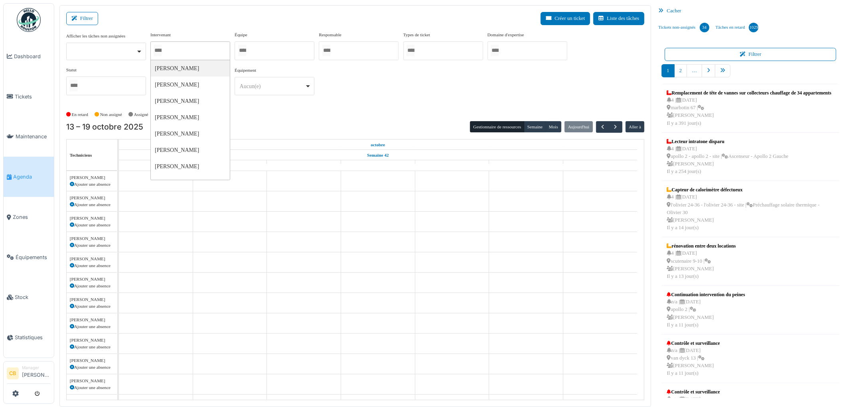
click at [154, 50] on input "Tous" at bounding box center [158, 51] width 8 height 12
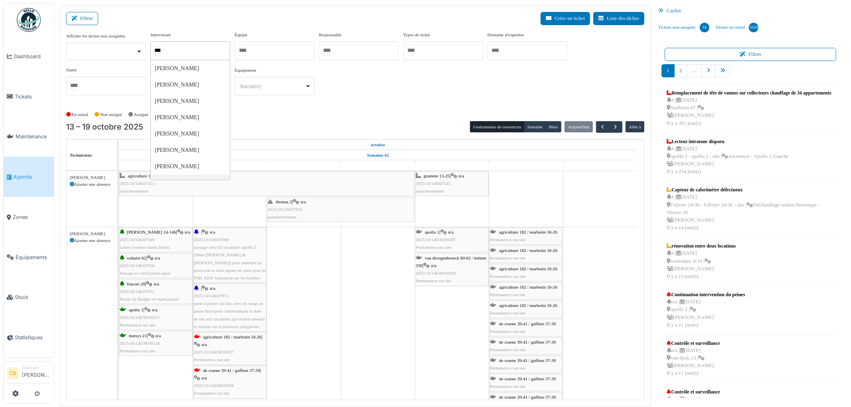
type input "***"
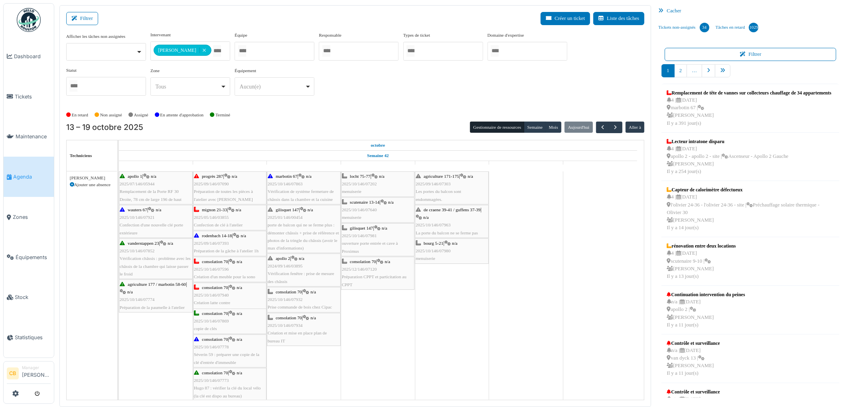
click at [338, 102] on div "**********" at bounding box center [355, 70] width 578 height 77
click at [538, 125] on button "Semaine" at bounding box center [535, 127] width 22 height 11
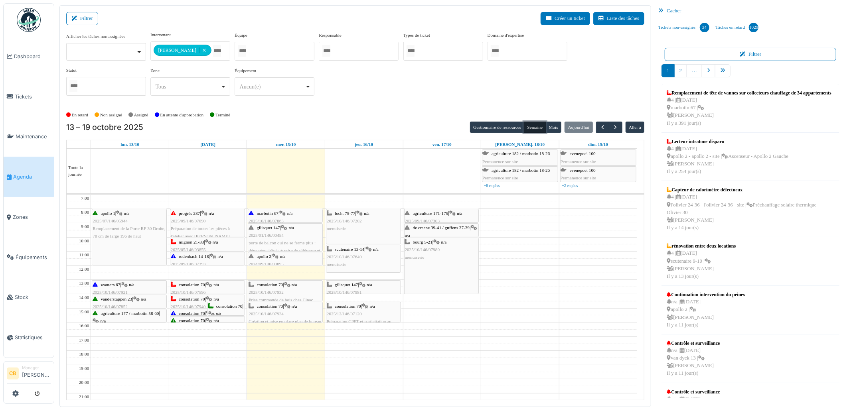
click at [267, 217] on div "marbotin 67 | n/a 2025/10/146/07863 Vérification de système fermeture de châssi…" at bounding box center [285, 225] width 73 height 31
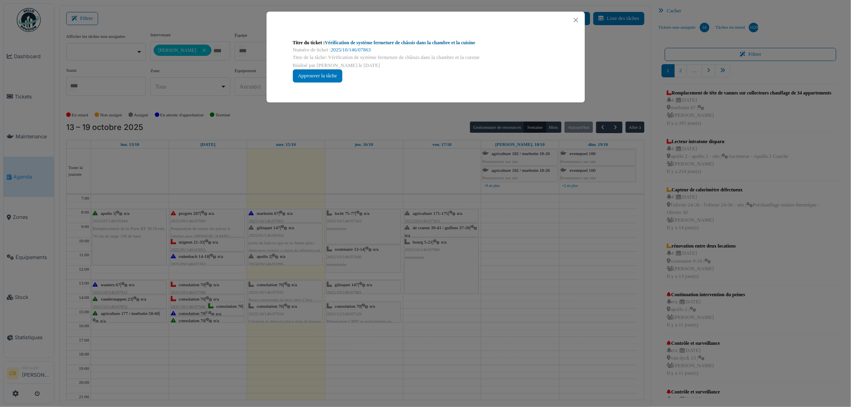
click at [392, 43] on link "Vérification de système fermeture de châssis dans la chambre et la cuisine" at bounding box center [400, 43] width 150 height 6
click at [345, 43] on link "Vérification de système fermeture de châssis dans la chambre et la cuisine" at bounding box center [400, 43] width 150 height 6
click at [575, 21] on button "Close" at bounding box center [575, 20] width 11 height 11
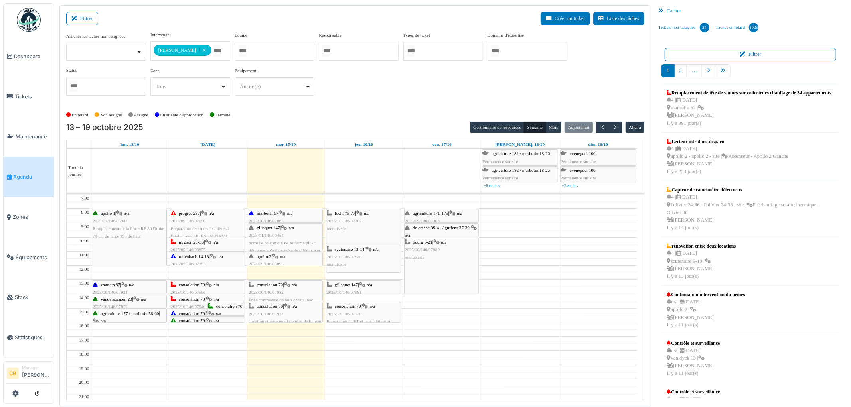
click at [288, 213] on div "marbotin 67 | n/a 2025/10/146/07863 Vérification de système fermeture de châssi…" at bounding box center [285, 225] width 73 height 31
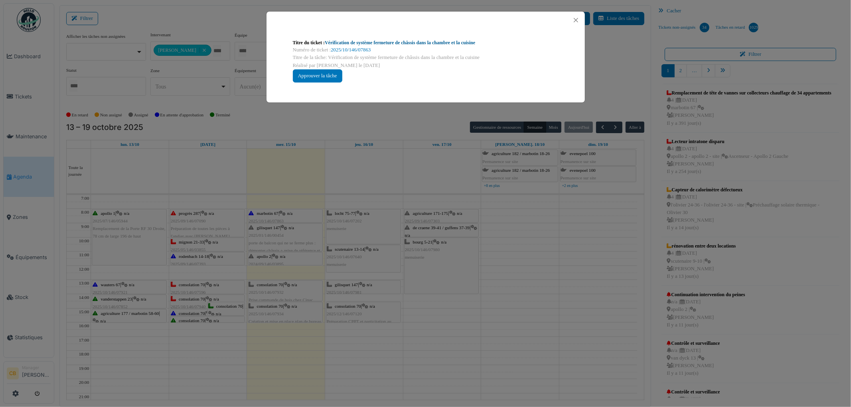
click at [369, 42] on link "Vérification de système fermeture de châssis dans la chambre et la cuisine" at bounding box center [400, 43] width 150 height 6
click at [574, 18] on button "Close" at bounding box center [575, 20] width 11 height 11
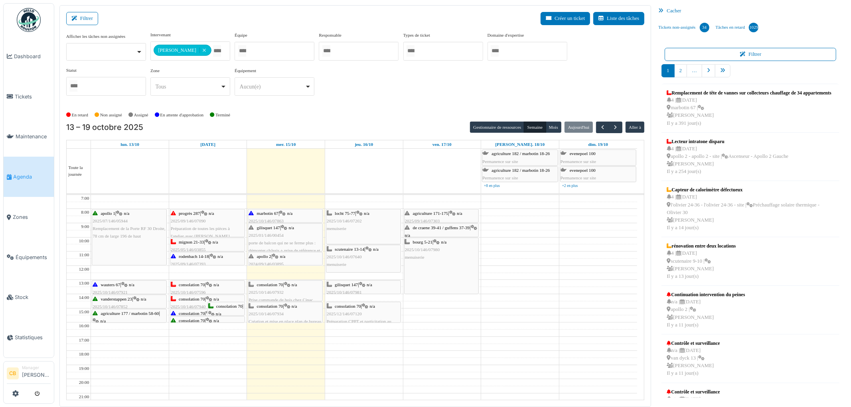
click at [298, 229] on div "gilisquet 147 | n/a 2025/01/146/00454 porte de balcon qui ne se ferme plus : dé…" at bounding box center [285, 247] width 73 height 46
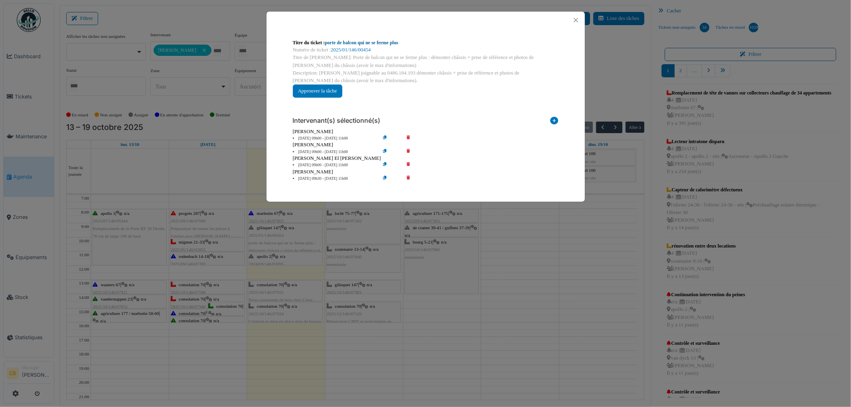
click at [344, 41] on link "porte de balcon qui ne se ferme plus" at bounding box center [361, 43] width 73 height 6
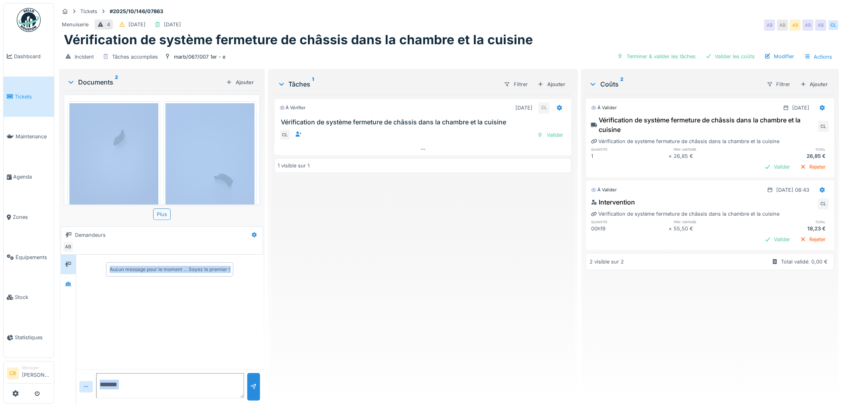
drag, startPoint x: 396, startPoint y: 90, endPoint x: 427, endPoint y: 141, distance: 60.1
click at [398, 96] on div "Tickets #2025/10/146/07863 Menuiserie 4 [DATE] [DATE] AB AB AB AB AB CL Vérific…" at bounding box center [449, 203] width 790 height 407
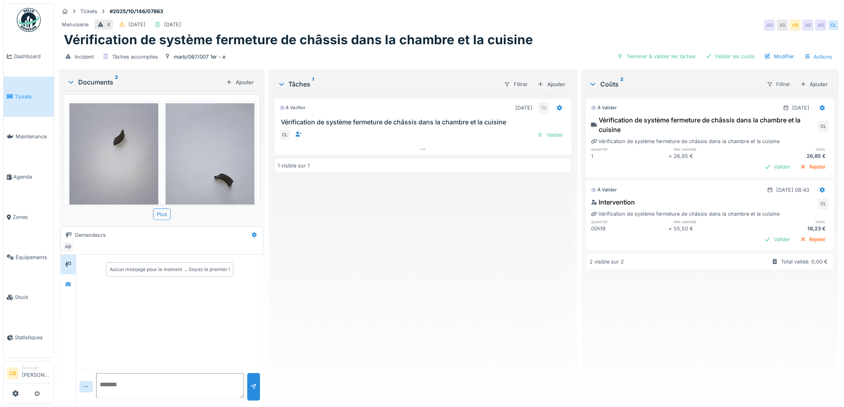
click at [476, 252] on div "À vérifier [DATE] CL Vérification de système fermeture de châssis dans la chamb…" at bounding box center [423, 246] width 298 height 303
click at [70, 284] on icon at bounding box center [68, 284] width 6 height 4
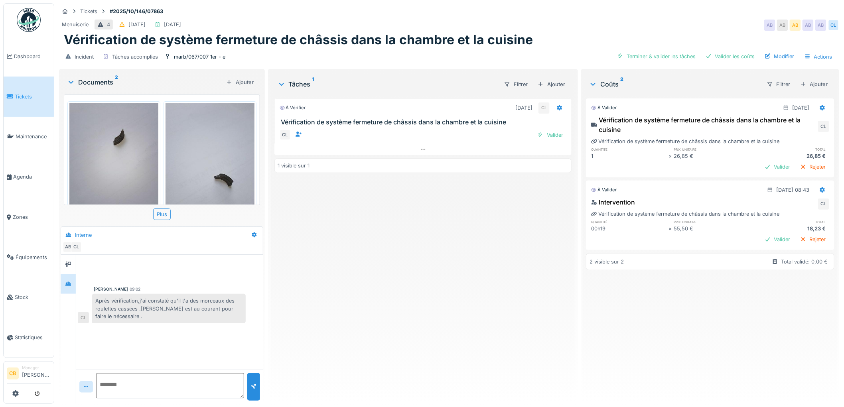
scroll to position [27, 0]
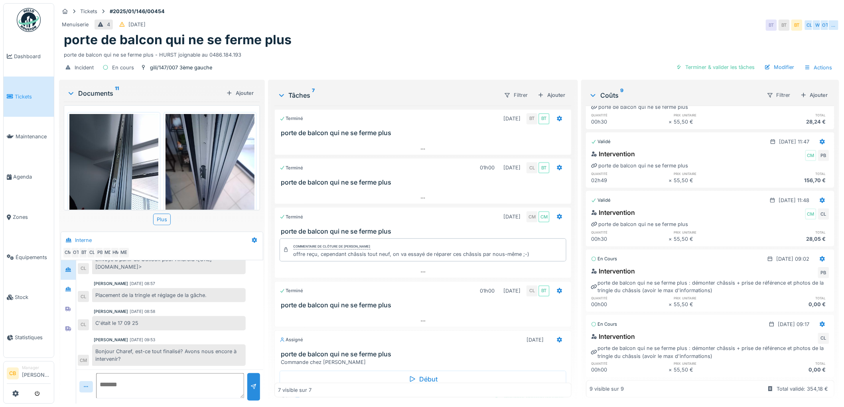
scroll to position [6, 0]
click at [26, 13] on img at bounding box center [29, 20] width 24 height 24
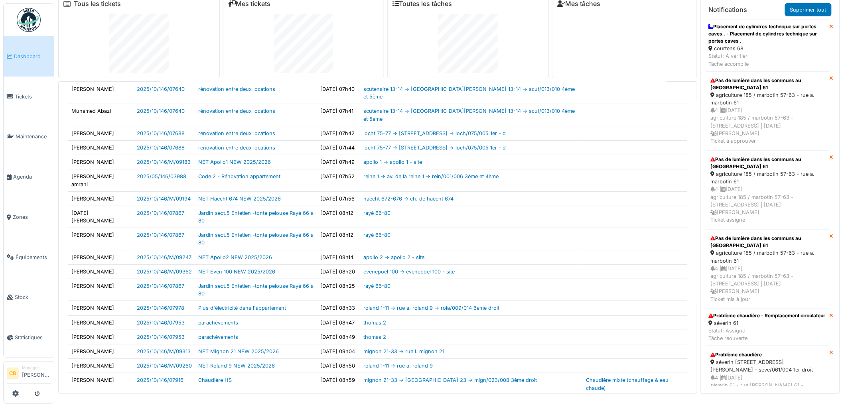
scroll to position [108, 0]
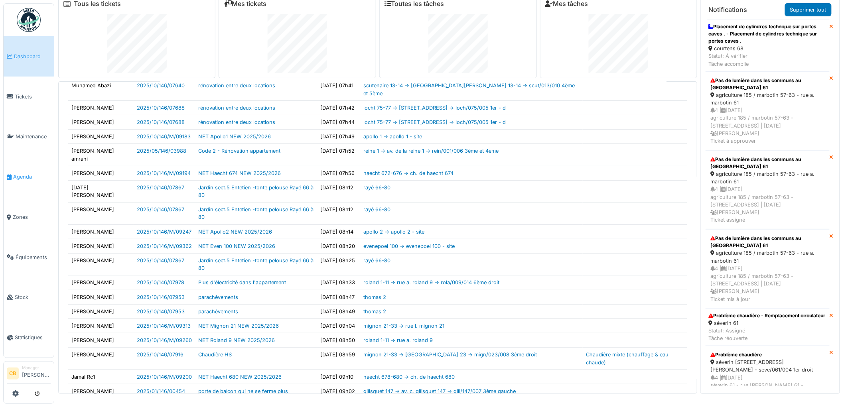
click at [19, 174] on span "Agenda" at bounding box center [31, 177] width 37 height 8
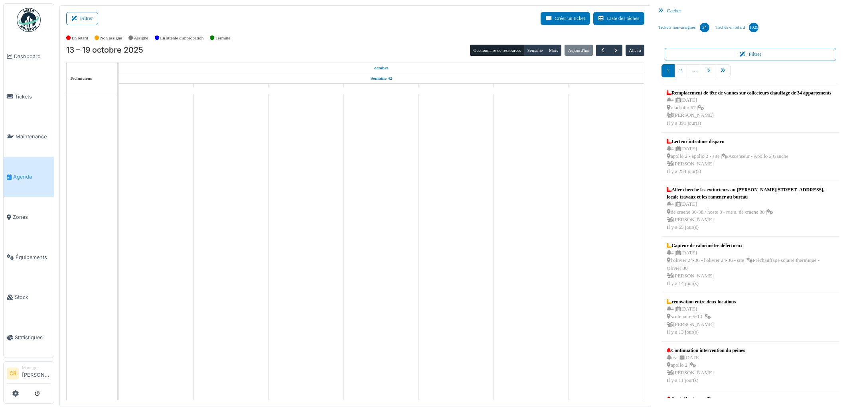
click at [89, 18] on button "Filtrer" at bounding box center [82, 18] width 32 height 13
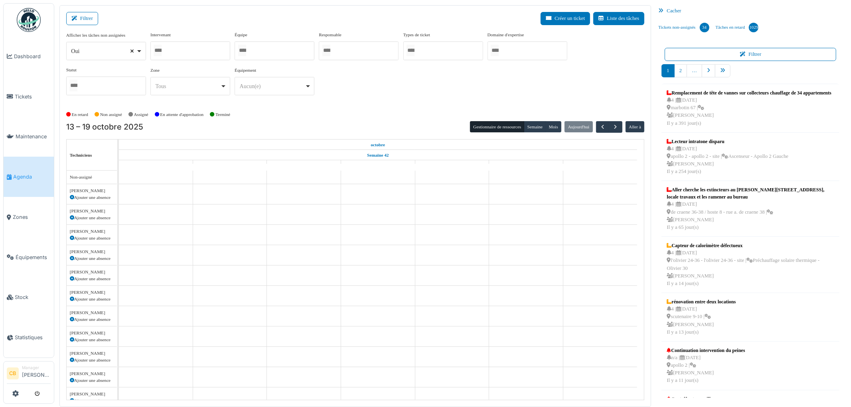
select select
click at [153, 50] on div at bounding box center [190, 50] width 80 height 19
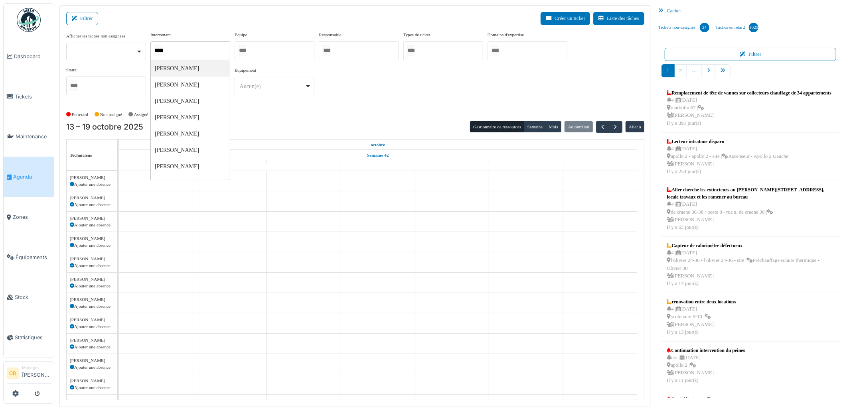
type input "******"
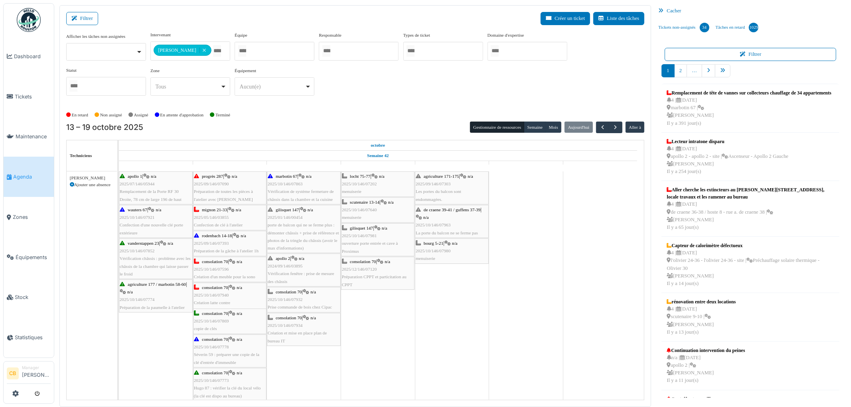
click at [301, 112] on div "En retard Non assigné Assigné En attente d'approbation Terminé" at bounding box center [355, 114] width 578 height 13
click at [538, 126] on button "Semaine" at bounding box center [535, 127] width 22 height 11
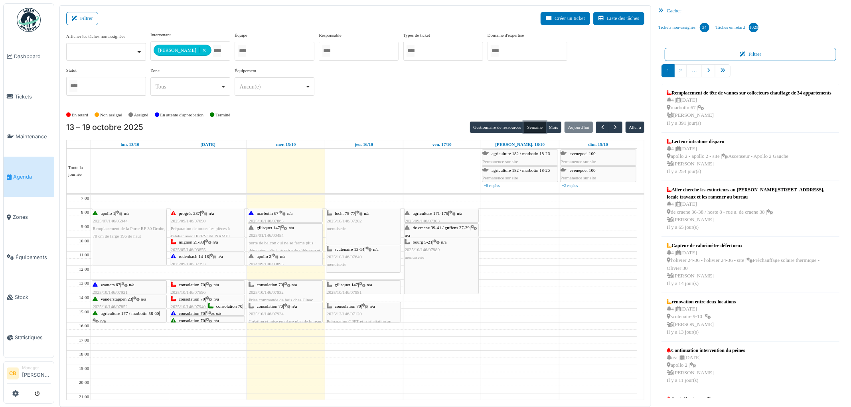
click at [286, 258] on span "n/a" at bounding box center [283, 256] width 6 height 5
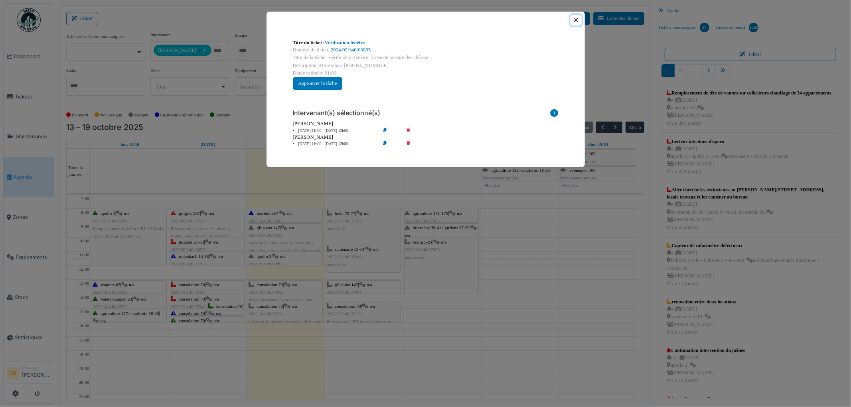
click at [575, 20] on button "Close" at bounding box center [575, 20] width 11 height 11
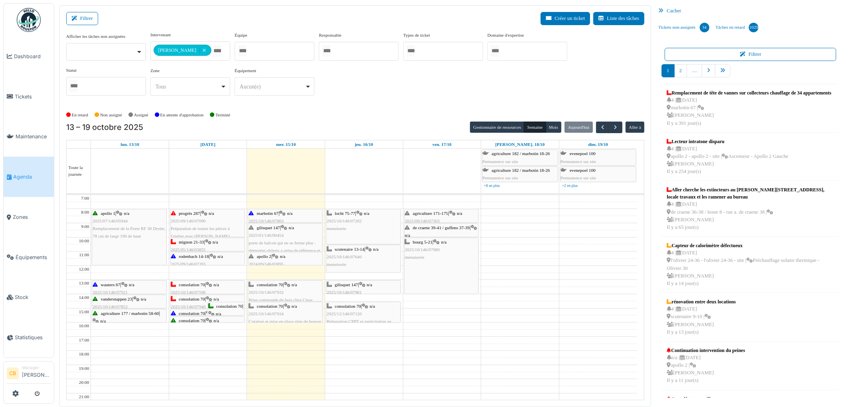
click at [358, 230] on div "locht 75-77 | n/a 2025/10/146/07202 menuiserie" at bounding box center [363, 221] width 73 height 23
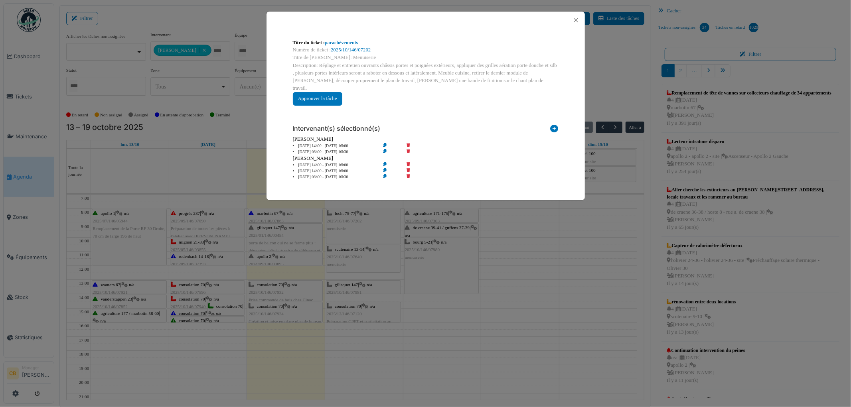
click at [358, 231] on div "Titre du ticket : parachèvements Numéro de ticket : 2025/10/146/07202 Titre de …" at bounding box center [425, 203] width 851 height 407
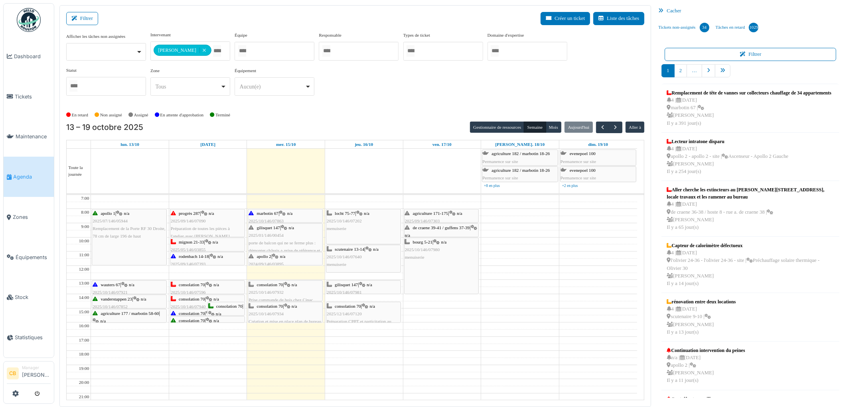
click at [354, 224] on div "locht 75-77 | n/a 2025/10/146/07202 menuiserie" at bounding box center [363, 221] width 73 height 23
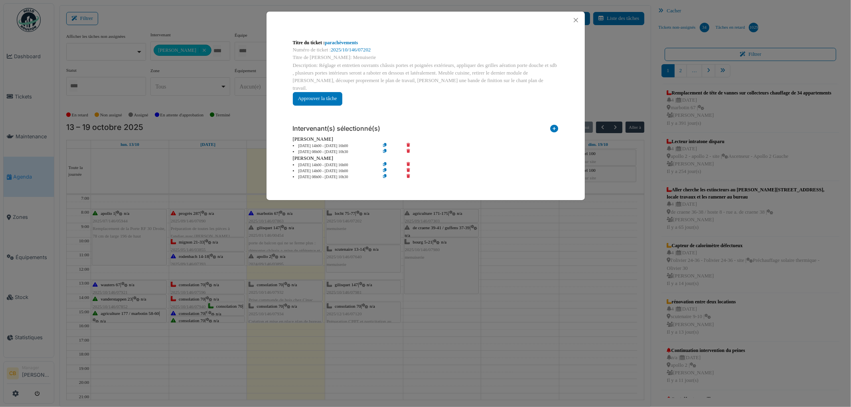
click at [356, 223] on div "Titre du ticket : parachèvements Numéro de ticket : 2025/10/146/07202 Titre de …" at bounding box center [425, 203] width 851 height 407
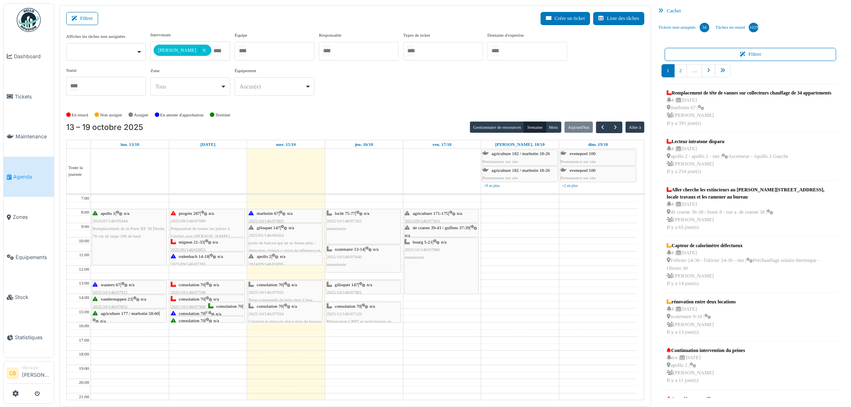
click at [357, 223] on span "2025/10/146/07202" at bounding box center [344, 221] width 35 height 5
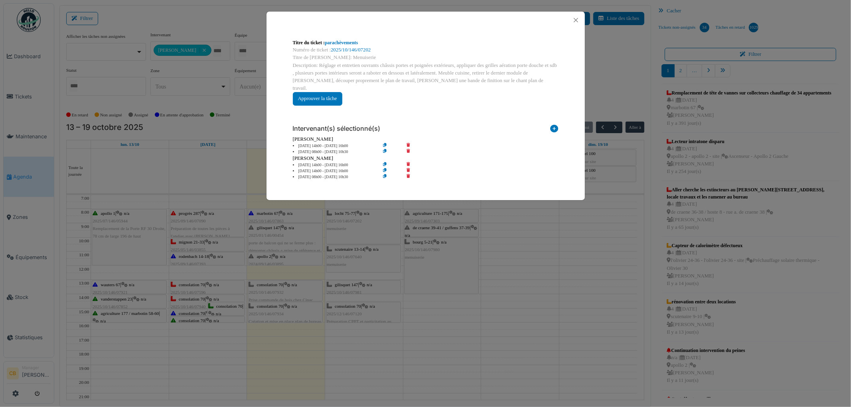
click at [358, 225] on div "Titre du ticket : parachèvements Numéro de ticket : 2025/10/146/07202 Titre de …" at bounding box center [425, 203] width 851 height 407
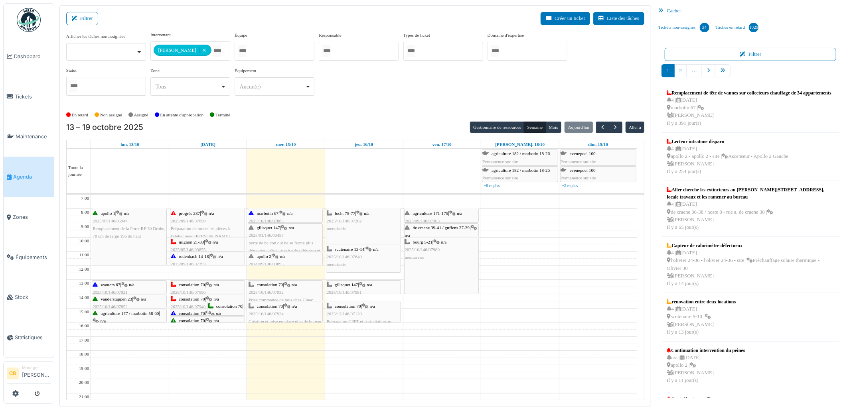
click at [276, 241] on span "porte de balcon qui ne se ferme plus : démonter châssis + prise de référence et…" at bounding box center [284, 255] width 71 height 28
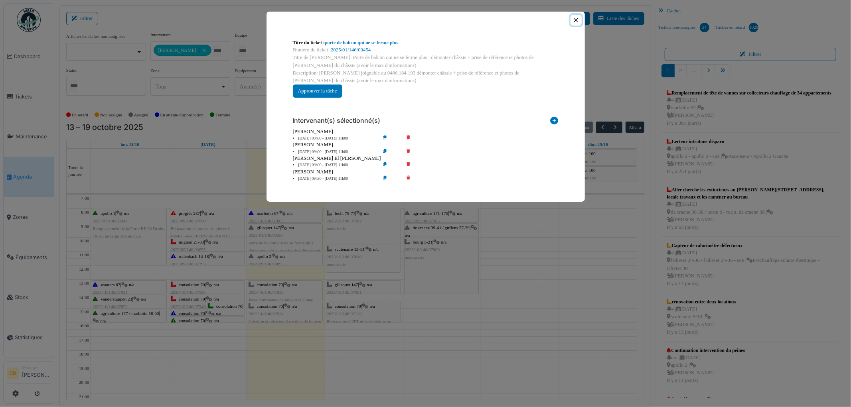
click at [578, 18] on button "Close" at bounding box center [575, 20] width 11 height 11
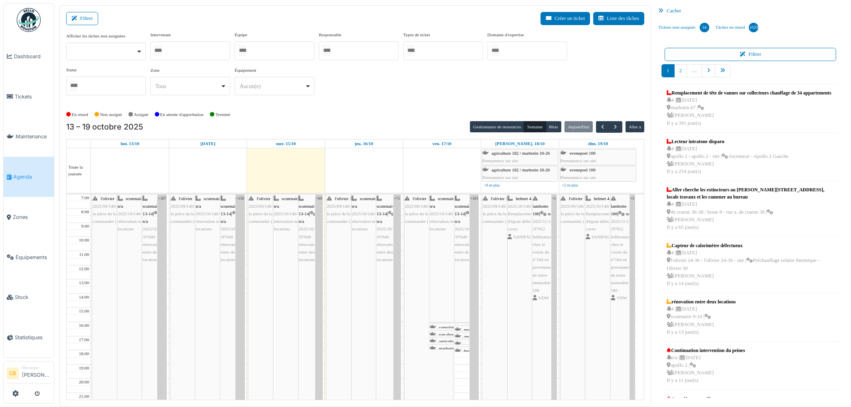
click at [203, 51] on div at bounding box center [190, 50] width 80 height 19
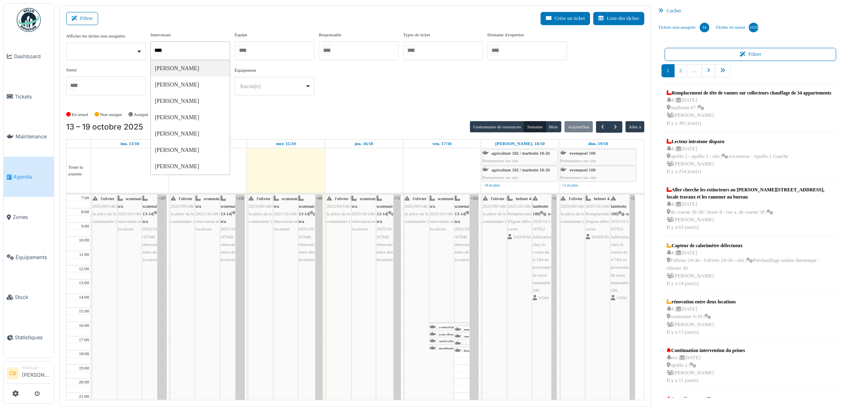
type input "*****"
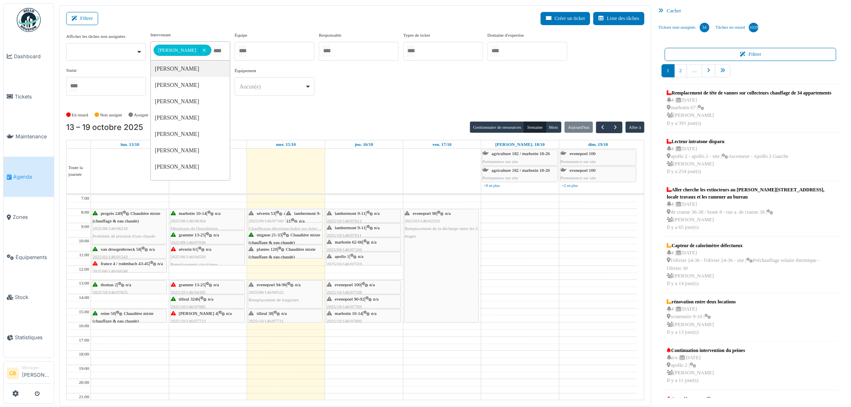
click at [387, 110] on div "En retard Non assigné Assigné En attente d'approbation Terminé" at bounding box center [355, 114] width 578 height 13
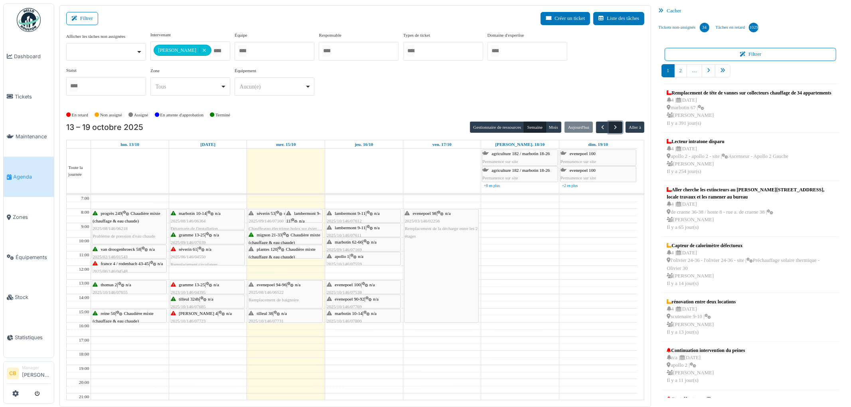
click at [618, 126] on span "button" at bounding box center [615, 127] width 7 height 7
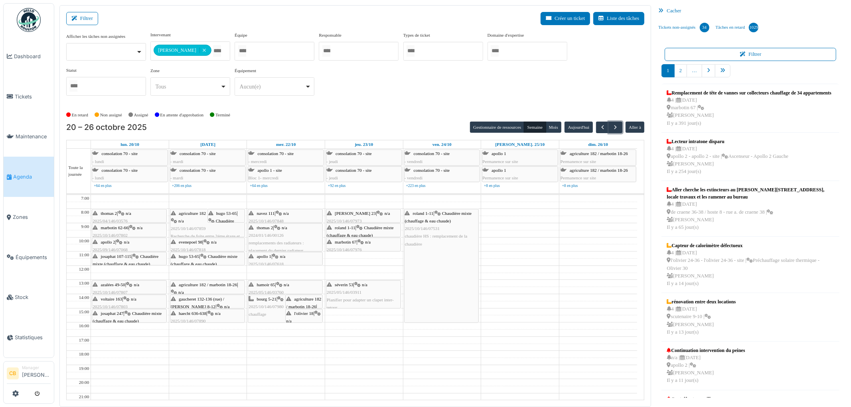
click at [304, 236] on div "thomas 2 | n/a 2024/01/146/00126 remplacements des radiateurs : placement du de…" at bounding box center [285, 239] width 73 height 31
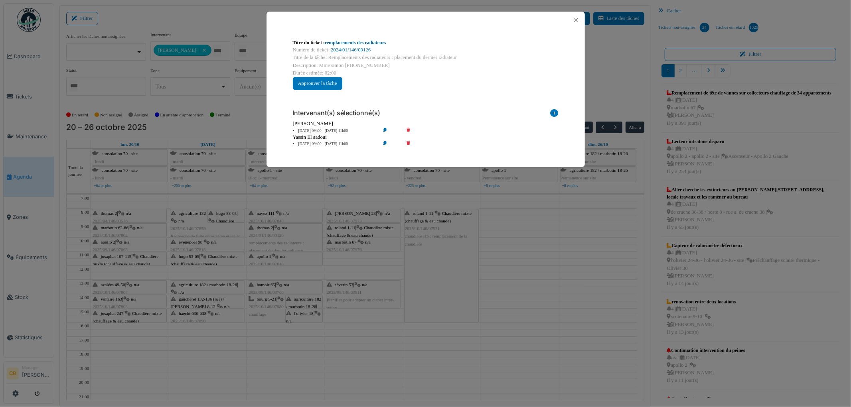
click at [365, 42] on link "remplacements des radiateurs" at bounding box center [355, 43] width 61 height 6
click at [571, 21] on button "Close" at bounding box center [575, 20] width 11 height 11
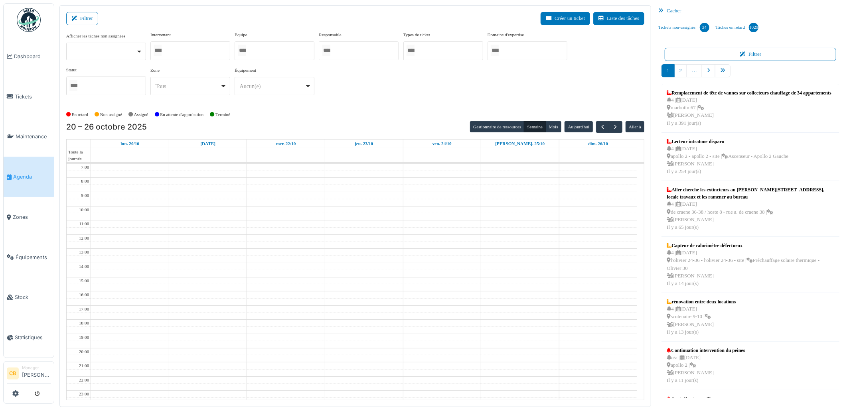
click at [203, 51] on div at bounding box center [190, 50] width 80 height 19
type input "****"
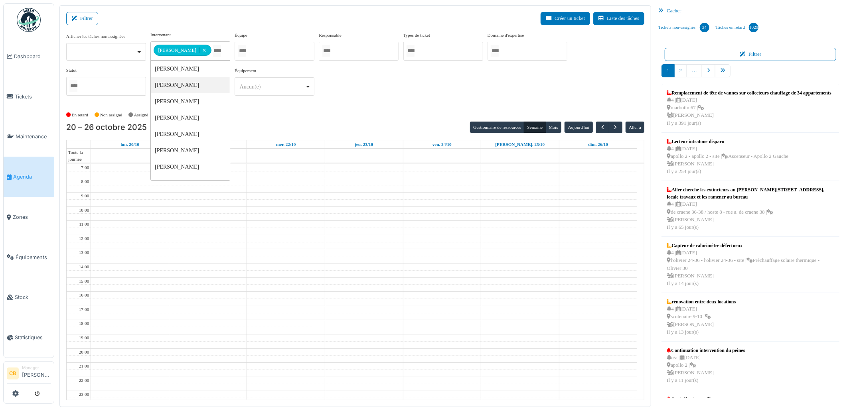
click at [400, 109] on div "En retard Non assigné [GEOGRAPHIC_DATA] En attente d'approbation Terminé" at bounding box center [355, 114] width 578 height 13
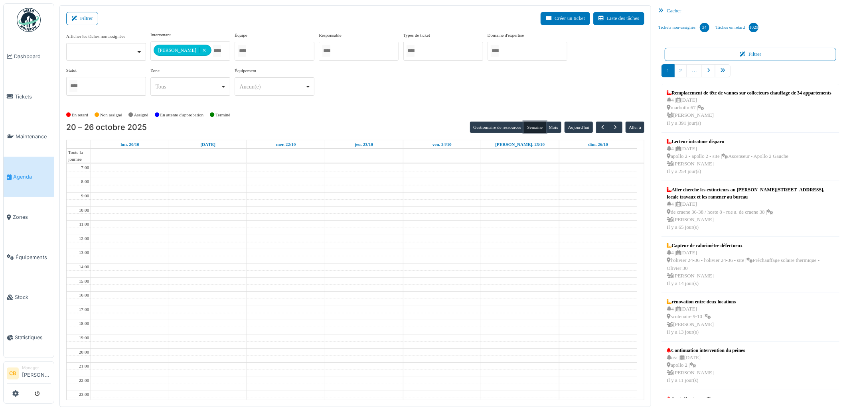
click at [535, 125] on button "Semaine" at bounding box center [535, 127] width 22 height 11
click at [572, 125] on button "Aujourd'hui" at bounding box center [578, 127] width 28 height 11
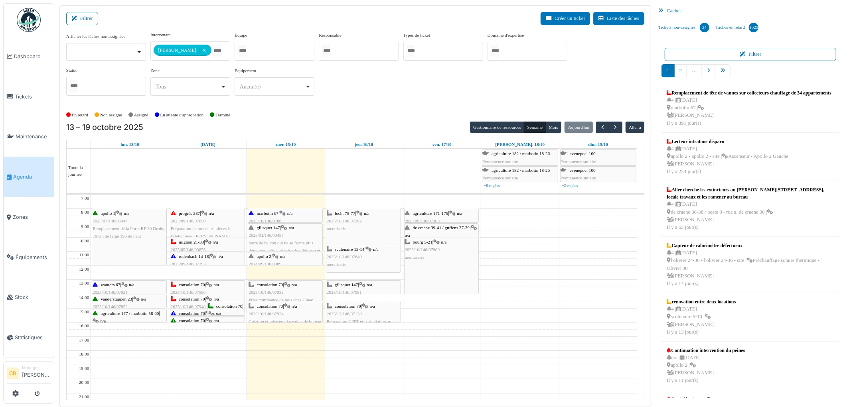
click at [296, 232] on div "gilisquet 147 | n/a 2025/01/146/00454 porte de balcon qui ne se ferme plus : dé…" at bounding box center [285, 247] width 73 height 46
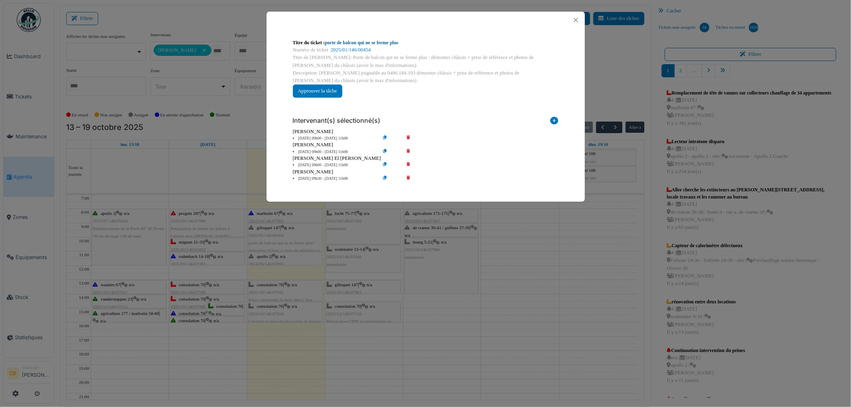
click at [360, 42] on link "porte de balcon qui ne se ferme plus" at bounding box center [361, 43] width 73 height 6
click at [571, 22] on button "Close" at bounding box center [575, 20] width 11 height 11
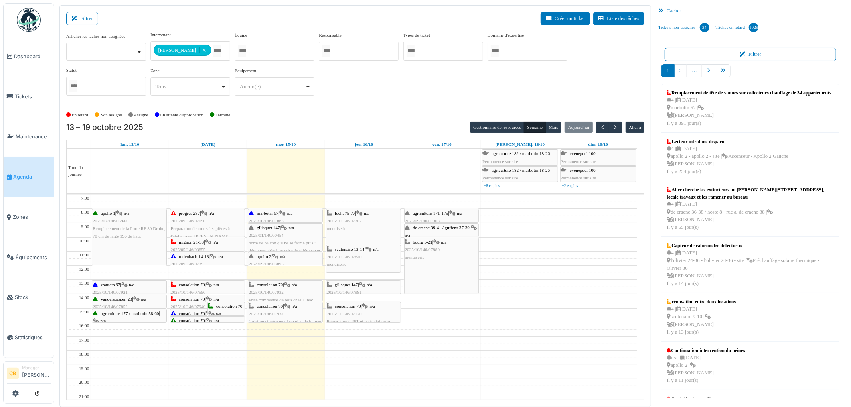
click at [294, 260] on div "apollo 2 | n/a 2024/09/146/03895 Vérification fenêtre : prise de mesure des châ…" at bounding box center [285, 268] width 73 height 31
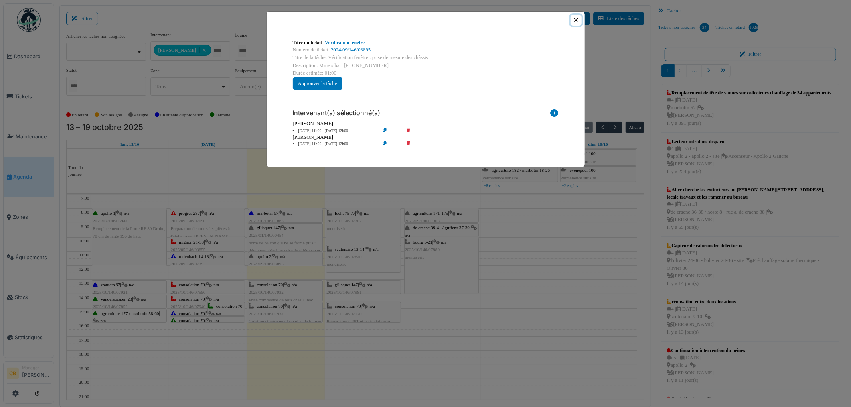
click at [578, 19] on button "Close" at bounding box center [575, 20] width 11 height 11
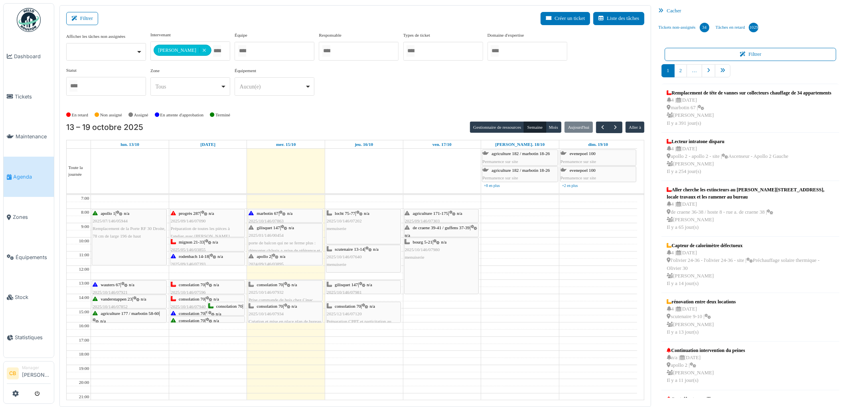
click at [568, 54] on div "**********" at bounding box center [355, 67] width 578 height 71
click at [263, 258] on span "apollo 2" at bounding box center [264, 256] width 14 height 5
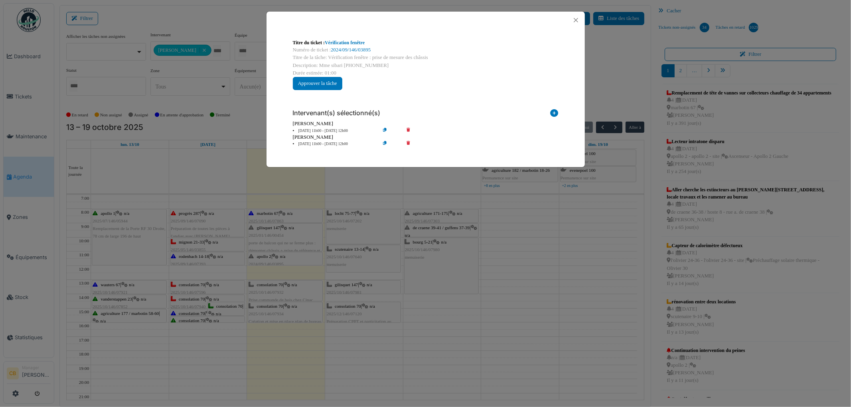
click at [263, 258] on div "Titre du ticket : Vérification fenêtre Numéro de ticket : 2024/09/146/03895 Tit…" at bounding box center [425, 203] width 851 height 407
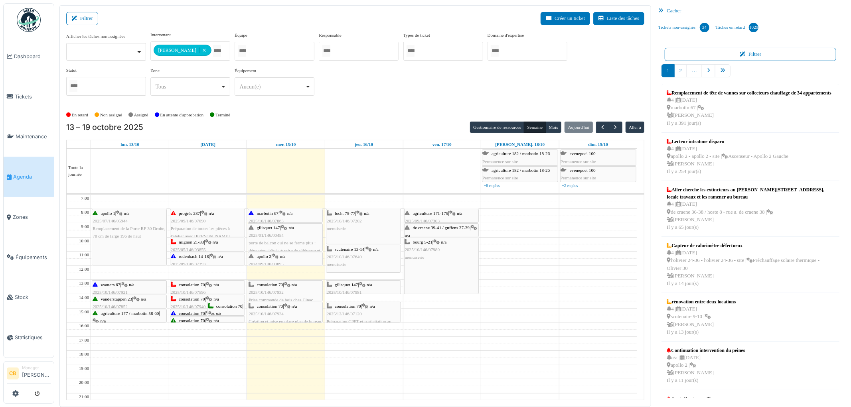
click at [284, 260] on div "apollo 2 | n/a 2024/09/146/03895 Vérification fenêtre : prise de mesure des châ…" at bounding box center [285, 268] width 73 height 31
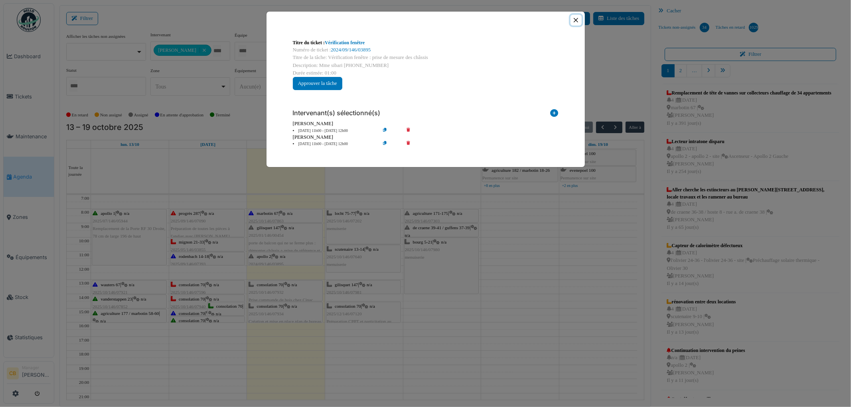
click at [574, 21] on button "Close" at bounding box center [575, 20] width 11 height 11
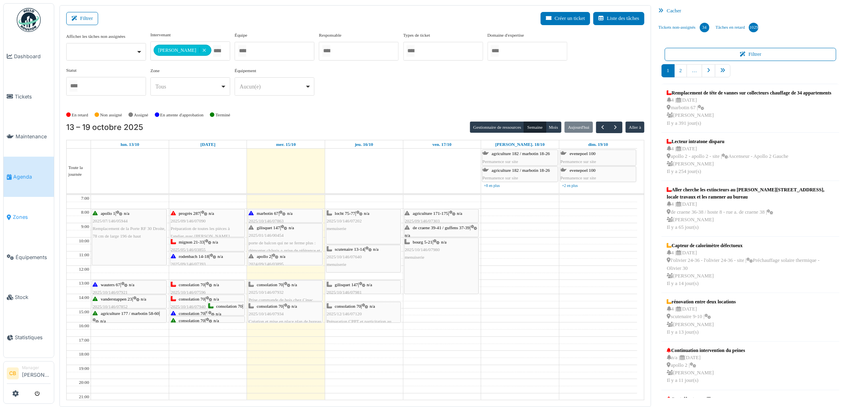
click at [16, 213] on span "Zones" at bounding box center [32, 217] width 38 height 8
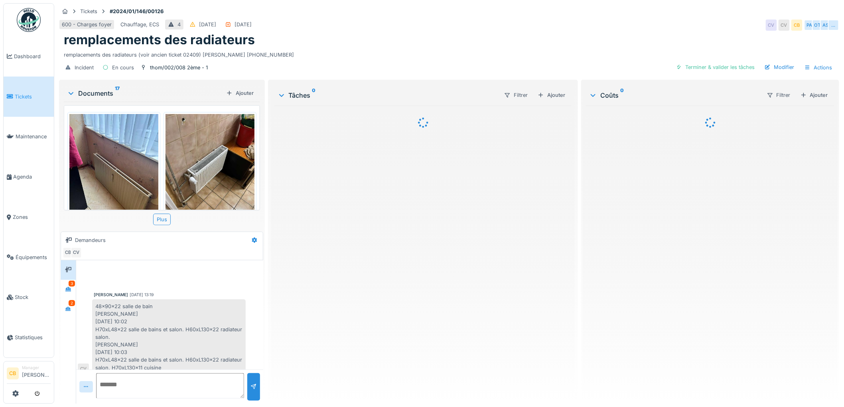
scroll to position [37, 0]
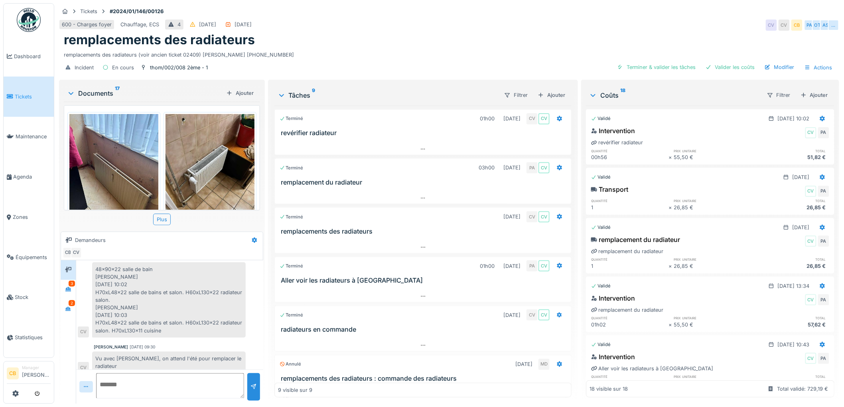
click at [185, 164] on img at bounding box center [210, 173] width 89 height 118
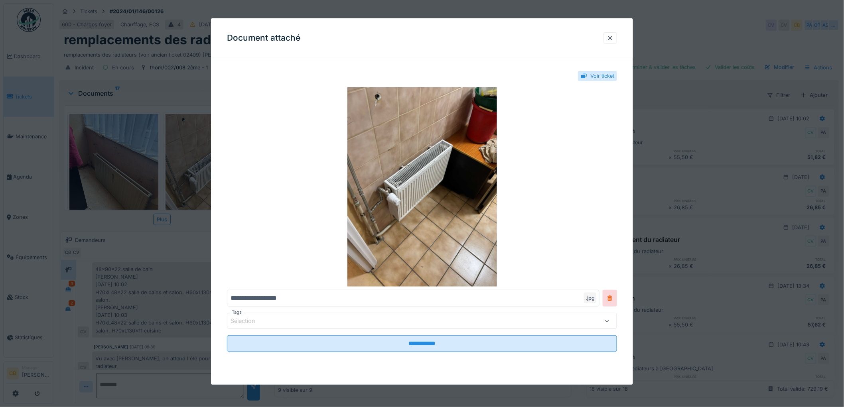
click at [185, 163] on div at bounding box center [422, 203] width 844 height 407
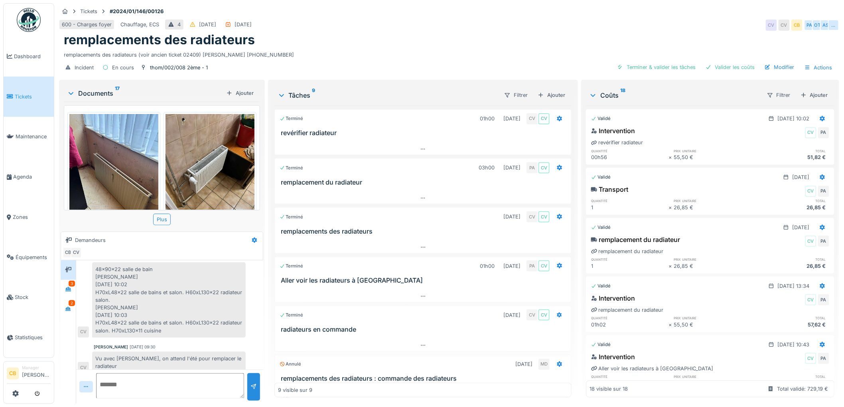
click at [126, 169] on img at bounding box center [113, 173] width 89 height 118
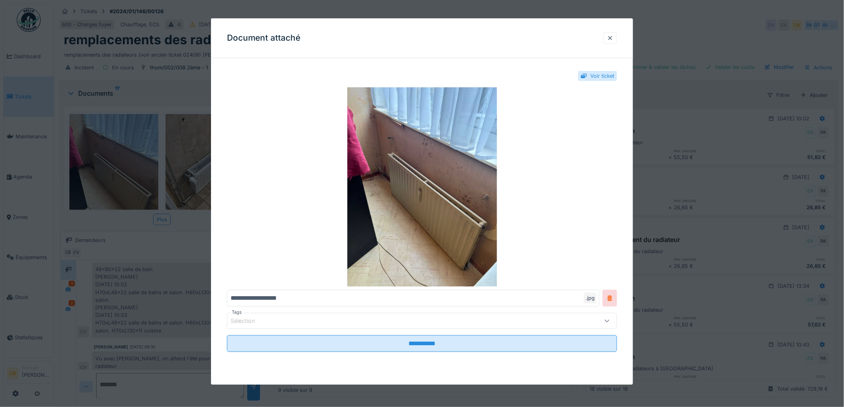
click at [126, 168] on div at bounding box center [422, 203] width 844 height 407
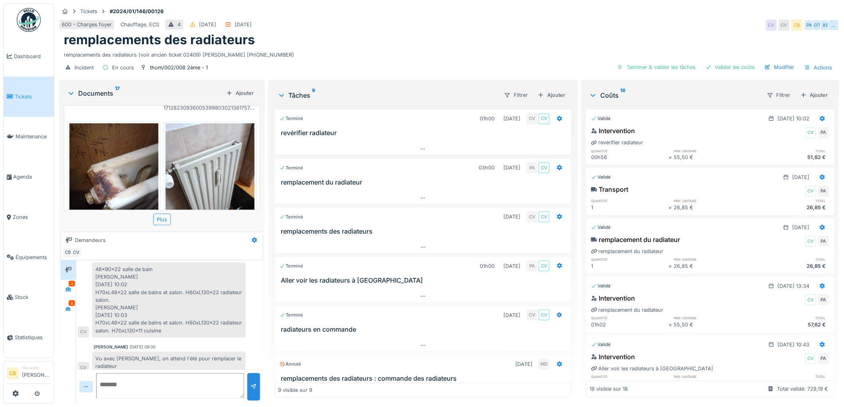
scroll to position [918, 0]
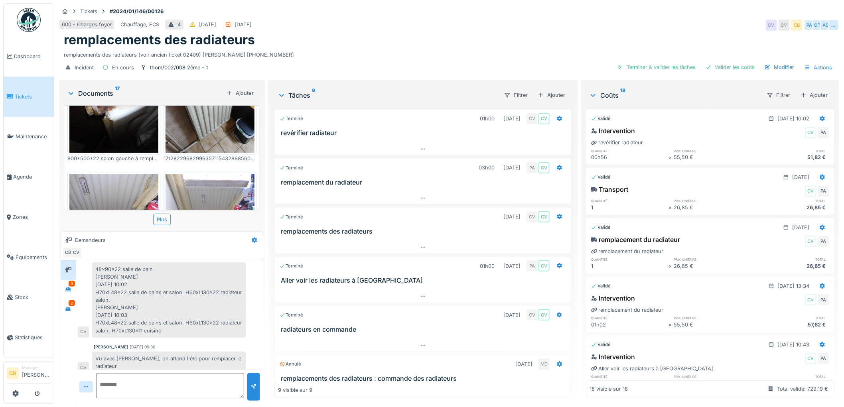
click at [206, 174] on img at bounding box center [210, 207] width 89 height 67
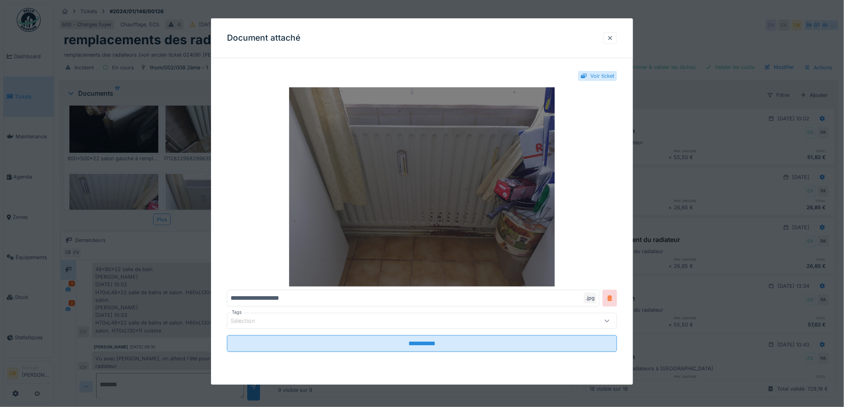
click at [361, 168] on img at bounding box center [422, 186] width 390 height 199
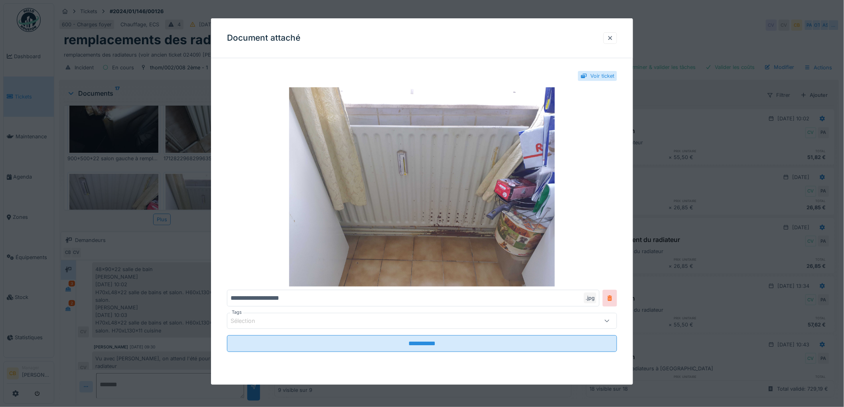
click at [614, 38] on div at bounding box center [610, 38] width 6 height 8
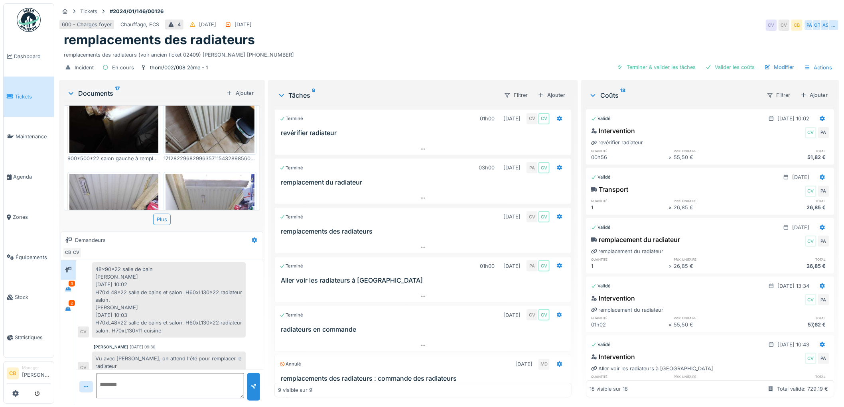
click at [125, 174] on img at bounding box center [113, 207] width 89 height 67
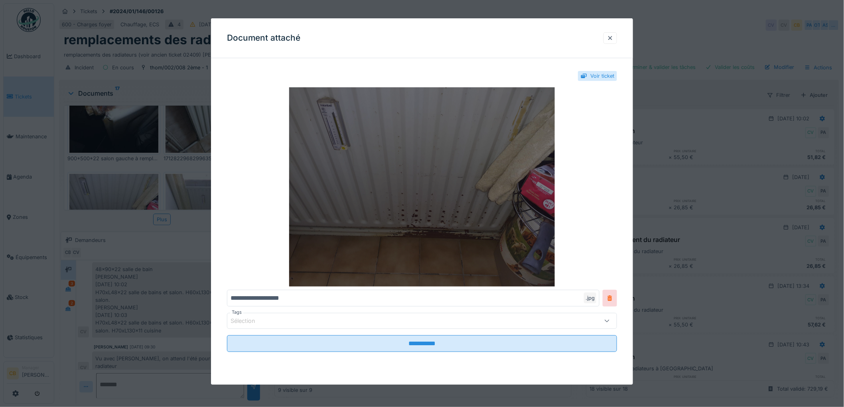
click at [369, 186] on img at bounding box center [422, 186] width 390 height 199
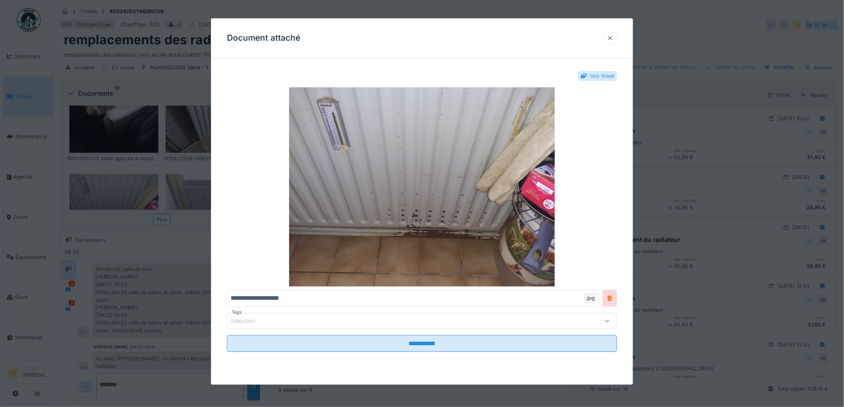
click at [612, 37] on div at bounding box center [610, 38] width 6 height 8
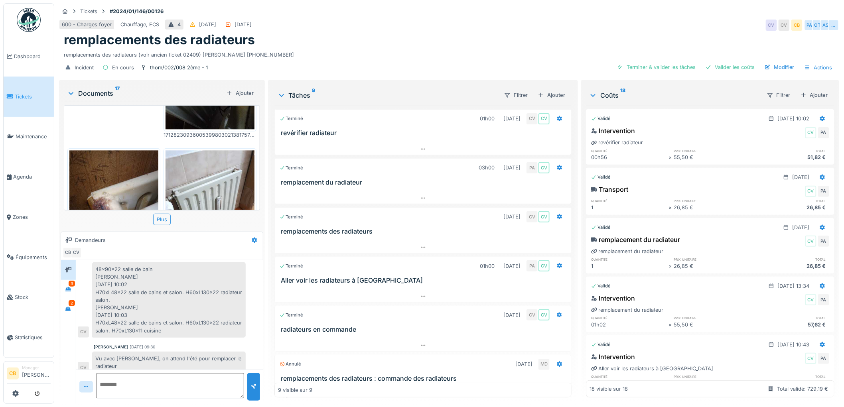
scroll to position [785, 0]
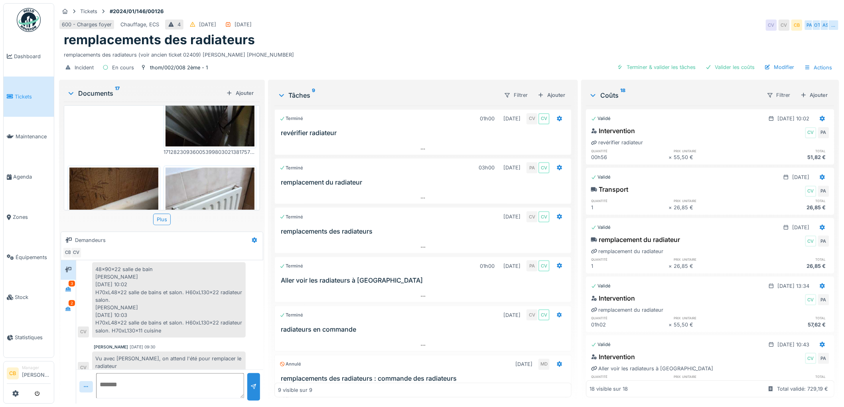
click at [213, 168] on img at bounding box center [210, 227] width 89 height 118
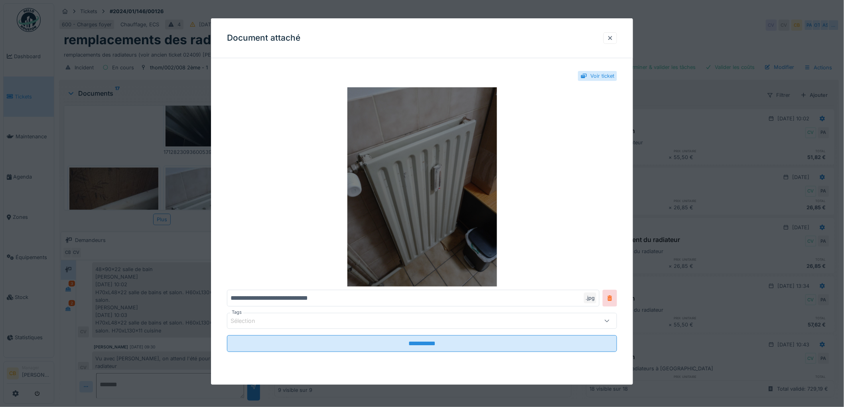
click at [381, 166] on img at bounding box center [422, 186] width 390 height 199
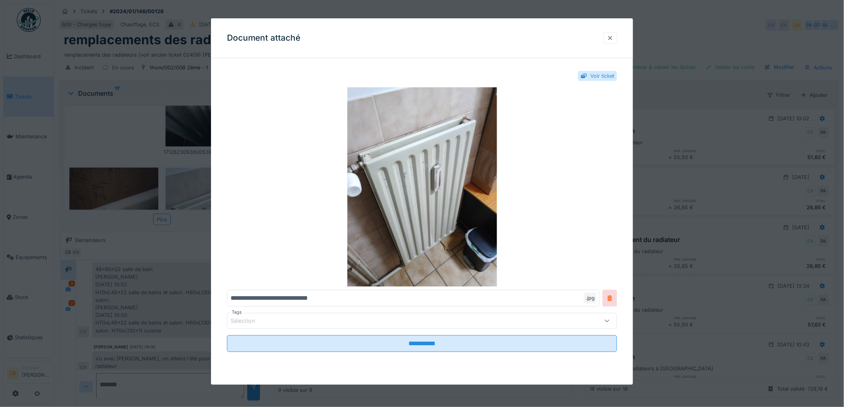
click at [612, 40] on div at bounding box center [610, 38] width 6 height 8
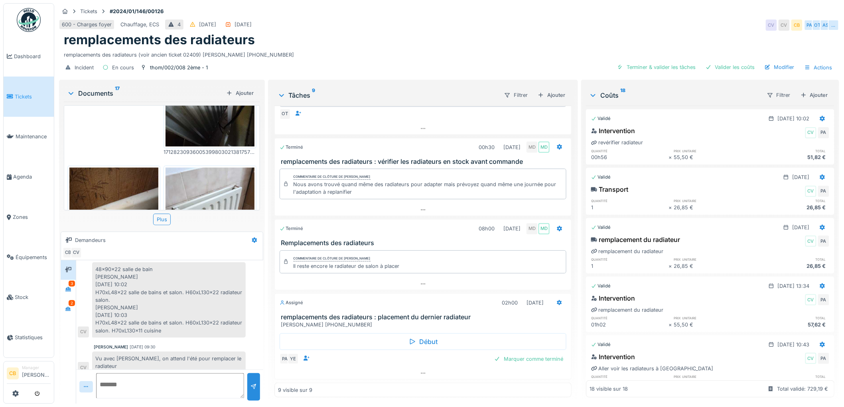
scroll to position [6, 0]
click at [420, 371] on icon at bounding box center [423, 373] width 6 height 5
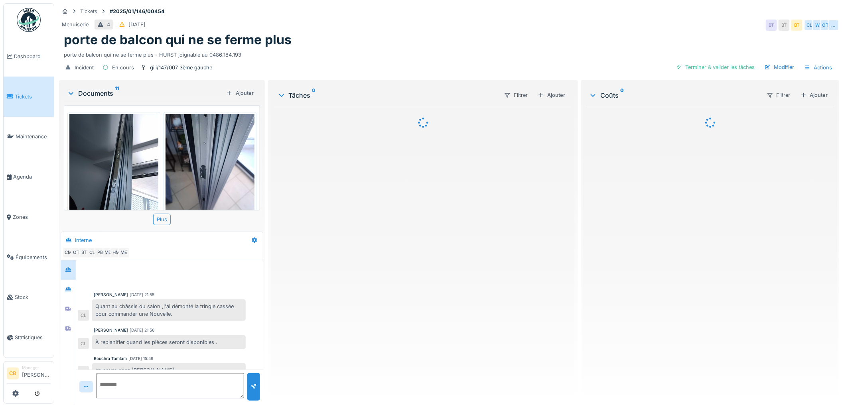
scroll to position [254, 0]
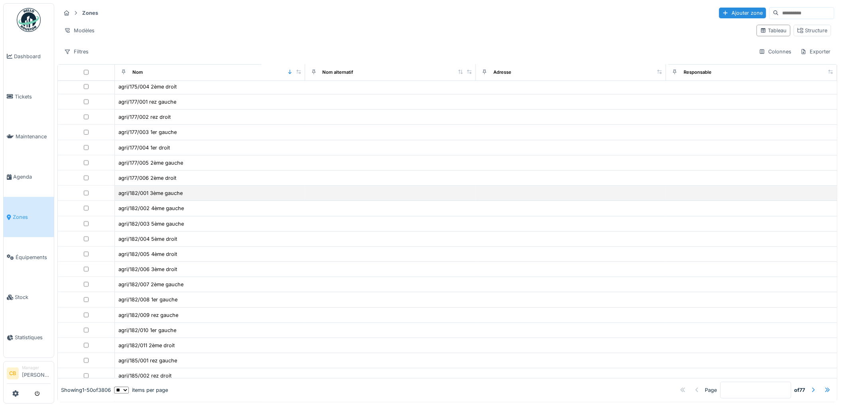
scroll to position [484, 0]
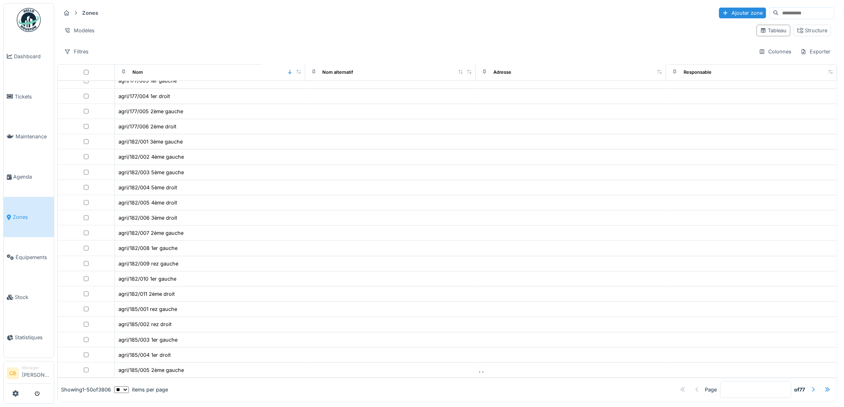
click at [810, 387] on div at bounding box center [813, 391] width 6 height 8
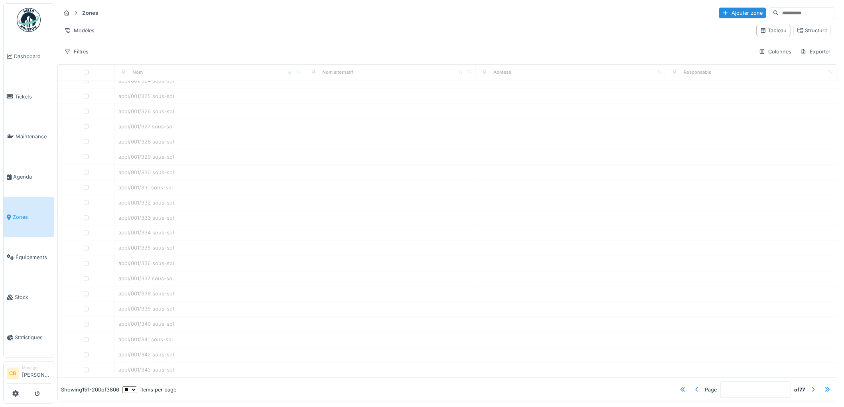
type input "*"
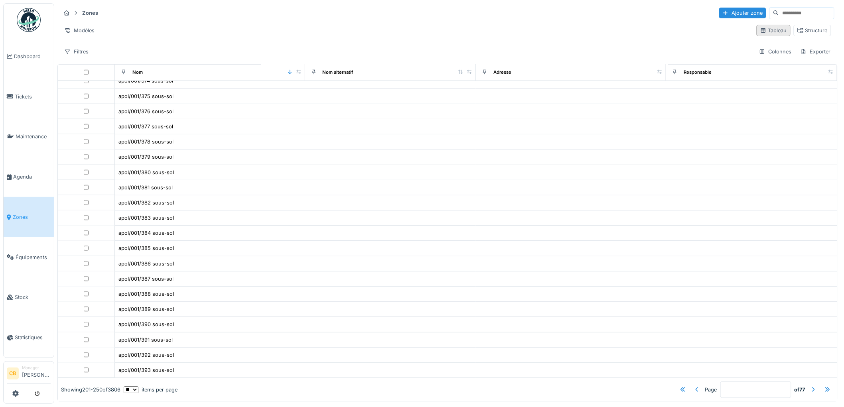
click at [764, 31] on div "Tableau" at bounding box center [773, 31] width 27 height 8
click at [779, 10] on input at bounding box center [806, 13] width 55 height 11
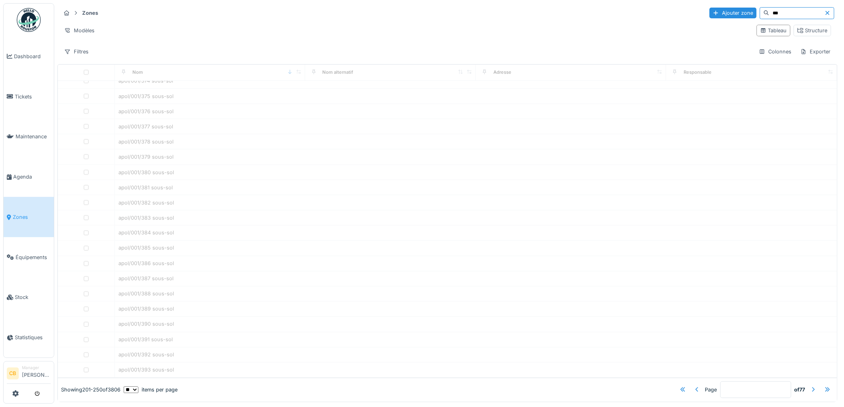
type input "****"
type input "*"
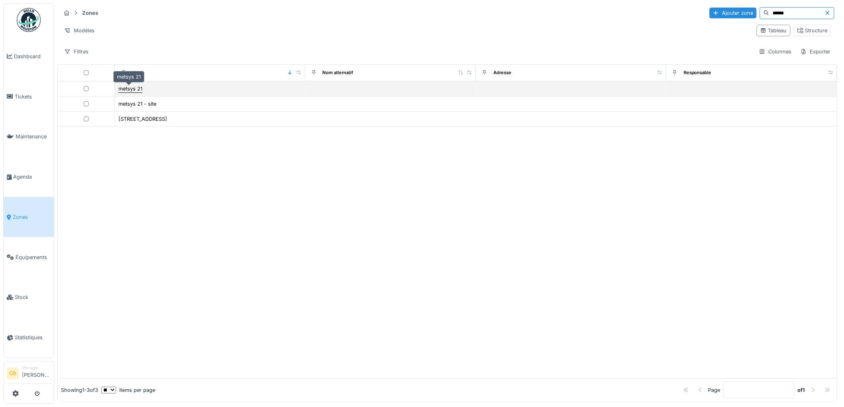
type input "******"
click at [128, 89] on div "metsys 21" at bounding box center [130, 89] width 24 height 8
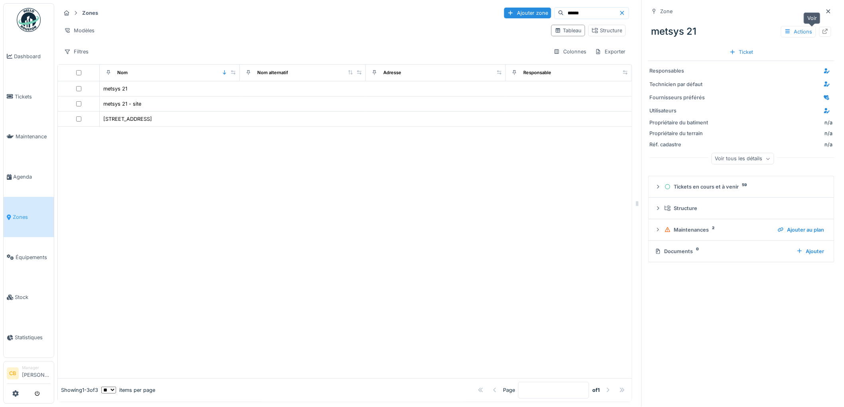
click at [819, 27] on div at bounding box center [825, 32] width 12 height 10
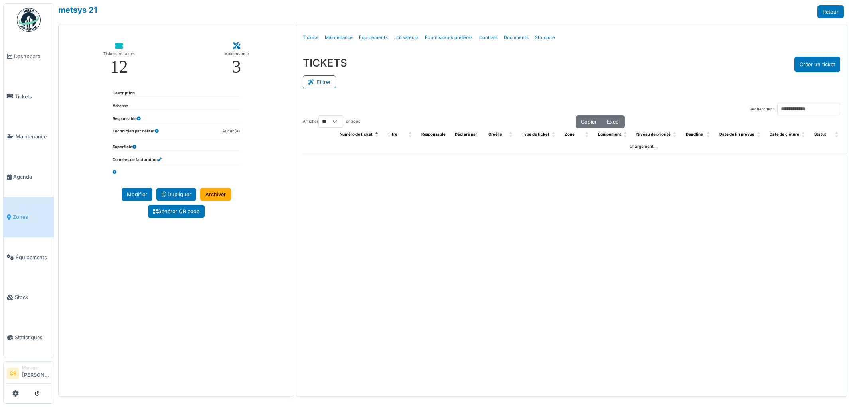
select select "**"
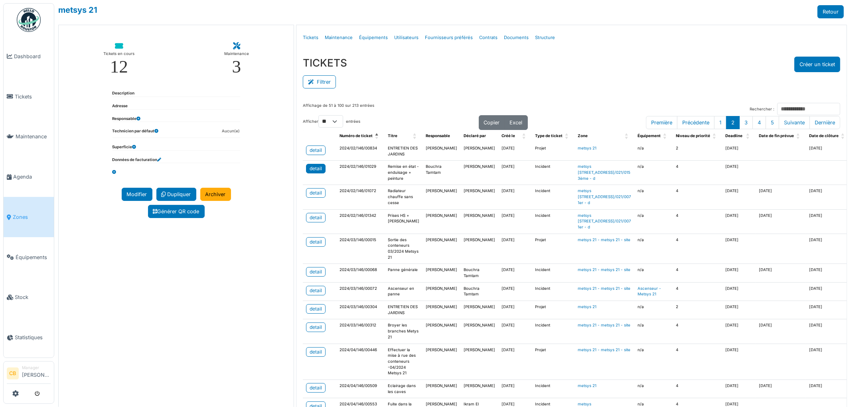
click at [317, 166] on div "detail" at bounding box center [316, 168] width 12 height 7
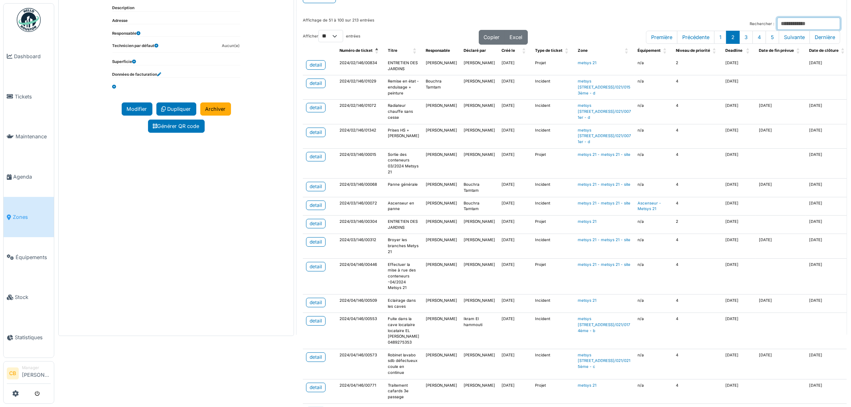
click at [777, 20] on input "Rechercher :" at bounding box center [808, 24] width 63 height 12
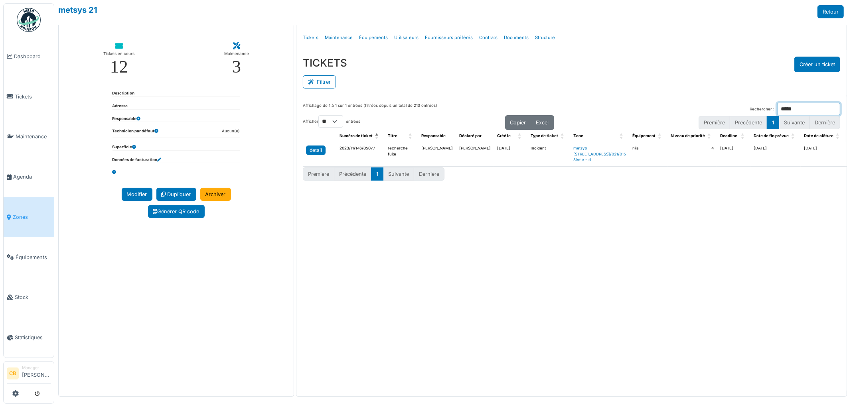
type input "*****"
click at [323, 148] on link "detail" at bounding box center [316, 151] width 20 height 10
click at [21, 173] on span "Agenda" at bounding box center [31, 177] width 37 height 8
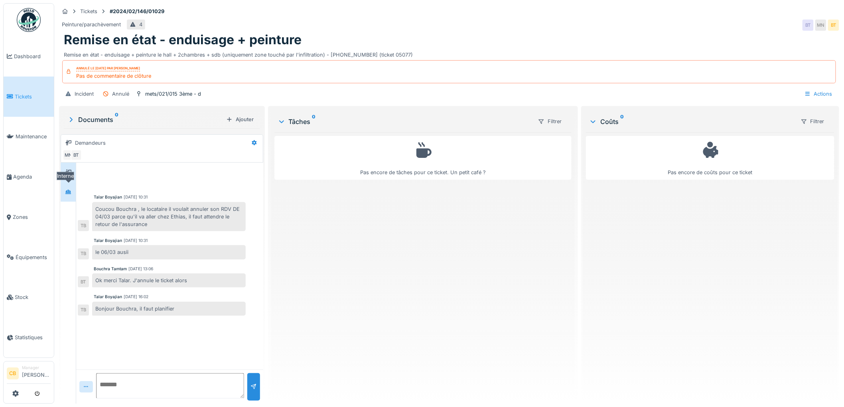
click at [71, 193] on icon at bounding box center [68, 191] width 6 height 5
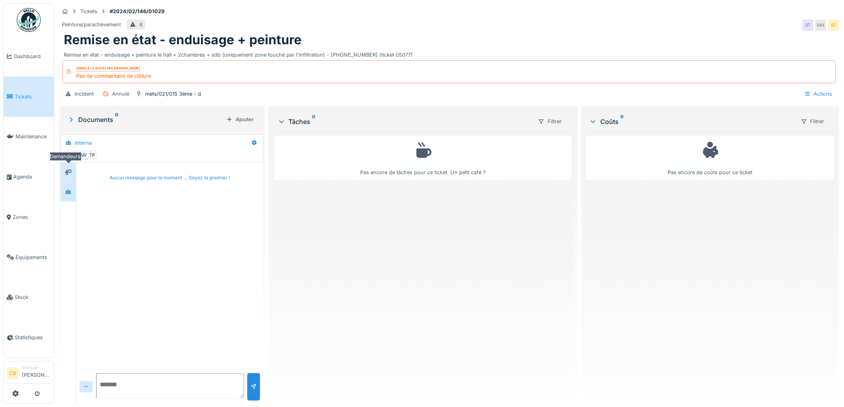
click at [73, 174] on div at bounding box center [68, 173] width 12 height 10
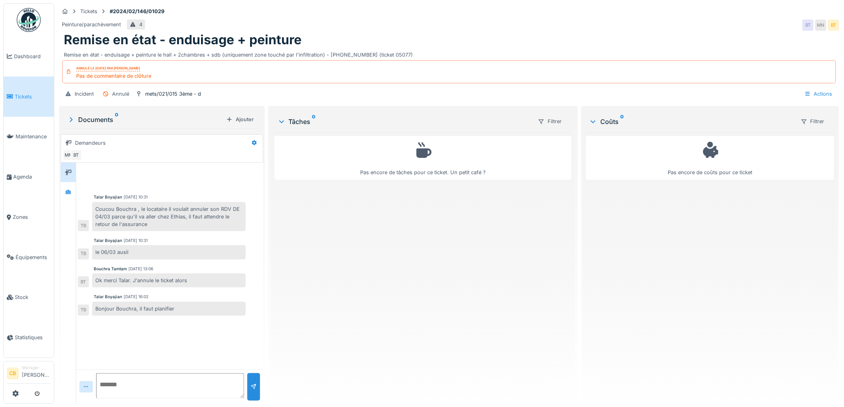
click at [30, 96] on span "Tickets" at bounding box center [33, 97] width 36 height 8
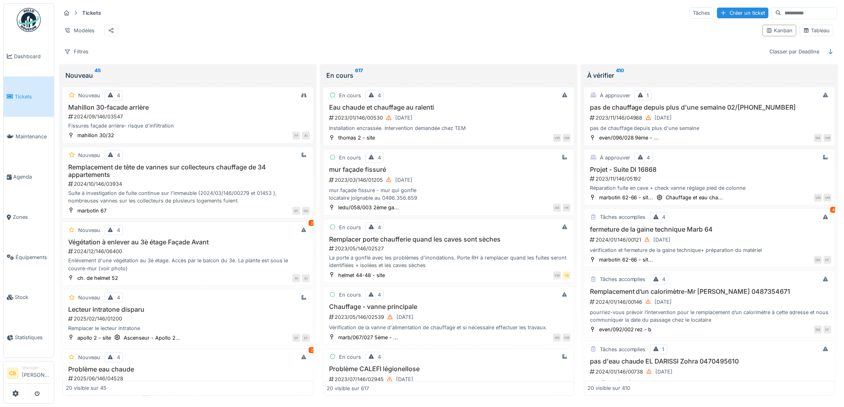
click at [781, 12] on input at bounding box center [808, 13] width 55 height 11
type input "*****"
click at [809, 31] on div "Tableau" at bounding box center [816, 31] width 27 height 8
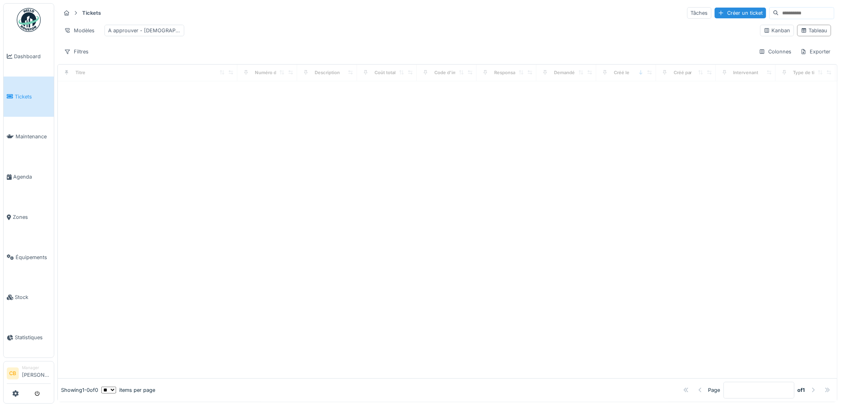
click at [779, 13] on input at bounding box center [806, 13] width 55 height 11
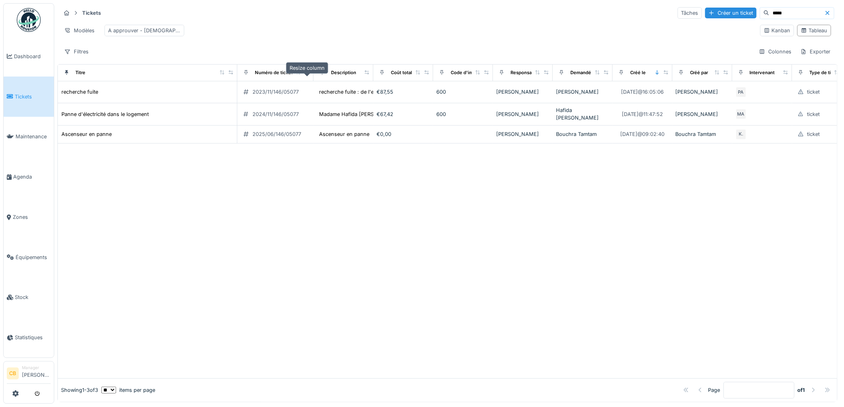
drag, startPoint x: 291, startPoint y: 78, endPoint x: 308, endPoint y: 77, distance: 16.4
click at [308, 75] on icon at bounding box center [307, 72] width 6 height 4
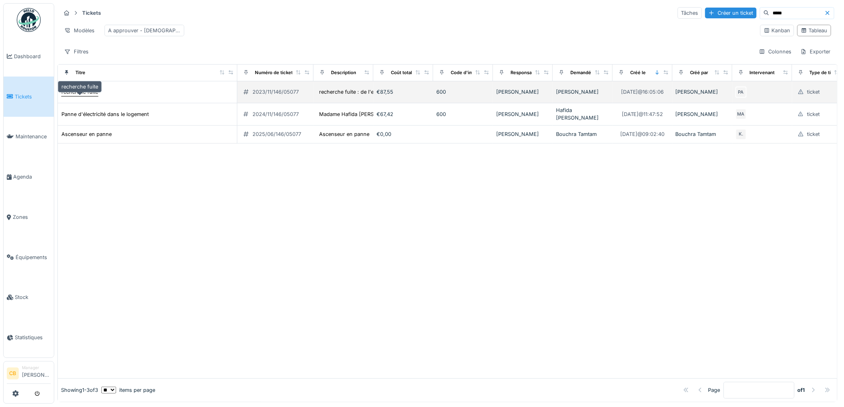
click at [89, 96] on div "recherche fuite" at bounding box center [79, 92] width 37 height 8
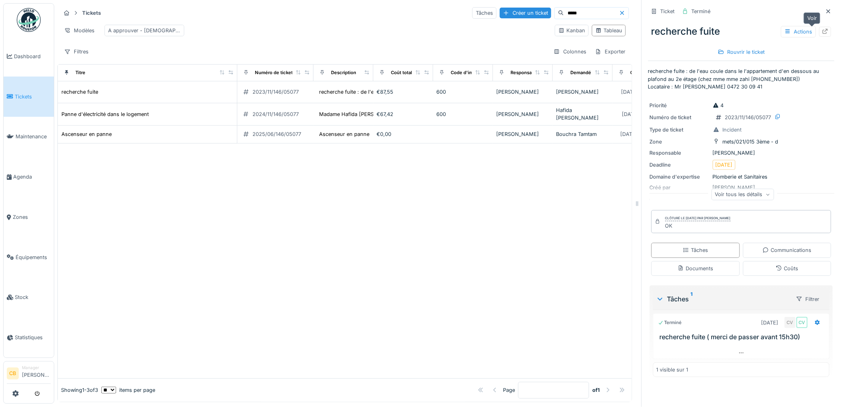
click at [819, 32] on div at bounding box center [825, 32] width 12 height 10
click at [564, 10] on input "*****" at bounding box center [591, 13] width 55 height 11
type input "*"
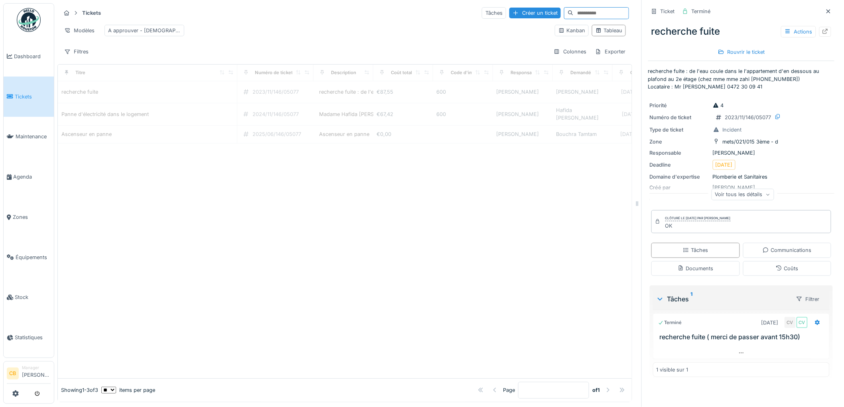
paste input "*****"
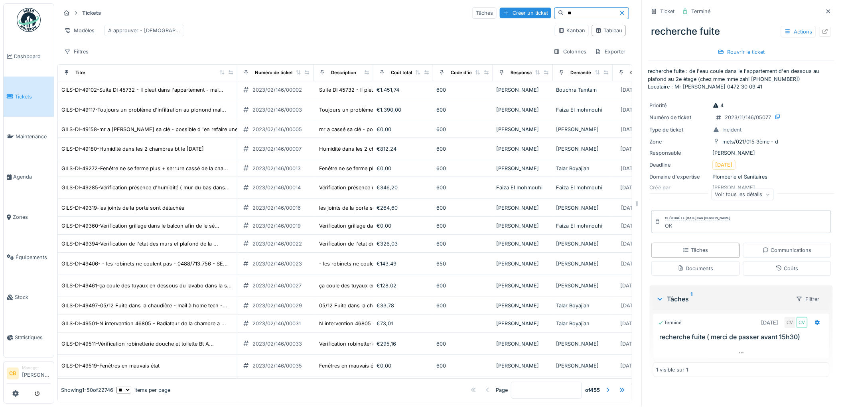
type input "*"
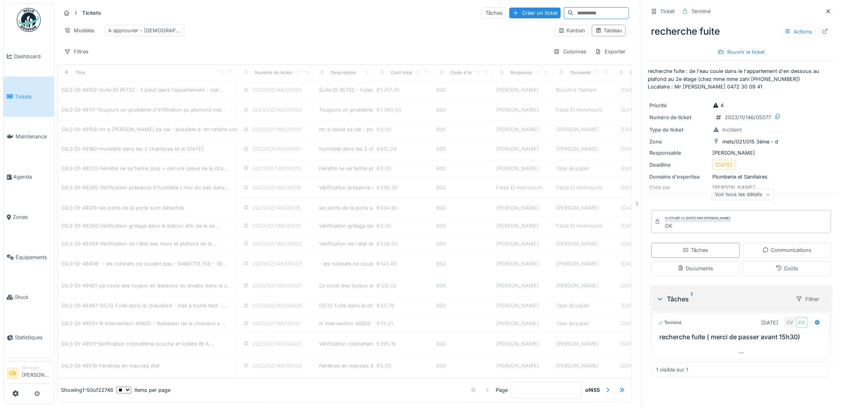
paste input "*****"
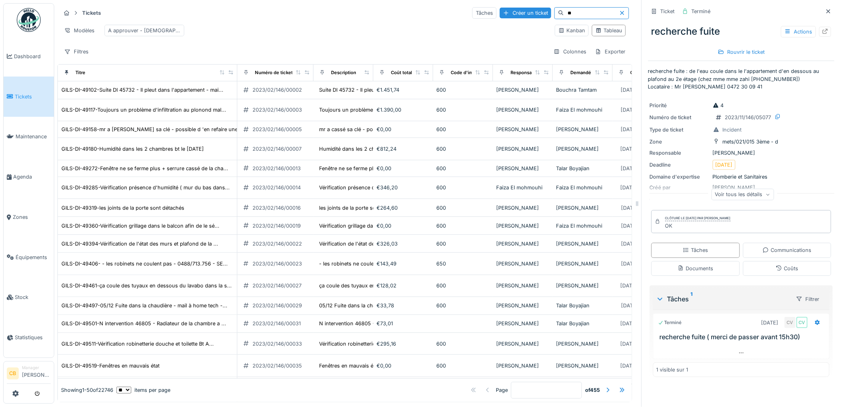
type input "*"
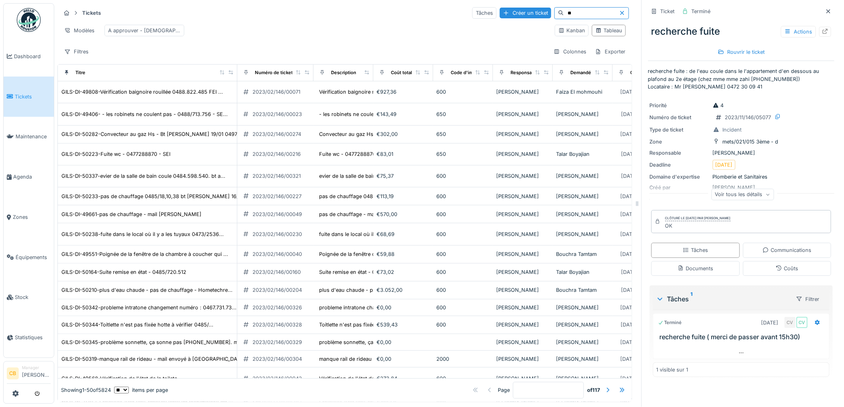
type input "*"
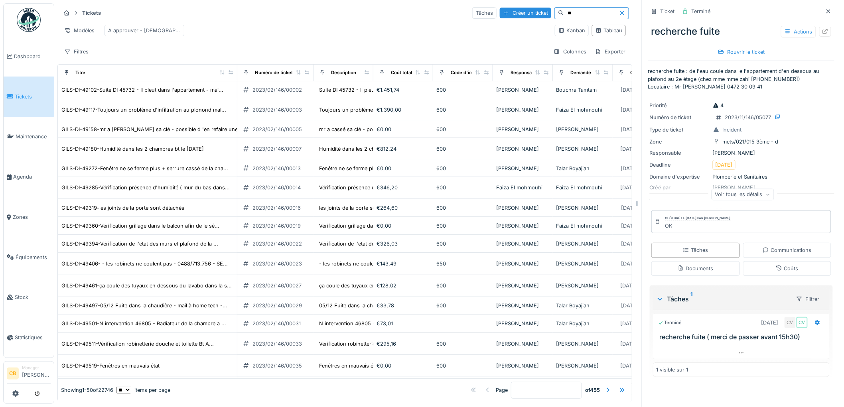
type input "*"
type input "*****"
click at [559, 34] on div "Kanban" at bounding box center [571, 31] width 27 height 8
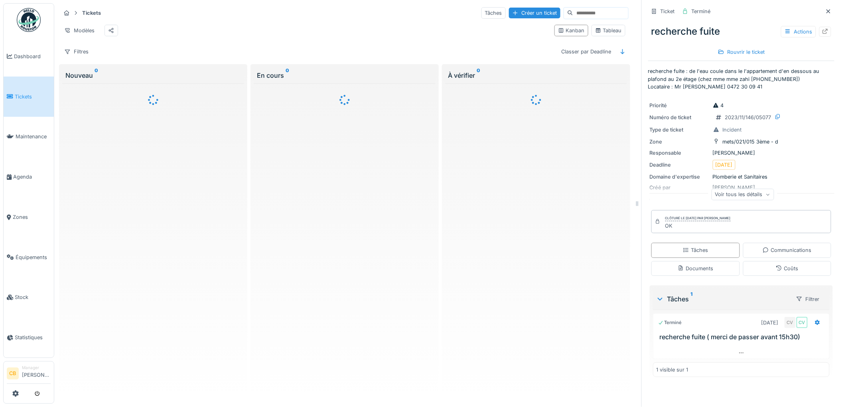
click at [573, 12] on input at bounding box center [600, 13] width 55 height 11
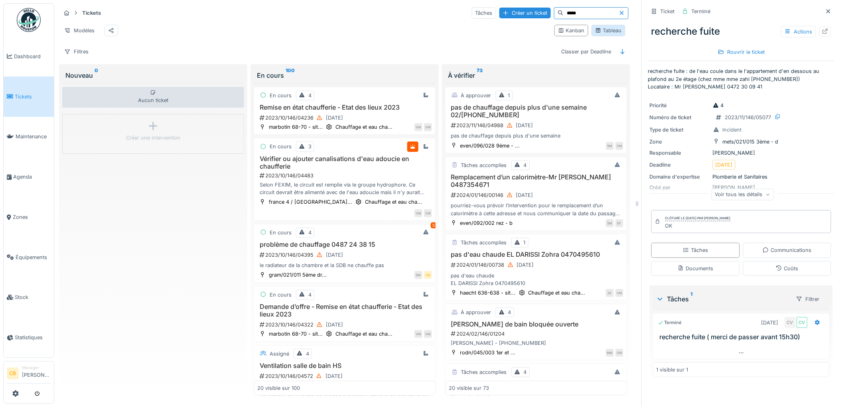
type input "*****"
click at [606, 34] on div "Tableau" at bounding box center [608, 31] width 27 height 8
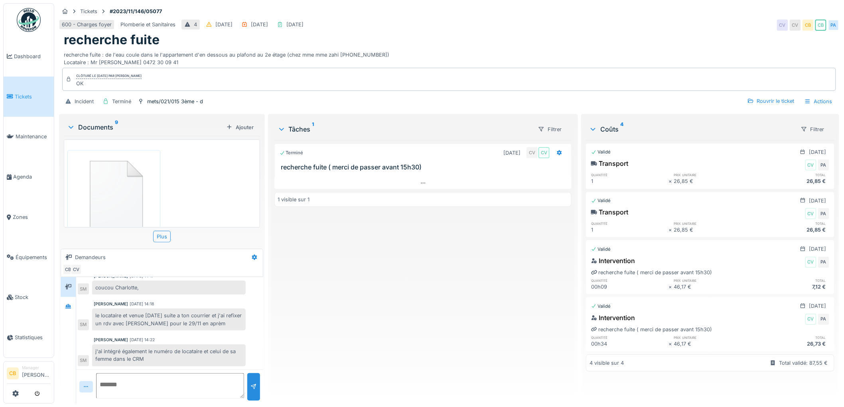
scroll to position [36, 0]
click at [66, 304] on div at bounding box center [68, 307] width 6 height 8
drag, startPoint x: 197, startPoint y: 345, endPoint x: 212, endPoint y: 343, distance: 14.8
click at [212, 345] on div "recherche fuite : ticket créé au 2e D ticket 04977 RAS sur ce logement - je clô…" at bounding box center [169, 356] width 154 height 22
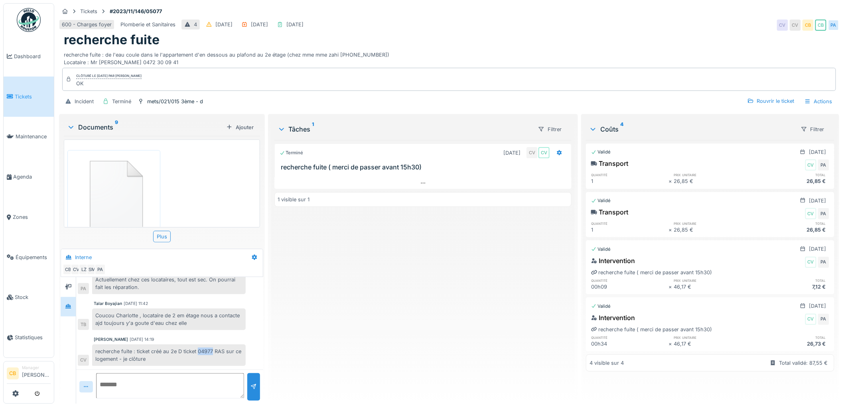
copy div "04977"
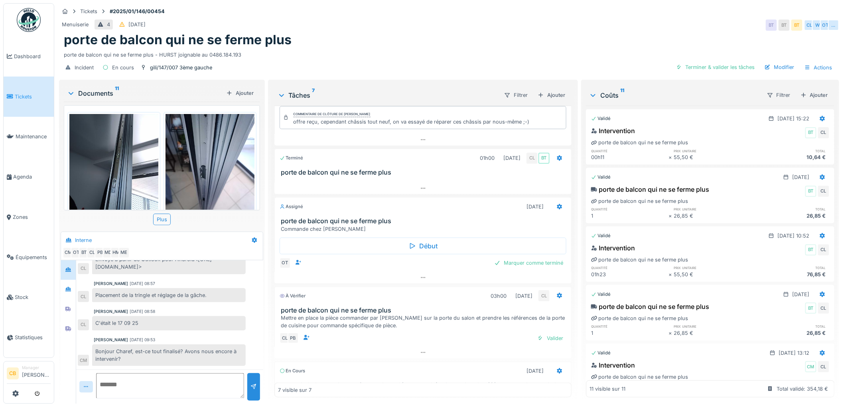
scroll to position [177, 0]
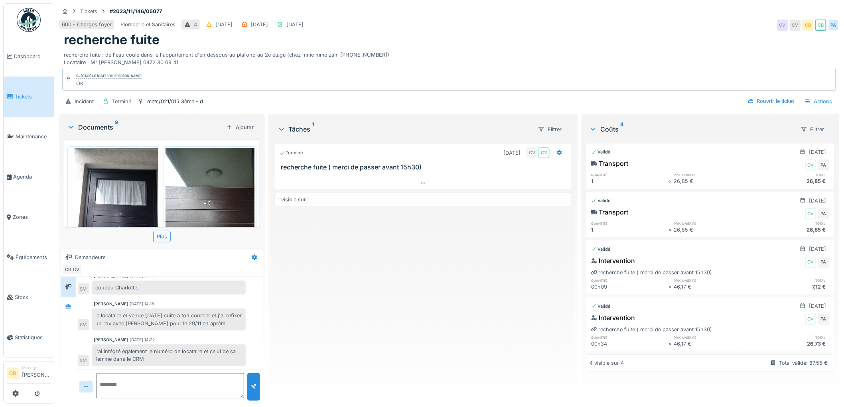
scroll to position [6, 0]
click at [66, 305] on div at bounding box center [68, 307] width 12 height 10
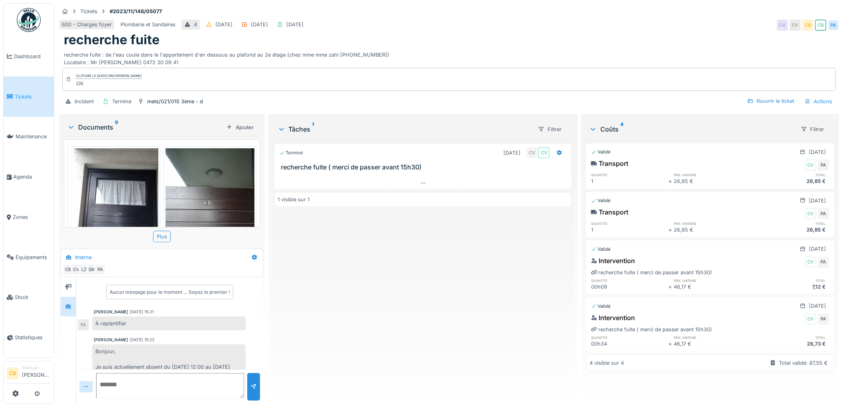
scroll to position [0, 0]
click at [23, 214] on span "Zones" at bounding box center [32, 217] width 38 height 8
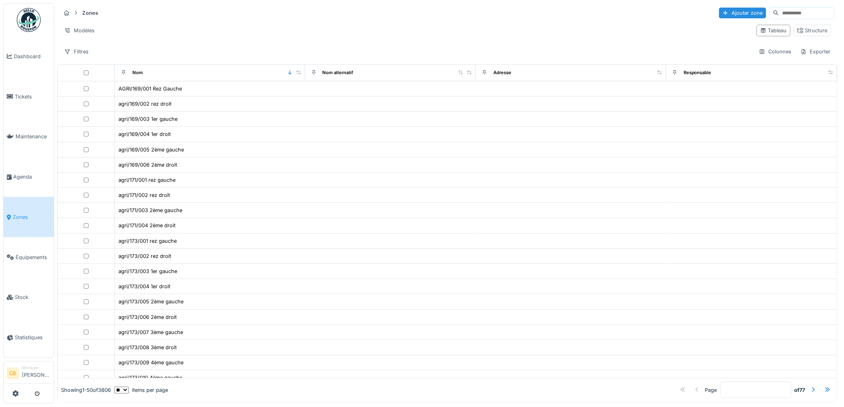
click at [779, 10] on input at bounding box center [806, 13] width 55 height 11
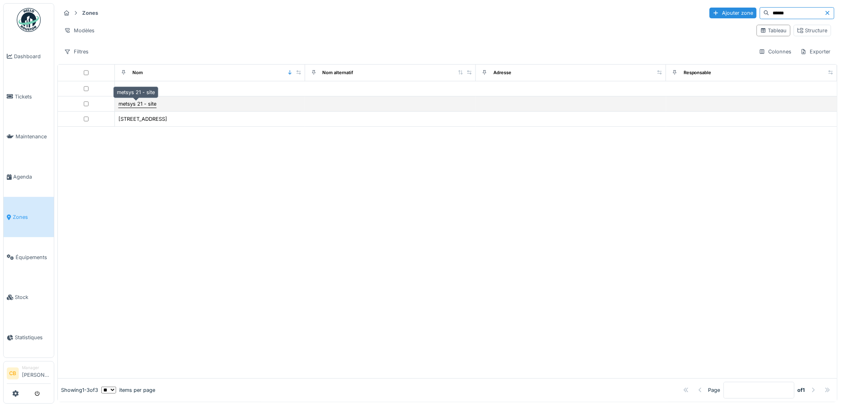
type input "******"
click at [128, 104] on div "metsys 21 - site" at bounding box center [137, 104] width 38 height 8
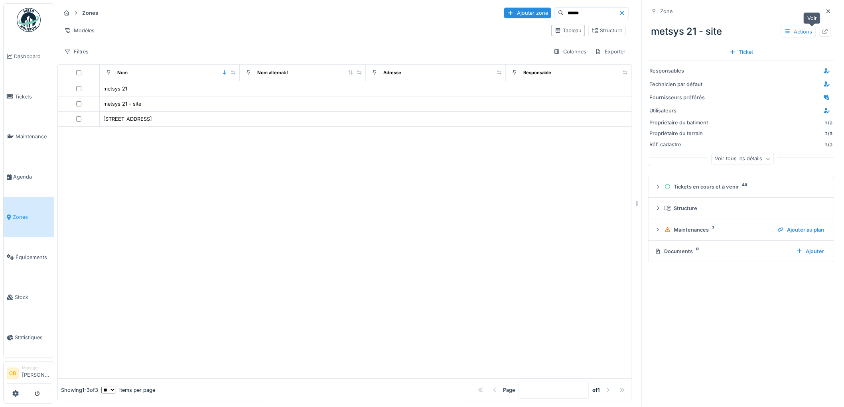
click at [822, 31] on icon at bounding box center [825, 31] width 6 height 5
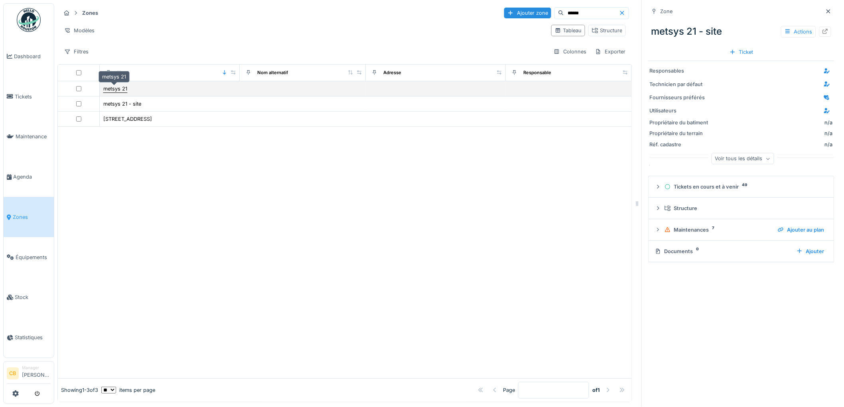
click at [120, 87] on div "metsys 21" at bounding box center [115, 89] width 24 height 8
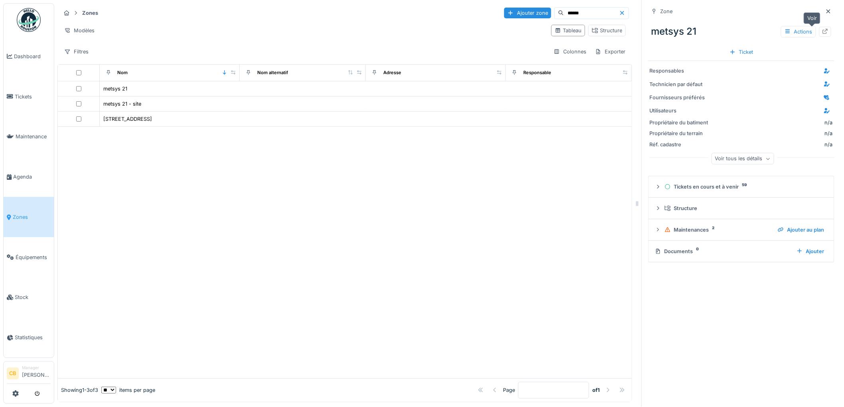
click at [823, 33] on icon at bounding box center [825, 31] width 5 height 5
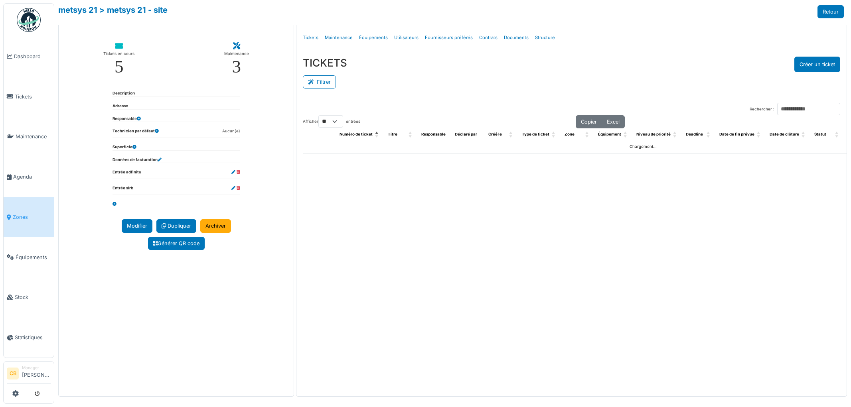
select select "**"
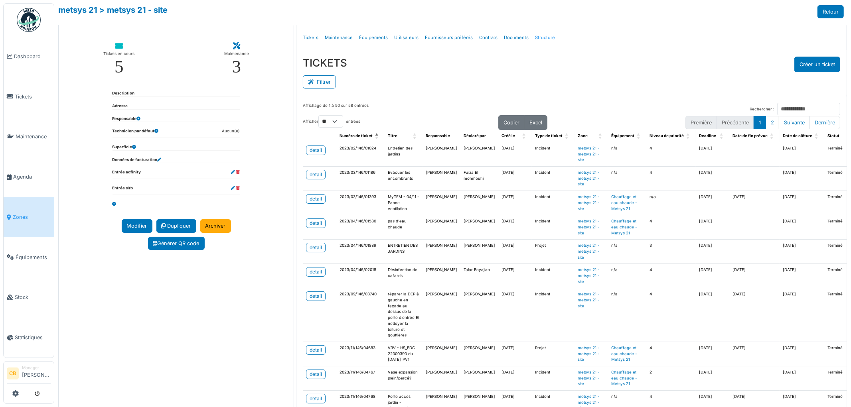
click at [535, 36] on link "Structure" at bounding box center [545, 37] width 26 height 19
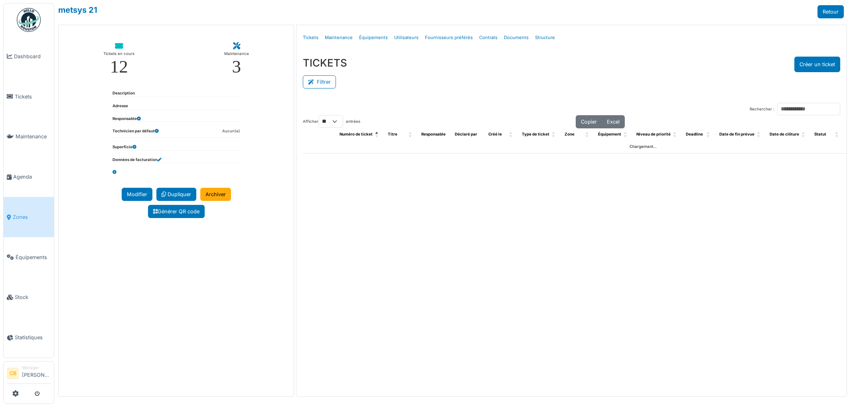
select select "**"
click at [548, 39] on link "Structure" at bounding box center [545, 37] width 26 height 19
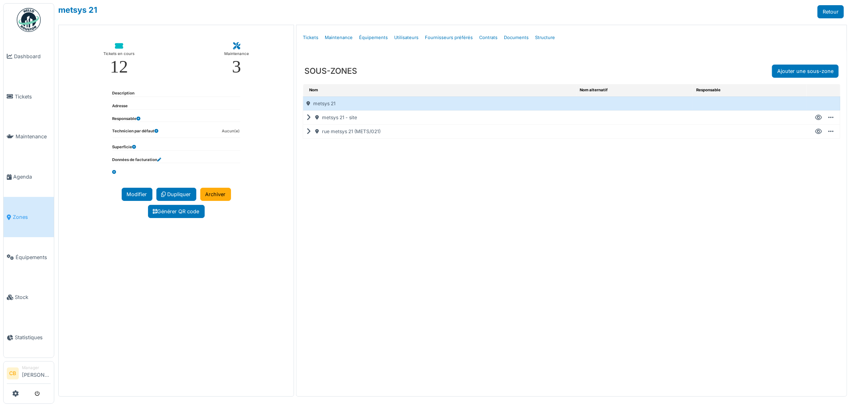
click at [819, 118] on icon at bounding box center [818, 118] width 7 height 0
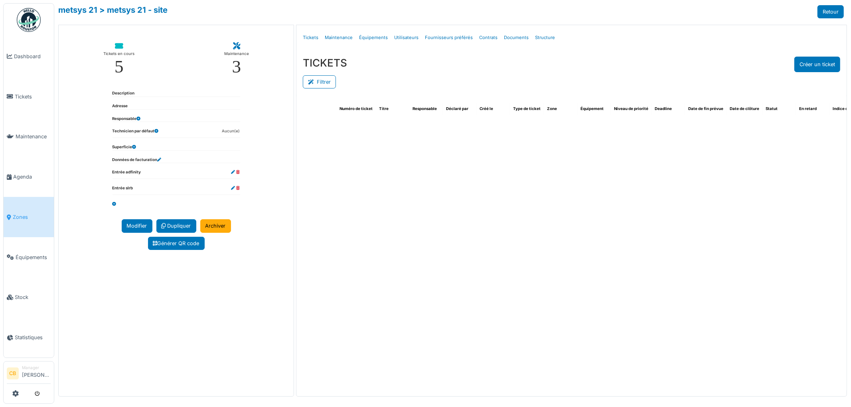
select select "**"
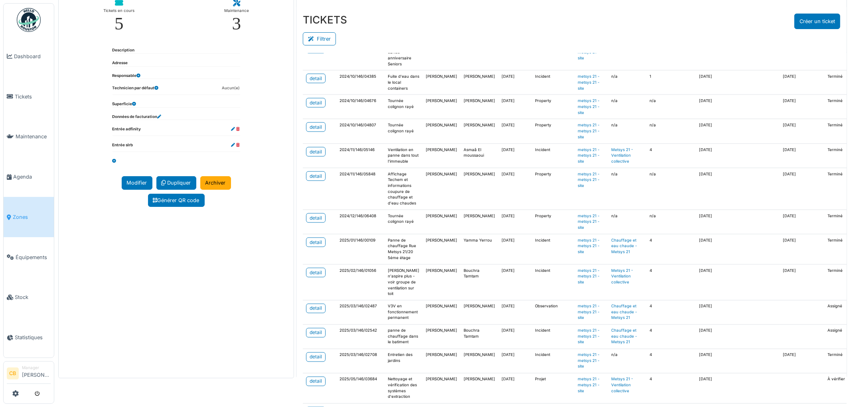
scroll to position [85, 0]
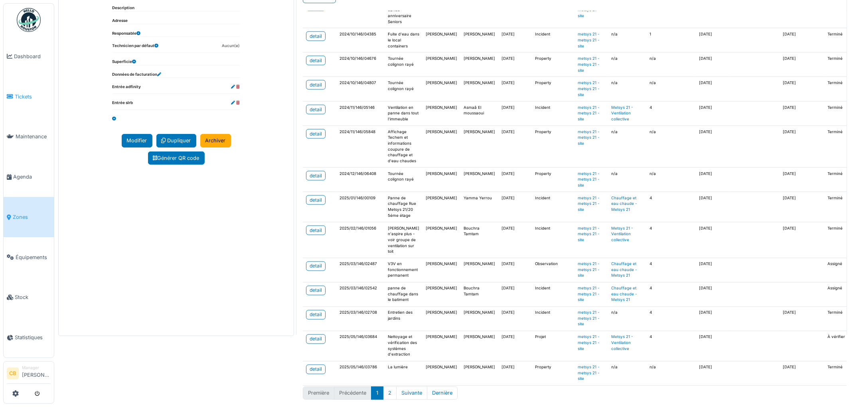
click at [27, 97] on span "Tickets" at bounding box center [33, 97] width 36 height 8
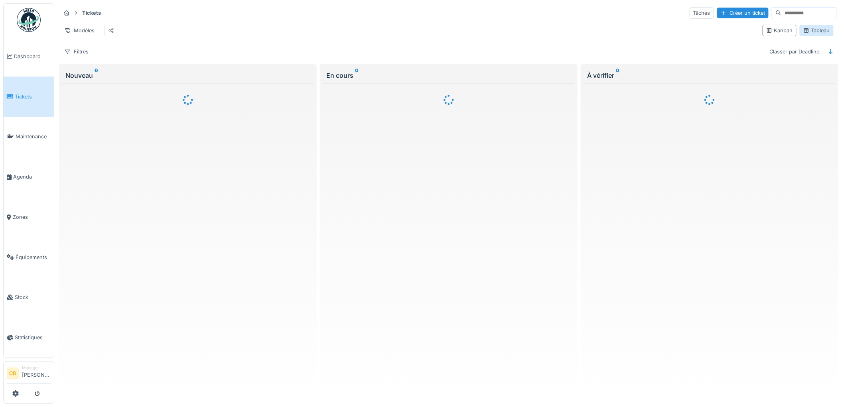
click at [810, 33] on div "Tableau" at bounding box center [816, 31] width 27 height 8
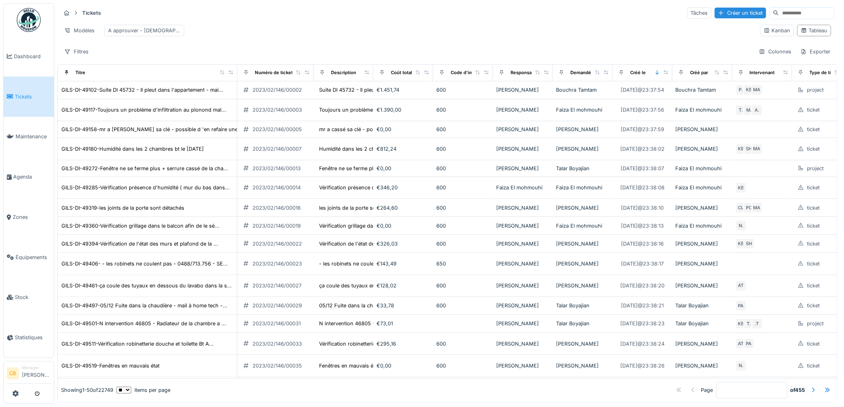
click at [779, 13] on input at bounding box center [806, 13] width 55 height 11
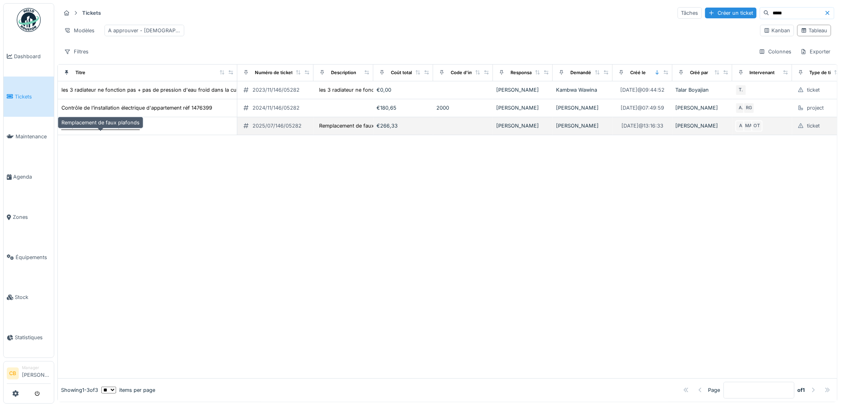
type input "*****"
click at [105, 130] on div "Remplacement de faux plafonds" at bounding box center [100, 126] width 78 height 8
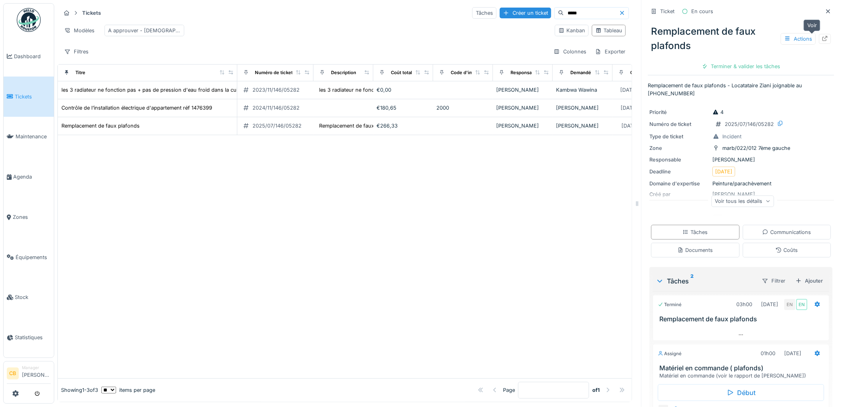
click at [822, 38] on icon at bounding box center [825, 38] width 6 height 5
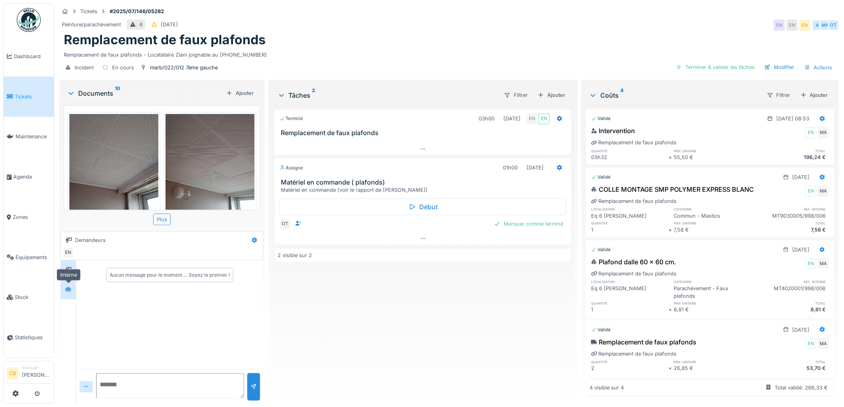
click at [69, 292] on icon at bounding box center [68, 289] width 6 height 4
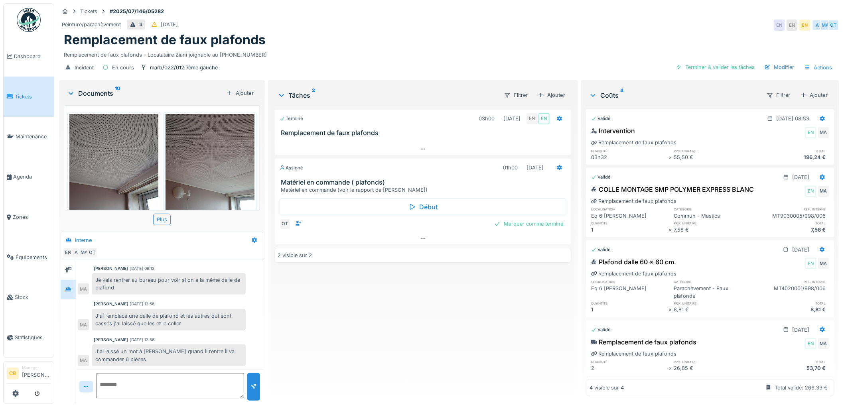
scroll to position [27, 0]
click at [732, 62] on div "Terminer & valider les tâches" at bounding box center [715, 67] width 85 height 11
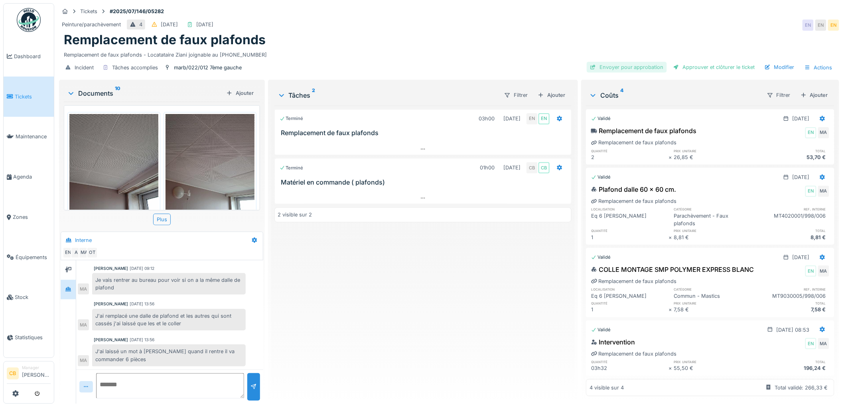
click at [623, 62] on div "Envoyer pour approbation" at bounding box center [627, 67] width 80 height 11
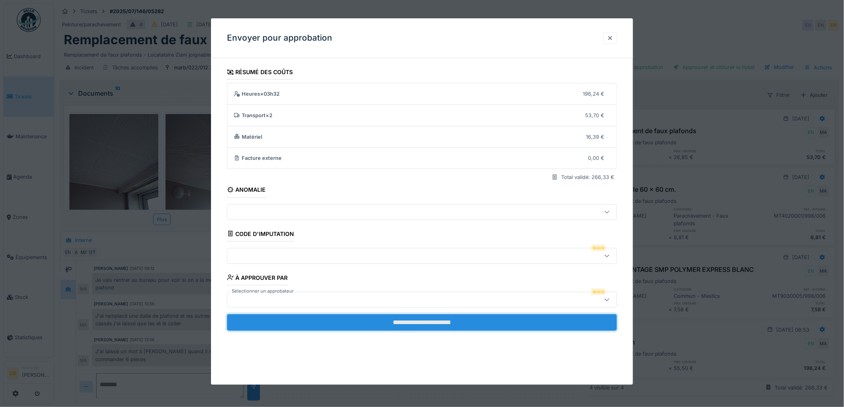
click at [436, 319] on input "**********" at bounding box center [422, 322] width 390 height 17
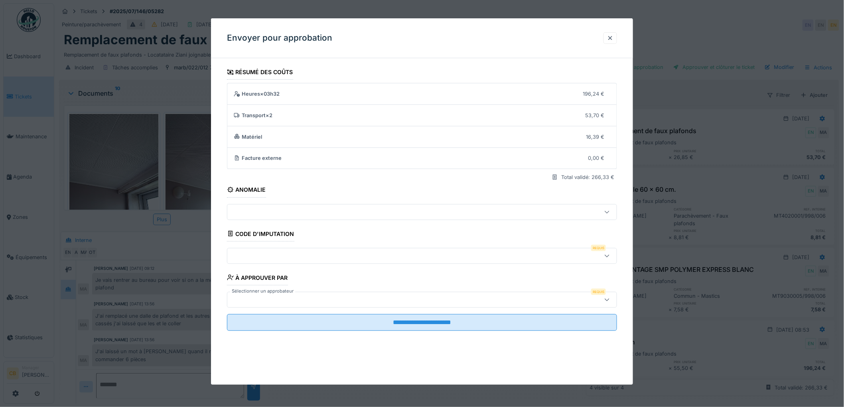
click at [269, 252] on div at bounding box center [400, 256] width 338 height 9
click at [252, 300] on div at bounding box center [400, 300] width 338 height 9
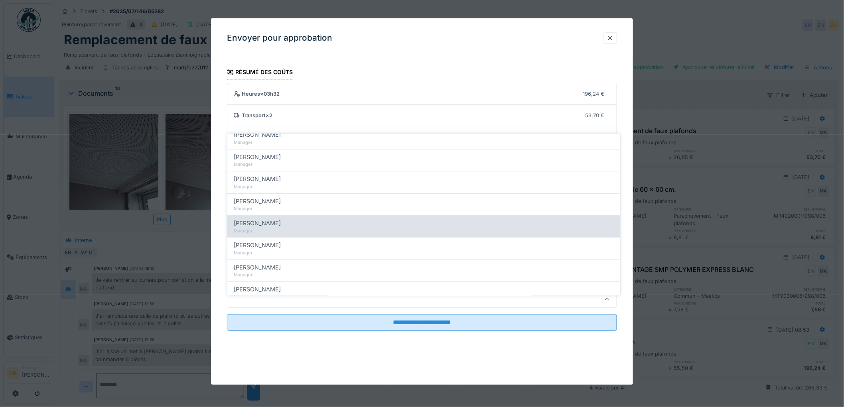
scroll to position [133, 0]
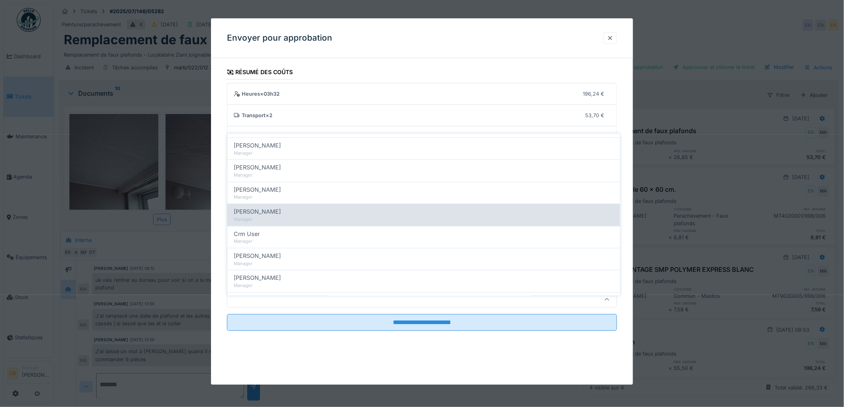
click at [266, 216] on div "Manager" at bounding box center [424, 219] width 380 height 7
type input "****"
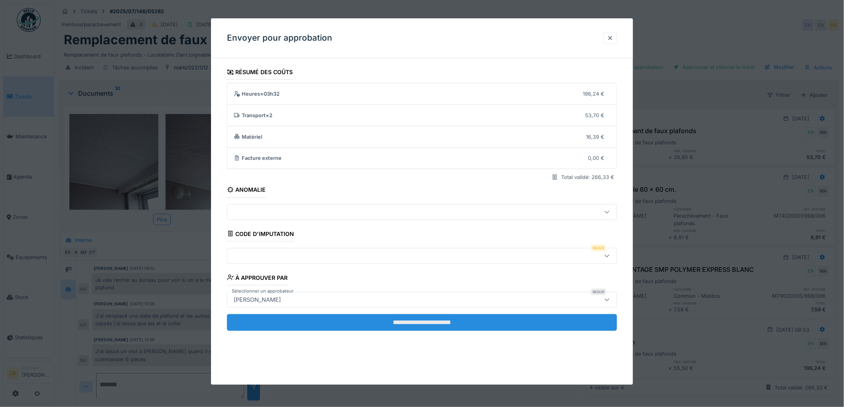
click at [415, 322] on input "**********" at bounding box center [422, 322] width 390 height 17
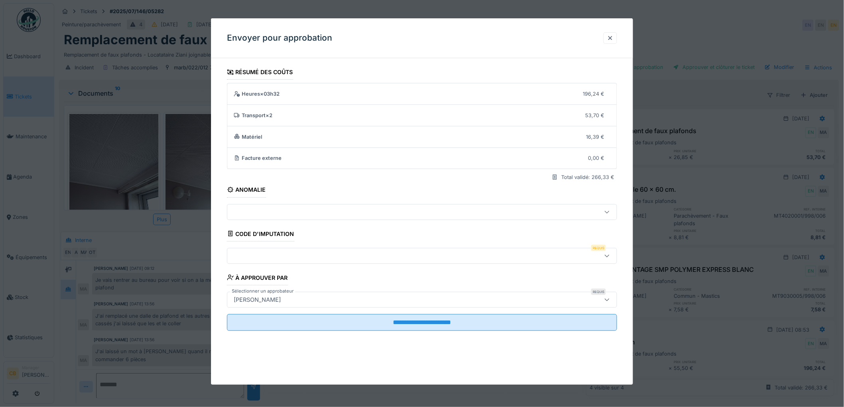
click at [247, 249] on div at bounding box center [422, 256] width 390 height 16
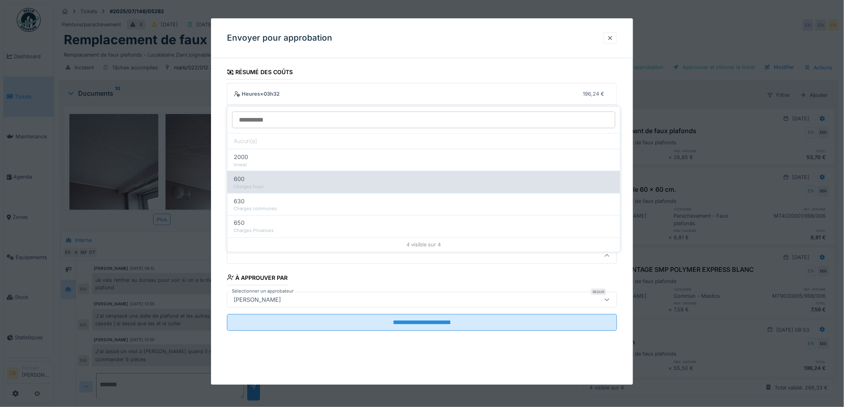
click at [250, 175] on div "600" at bounding box center [424, 179] width 380 height 9
type input "***"
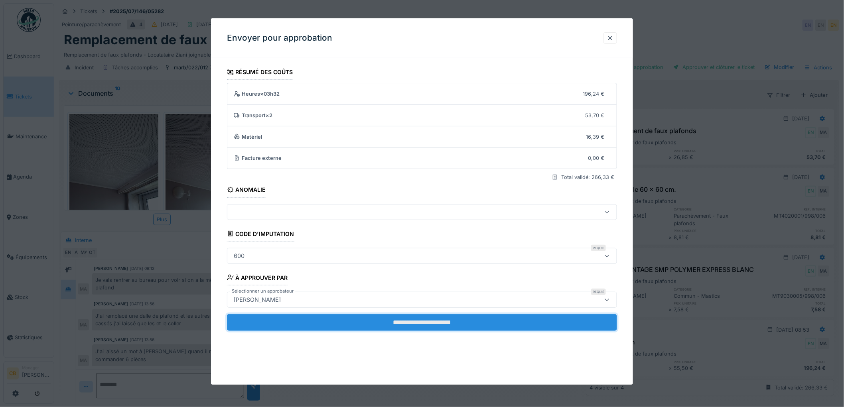
click at [429, 326] on input "**********" at bounding box center [422, 322] width 390 height 17
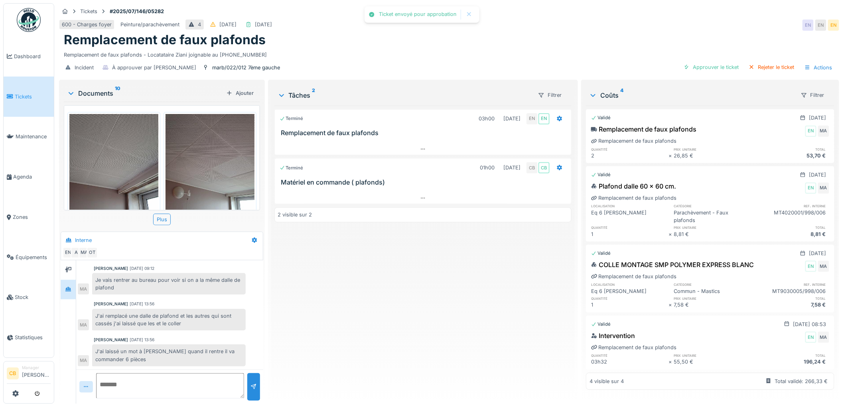
drag, startPoint x: 701, startPoint y: 59, endPoint x: 695, endPoint y: 60, distance: 6.1
click at [702, 62] on div "Approuver le ticket" at bounding box center [712, 67] width 62 height 11
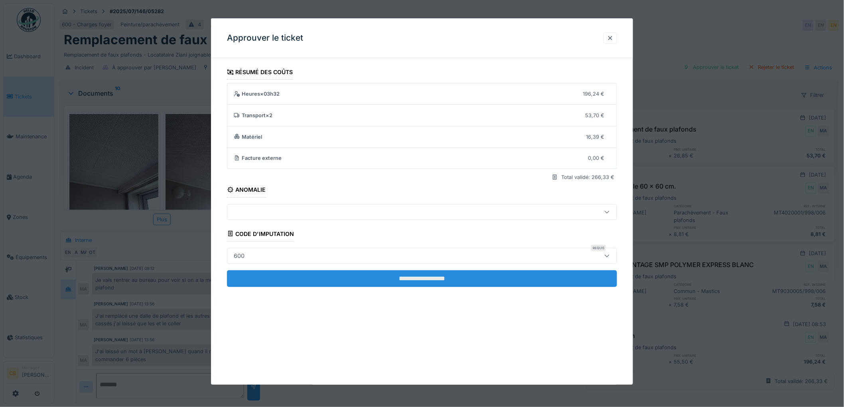
click at [404, 282] on input "**********" at bounding box center [422, 278] width 390 height 17
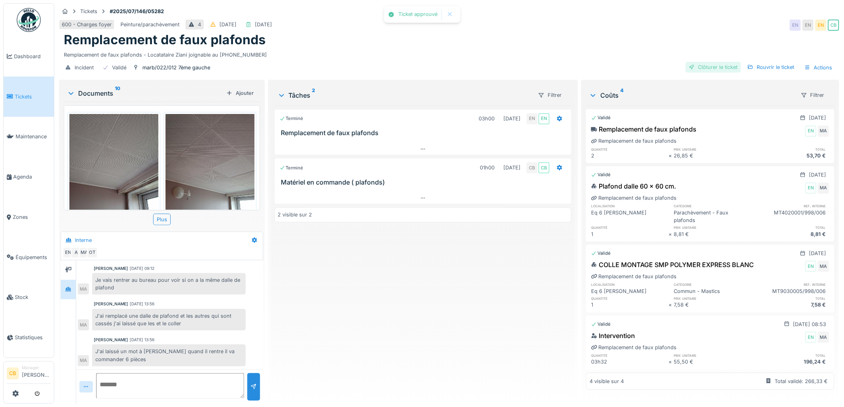
click at [709, 62] on div "Clôturer le ticket" at bounding box center [713, 67] width 55 height 11
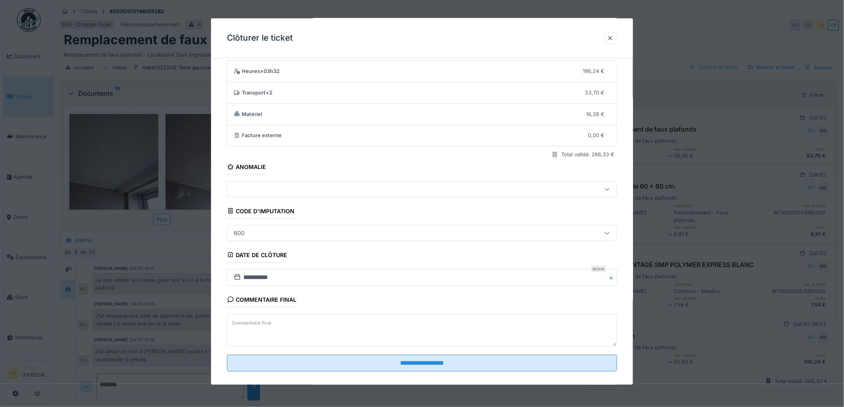
scroll to position [33, 0]
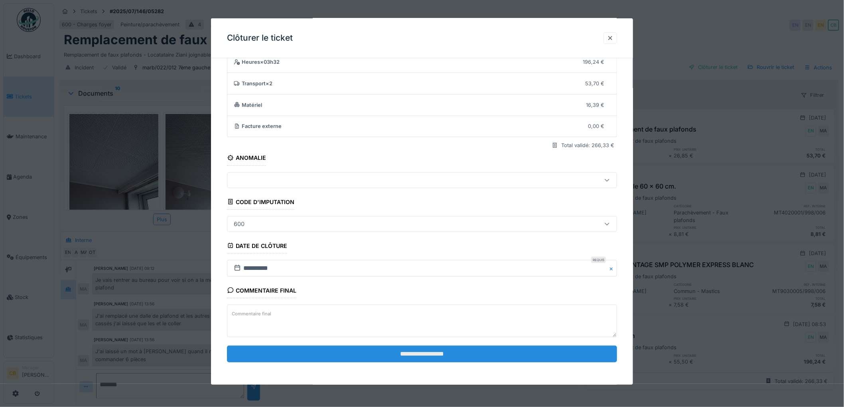
click at [414, 348] on input "**********" at bounding box center [422, 354] width 390 height 17
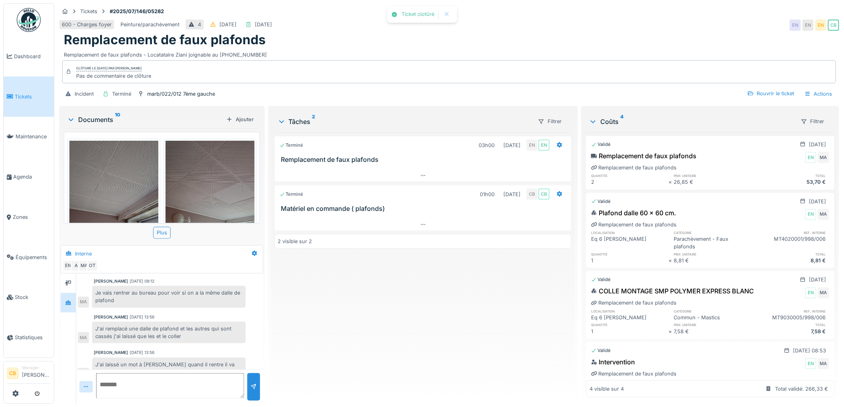
scroll to position [40, 0]
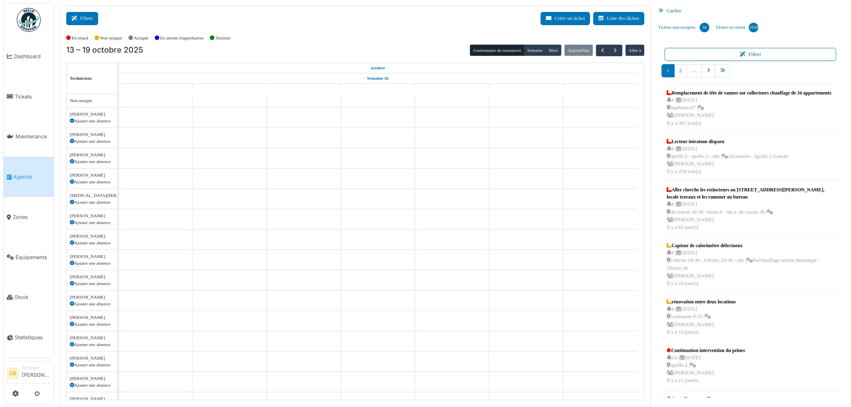
click at [86, 24] on button "Filtrer" at bounding box center [82, 18] width 32 height 13
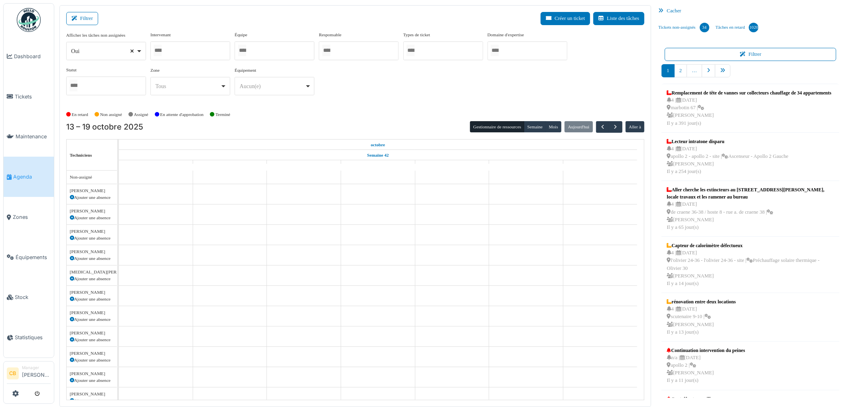
select select
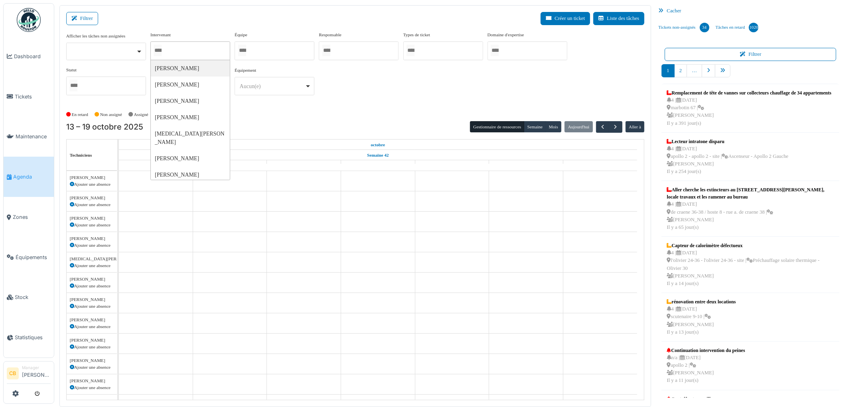
click at [160, 49] on input "Tous" at bounding box center [158, 51] width 8 height 12
type input "*****"
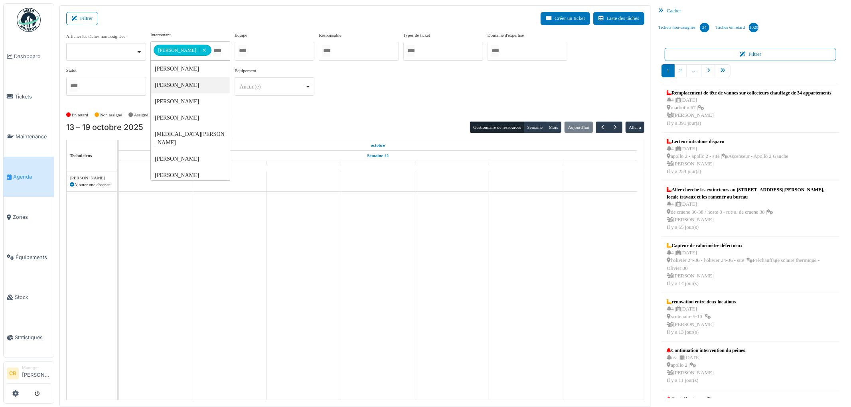
click at [317, 114] on div "En retard Non assigné [GEOGRAPHIC_DATA] En attente d'approbation Terminé" at bounding box center [355, 114] width 578 height 13
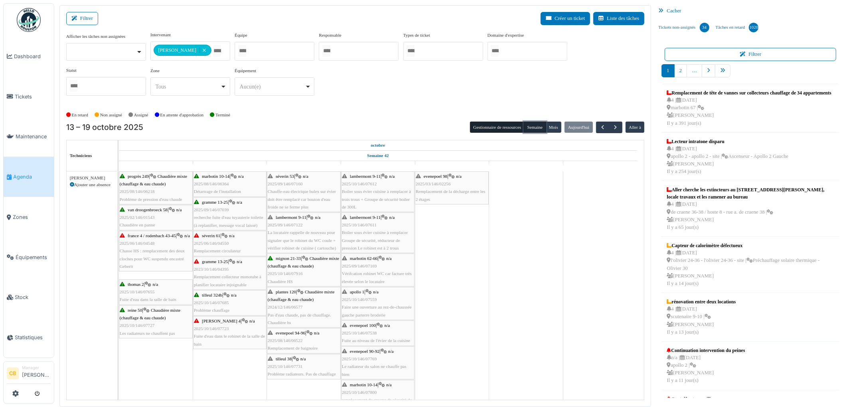
drag, startPoint x: 532, startPoint y: 128, endPoint x: 525, endPoint y: 129, distance: 7.2
click at [533, 128] on button "Semaine" at bounding box center [535, 127] width 22 height 11
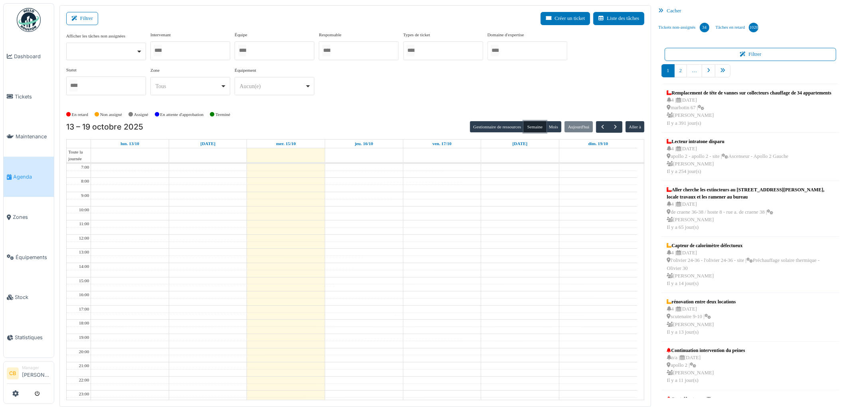
click at [201, 49] on div at bounding box center [190, 50] width 80 height 19
type input "******"
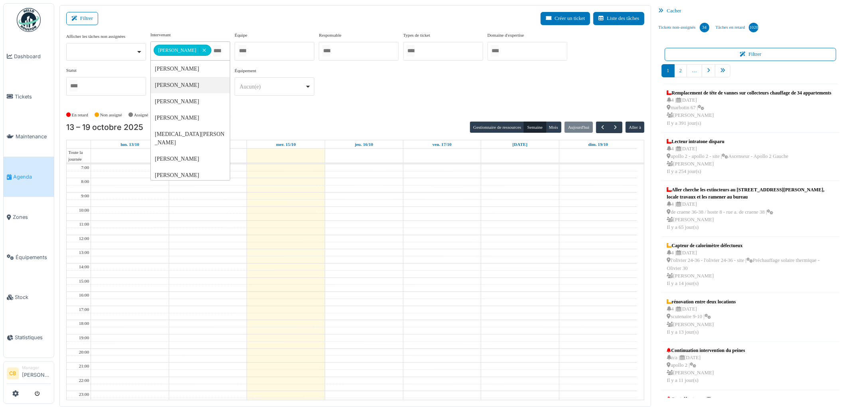
click at [284, 118] on div "En retard Non assigné [GEOGRAPHIC_DATA] En attente d'approbation Terminé" at bounding box center [355, 114] width 578 height 13
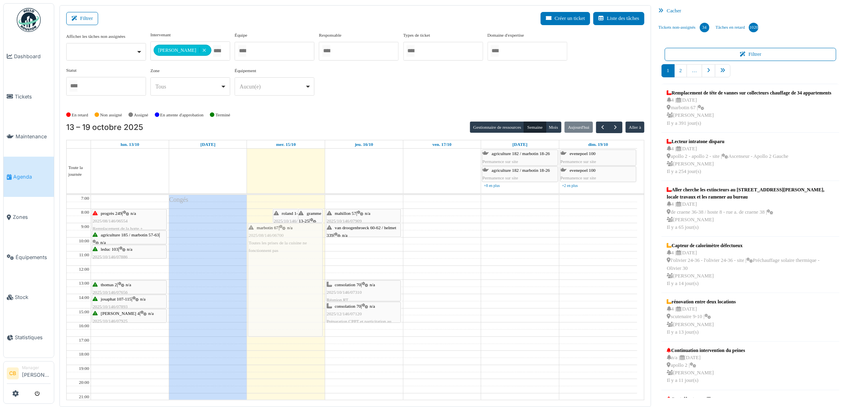
drag, startPoint x: 282, startPoint y: 243, endPoint x: 281, endPoint y: 259, distance: 16.8
click at [281, 259] on div "marbotin 67 | n/a 2025/08/146/06700 Toutes les prises de la cuisine ne fonction…" at bounding box center [286, 315] width 78 height 241
drag, startPoint x: 283, startPoint y: 336, endPoint x: 285, endPoint y: 322, distance: 14.8
click at [285, 322] on div "roland 1-11 | n/a 2025/10/146/07978 Plus d'électricité dans l'appartement gramm…" at bounding box center [286, 315] width 78 height 241
click at [288, 278] on div "marbotin 67 | n/a 2025/08/146/06700 Toutes les prises de la cuisine ne fonction…" at bounding box center [285, 273] width 74 height 99
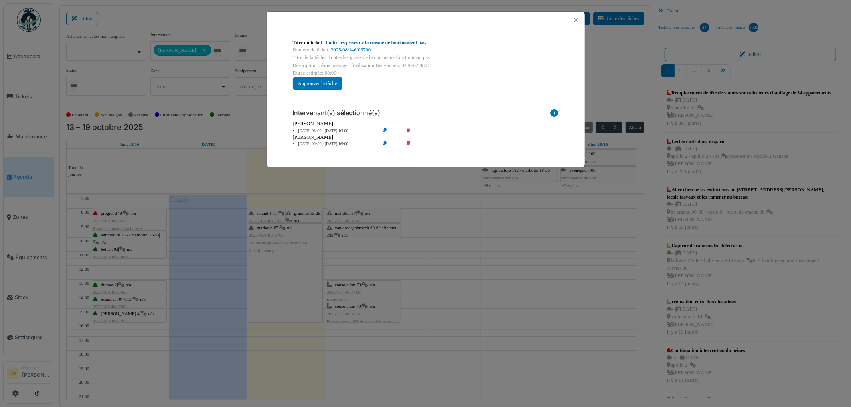
click at [397, 44] on link "Toutes les prises de la cuisine ne fonctionnent pas." at bounding box center [376, 43] width 102 height 6
click at [574, 21] on button "Close" at bounding box center [575, 20] width 11 height 11
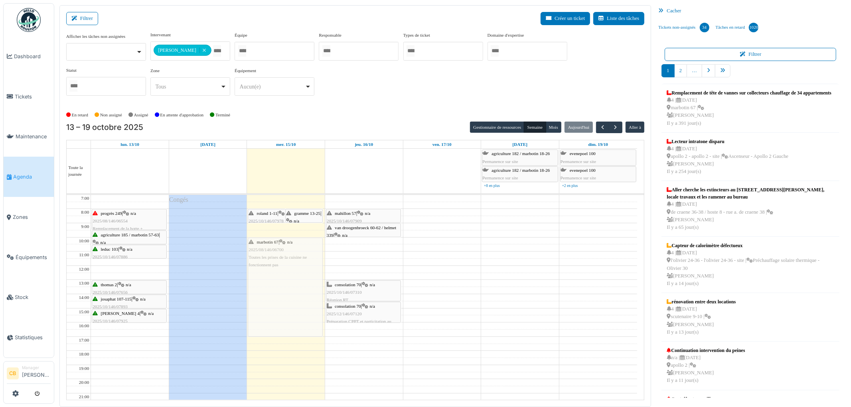
click at [302, 292] on div "roland 1-11 | n/a 2025/10/146/07978 Plus d'électricité dans l'appartement gramm…" at bounding box center [286, 315] width 78 height 241
drag, startPoint x: 301, startPoint y: 218, endPoint x: 300, endPoint y: 230, distance: 12.4
click at [300, 230] on div "roland 1-11 | n/a 2025/10/146/07978 Plus d'électricité dans l'appartement gramm…" at bounding box center [286, 315] width 78 height 241
drag, startPoint x: 279, startPoint y: 337, endPoint x: 282, endPoint y: 322, distance: 15.0
click at [282, 322] on div "roland 1-11 | n/a 2025/10/146/07978 Plus d'électricité dans l'appartement gramm…" at bounding box center [286, 315] width 78 height 241
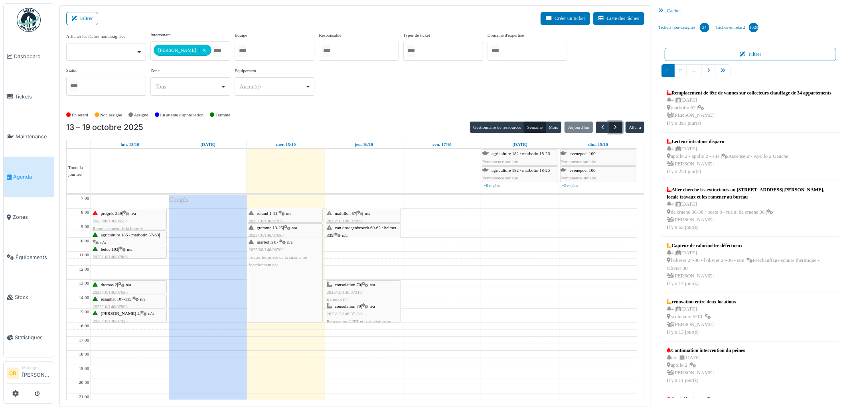
click at [615, 124] on span "button" at bounding box center [615, 127] width 7 height 7
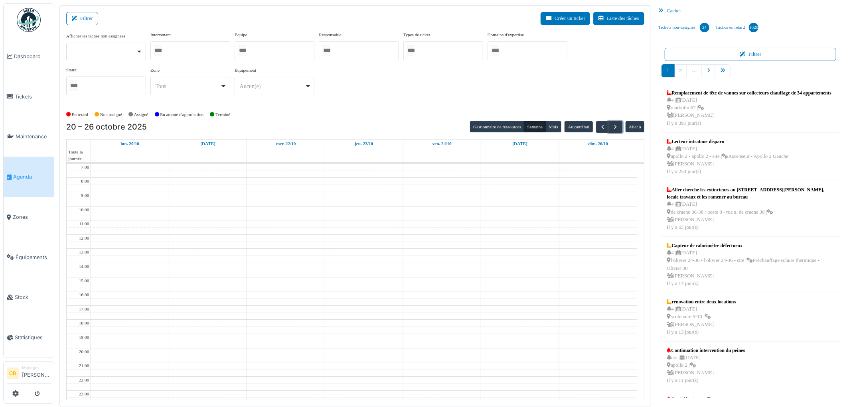
click at [195, 50] on div at bounding box center [190, 50] width 80 height 19
type input "****"
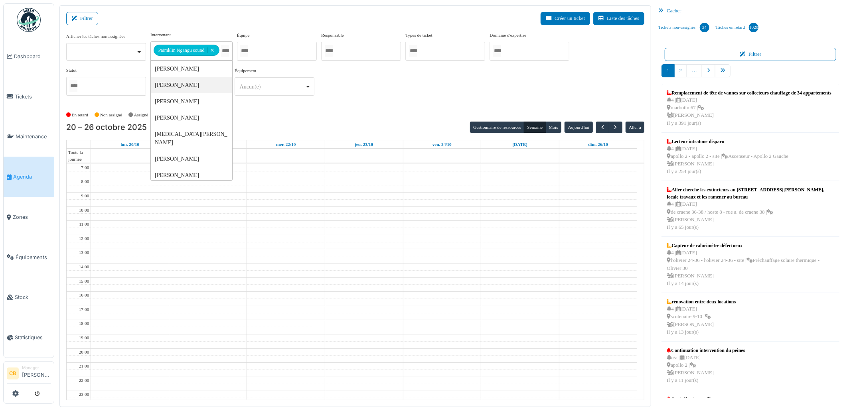
click at [278, 108] on div "En retard Non assigné [GEOGRAPHIC_DATA] En attente d'approbation Terminé" at bounding box center [355, 114] width 578 height 13
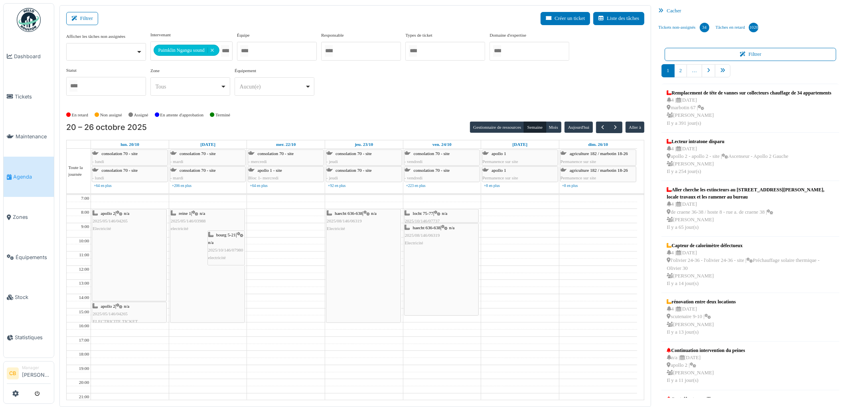
click at [363, 256] on div "haecht 636-638 | n/a 2025/08/146/06319 Electricité" at bounding box center [363, 265] width 74 height 113
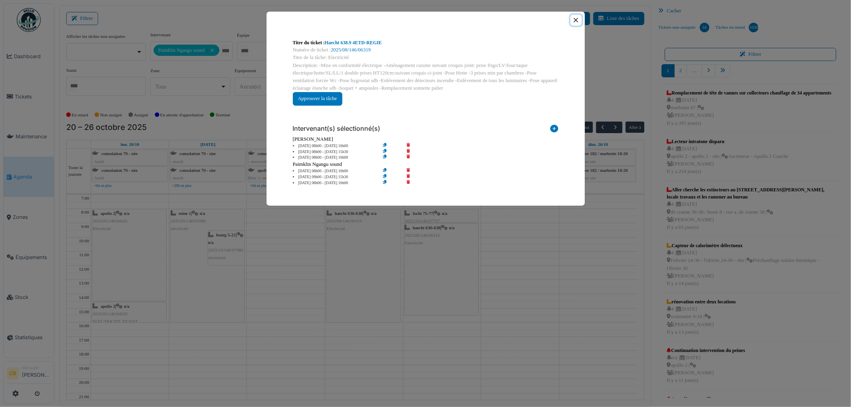
click at [577, 21] on button "Close" at bounding box center [575, 20] width 11 height 11
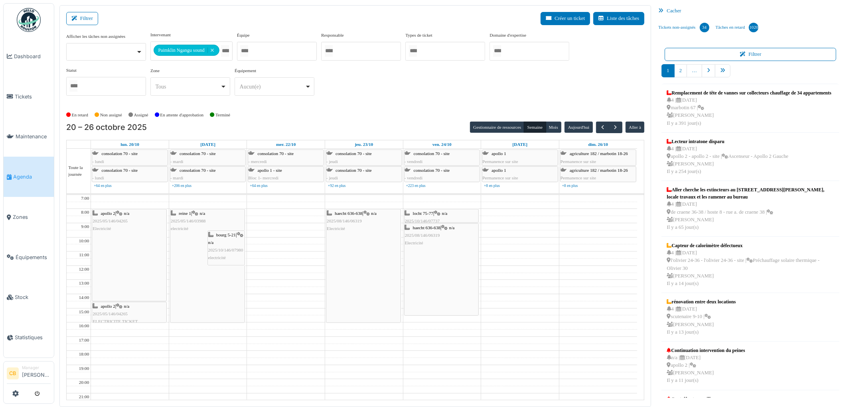
click at [455, 246] on div "haecht 636-638 | n/a 2025/08/146/06319 Electricité" at bounding box center [441, 235] width 73 height 23
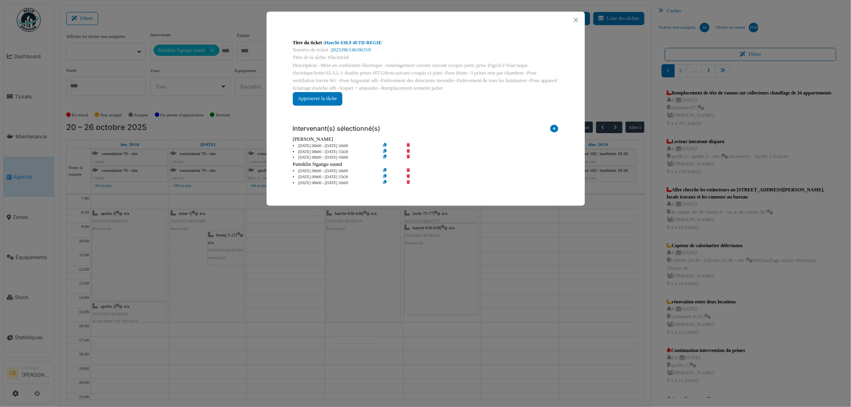
click at [452, 249] on div "Titre du ticket : Haecht 638.9 4ETD-REGIE Numéro de ticket : 2025/08/146/06319 …" at bounding box center [425, 203] width 851 height 407
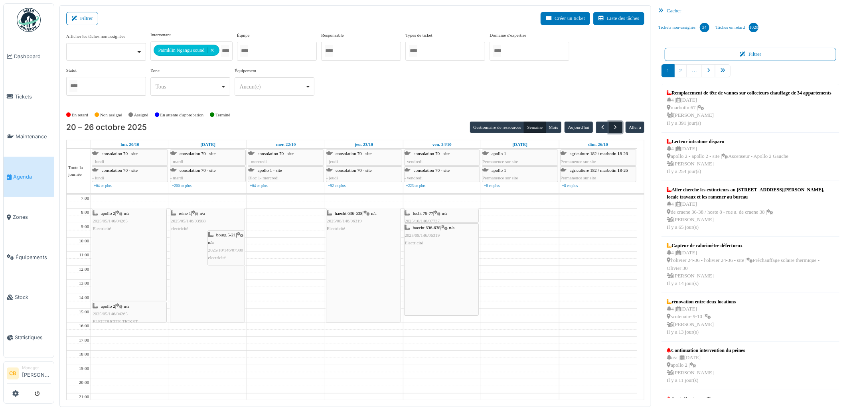
click at [617, 128] on span "button" at bounding box center [615, 127] width 7 height 7
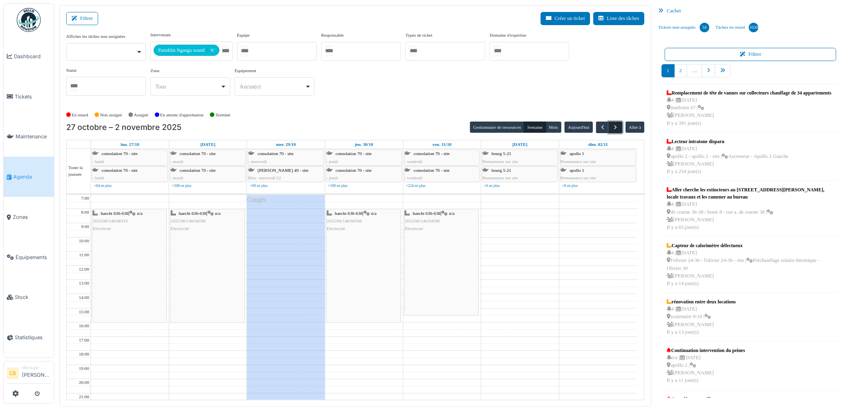
click at [617, 128] on span "button" at bounding box center [615, 127] width 7 height 7
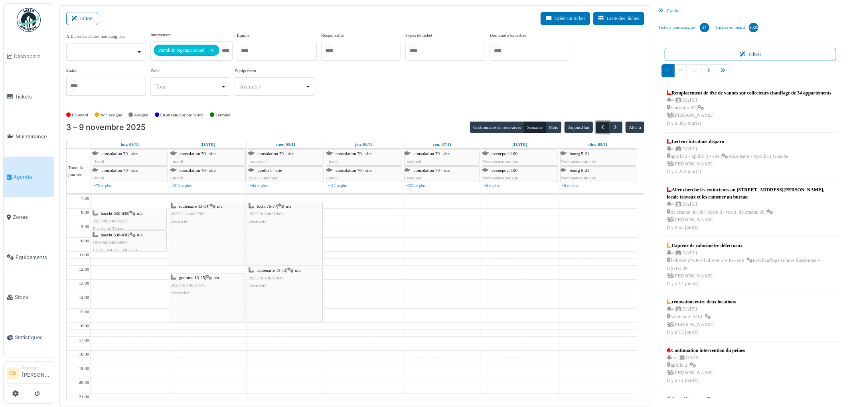
click at [604, 126] on span "button" at bounding box center [602, 127] width 7 height 7
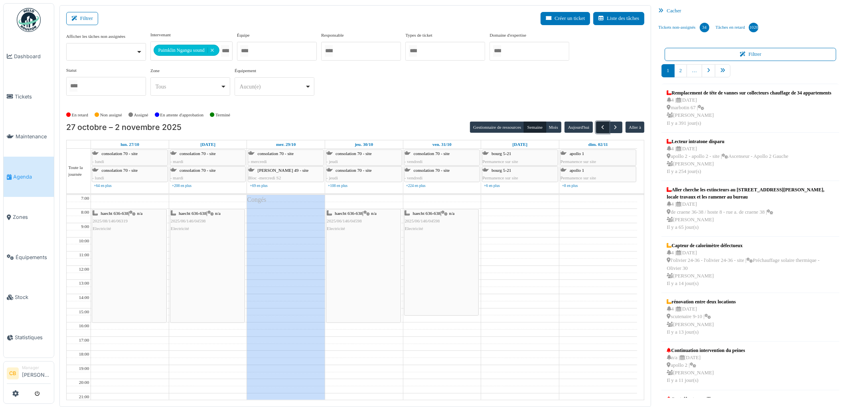
click at [604, 126] on span "button" at bounding box center [602, 127] width 7 height 7
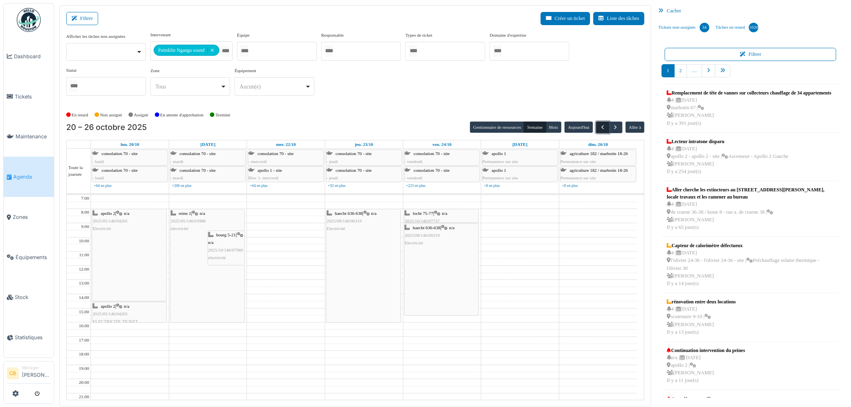
click at [604, 126] on span "button" at bounding box center [602, 127] width 7 height 7
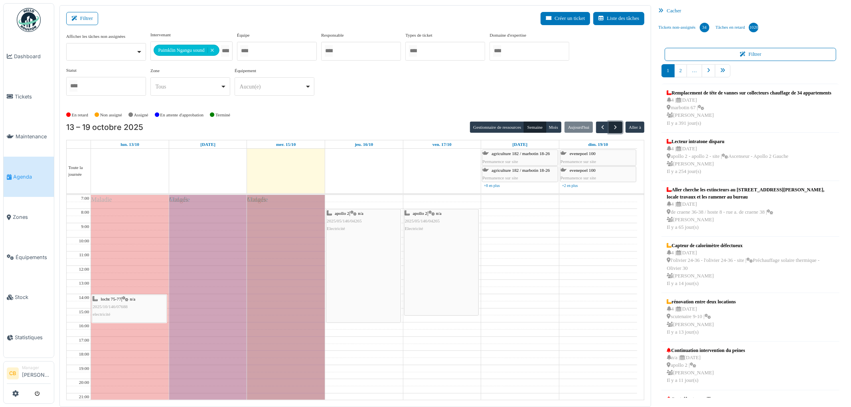
click at [615, 124] on span "button" at bounding box center [615, 127] width 7 height 7
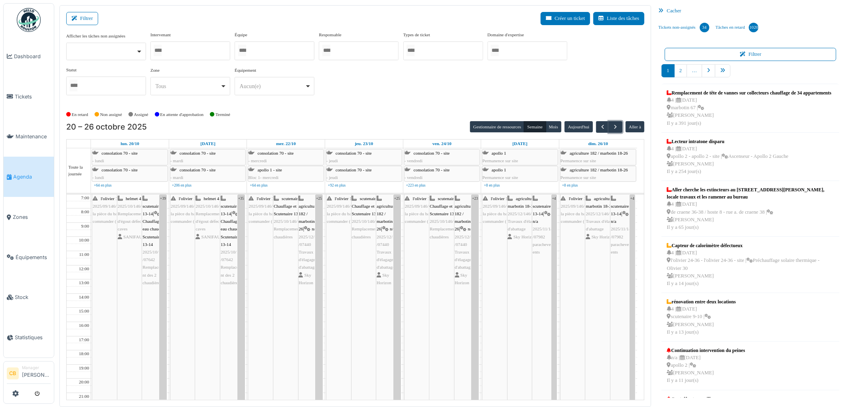
click at [213, 52] on div at bounding box center [190, 50] width 80 height 19
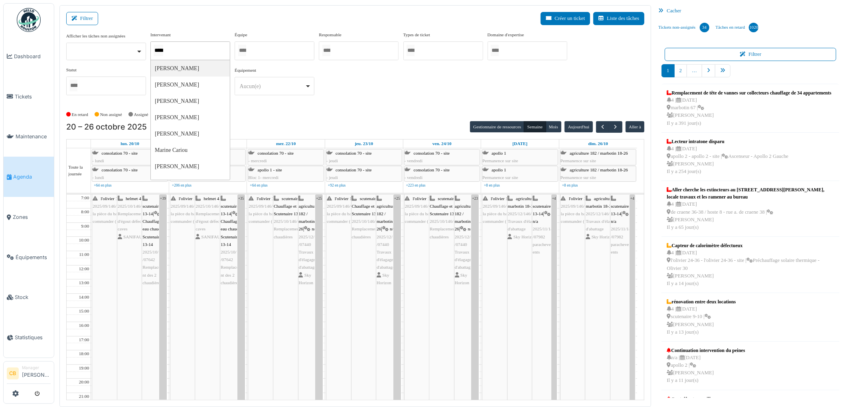
type input "******"
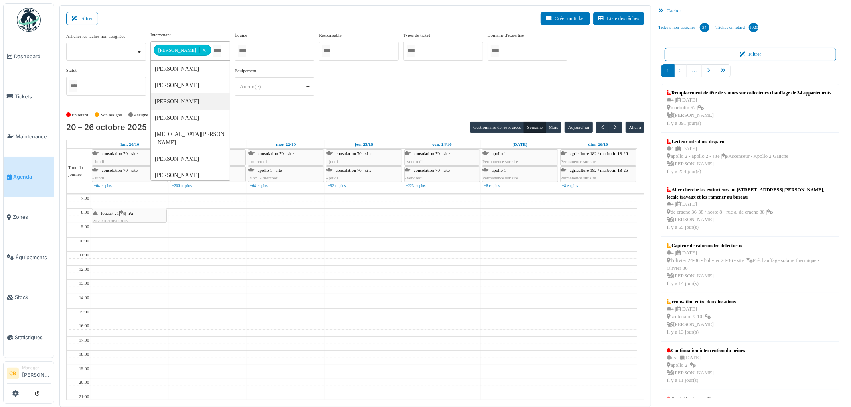
click at [407, 82] on div "**********" at bounding box center [355, 67] width 578 height 71
click at [535, 128] on button "Semaine" at bounding box center [535, 127] width 22 height 11
click at [595, 126] on div "Gestionnaire de ressources Semaine Mois Aujourd'hui Aller à" at bounding box center [557, 128] width 174 height 12
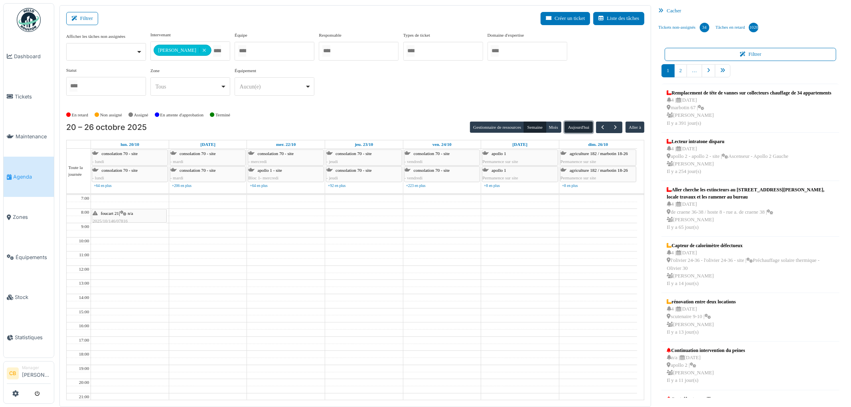
click at [569, 129] on button "Aujourd'hui" at bounding box center [578, 127] width 28 height 11
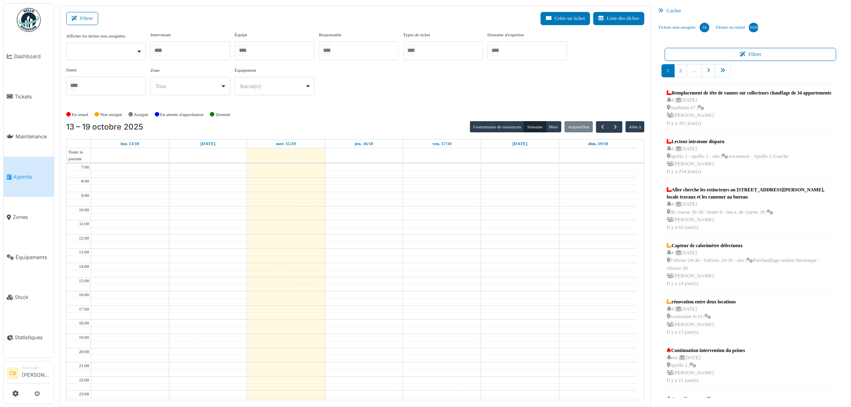
click at [193, 51] on div at bounding box center [190, 50] width 80 height 19
type input "*****"
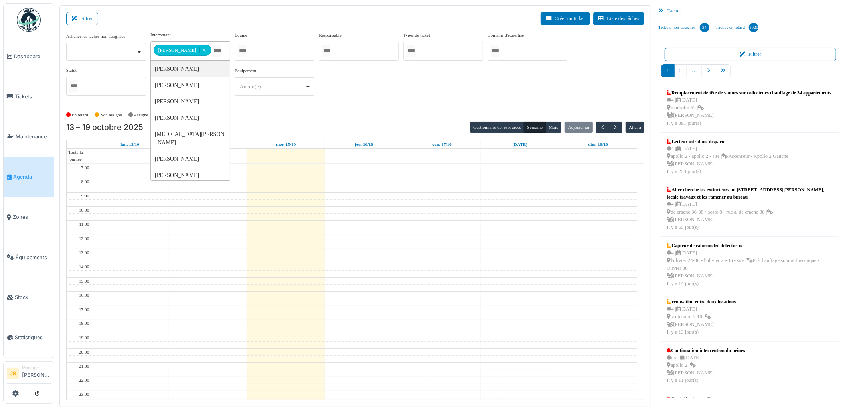
click at [354, 92] on div "**********" at bounding box center [355, 67] width 578 height 71
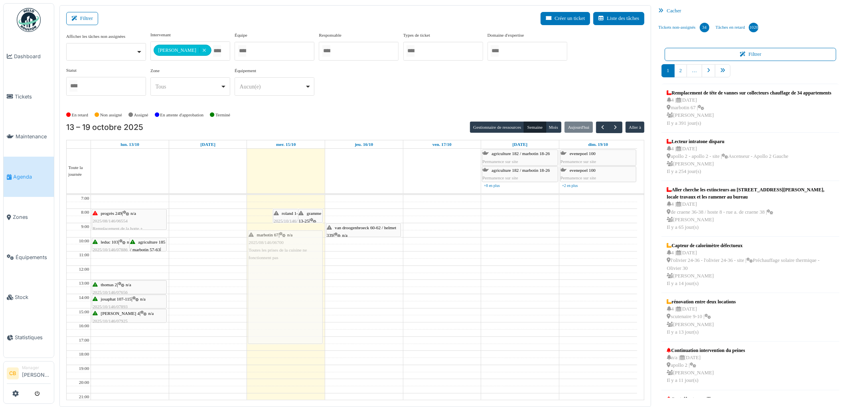
drag, startPoint x: 270, startPoint y: 285, endPoint x: 268, endPoint y: 303, distance: 18.5
click at [268, 303] on div "marbotin 67 | n/a 2025/08/146/06700 Toutes les prises de la cuisine ne fonction…" at bounding box center [286, 315] width 78 height 241
drag, startPoint x: 274, startPoint y: 264, endPoint x: 273, endPoint y: 272, distance: 8.4
click at [272, 274] on div "roland 1-11 | n/a 2025/10/146/07978 Plus d'électricité dans l'appartement gramm…" at bounding box center [286, 315] width 78 height 241
drag, startPoint x: 294, startPoint y: 220, endPoint x: 292, endPoint y: 232, distance: 12.1
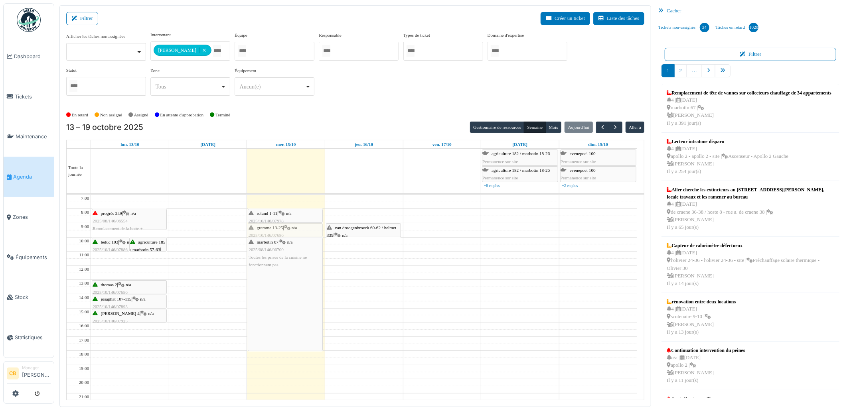
click at [292, 232] on div "roland 1-11 | n/a 2025/10/146/07978 Plus d'électricité dans l'appartement gramm…" at bounding box center [286, 315] width 78 height 241
drag, startPoint x: 271, startPoint y: 351, endPoint x: 270, endPoint y: 335, distance: 16.0
click at [270, 335] on div "roland 1-11 | n/a 2025/10/146/07978 Plus d'électricité dans l'appartement gramm…" at bounding box center [286, 315] width 78 height 241
click at [350, 98] on div "**********" at bounding box center [355, 67] width 578 height 71
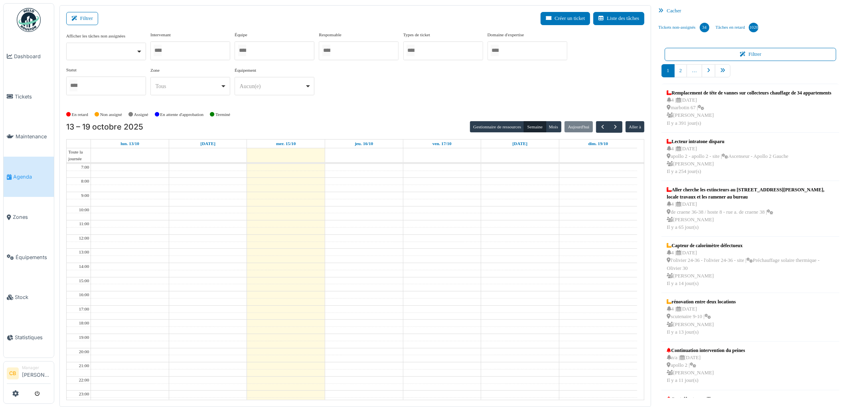
click at [200, 49] on div at bounding box center [190, 50] width 80 height 19
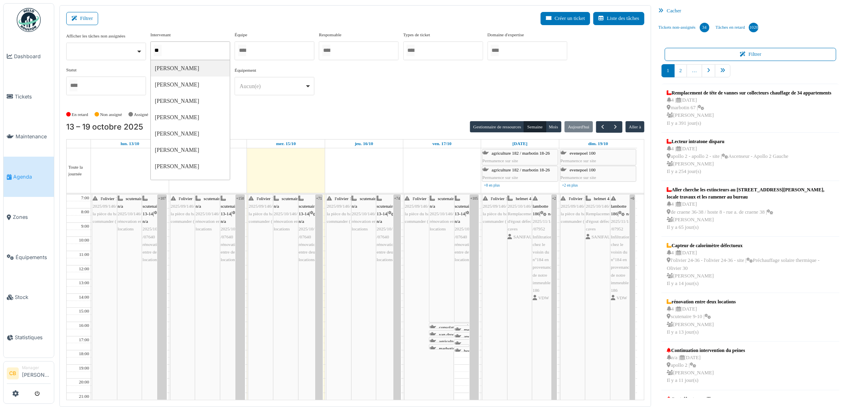
type input "***"
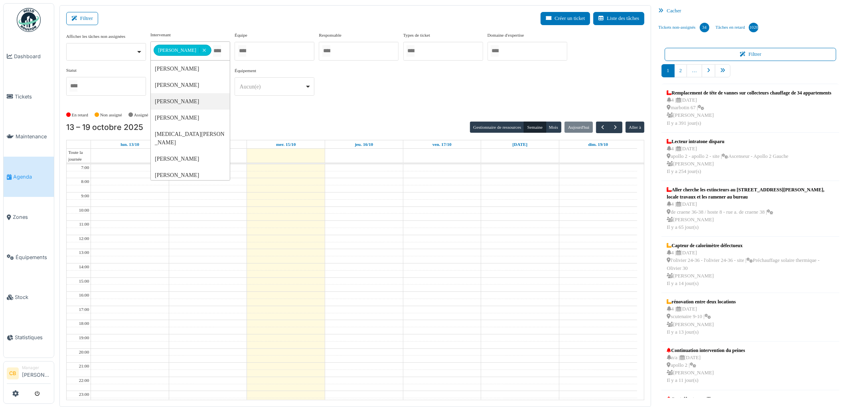
click at [277, 126] on div "13 – 19 octobre 2025 Gestionnaire de ressources Semaine Mois Aujourd'hui Aller à" at bounding box center [355, 128] width 578 height 12
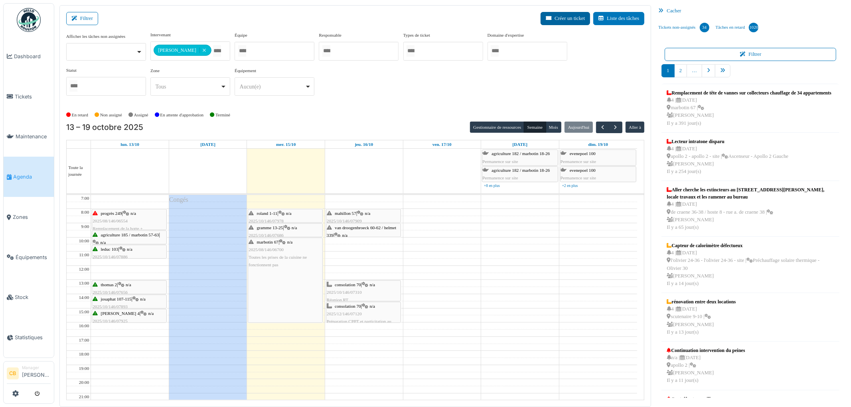
click at [560, 20] on button "Créer un ticket" at bounding box center [565, 18] width 49 height 13
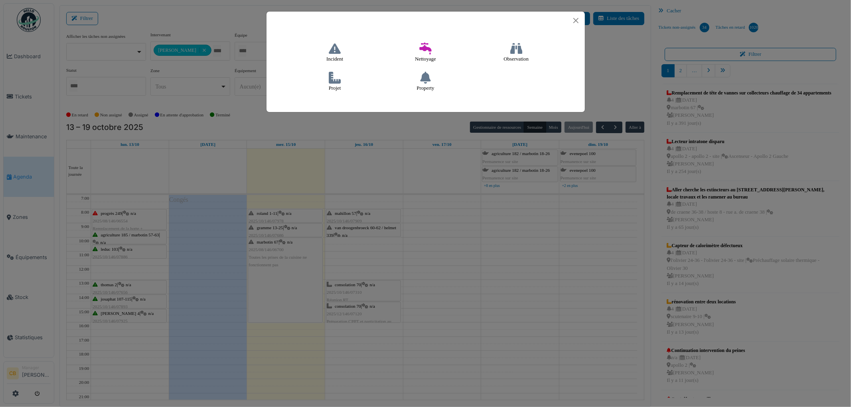
click at [332, 77] on icon at bounding box center [335, 78] width 12 height 12
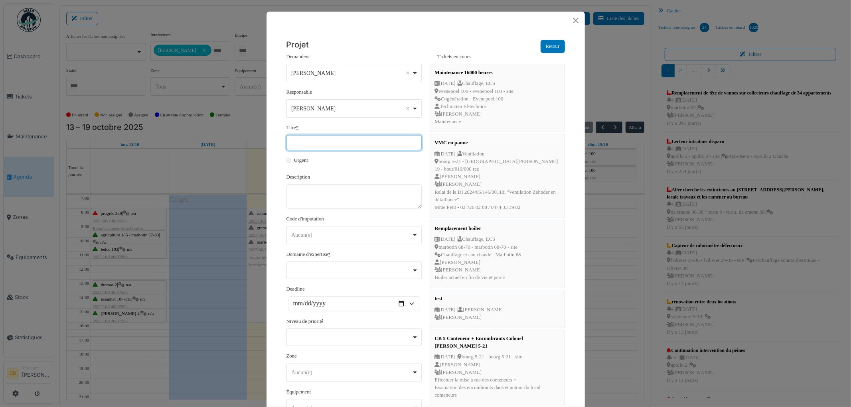
click at [306, 141] on input "Titre *" at bounding box center [353, 142] width 135 height 15
click at [572, 19] on button "Close" at bounding box center [576, 21] width 12 height 12
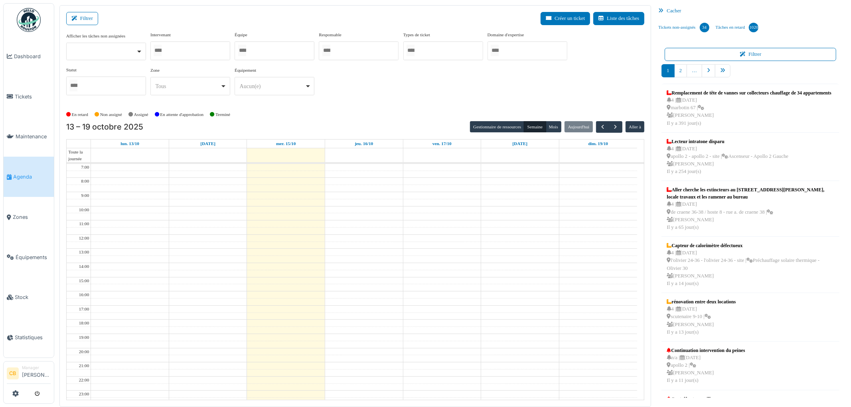
click at [192, 50] on div at bounding box center [190, 50] width 80 height 19
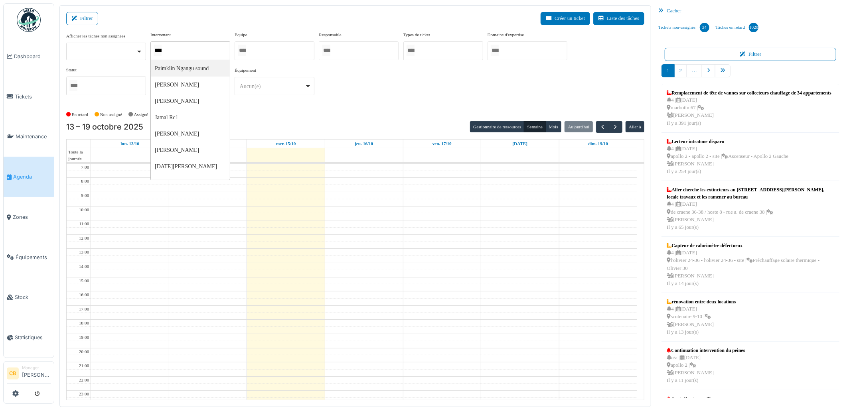
type input "*****"
click at [270, 110] on div "En retard Non assigné Assigné En attente d'approbation Terminé" at bounding box center [355, 114] width 578 height 13
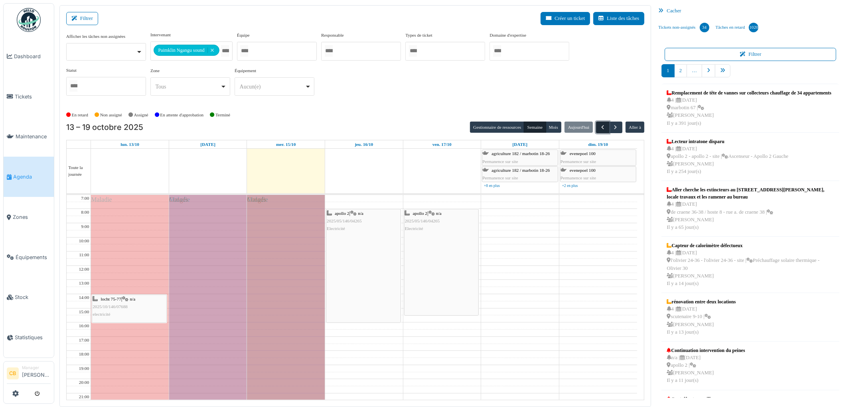
click at [603, 128] on span "button" at bounding box center [602, 127] width 7 height 7
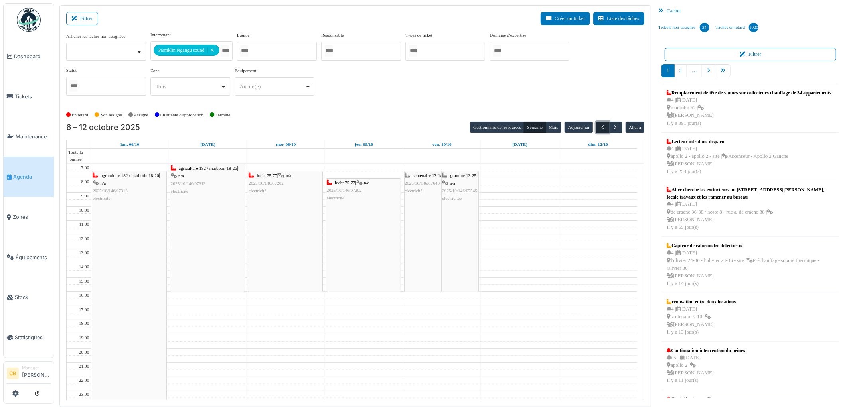
click at [603, 128] on span "button" at bounding box center [602, 127] width 7 height 7
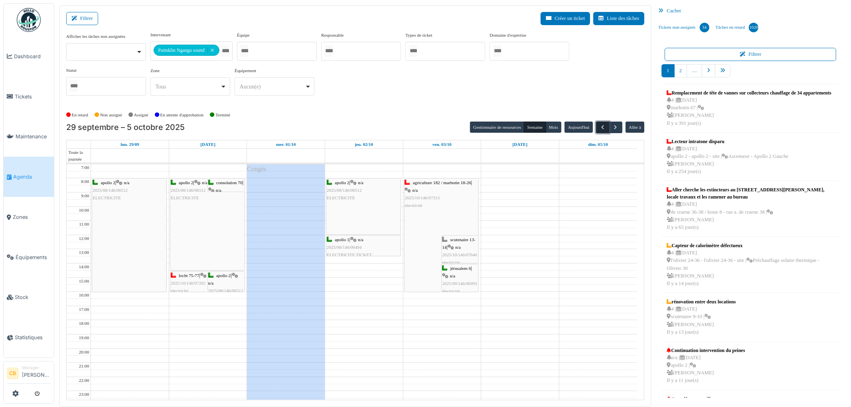
click at [603, 128] on span "button" at bounding box center [602, 127] width 7 height 7
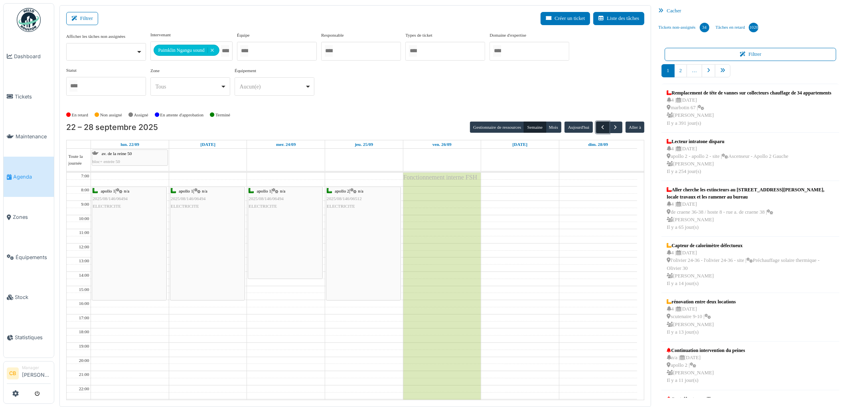
click at [603, 128] on span "button" at bounding box center [602, 127] width 7 height 7
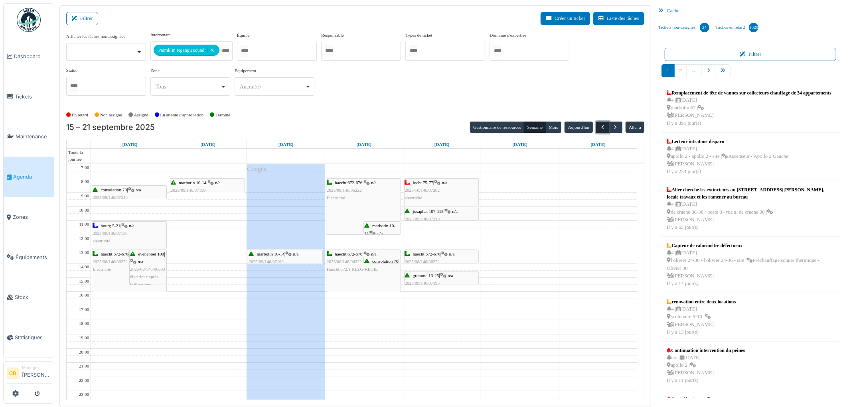
click at [603, 128] on span "button" at bounding box center [602, 127] width 7 height 7
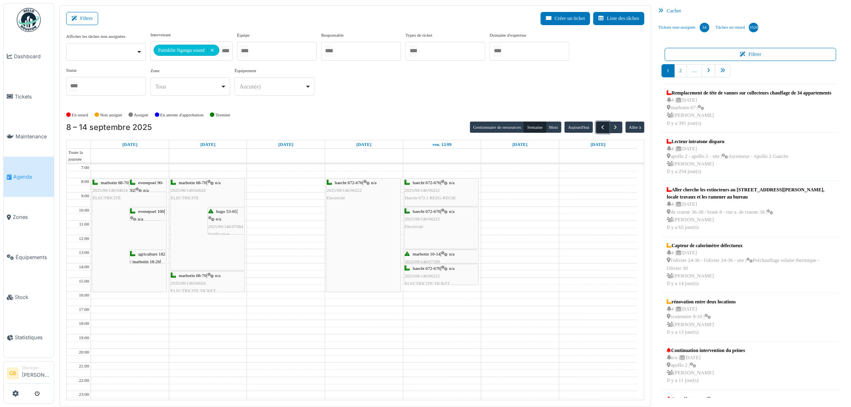
click at [603, 128] on span "button" at bounding box center [602, 127] width 7 height 7
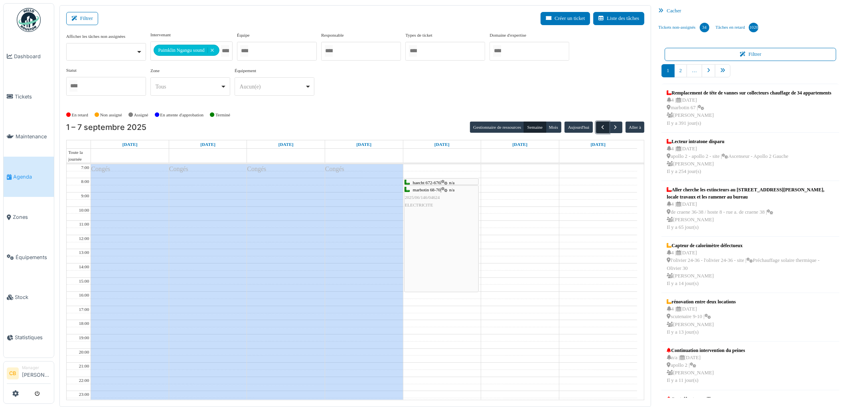
click at [603, 128] on span "button" at bounding box center [602, 127] width 7 height 7
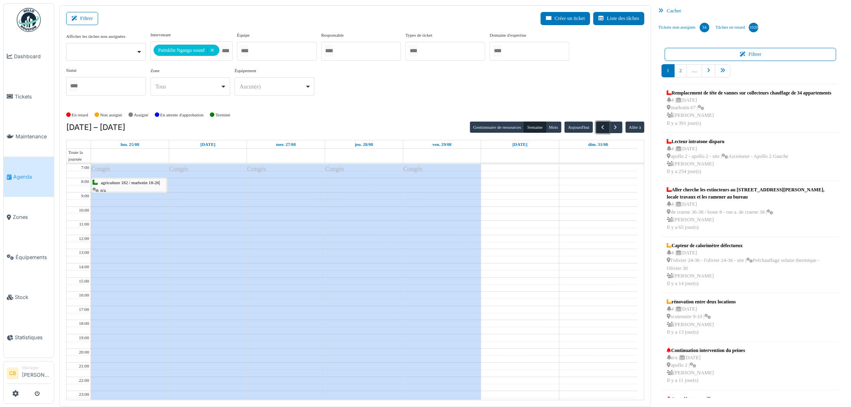
click at [603, 128] on span "button" at bounding box center [602, 127] width 7 height 7
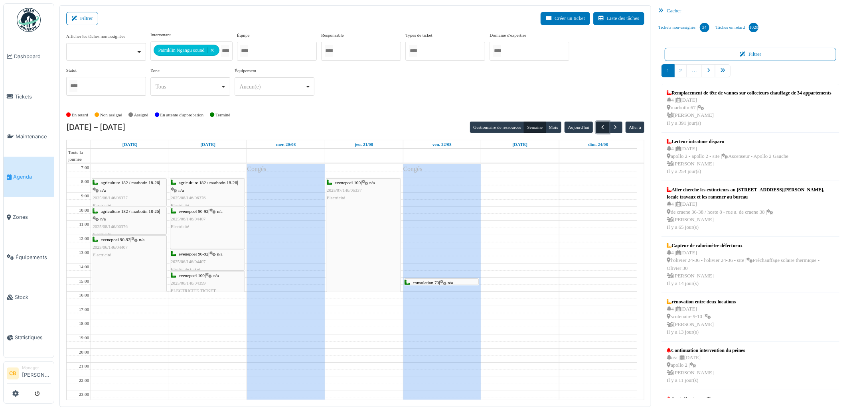
click at [596, 124] on button "button" at bounding box center [602, 128] width 13 height 12
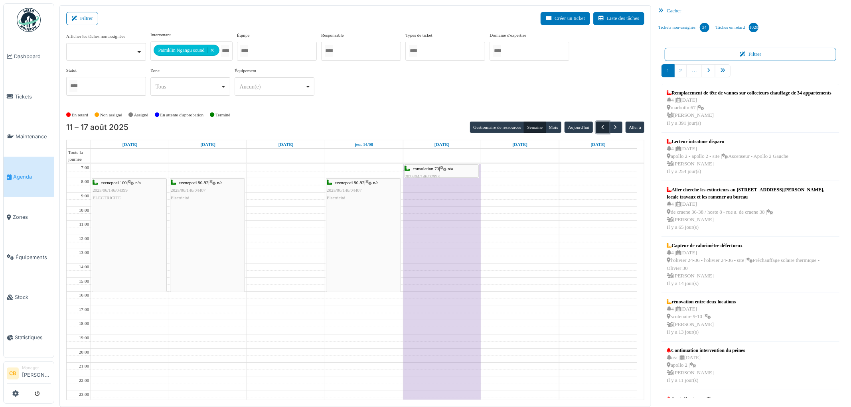
click at [596, 124] on button "button" at bounding box center [602, 128] width 13 height 12
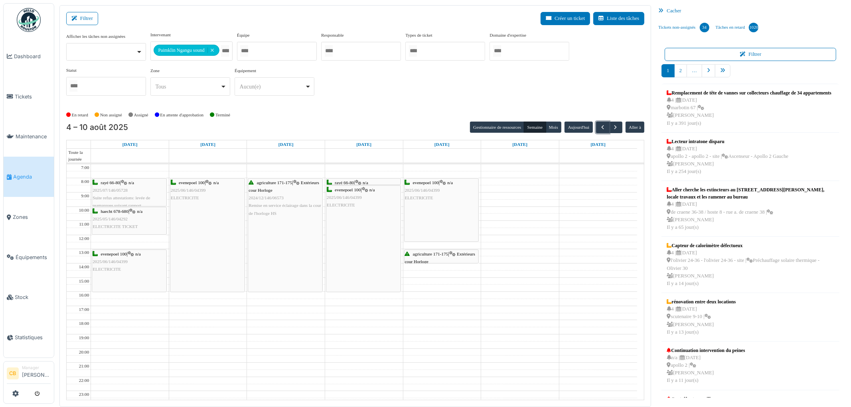
click at [281, 232] on div "agriculture 171-175 | Extérieurs cour Horloge 2024/12/146/06573 Remise en servi…" at bounding box center [285, 235] width 74 height 113
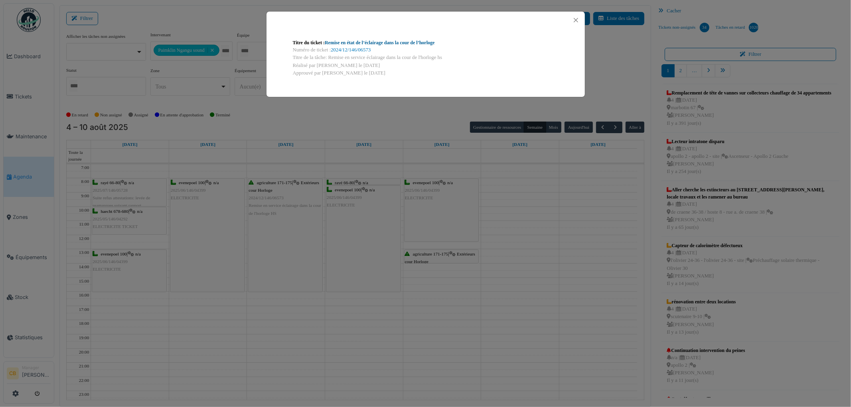
click at [373, 42] on link "Remise en état de l’éclairage dans la cour de l’horloge" at bounding box center [380, 43] width 110 height 6
click at [576, 19] on button "Close" at bounding box center [575, 20] width 11 height 11
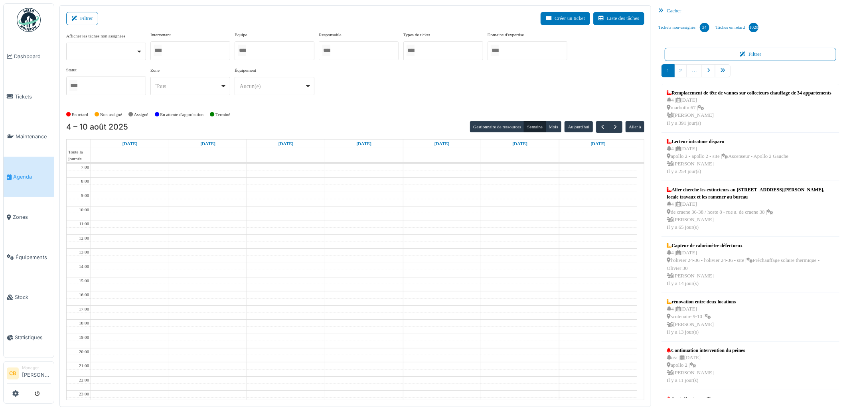
click at [210, 49] on div at bounding box center [190, 50] width 80 height 19
type input "******"
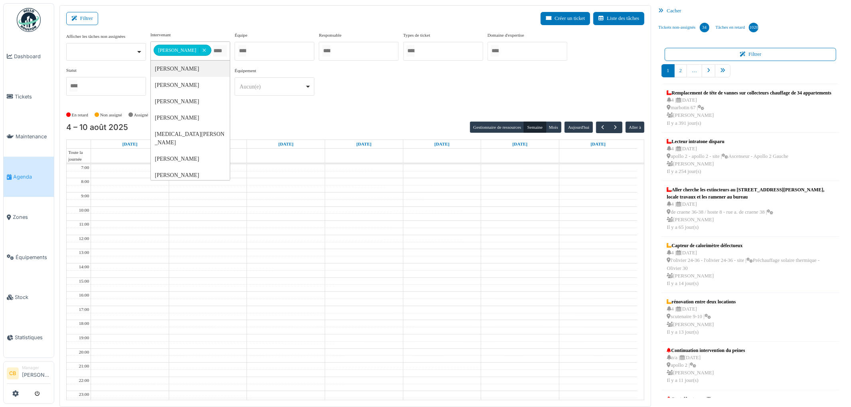
scroll to position [0, 0]
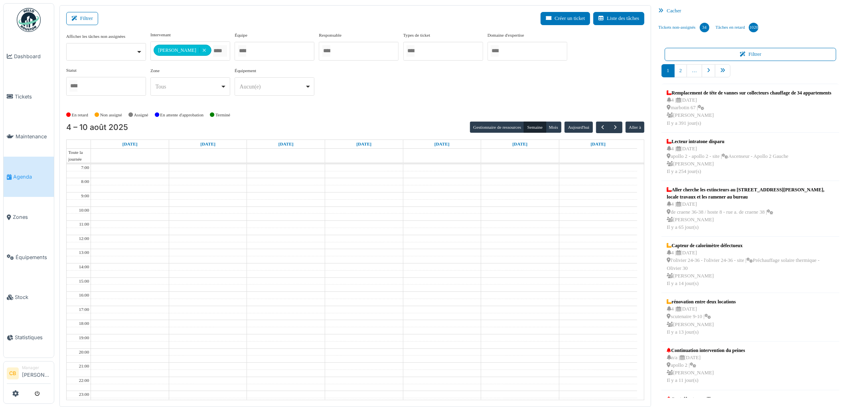
click at [334, 108] on div "**********" at bounding box center [355, 70] width 578 height 77
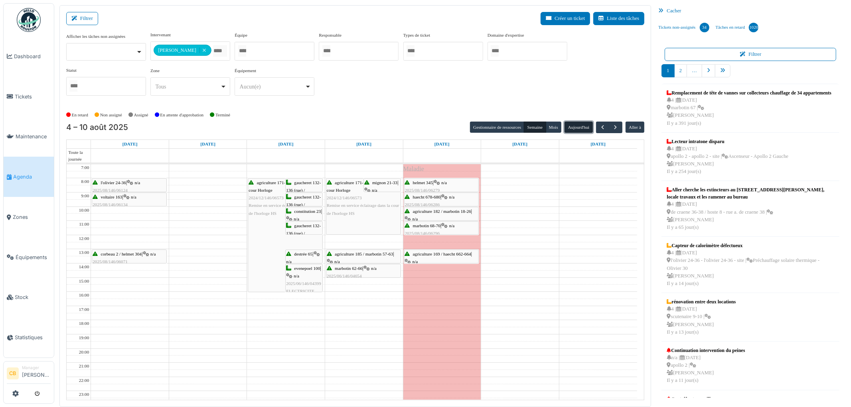
click at [568, 129] on button "Aujourd'hui" at bounding box center [578, 127] width 28 height 11
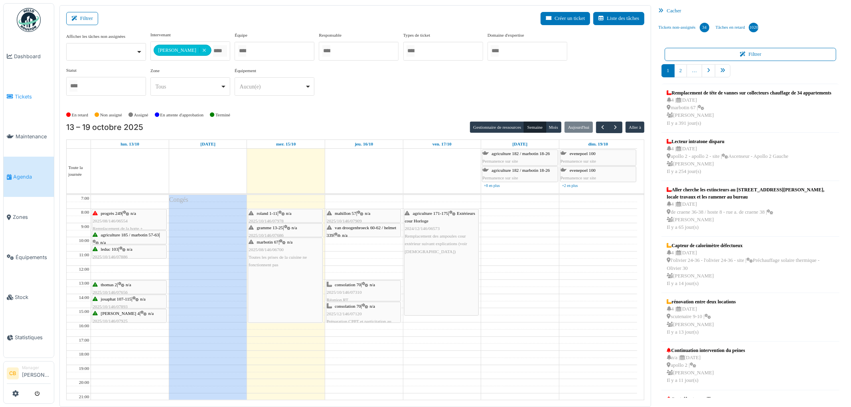
click at [23, 93] on span "Tickets" at bounding box center [33, 97] width 36 height 8
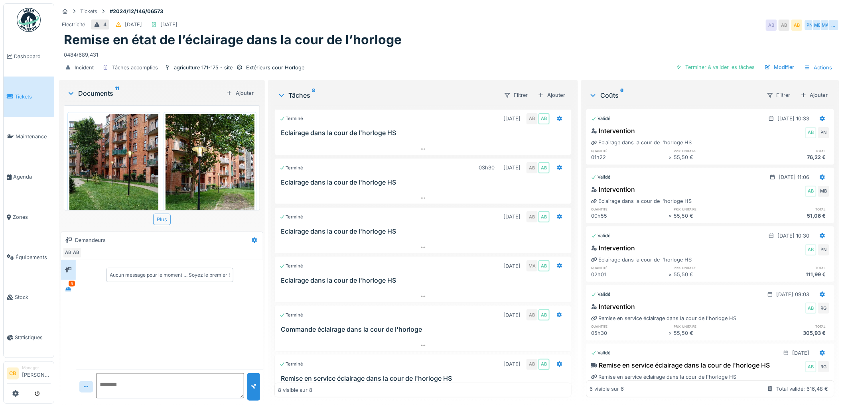
click at [156, 220] on div "Plus" at bounding box center [162, 220] width 18 height 12
click at [114, 159] on img at bounding box center [113, 173] width 89 height 118
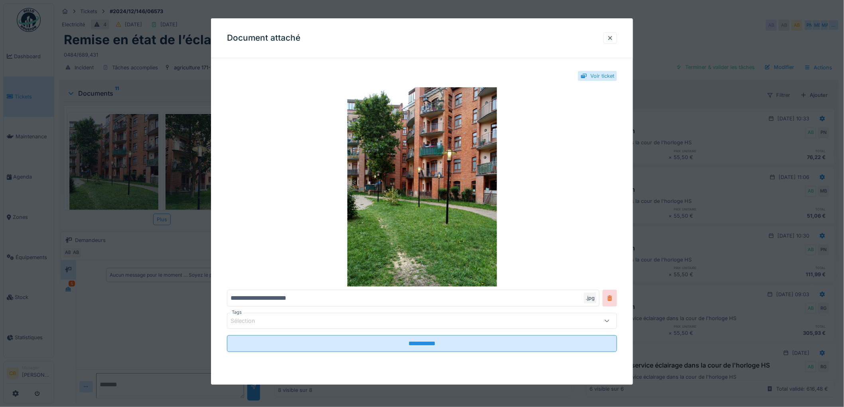
click at [114, 159] on div at bounding box center [422, 203] width 844 height 407
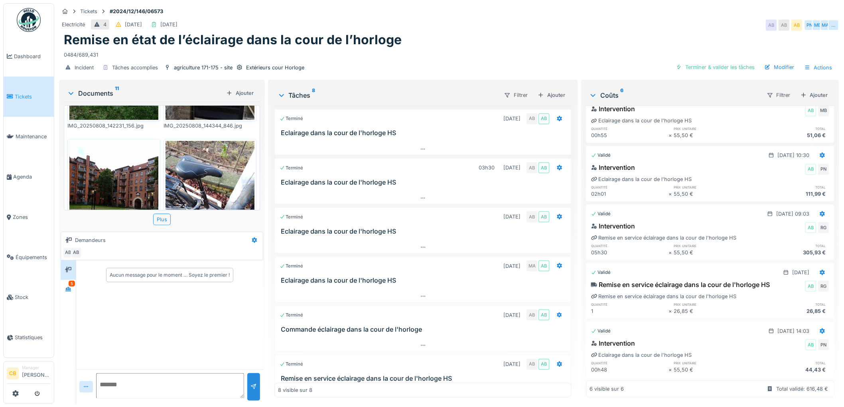
scroll to position [6, 0]
click at [70, 281] on div "5" at bounding box center [72, 284] width 6 height 6
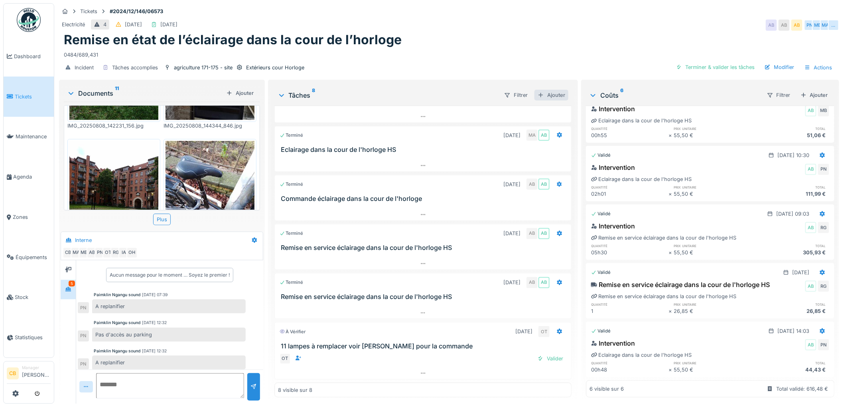
click at [552, 90] on div "Ajouter" at bounding box center [552, 95] width 34 height 11
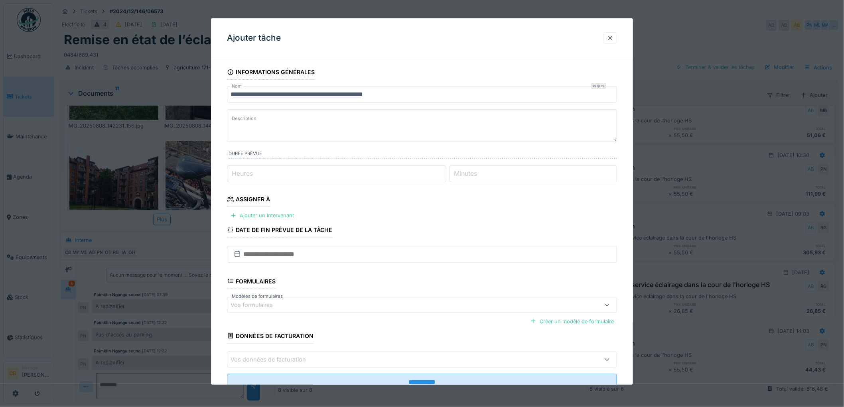
click at [399, 94] on input "**********" at bounding box center [422, 94] width 390 height 17
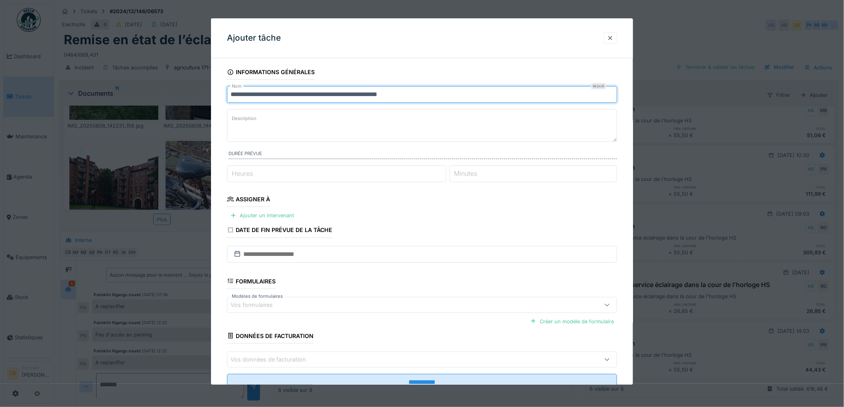
drag, startPoint x: 418, startPoint y: 93, endPoint x: 412, endPoint y: 94, distance: 6.5
click at [403, 94] on input "**********" at bounding box center [422, 94] width 390 height 17
click at [321, 93] on input "**********" at bounding box center [422, 94] width 390 height 17
drag, startPoint x: 458, startPoint y: 93, endPoint x: 224, endPoint y: 99, distance: 234.2
click at [224, 99] on div "**********" at bounding box center [422, 239] width 422 height 349
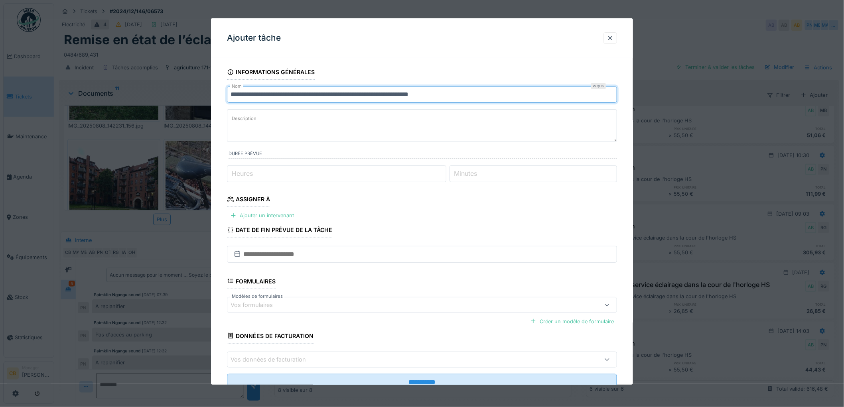
type input "**********"
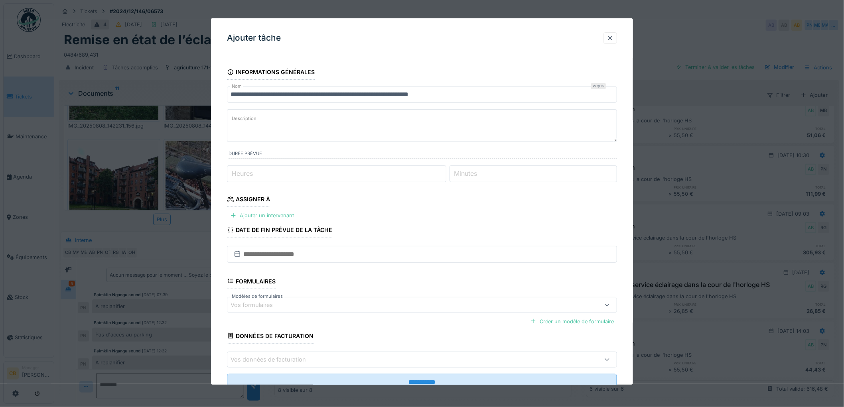
click at [278, 125] on textarea "Description" at bounding box center [422, 125] width 390 height 33
paste textarea "**********"
type textarea "**********"
click at [287, 174] on input "Heures" at bounding box center [336, 174] width 219 height 17
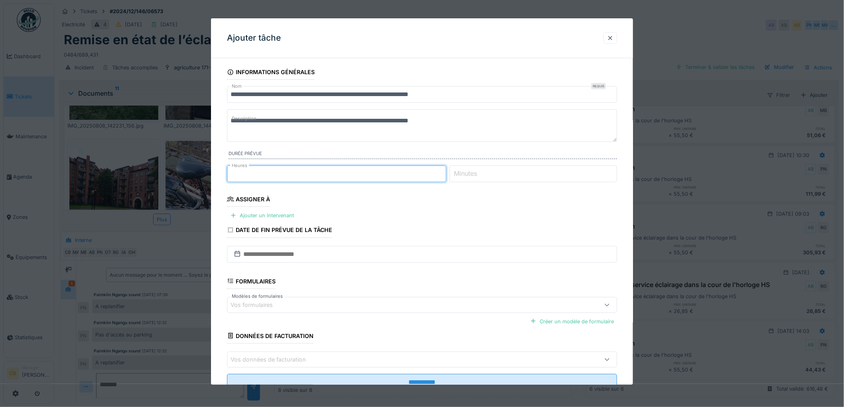
type input "*"
click at [468, 171] on label "Minutes" at bounding box center [466, 174] width 26 height 10
click at [468, 171] on input "Minutes" at bounding box center [534, 174] width 168 height 17
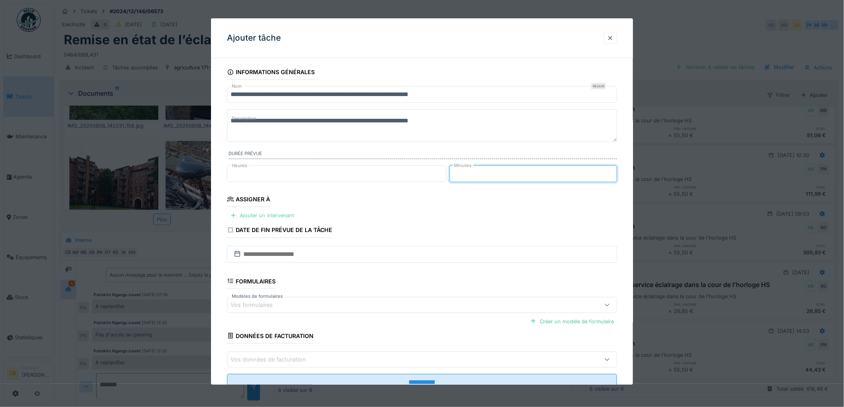
type input "**"
click at [288, 213] on div "Ajouter un intervenant" at bounding box center [262, 215] width 70 height 11
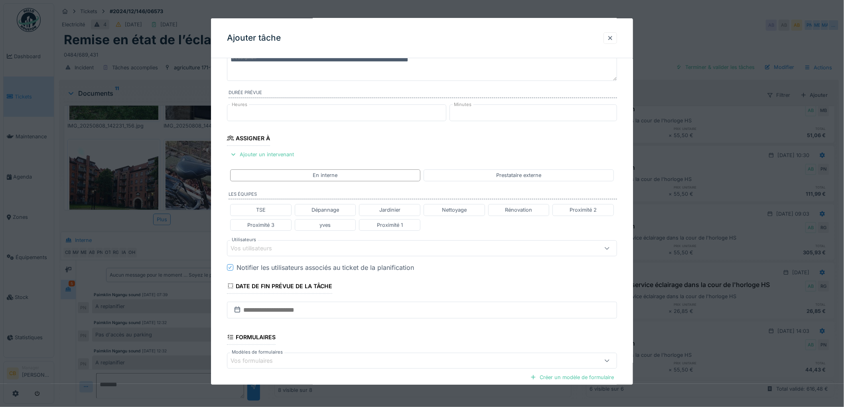
scroll to position [133, 0]
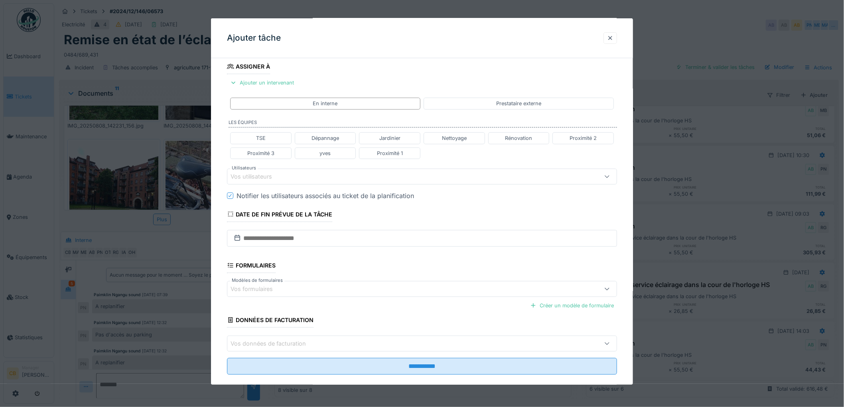
click at [275, 178] on div "Vos utilisateurs" at bounding box center [257, 176] width 53 height 9
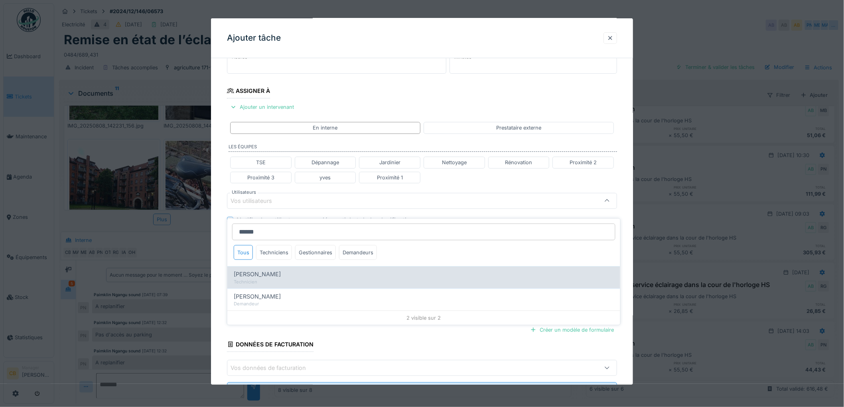
type input "******"
click at [264, 270] on span "Robert Gaspar" at bounding box center [257, 274] width 47 height 9
type input "****"
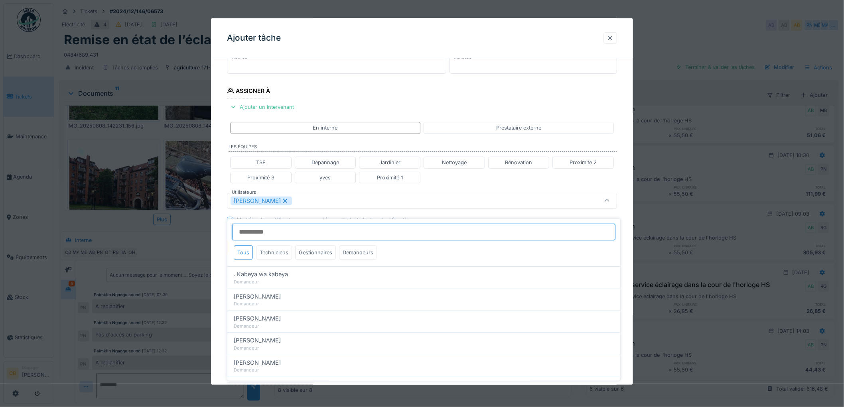
click at [284, 225] on input "Utilisateurs" at bounding box center [423, 232] width 383 height 17
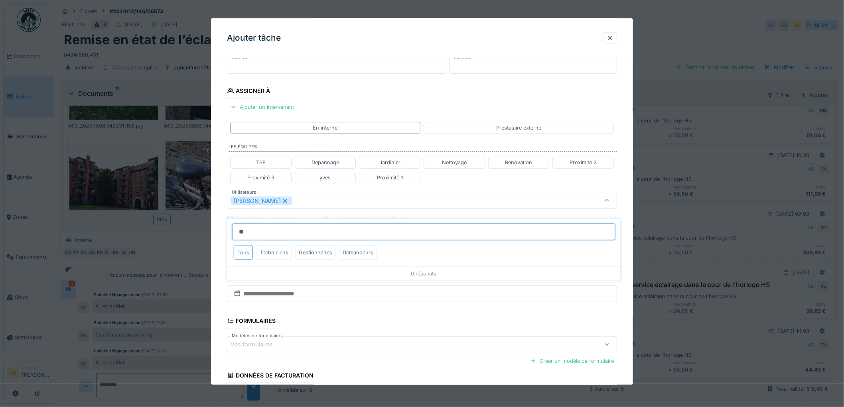
type input "*"
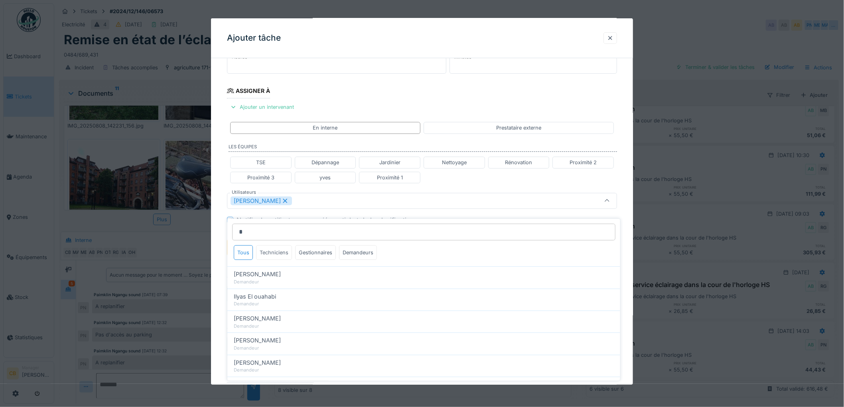
click at [277, 245] on div "Techniciens" at bounding box center [274, 252] width 36 height 15
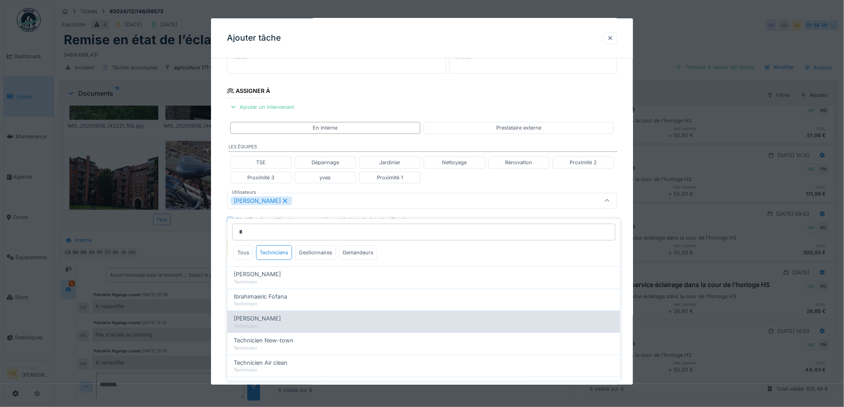
click at [258, 316] on span "Ilyas Allam hanin" at bounding box center [257, 318] width 47 height 9
type input "**********"
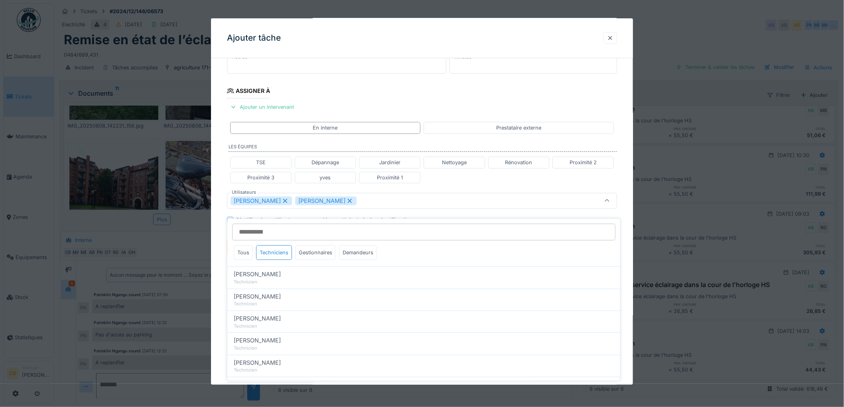
click at [215, 284] on div "**********" at bounding box center [422, 204] width 422 height 497
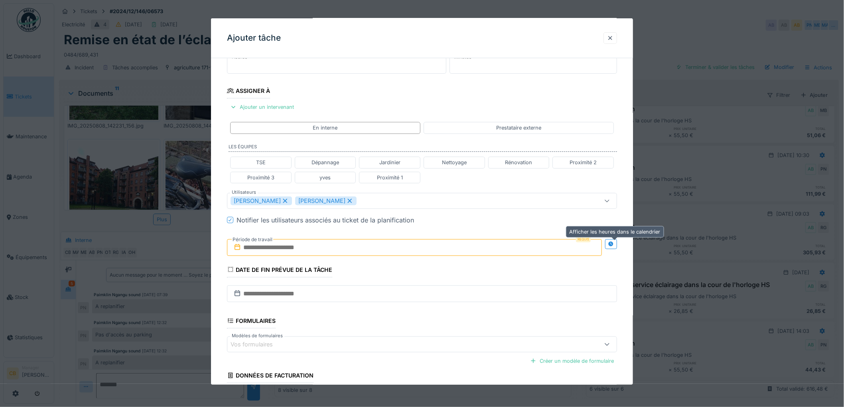
click at [614, 243] on icon at bounding box center [611, 243] width 5 height 5
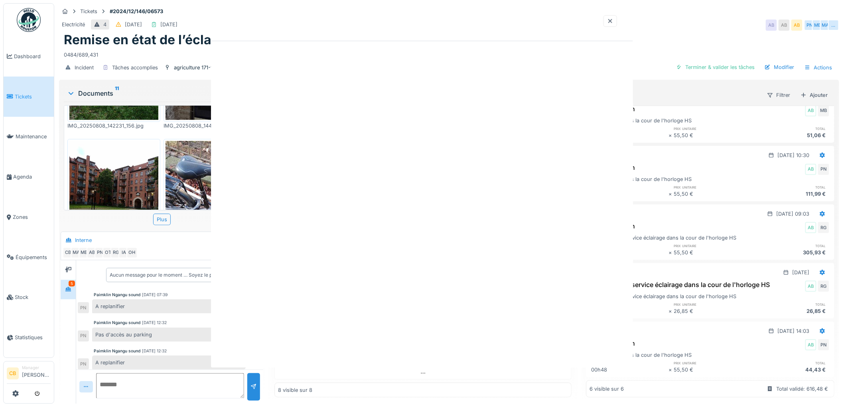
scroll to position [0, 0]
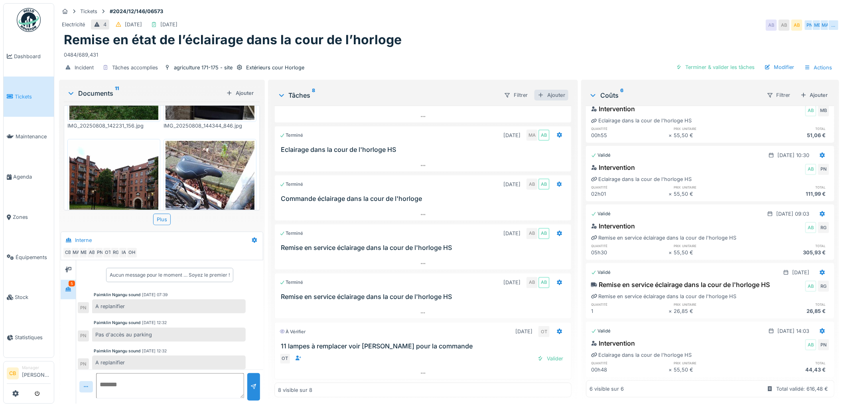
click at [548, 90] on div "Ajouter" at bounding box center [552, 95] width 34 height 11
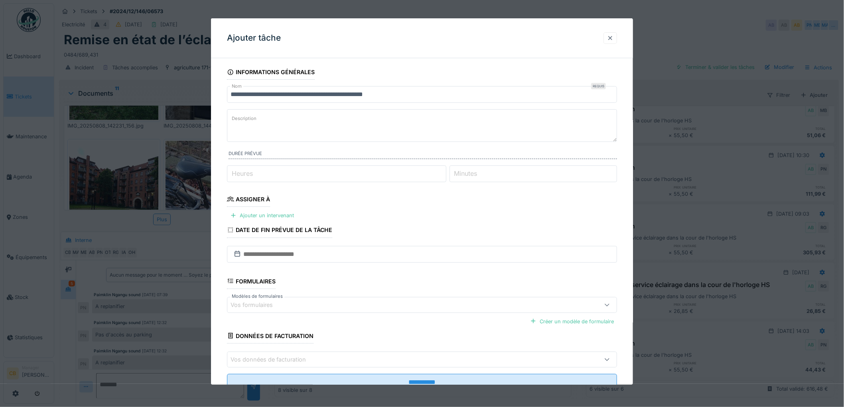
click at [612, 36] on div at bounding box center [610, 38] width 6 height 8
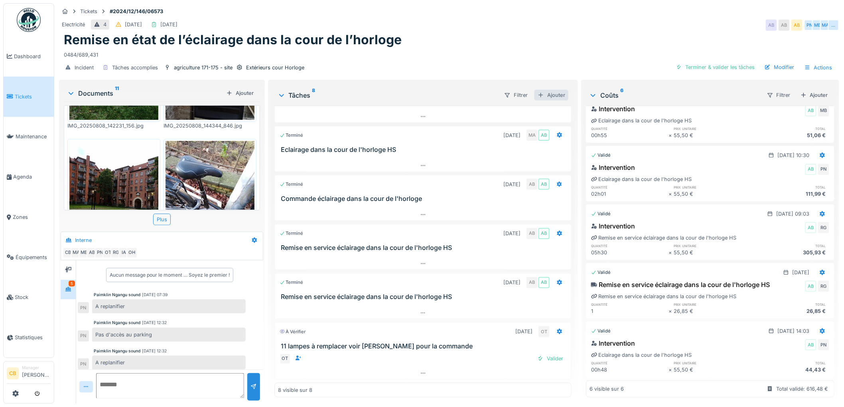
click at [550, 90] on div "Ajouter" at bounding box center [552, 95] width 34 height 11
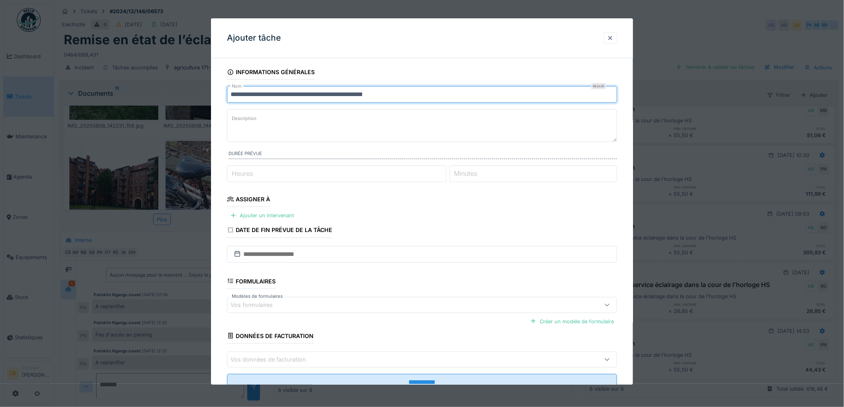
drag, startPoint x: 402, startPoint y: 96, endPoint x: 192, endPoint y: 111, distance: 209.9
click at [192, 111] on div "**********" at bounding box center [449, 203] width 790 height 407
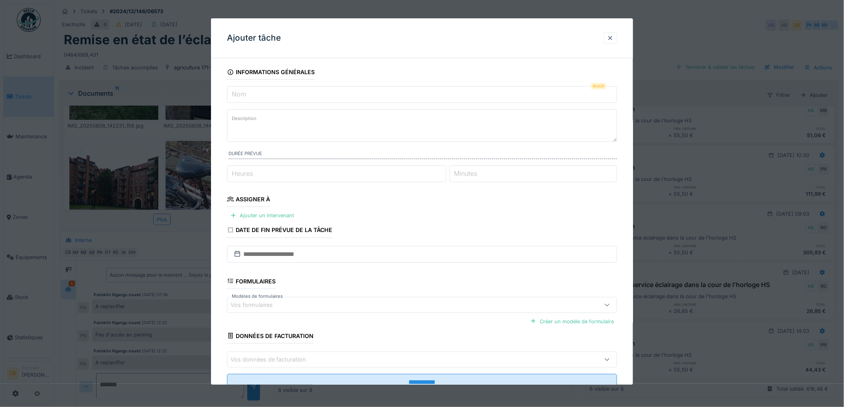
type input "*"
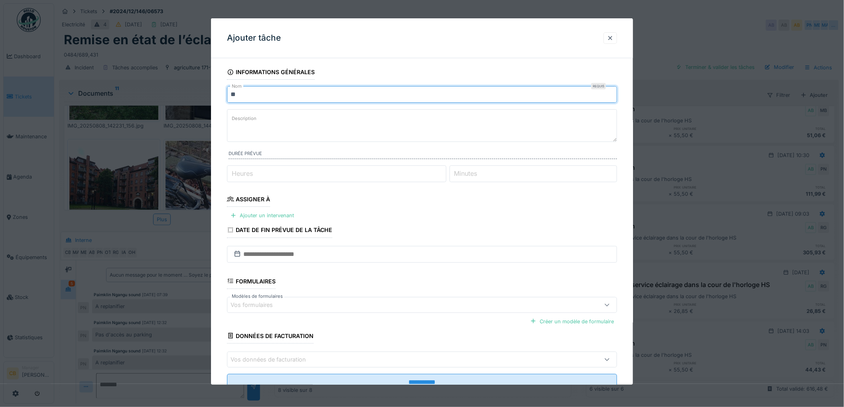
type input "*"
drag, startPoint x: 471, startPoint y: 93, endPoint x: 205, endPoint y: 100, distance: 266.5
click at [205, 100] on div "**********" at bounding box center [449, 203] width 790 height 407
type input "**********"
click at [293, 126] on textarea "Description" at bounding box center [422, 125] width 390 height 33
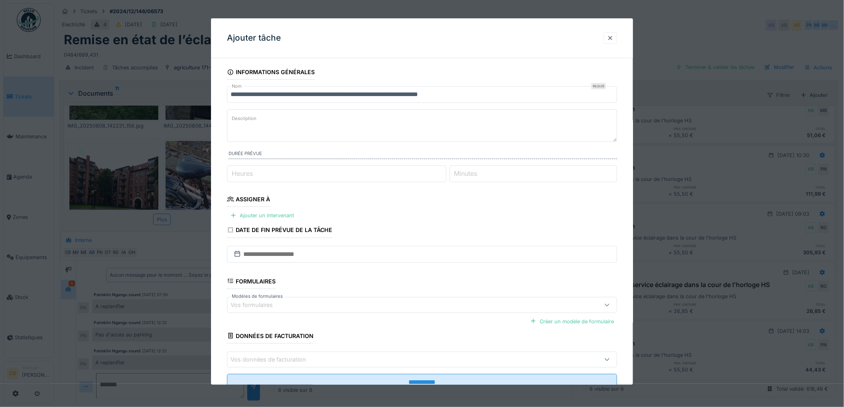
paste textarea "**********"
type textarea "**********"
click at [280, 174] on input "Heures" at bounding box center [336, 174] width 219 height 17
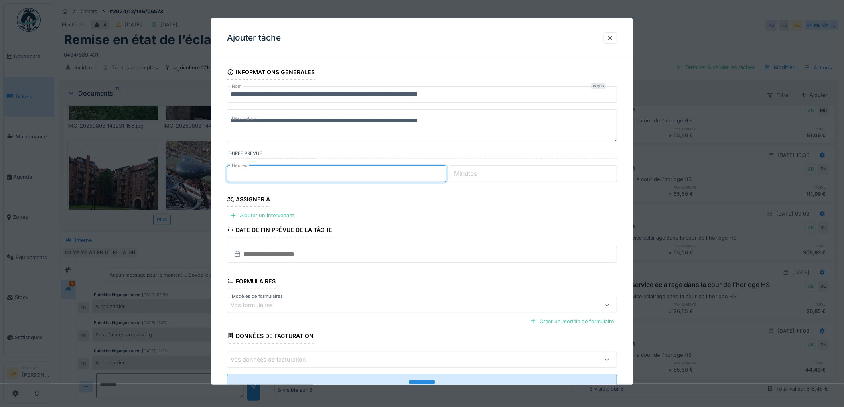
type input "*"
click at [466, 172] on label "Minutes" at bounding box center [466, 174] width 26 height 10
click at [466, 172] on input "Minutes" at bounding box center [534, 174] width 168 height 17
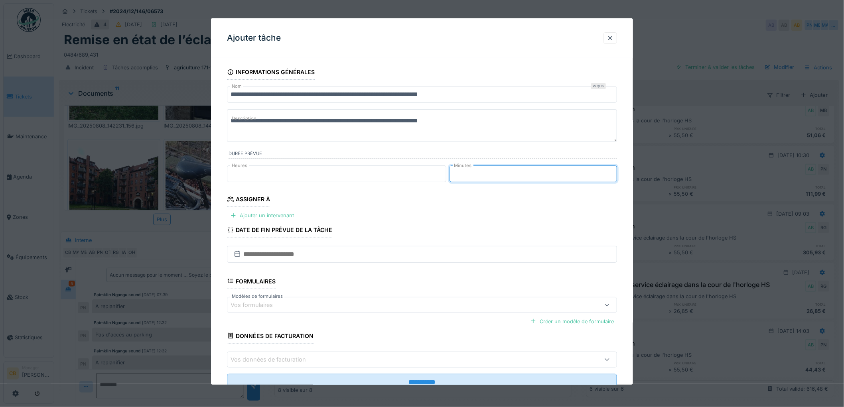
type input "**"
click at [468, 197] on fieldset "**********" at bounding box center [422, 231] width 390 height 333
click at [273, 215] on div "Ajouter un intervenant" at bounding box center [262, 215] width 70 height 11
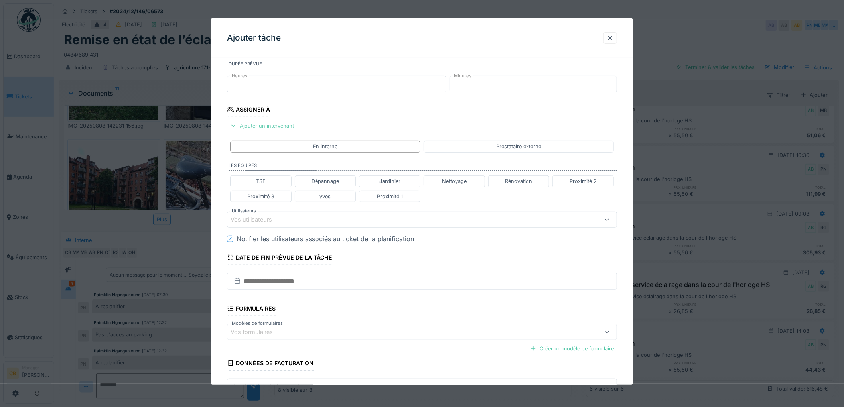
scroll to position [133, 0]
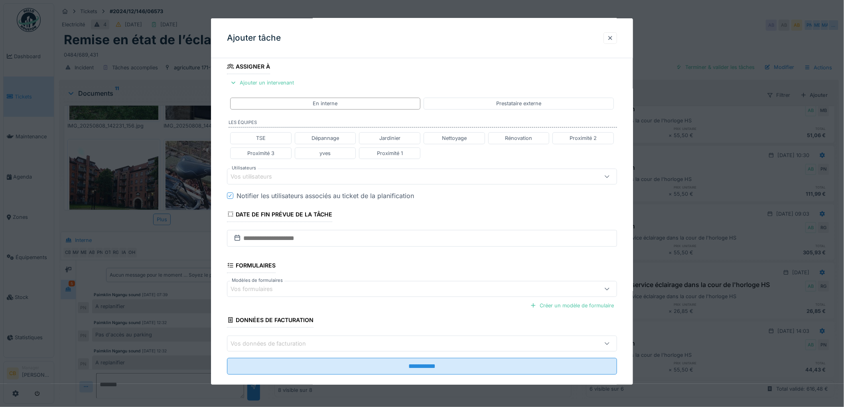
click at [241, 177] on div "Vos utilisateurs" at bounding box center [257, 176] width 53 height 9
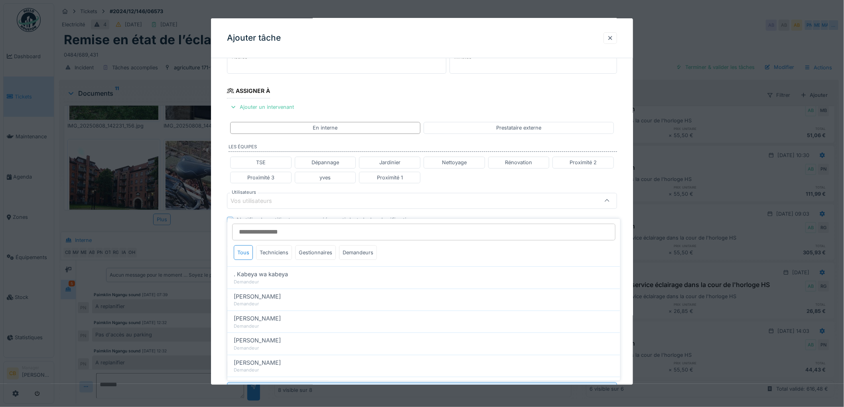
click at [244, 225] on input "Utilisateurs" at bounding box center [423, 232] width 383 height 17
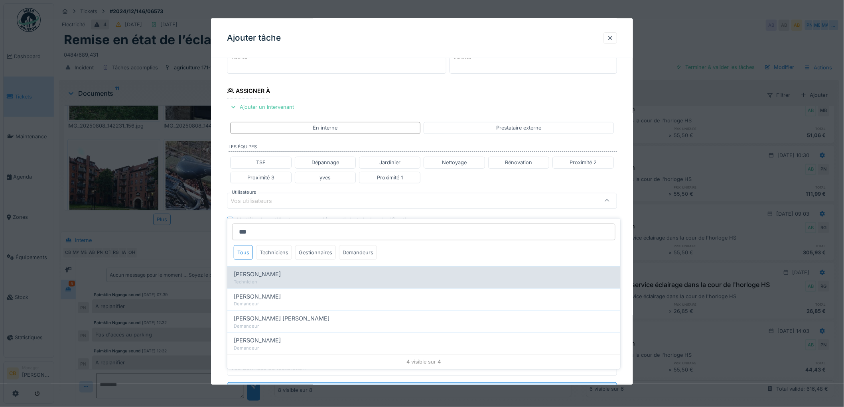
type input "***"
click at [245, 270] on span "Robert Gaspar" at bounding box center [257, 274] width 47 height 9
type input "****"
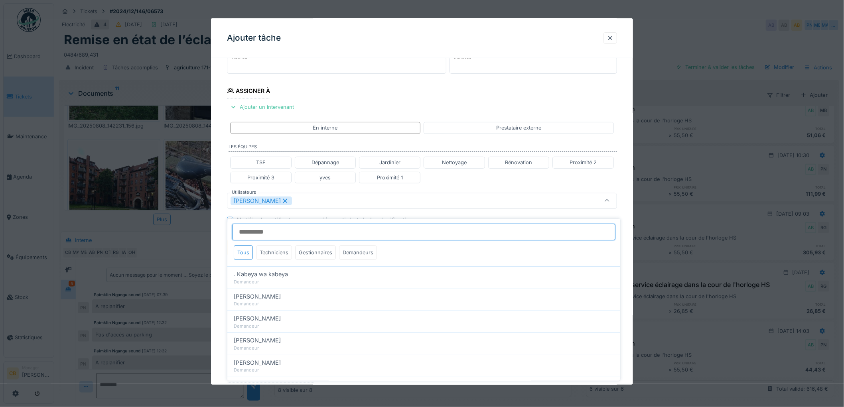
click at [253, 225] on input "Utilisateurs" at bounding box center [423, 232] width 383 height 17
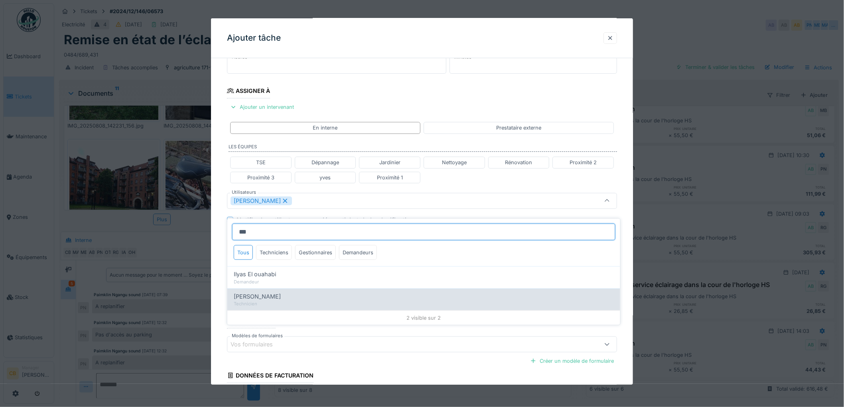
type input "***"
click at [258, 293] on span "Ilyas Allam hanin" at bounding box center [257, 296] width 47 height 9
type input "**********"
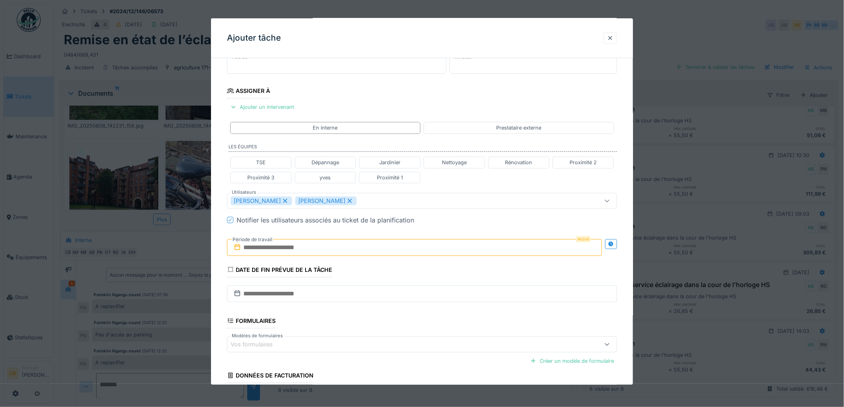
click at [219, 257] on div "**********" at bounding box center [422, 204] width 422 height 497
click at [613, 245] on icon at bounding box center [611, 243] width 5 height 5
click at [279, 248] on input "text" at bounding box center [318, 247] width 182 height 17
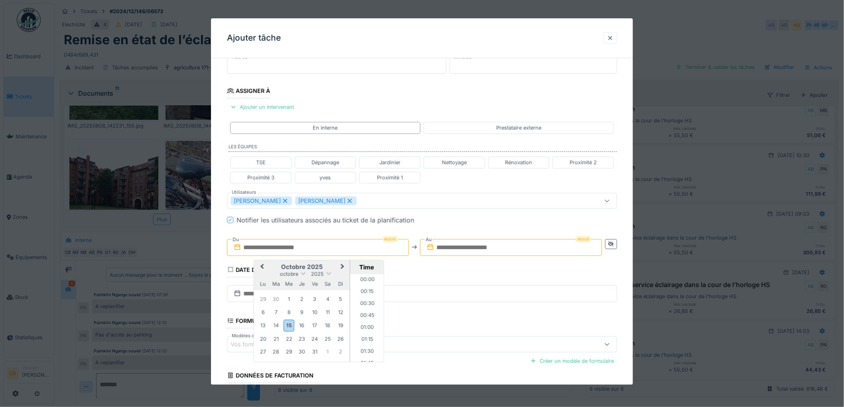
scroll to position [513, 0]
click at [314, 324] on div "17" at bounding box center [315, 325] width 11 height 11
click at [366, 294] on li "08:00" at bounding box center [367, 297] width 34 height 12
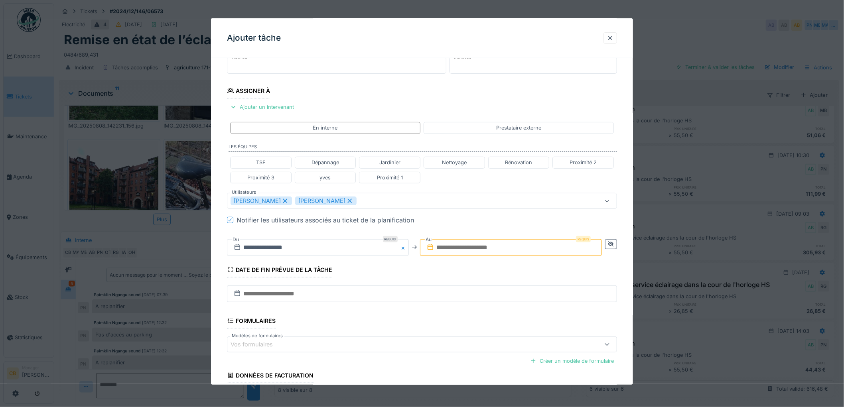
click at [444, 248] on input "text" at bounding box center [511, 247] width 182 height 17
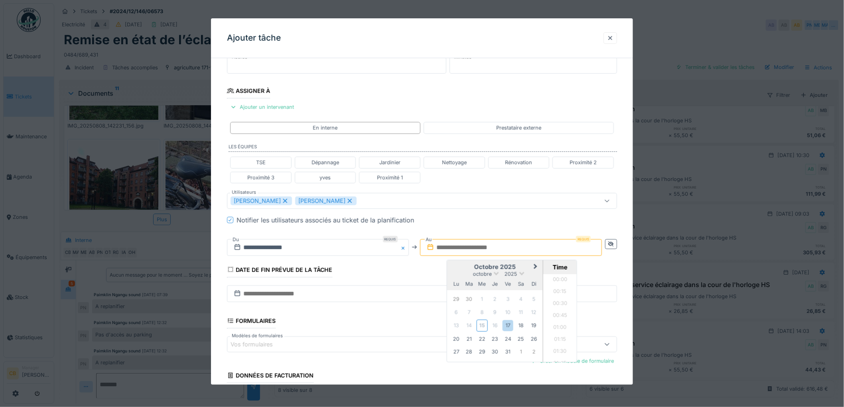
scroll to position [513, 0]
click at [509, 326] on div "17" at bounding box center [508, 325] width 11 height 11
click at [559, 326] on li "15:30" at bounding box center [560, 327] width 34 height 12
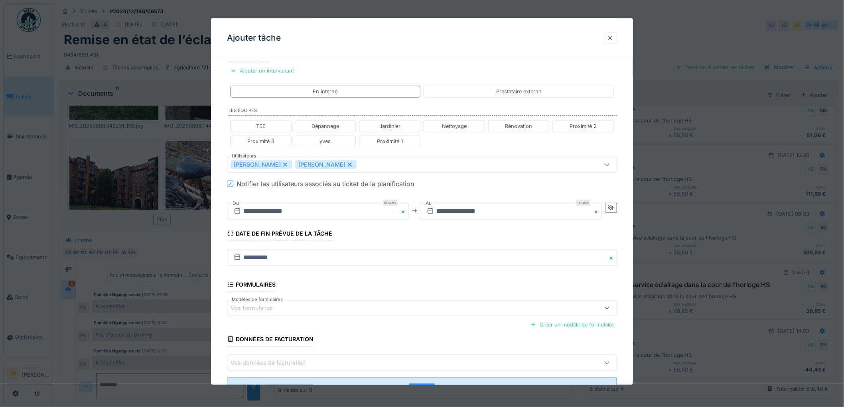
scroll to position [177, 0]
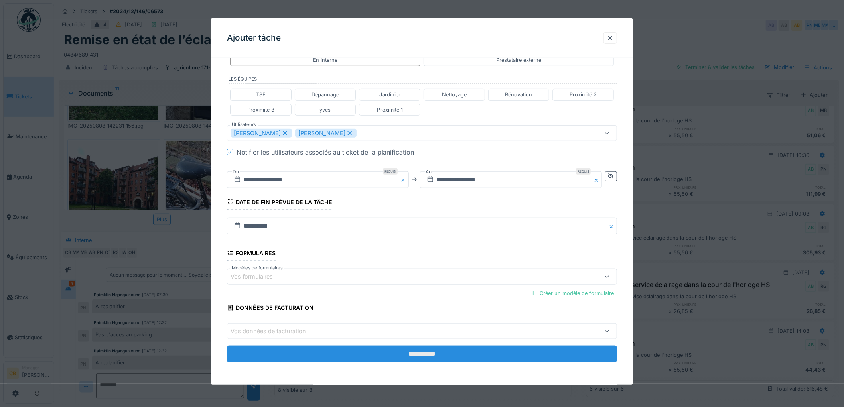
click at [400, 350] on input "**********" at bounding box center [422, 354] width 390 height 17
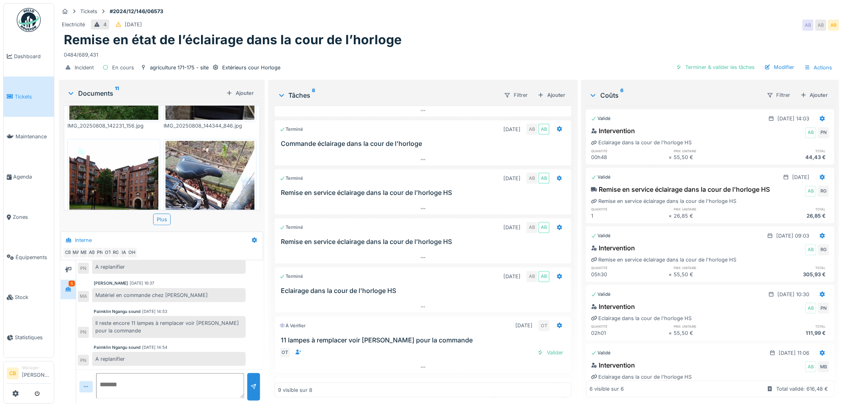
scroll to position [222, 0]
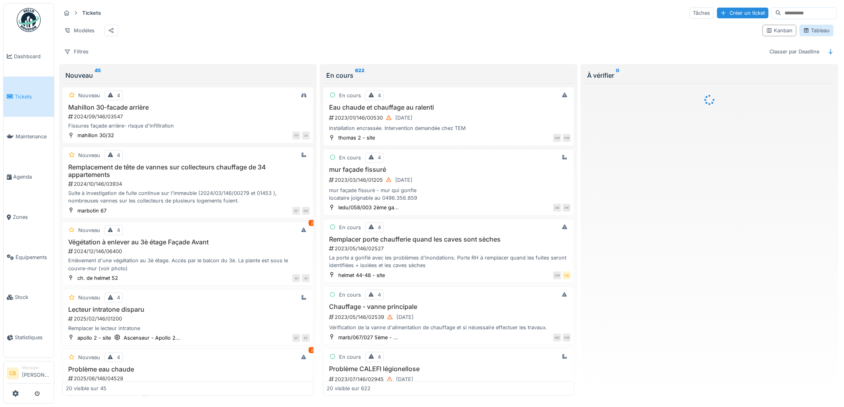
click at [803, 34] on div "Tableau" at bounding box center [816, 31] width 27 height 8
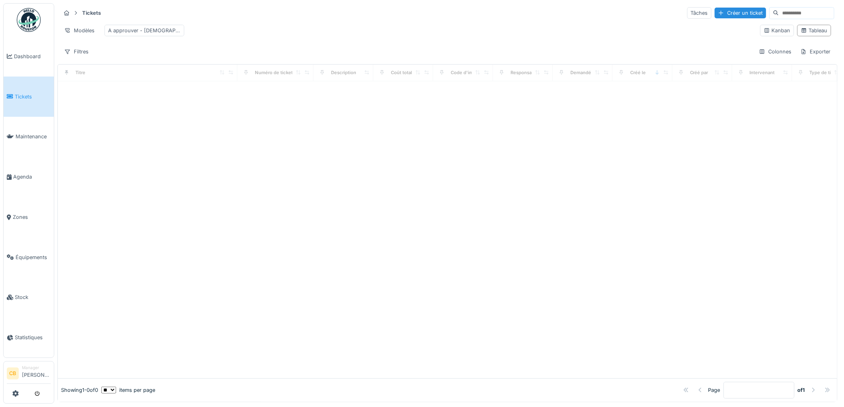
drag, startPoint x: 575, startPoint y: 34, endPoint x: 517, endPoint y: 30, distance: 58.4
click at [517, 30] on div "Modèles A approuver - [DEMOGRAPHIC_DATA]" at bounding box center [407, 31] width 693 height 18
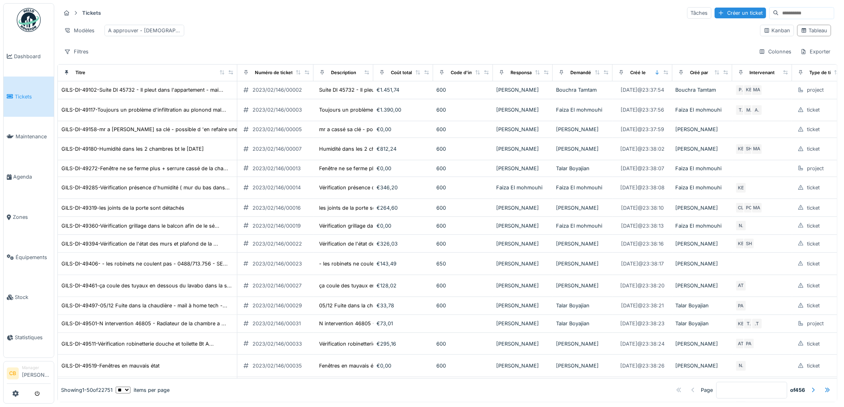
click at [779, 13] on input at bounding box center [806, 13] width 55 height 11
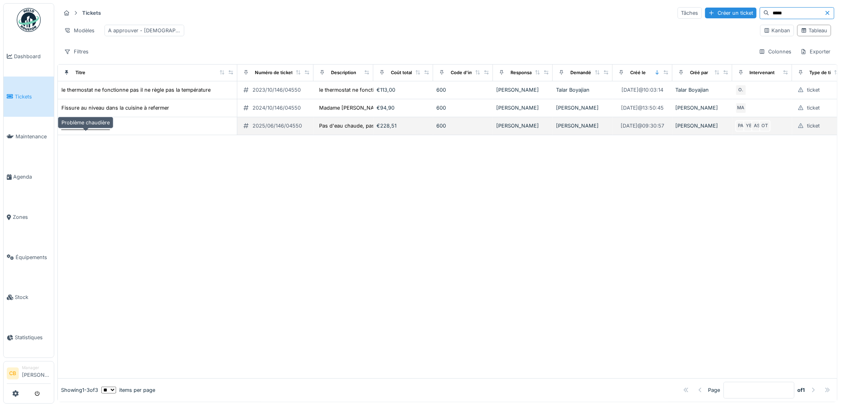
click at [96, 130] on div "Problème chaudière" at bounding box center [85, 126] width 48 height 8
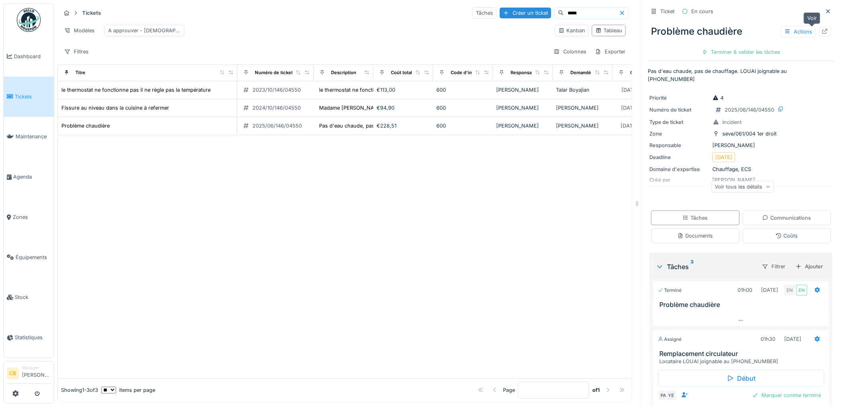
click at [822, 31] on icon at bounding box center [825, 31] width 6 height 5
click at [564, 11] on input "*****" at bounding box center [591, 13] width 55 height 11
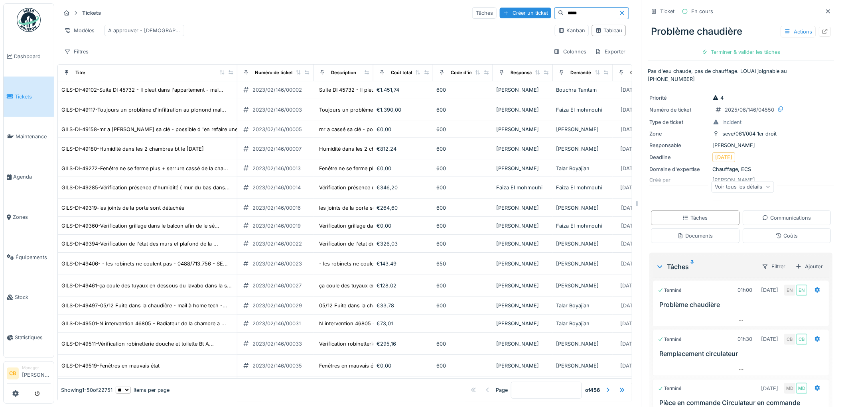
click at [564, 11] on input "*****" at bounding box center [591, 13] width 55 height 11
type input "*"
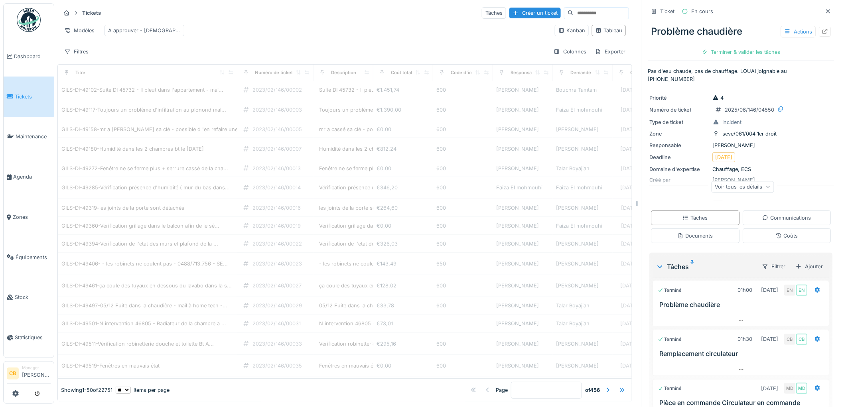
click at [619, 387] on div at bounding box center [622, 391] width 6 height 8
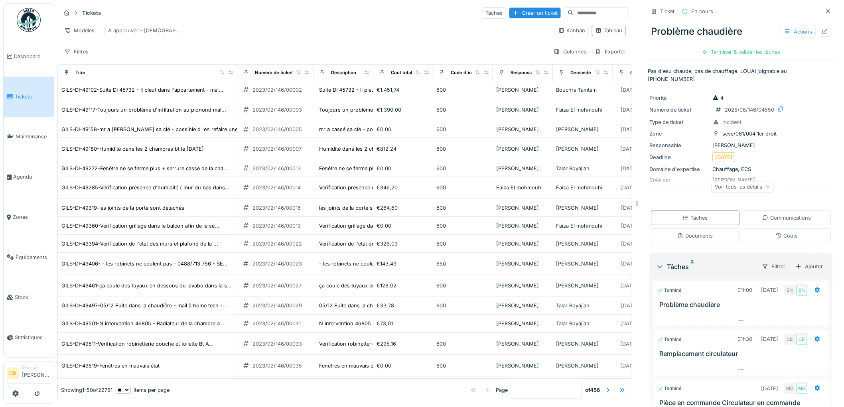
click at [619, 387] on div at bounding box center [622, 391] width 6 height 8
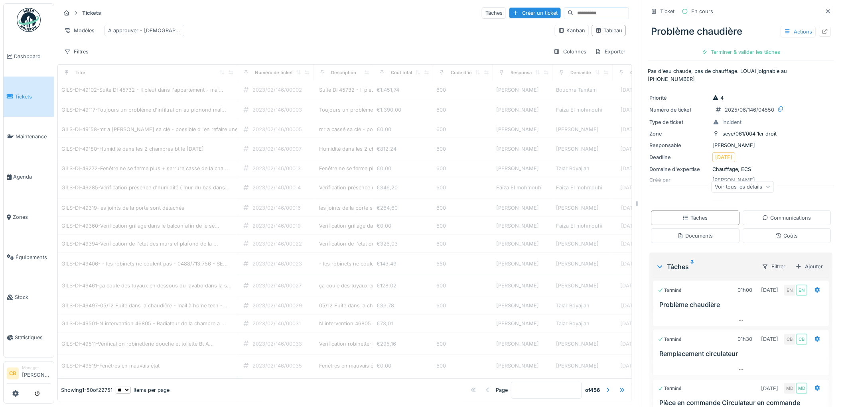
type input "***"
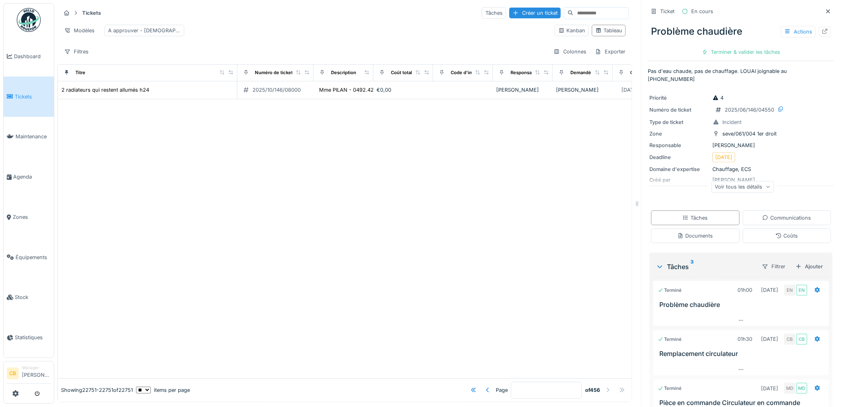
click at [574, 13] on input at bounding box center [601, 13] width 55 height 11
type input "*****"
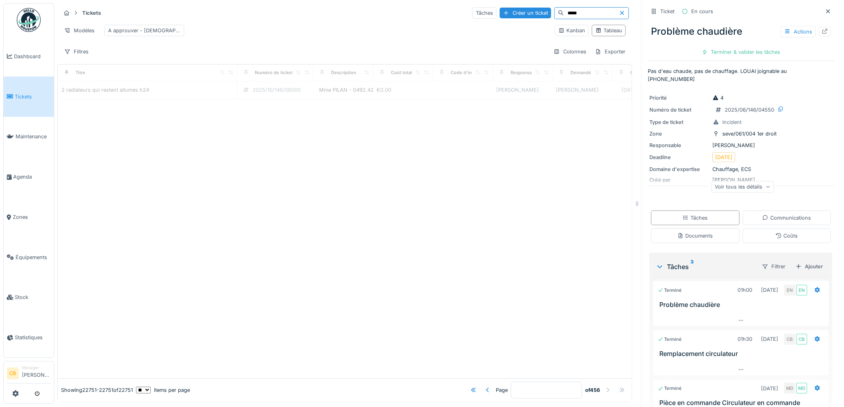
type input "*"
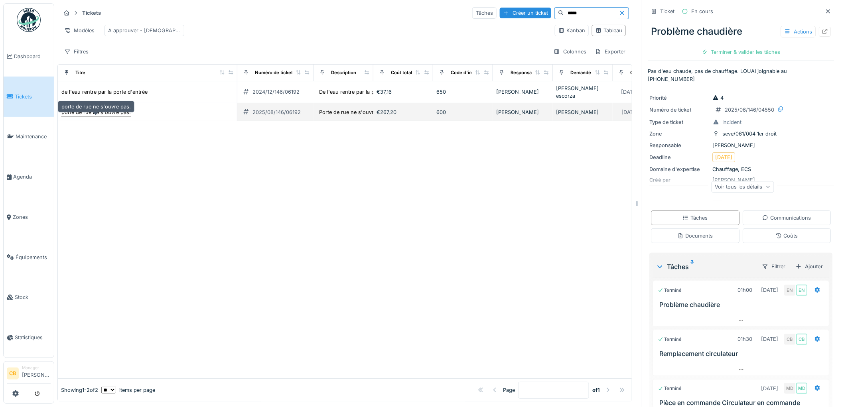
type input "*****"
click at [128, 116] on div "porte de rue ne s'ouvre pas." at bounding box center [95, 112] width 69 height 8
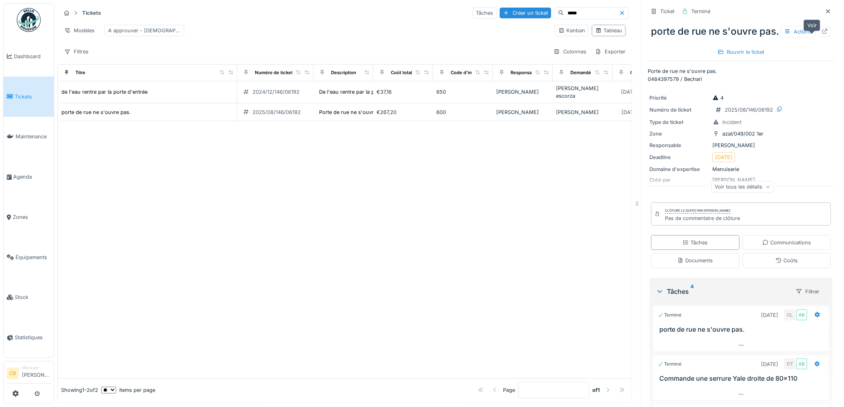
click at [823, 34] on icon at bounding box center [825, 31] width 5 height 5
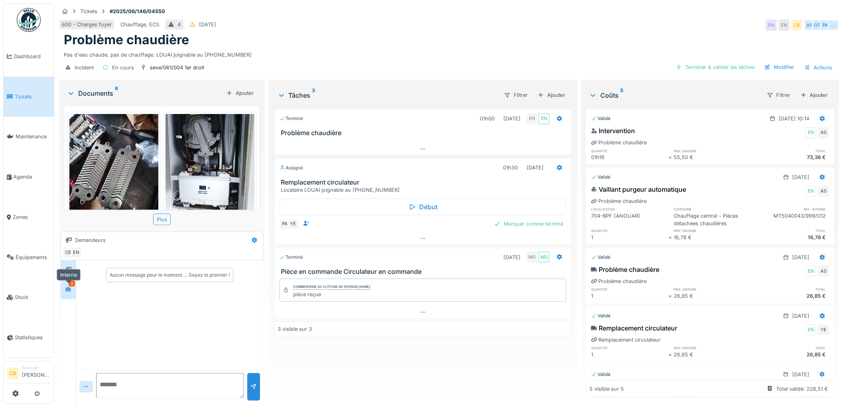
click at [69, 288] on icon at bounding box center [68, 289] width 6 height 4
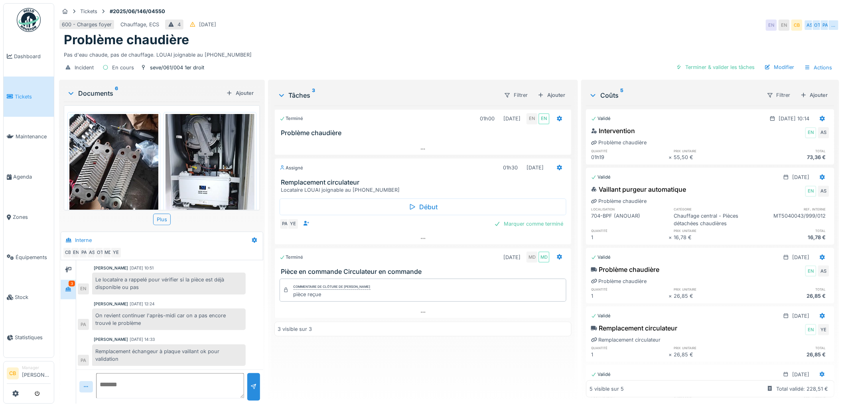
scroll to position [185, 0]
click at [420, 237] on icon at bounding box center [423, 238] width 6 height 5
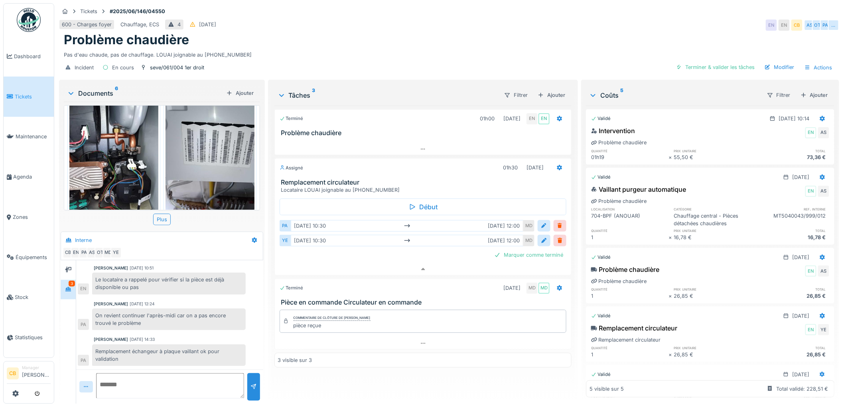
scroll to position [72, 0]
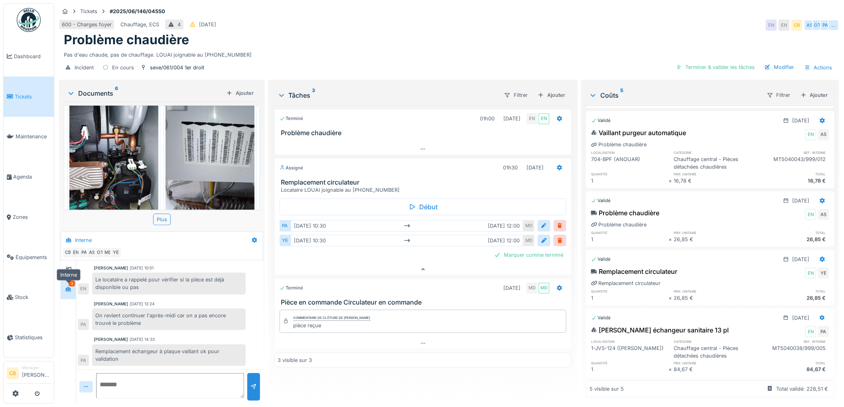
click at [69, 287] on icon at bounding box center [68, 289] width 6 height 4
click at [707, 62] on div "Terminer & valider les tâches" at bounding box center [715, 67] width 85 height 11
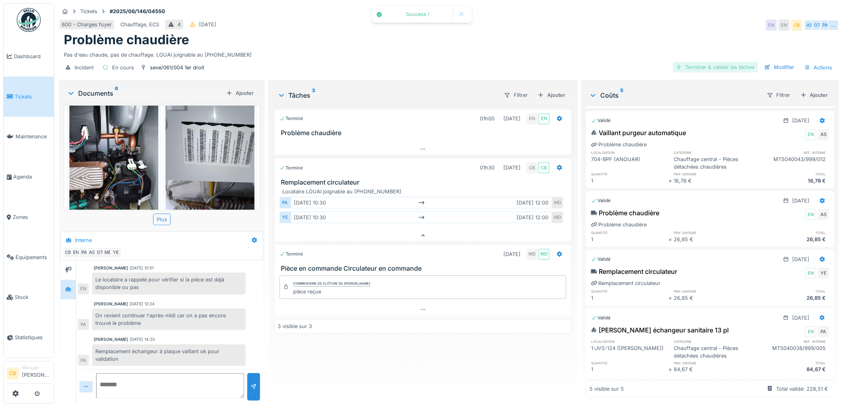
click at [698, 62] on div "Terminer & valider les tâches" at bounding box center [715, 67] width 85 height 11
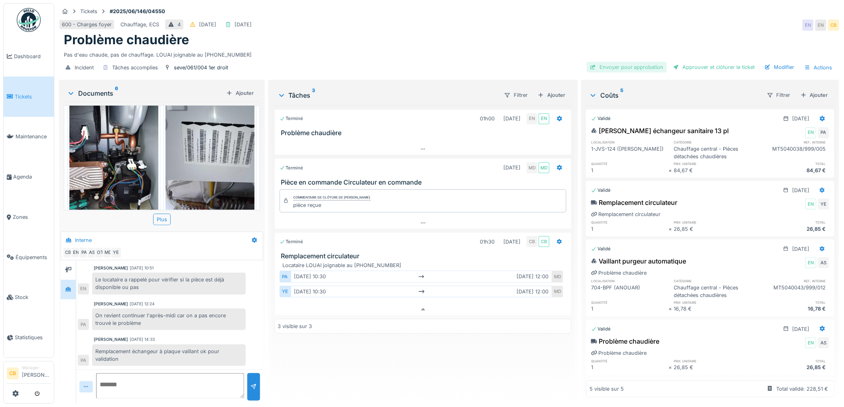
click at [649, 62] on div "Envoyer pour approbation" at bounding box center [627, 67] width 80 height 11
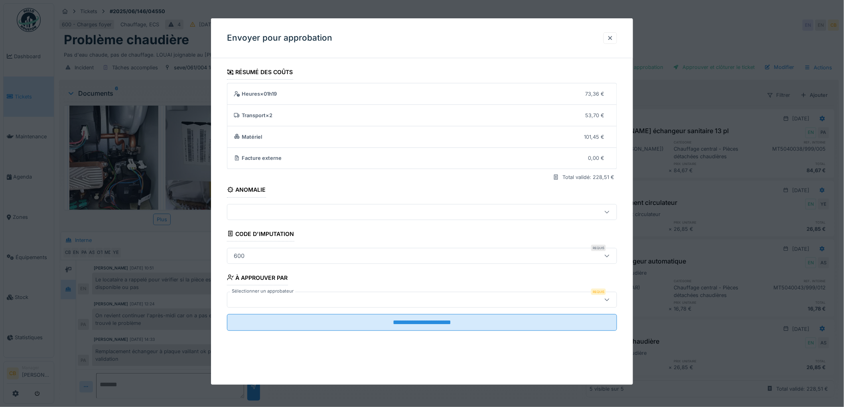
click at [244, 294] on label "Sélectionner un approbateur" at bounding box center [262, 291] width 65 height 7
click at [244, 298] on div at bounding box center [400, 300] width 338 height 9
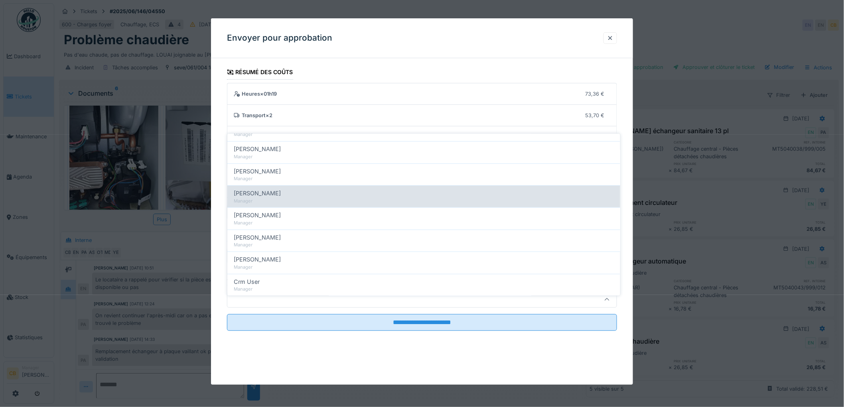
scroll to position [89, 0]
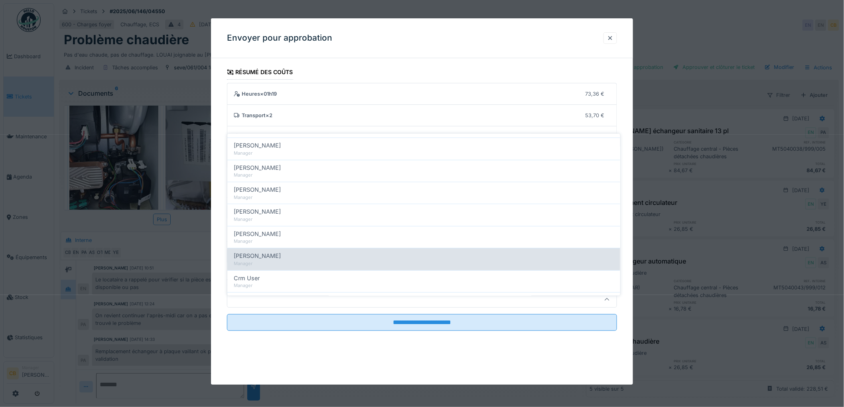
click at [262, 252] on span "[PERSON_NAME]" at bounding box center [257, 256] width 47 height 9
type input "****"
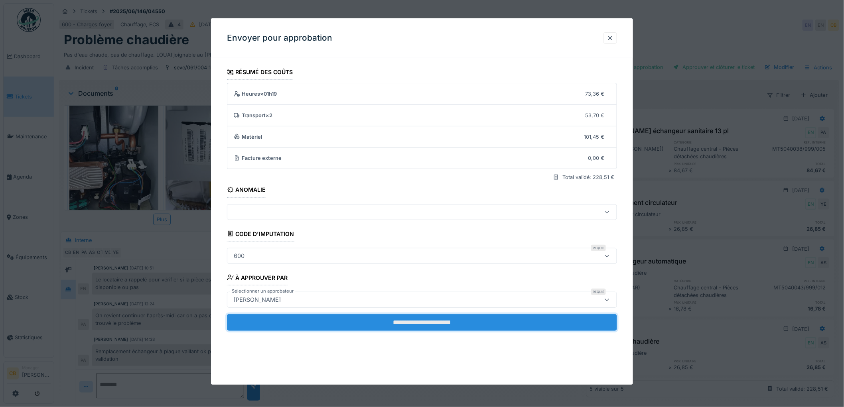
click at [397, 318] on input "**********" at bounding box center [422, 322] width 390 height 17
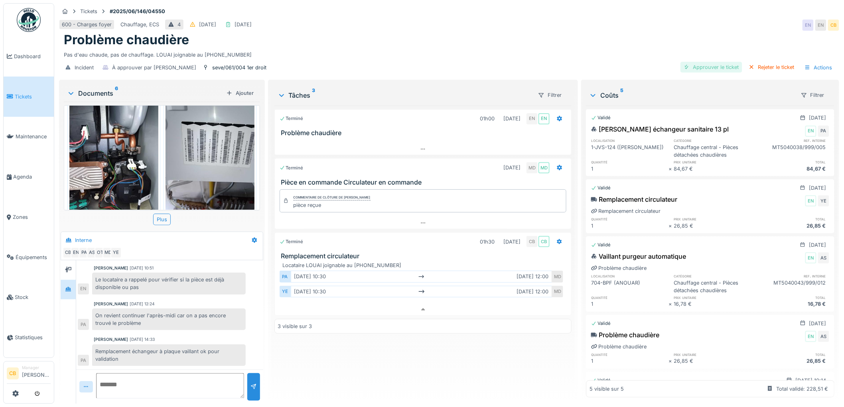
click at [716, 62] on div "Approuver le ticket" at bounding box center [712, 67] width 62 height 11
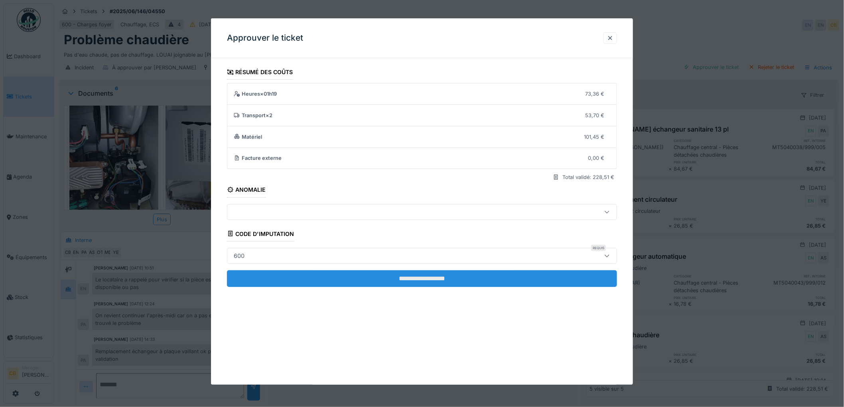
click at [432, 280] on input "**********" at bounding box center [422, 278] width 390 height 17
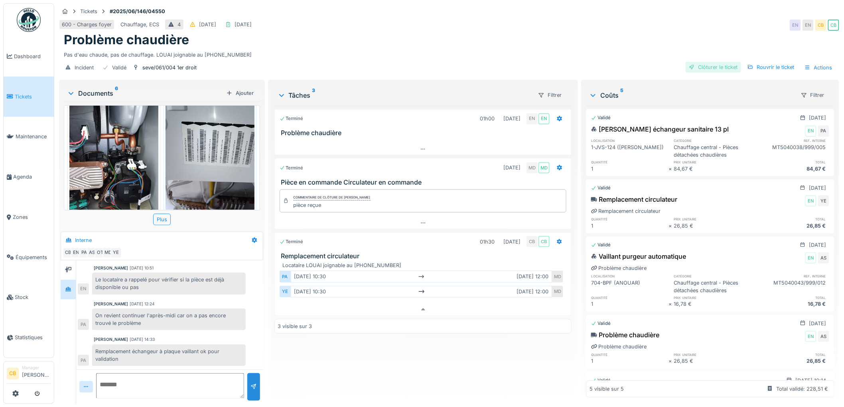
click at [707, 62] on div "Clôturer le ticket" at bounding box center [713, 67] width 55 height 11
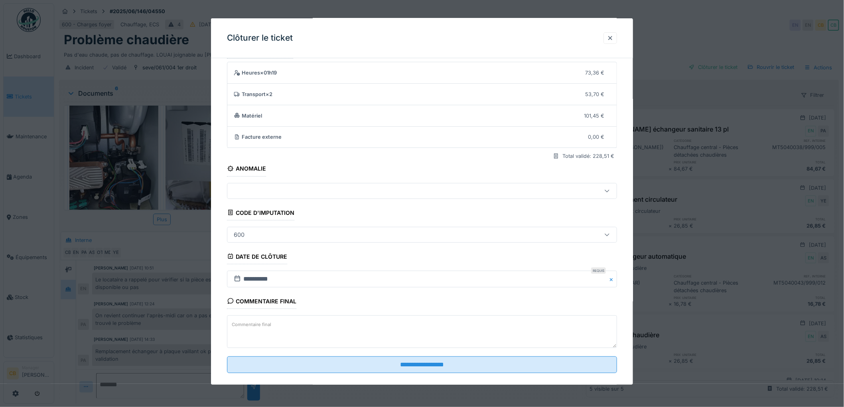
scroll to position [33, 0]
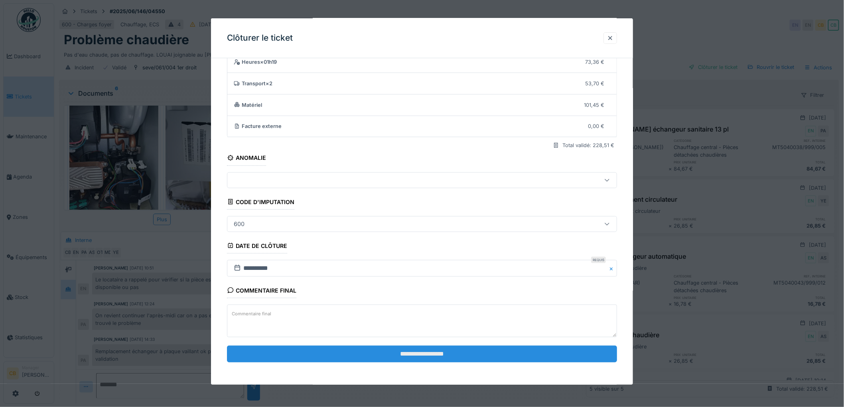
click at [426, 351] on input "**********" at bounding box center [422, 354] width 390 height 17
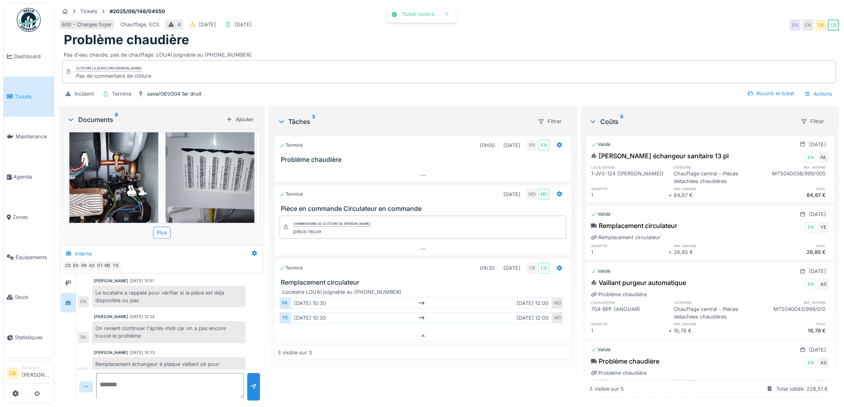
scroll to position [199, 0]
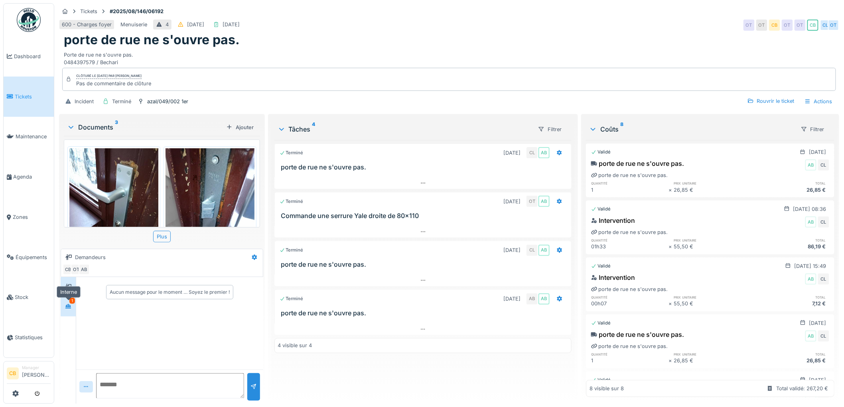
click at [69, 308] on icon at bounding box center [68, 306] width 6 height 4
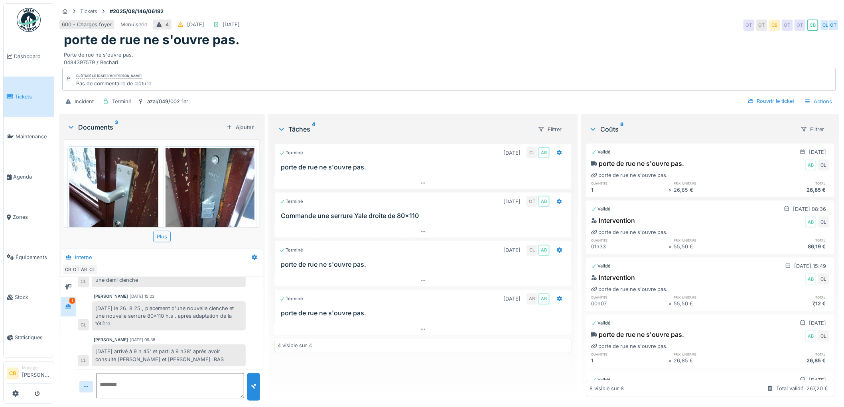
scroll to position [6, 0]
